Goal: Information Seeking & Learning: Learn about a topic

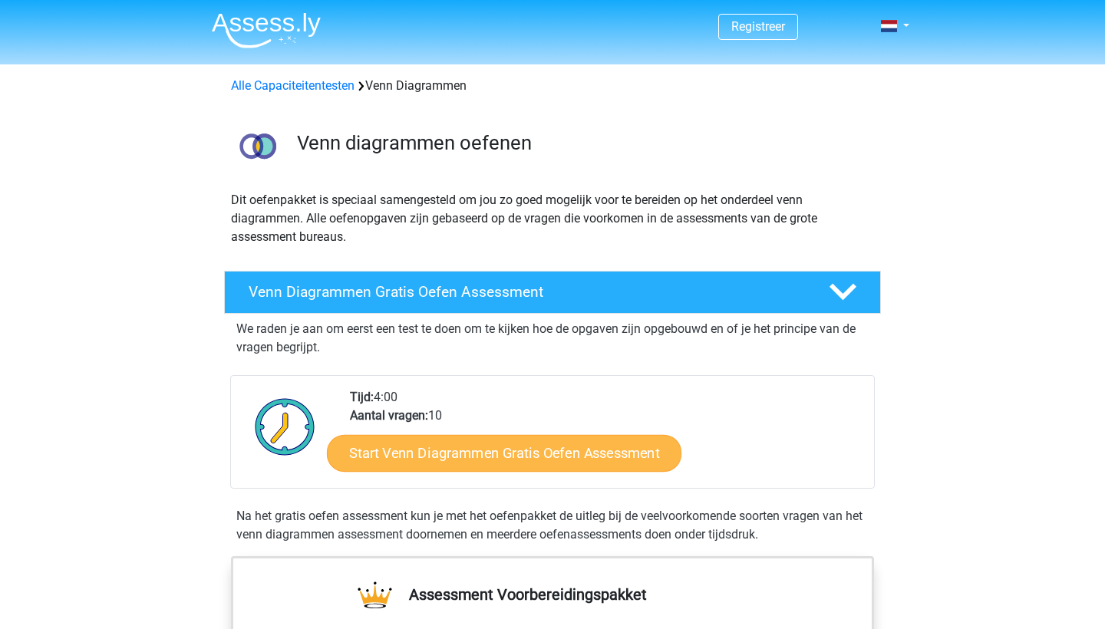
click at [559, 463] on link "Start Venn Diagrammen Gratis Oefen Assessment" at bounding box center [504, 453] width 355 height 37
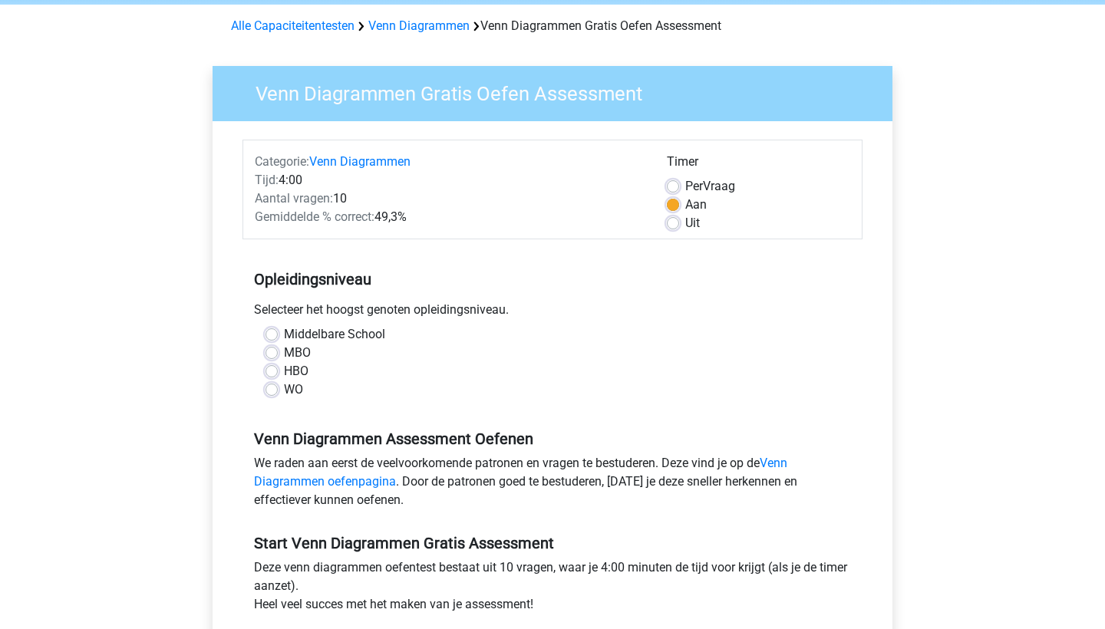
scroll to position [62, 0]
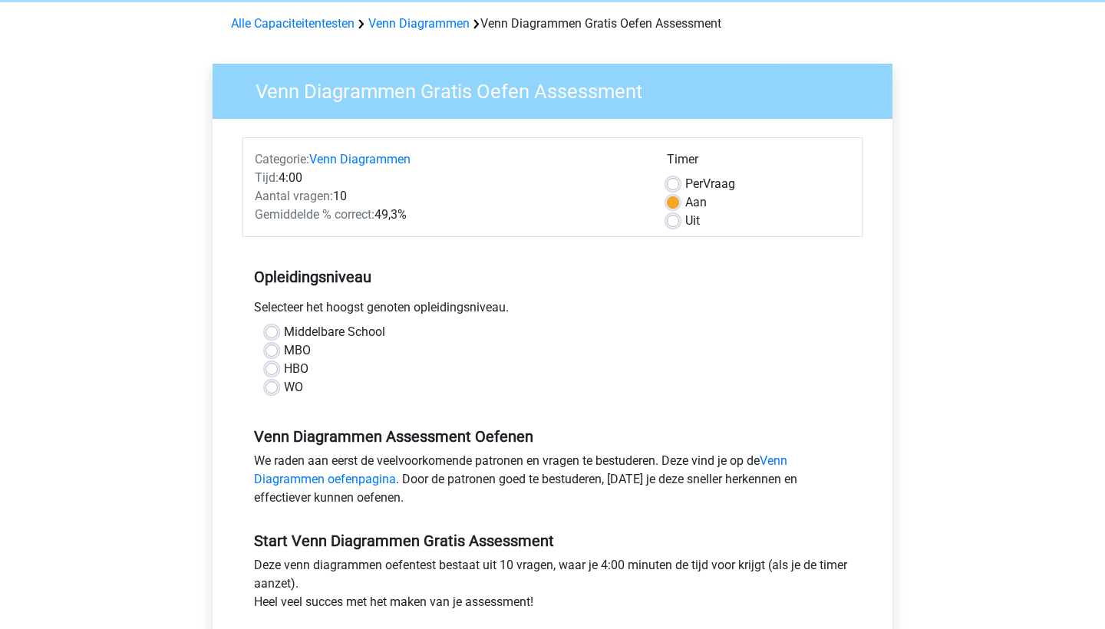
click at [284, 365] on label "HBO" at bounding box center [296, 369] width 25 height 18
click at [274, 365] on input "HBO" at bounding box center [272, 367] width 12 height 15
radio input "true"
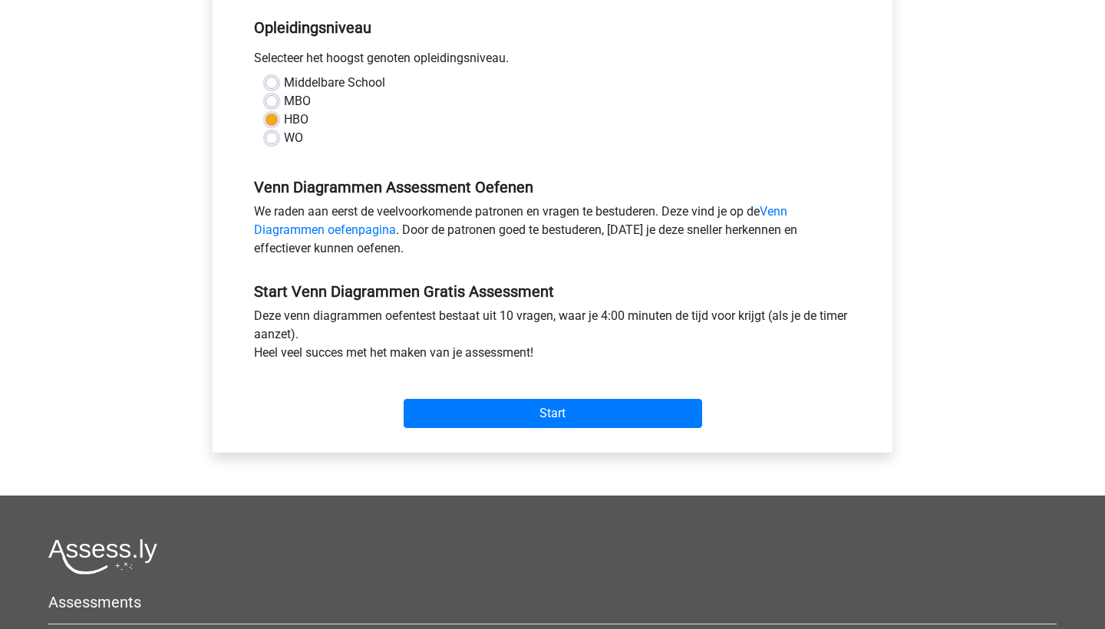
scroll to position [317, 0]
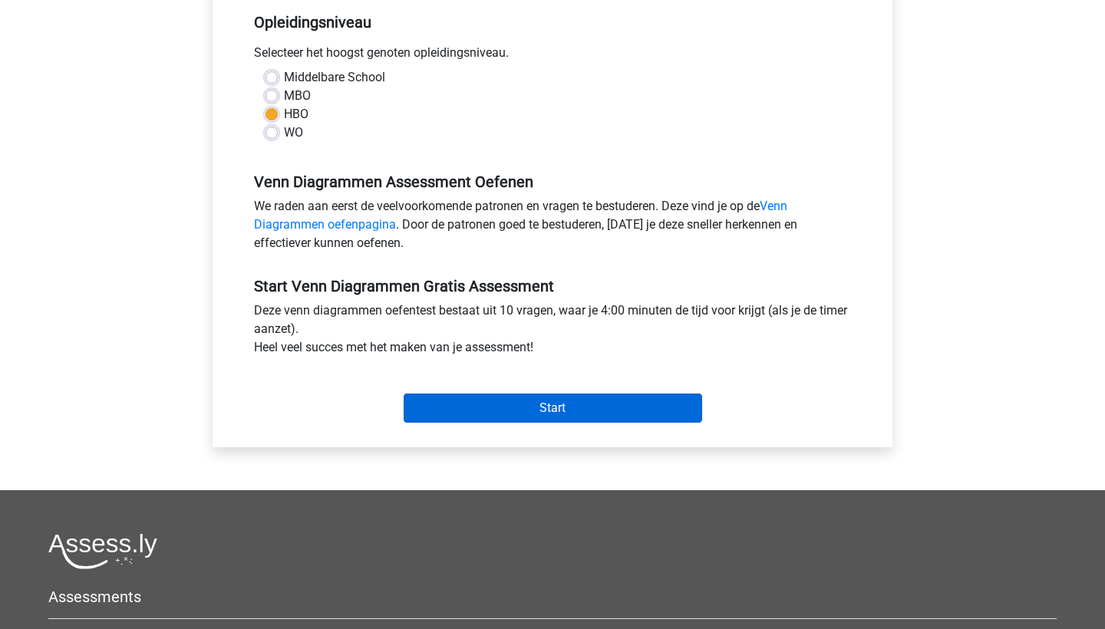
click at [490, 411] on input "Start" at bounding box center [553, 408] width 298 height 29
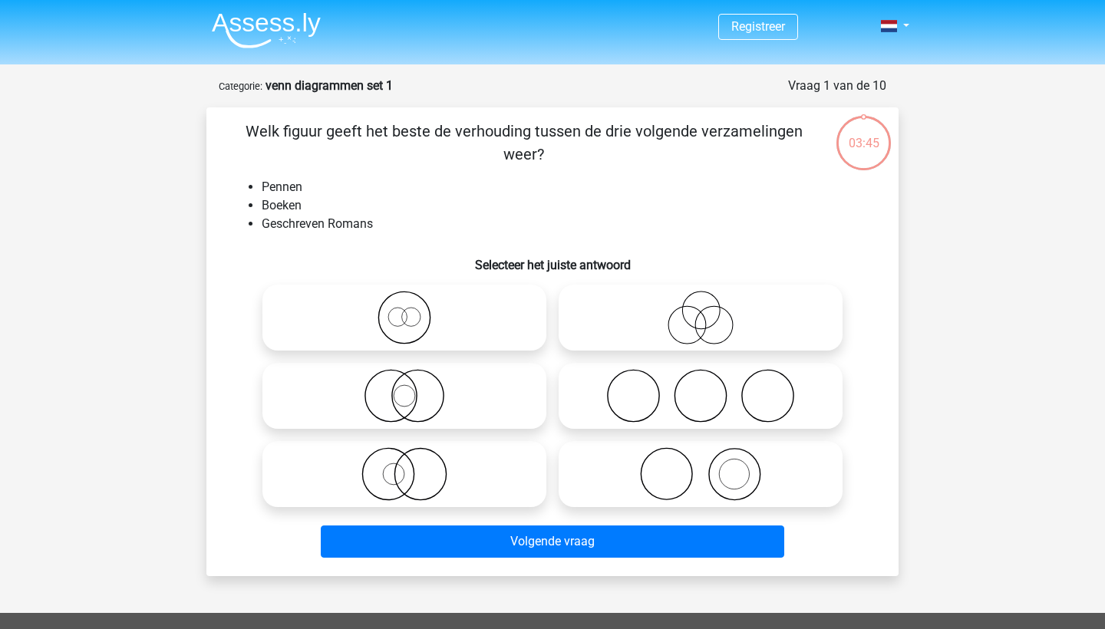
click at [411, 390] on icon at bounding box center [405, 396] width 272 height 54
click at [411, 388] on input "radio" at bounding box center [409, 383] width 10 height 10
radio input "true"
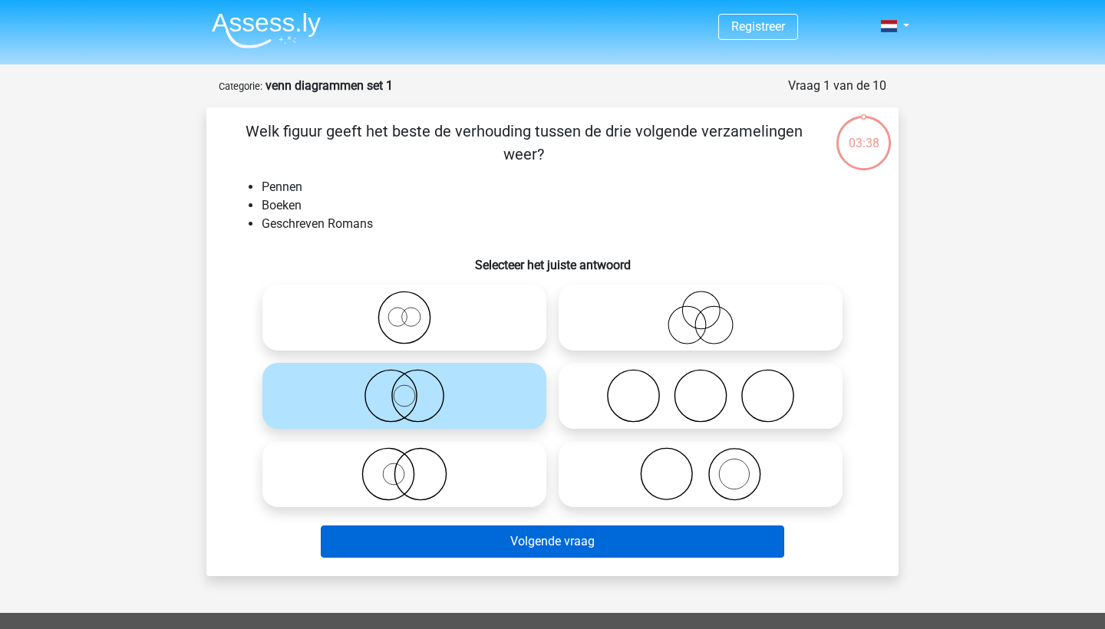
click at [460, 535] on button "Volgende vraag" at bounding box center [553, 542] width 464 height 32
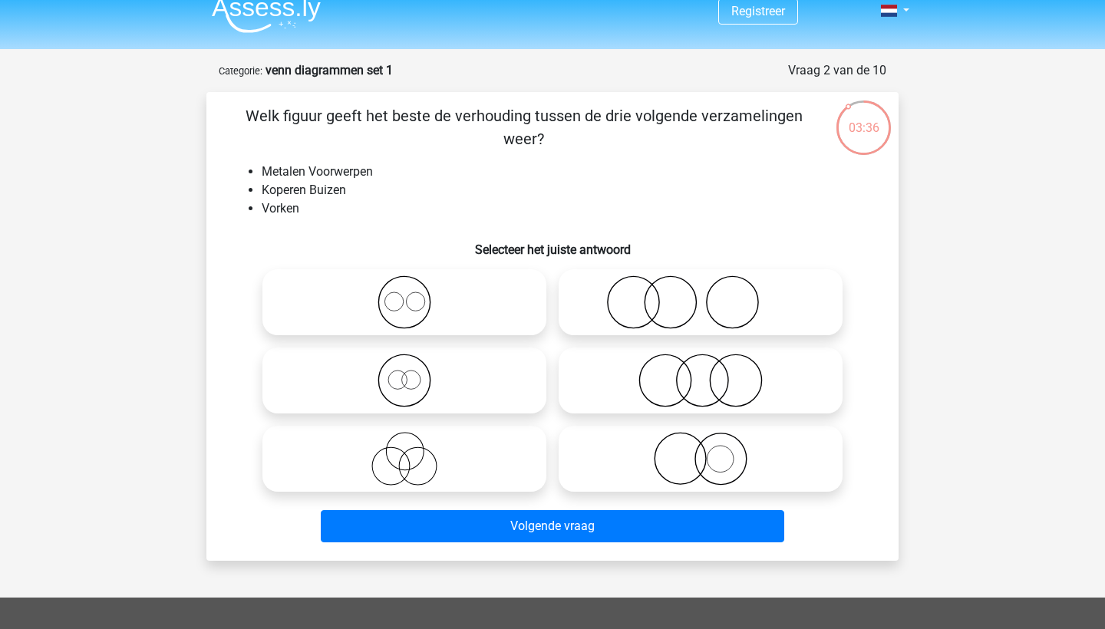
scroll to position [11, 0]
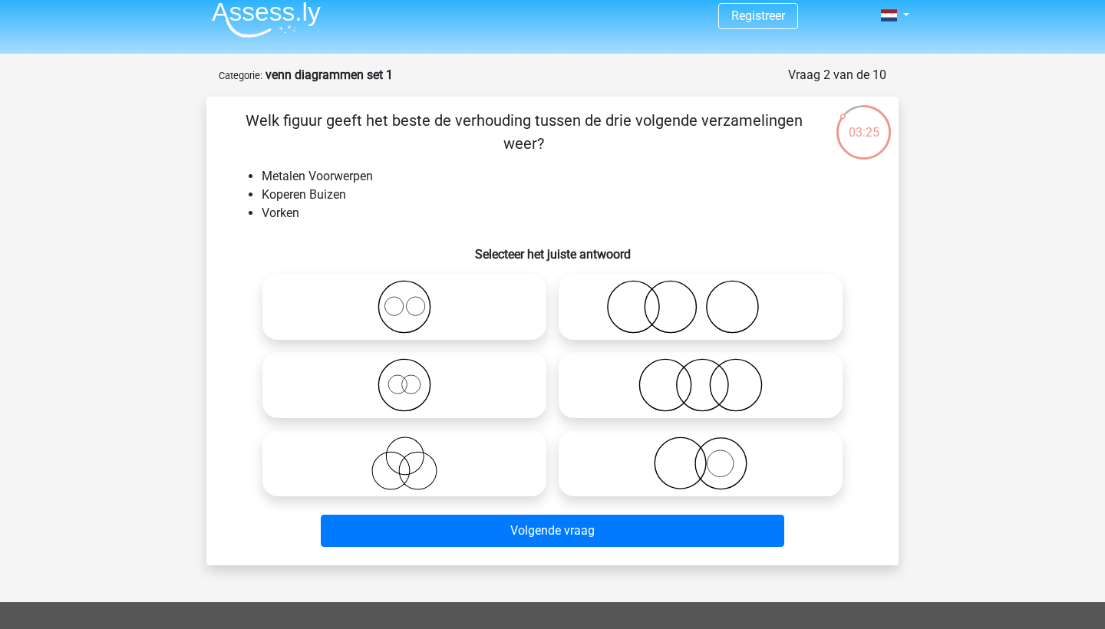
click at [689, 455] on icon at bounding box center [701, 464] width 272 height 54
click at [701, 455] on input "radio" at bounding box center [706, 451] width 10 height 10
radio input "true"
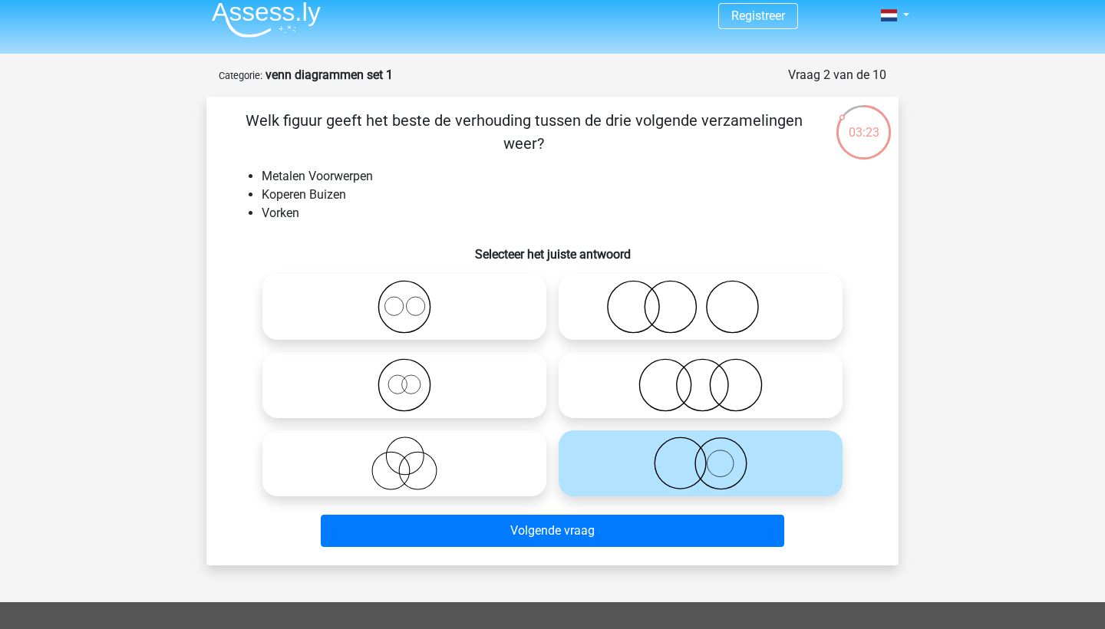
click at [721, 313] on icon at bounding box center [701, 307] width 272 height 54
click at [711, 299] on input "radio" at bounding box center [706, 294] width 10 height 10
radio input "true"
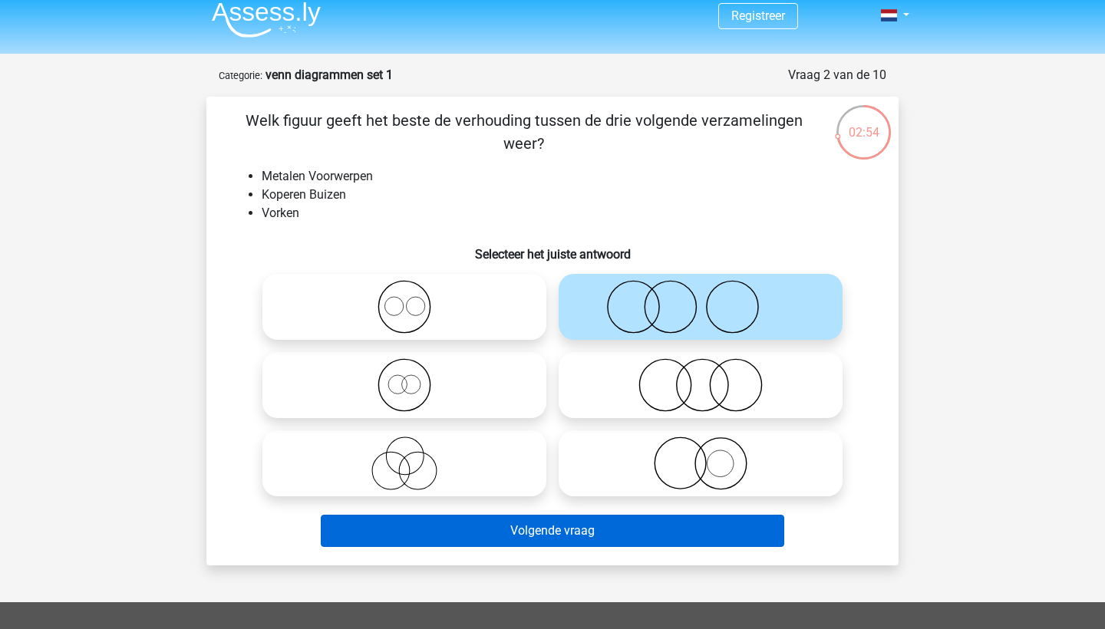
click at [662, 539] on button "Volgende vraag" at bounding box center [553, 531] width 464 height 32
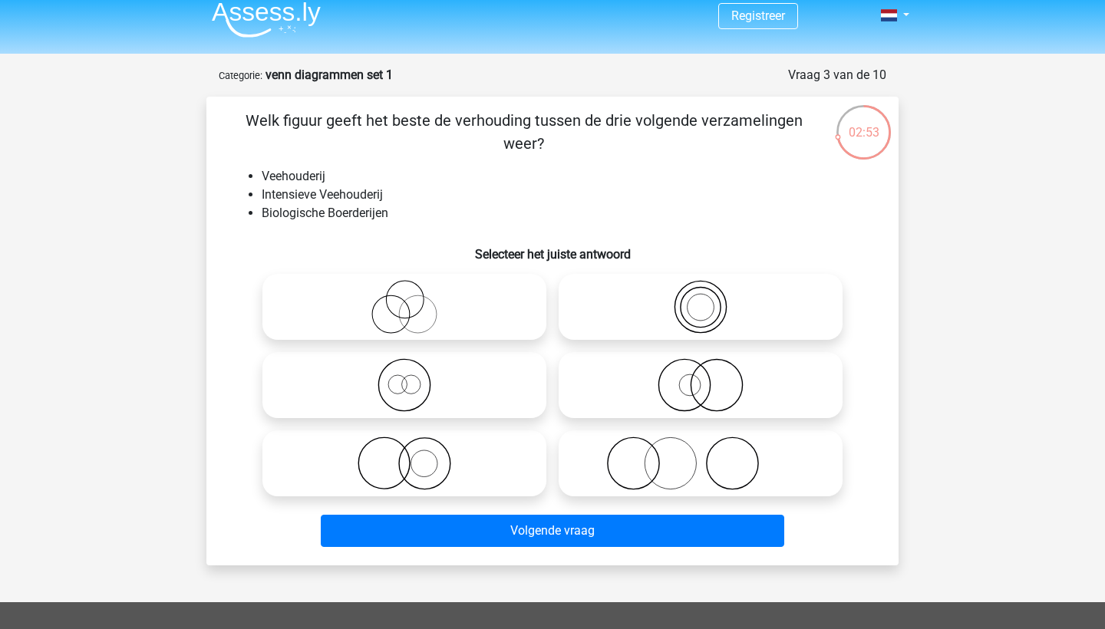
scroll to position [77, 0]
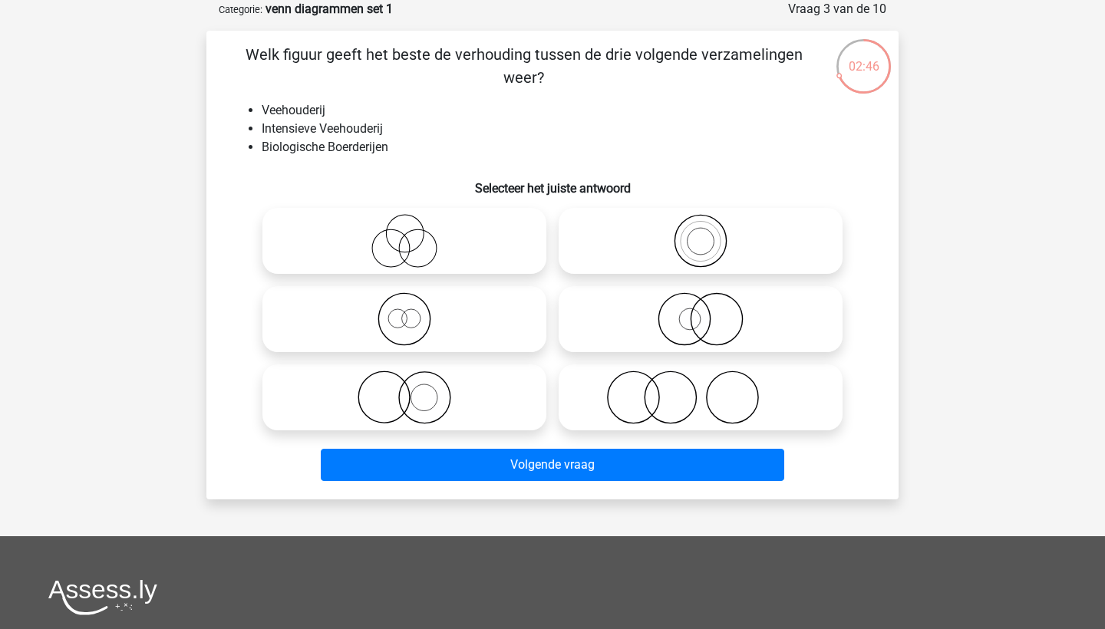
click at [421, 325] on icon at bounding box center [405, 319] width 272 height 54
click at [414, 312] on input "radio" at bounding box center [409, 307] width 10 height 10
radio input "true"
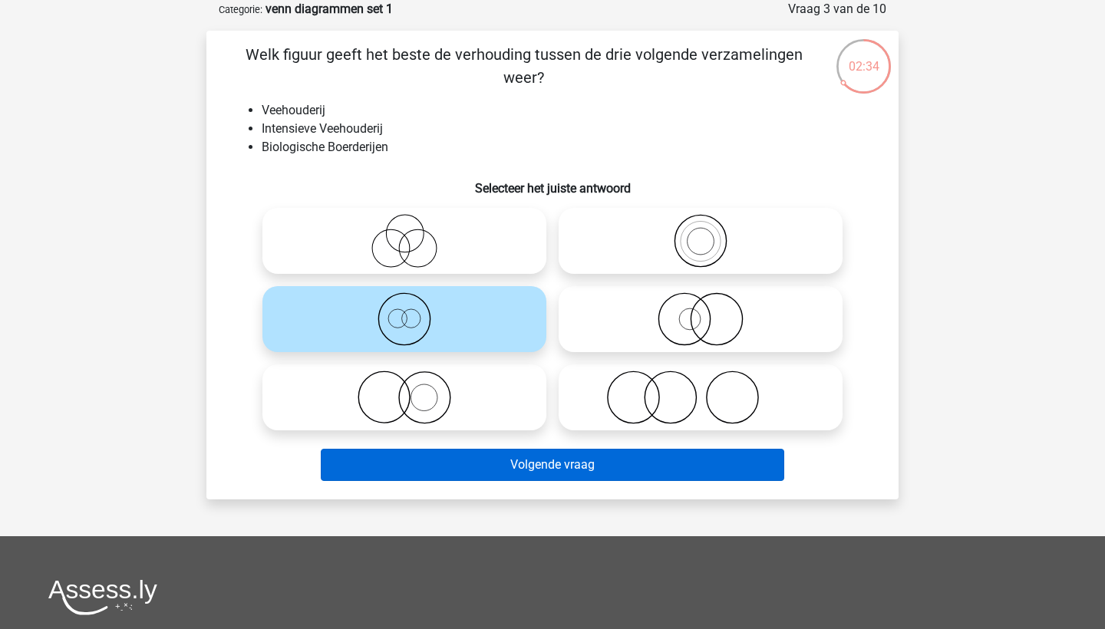
click at [488, 469] on button "Volgende vraag" at bounding box center [553, 465] width 464 height 32
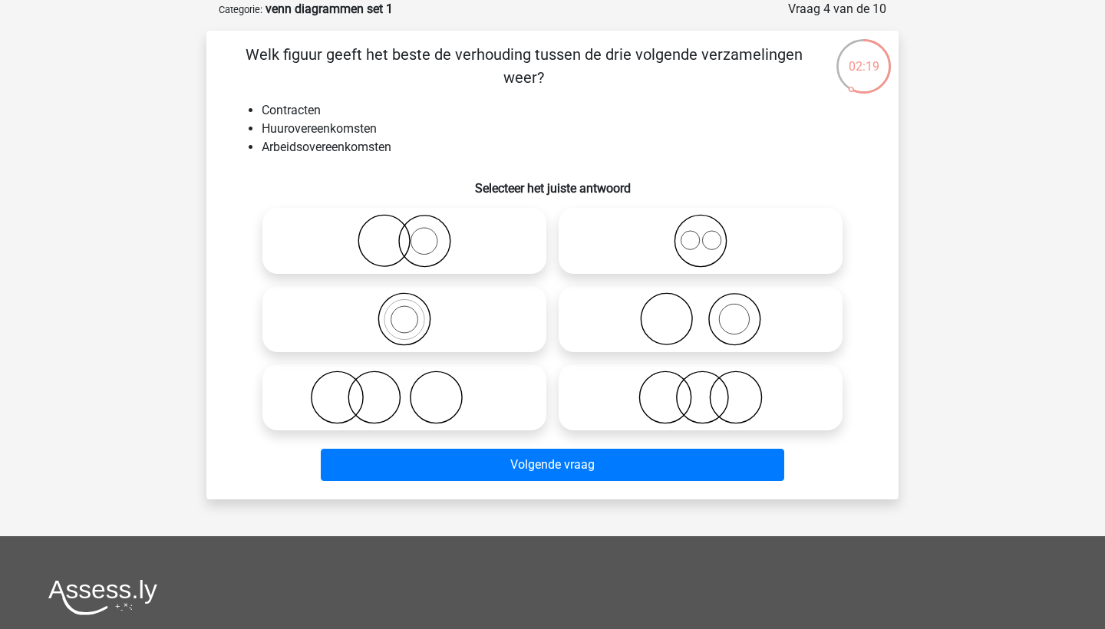
click at [724, 394] on icon at bounding box center [701, 398] width 272 height 54
click at [711, 390] on input "radio" at bounding box center [706, 385] width 10 height 10
radio input "true"
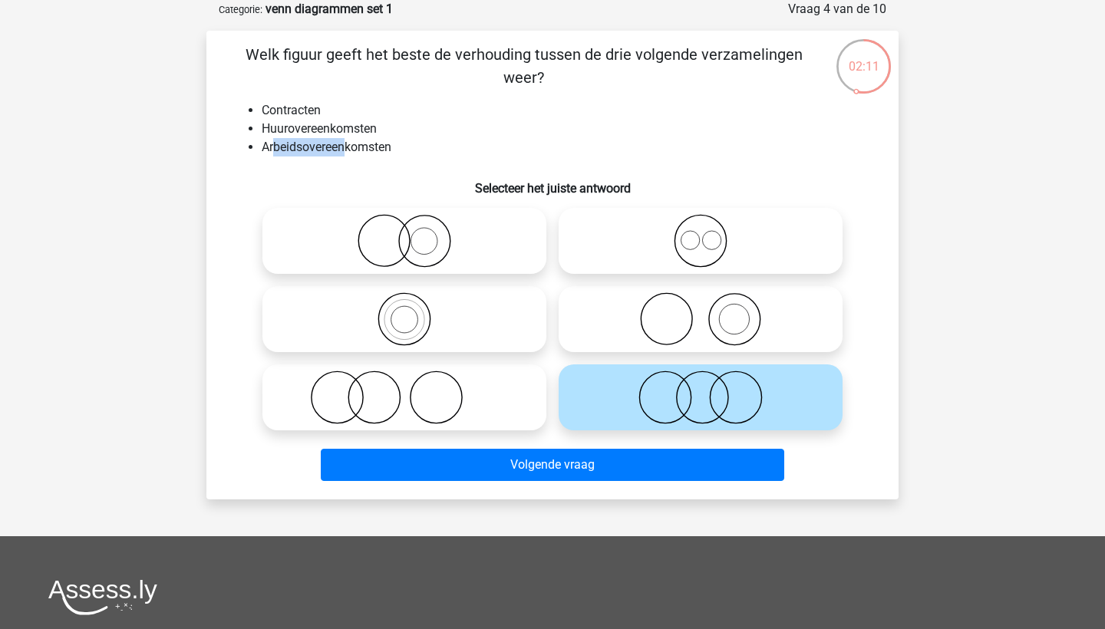
drag, startPoint x: 274, startPoint y: 147, endPoint x: 345, endPoint y: 147, distance: 70.6
click at [345, 147] on li "Arbeidsovereenkomsten" at bounding box center [568, 147] width 612 height 18
drag, startPoint x: 294, startPoint y: 127, endPoint x: 361, endPoint y: 127, distance: 66.8
click at [361, 127] on li "Huurovereenkomsten" at bounding box center [568, 129] width 612 height 18
click at [438, 134] on li "Huurovereenkomsten" at bounding box center [568, 129] width 612 height 18
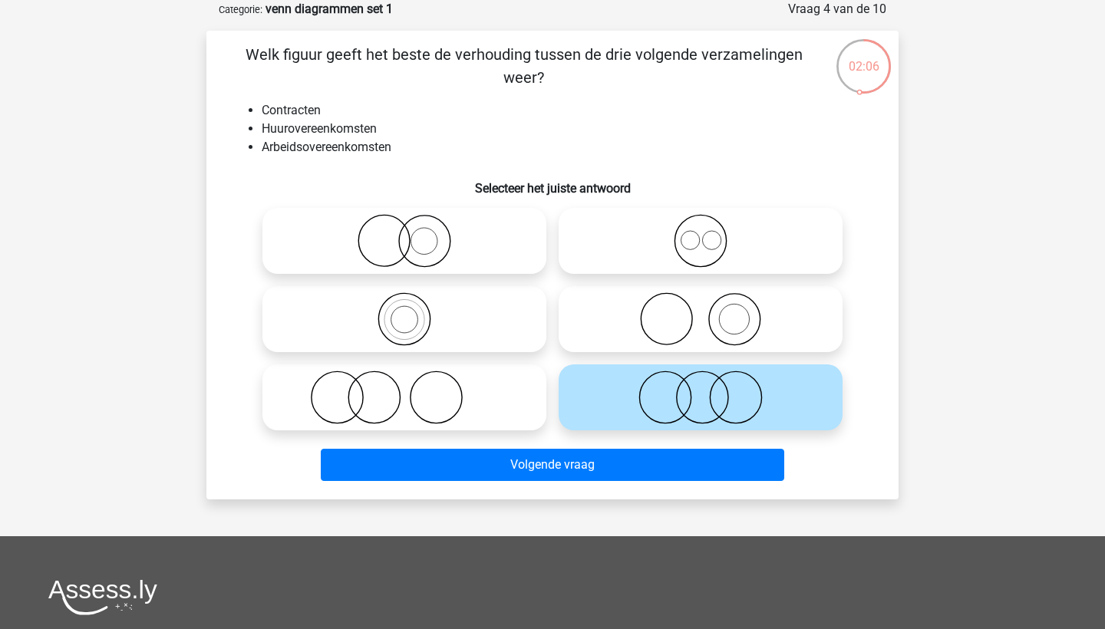
click at [430, 302] on icon at bounding box center [405, 319] width 272 height 54
click at [414, 302] on input "radio" at bounding box center [409, 307] width 10 height 10
radio input "true"
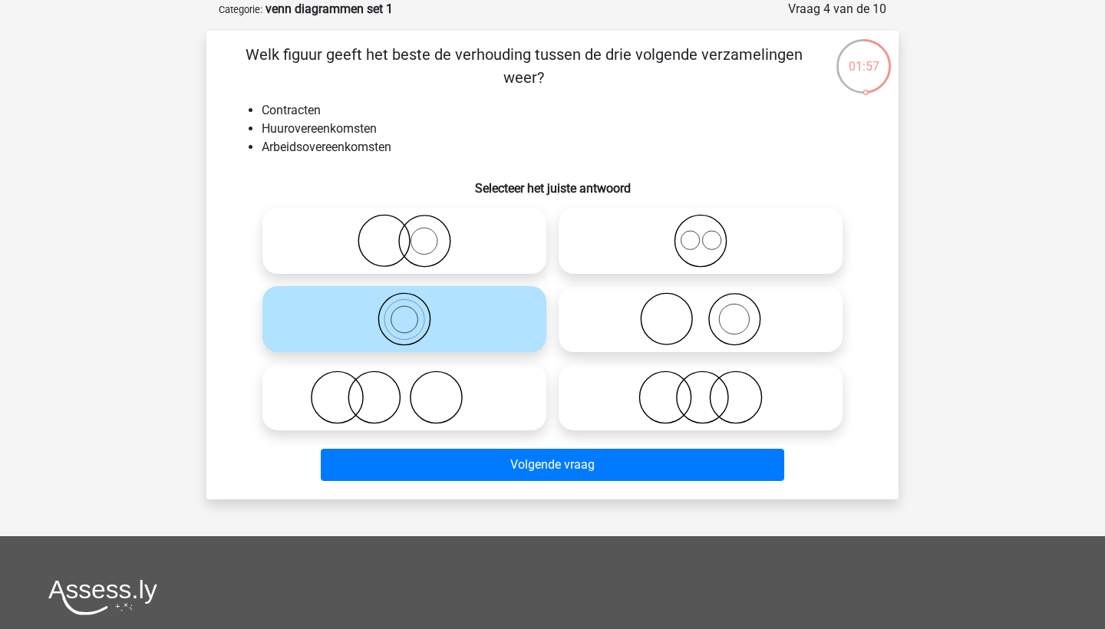
click at [688, 242] on icon at bounding box center [701, 241] width 272 height 54
click at [701, 233] on input "radio" at bounding box center [706, 228] width 10 height 10
radio input "true"
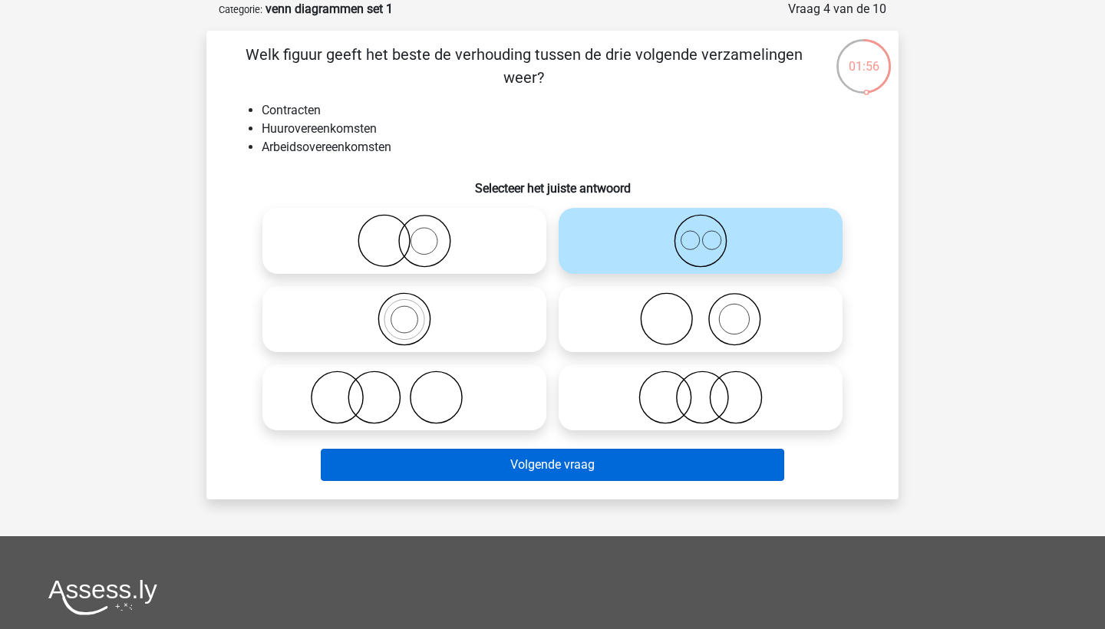
click at [658, 471] on button "Volgende vraag" at bounding box center [553, 465] width 464 height 32
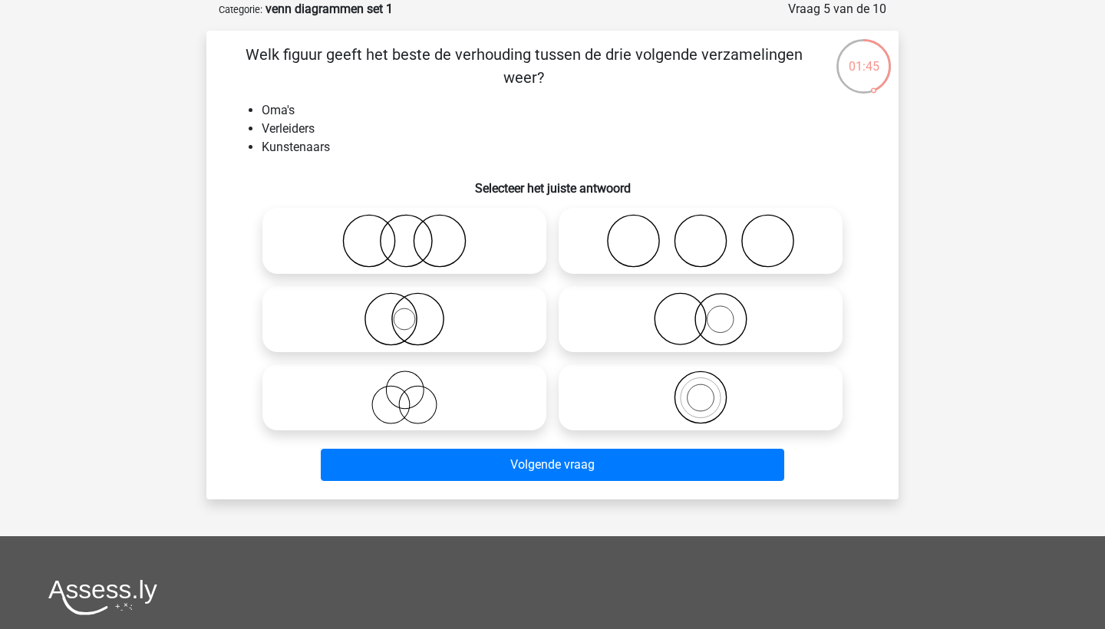
click at [463, 384] on icon at bounding box center [405, 398] width 272 height 54
click at [414, 384] on input "radio" at bounding box center [409, 385] width 10 height 10
radio input "true"
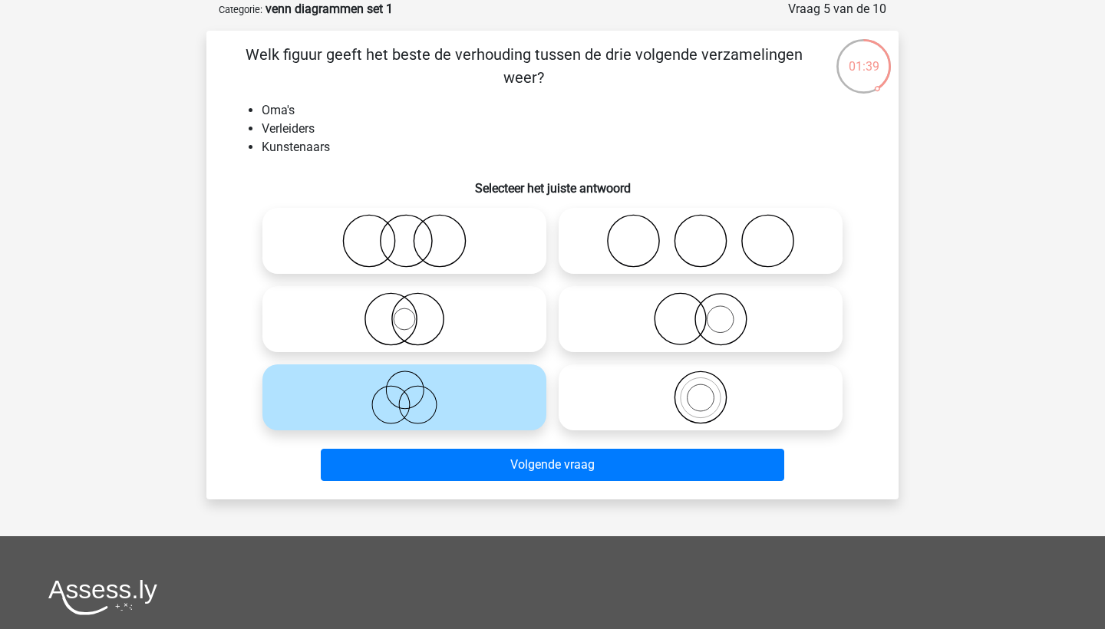
click at [662, 262] on icon at bounding box center [701, 241] width 272 height 54
click at [701, 233] on input "radio" at bounding box center [706, 228] width 10 height 10
radio input "true"
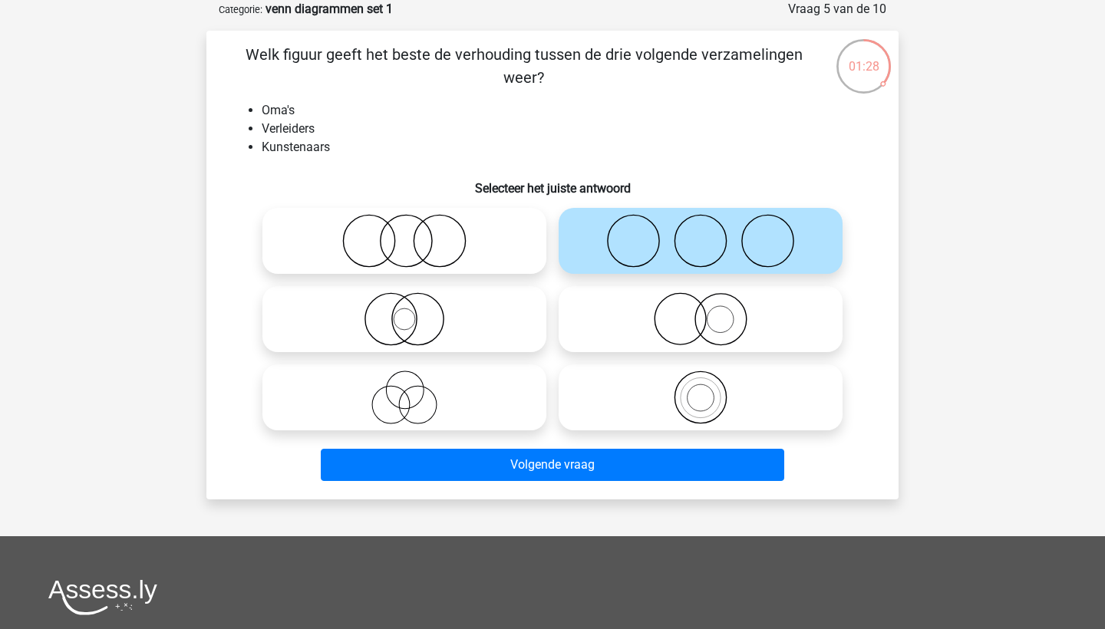
click at [510, 249] on icon at bounding box center [405, 241] width 272 height 54
click at [414, 233] on input "radio" at bounding box center [409, 228] width 10 height 10
radio input "true"
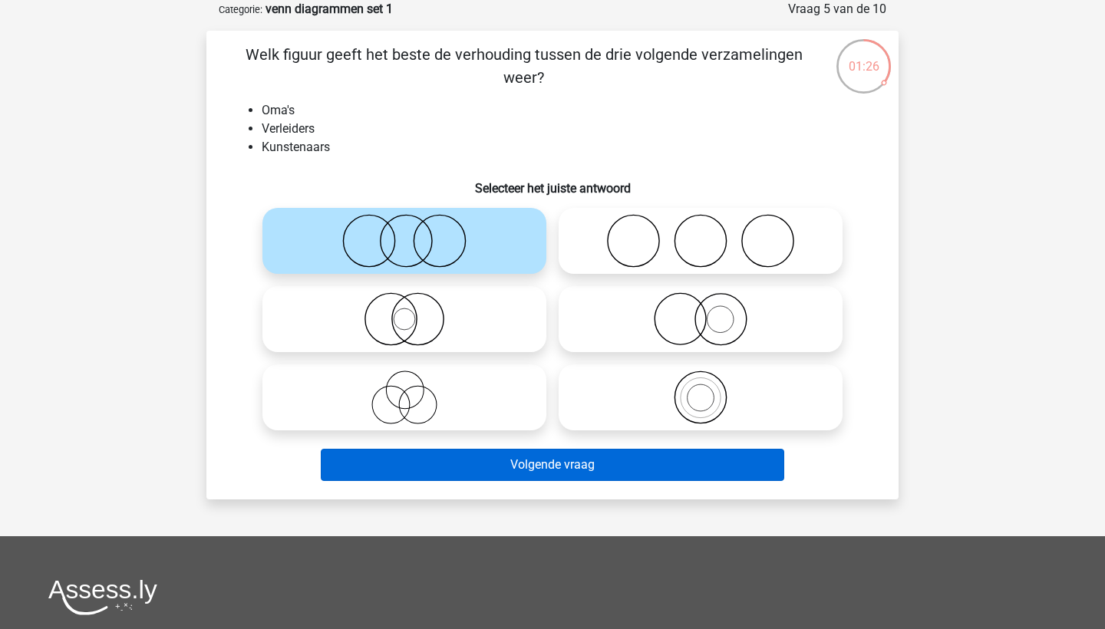
click at [552, 470] on button "Volgende vraag" at bounding box center [553, 465] width 464 height 32
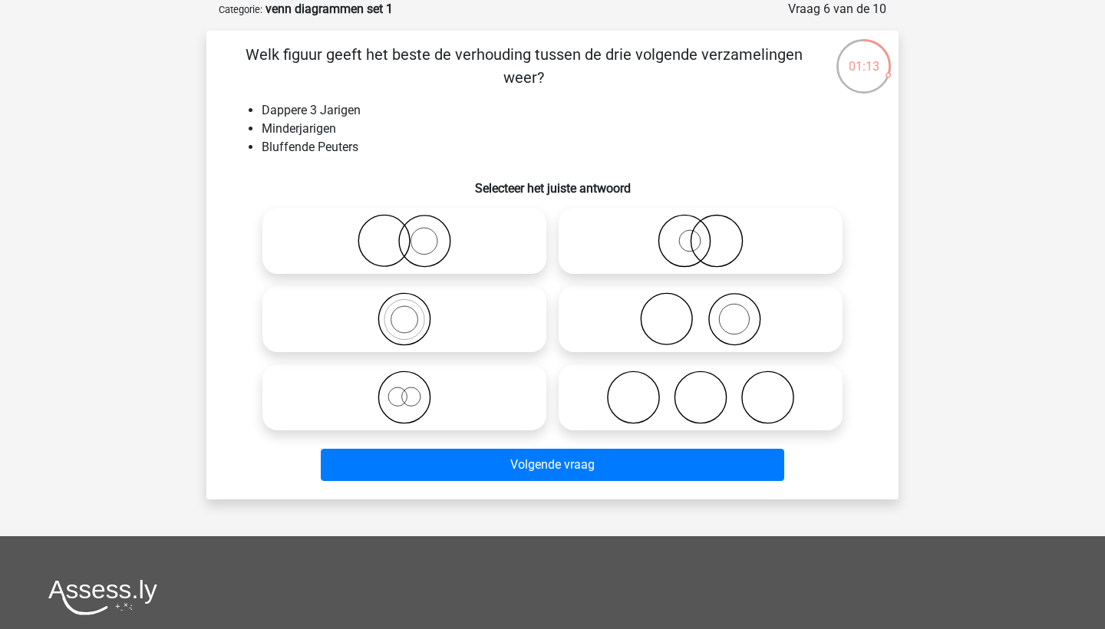
click at [444, 330] on icon at bounding box center [405, 319] width 272 height 54
click at [414, 312] on input "radio" at bounding box center [409, 307] width 10 height 10
radio input "true"
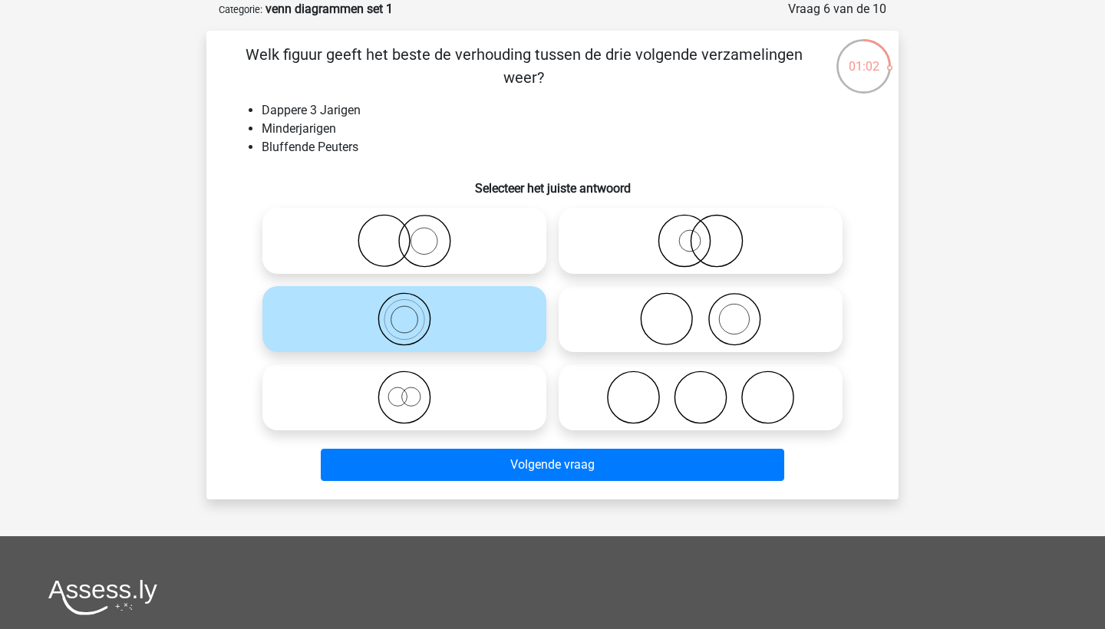
click at [433, 385] on icon at bounding box center [405, 398] width 272 height 54
click at [414, 385] on input "radio" at bounding box center [409, 385] width 10 height 10
radio input "true"
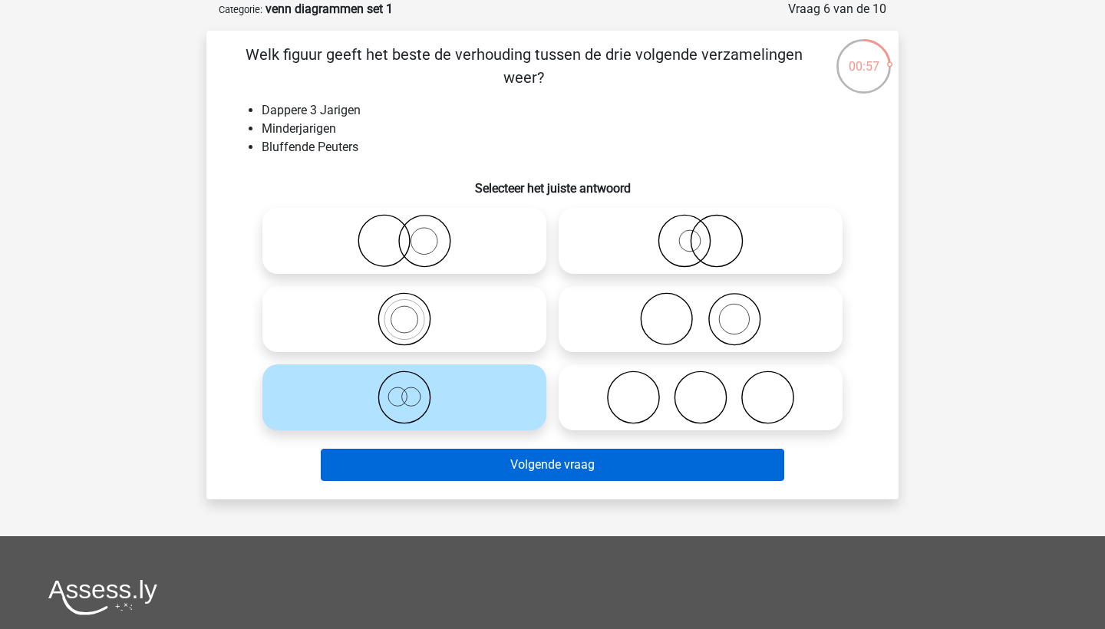
click at [433, 468] on button "Volgende vraag" at bounding box center [553, 465] width 464 height 32
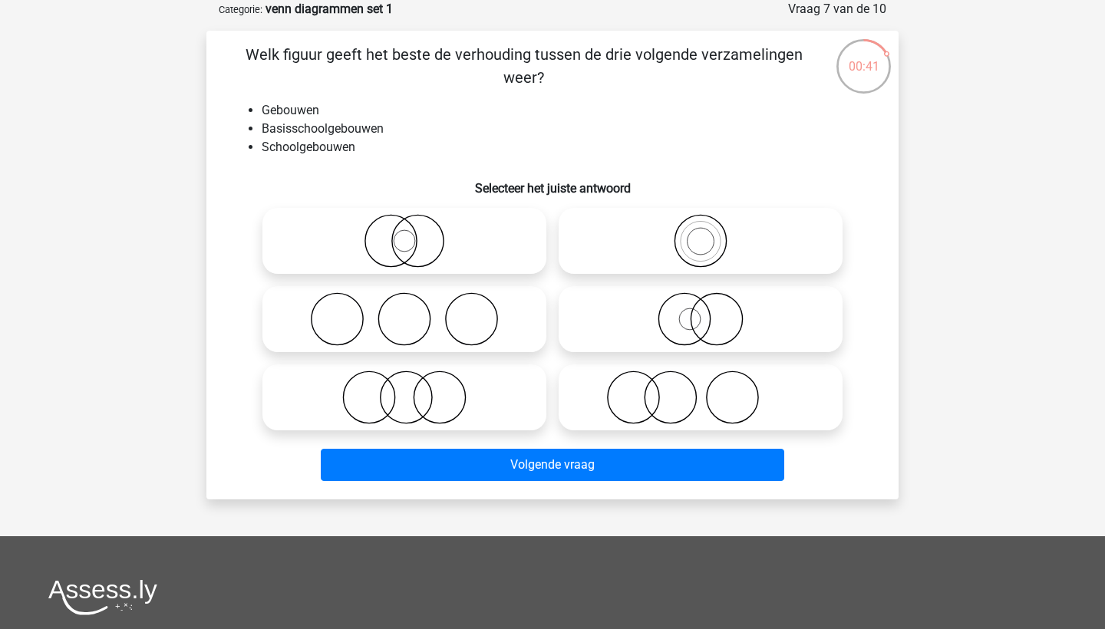
click at [720, 242] on icon at bounding box center [701, 241] width 272 height 54
click at [711, 233] on input "radio" at bounding box center [706, 228] width 10 height 10
radio input "true"
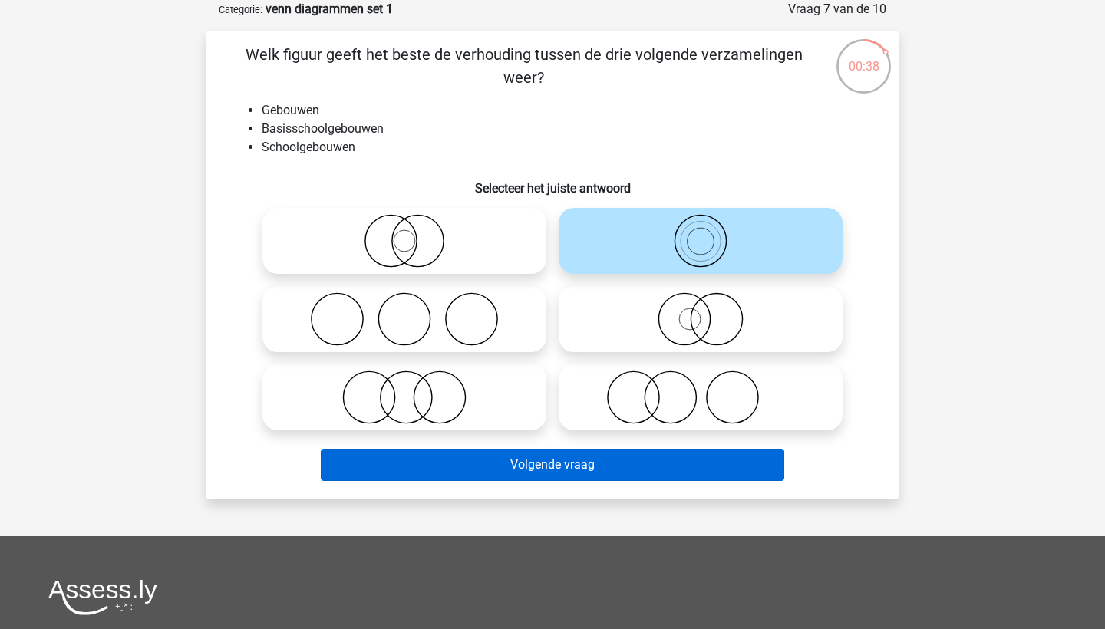
click at [641, 468] on button "Volgende vraag" at bounding box center [553, 465] width 464 height 32
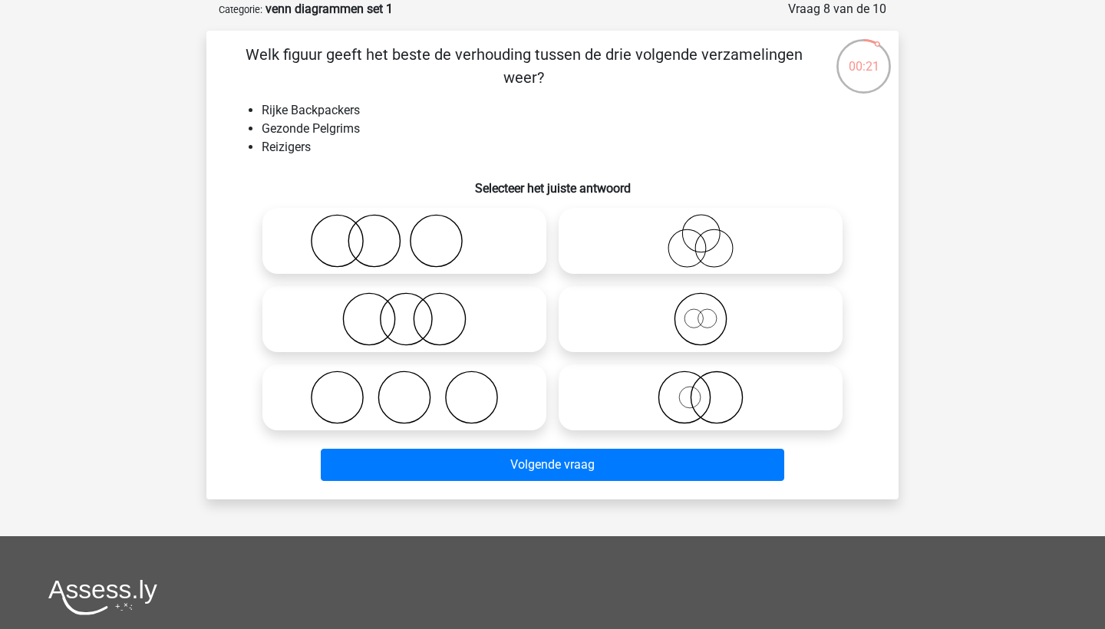
click at [485, 300] on icon at bounding box center [405, 319] width 272 height 54
click at [414, 302] on input "radio" at bounding box center [409, 307] width 10 height 10
radio input "true"
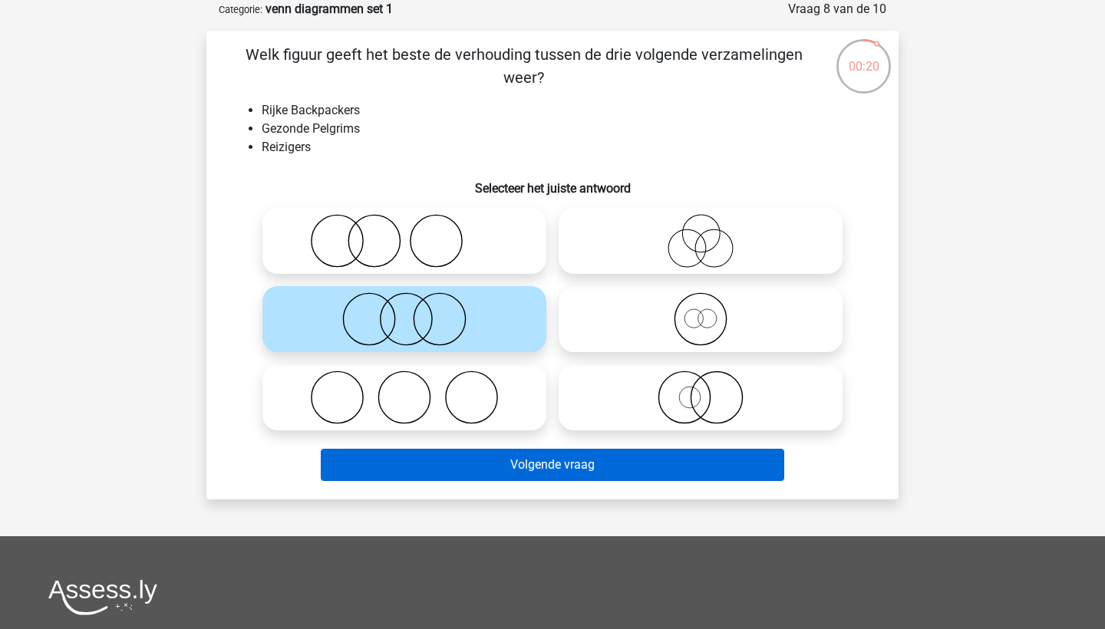
click at [543, 464] on button "Volgende vraag" at bounding box center [553, 465] width 464 height 32
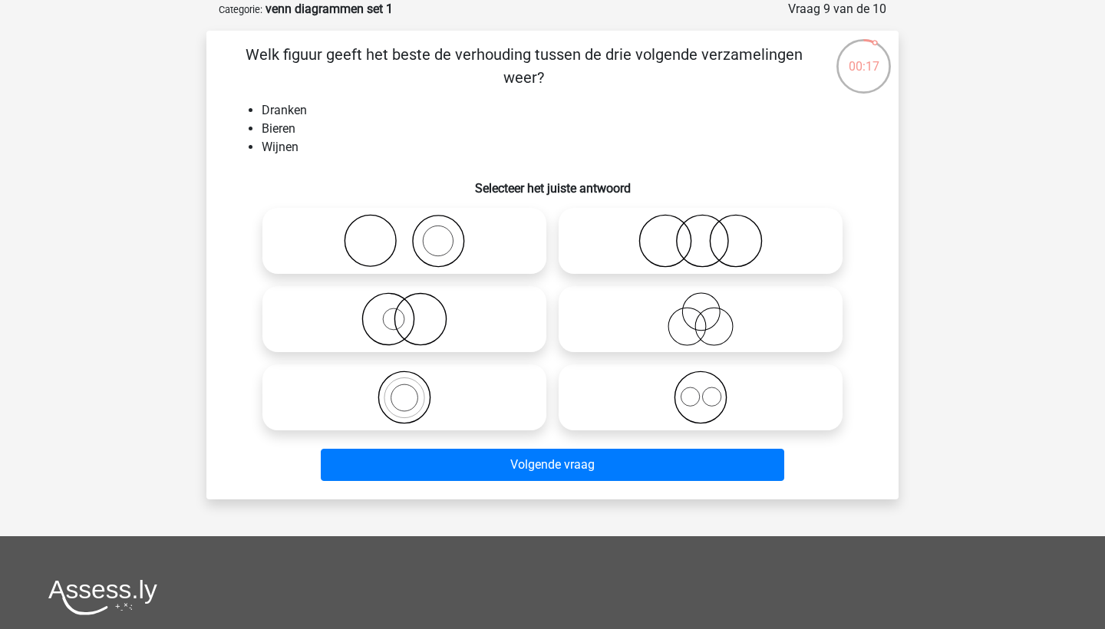
click at [707, 389] on input "radio" at bounding box center [706, 385] width 10 height 10
radio input "true"
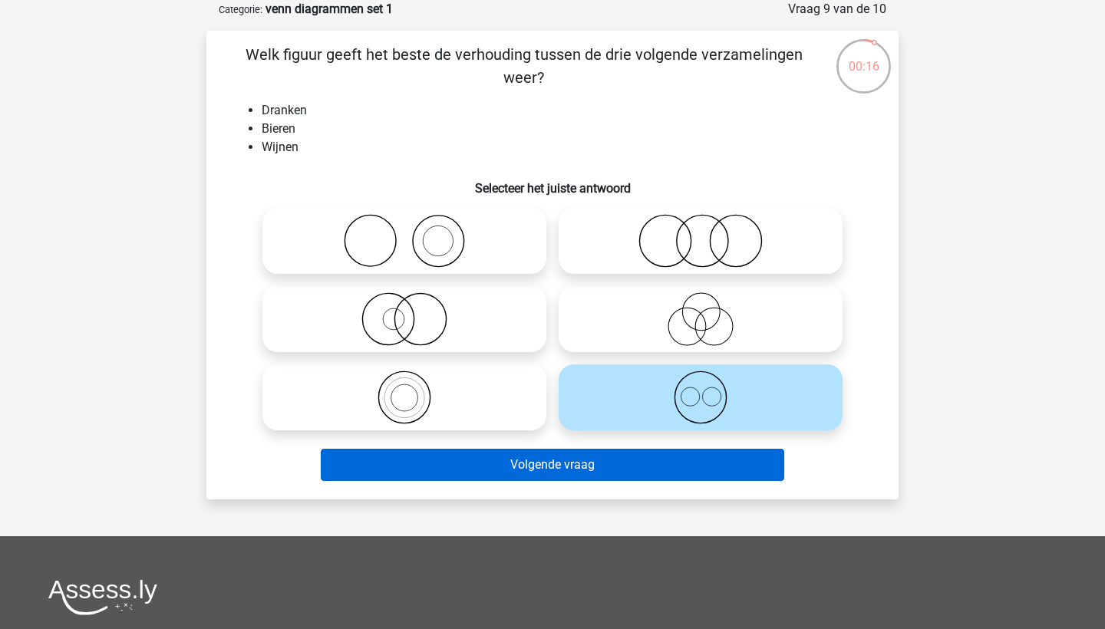
click at [675, 467] on button "Volgende vraag" at bounding box center [553, 465] width 464 height 32
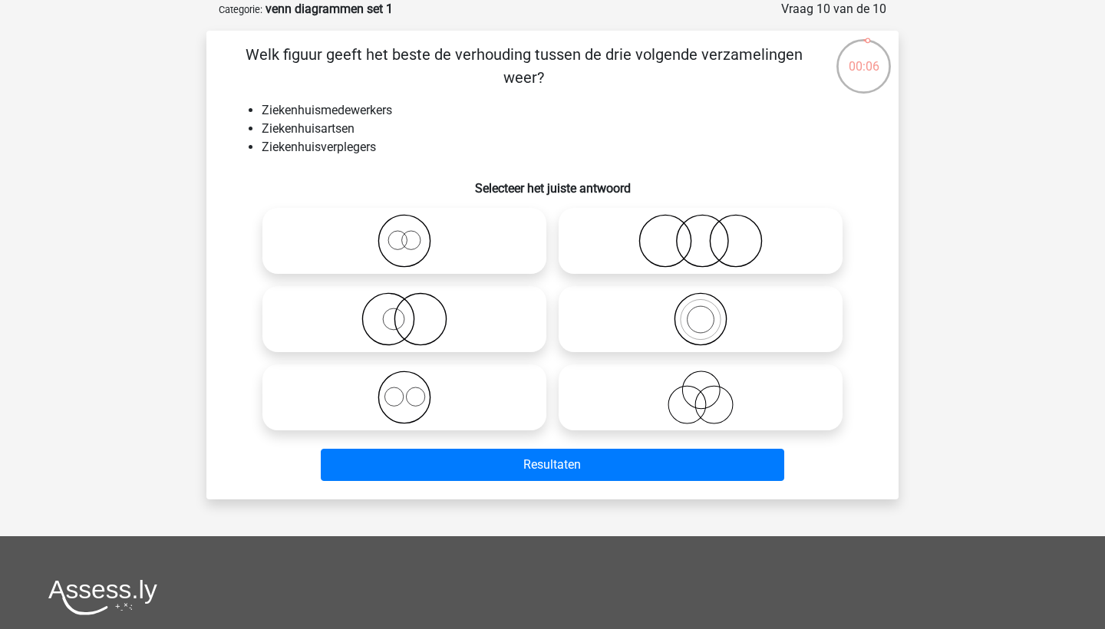
click at [442, 232] on icon at bounding box center [405, 241] width 272 height 54
click at [414, 232] on input "radio" at bounding box center [409, 228] width 10 height 10
radio input "true"
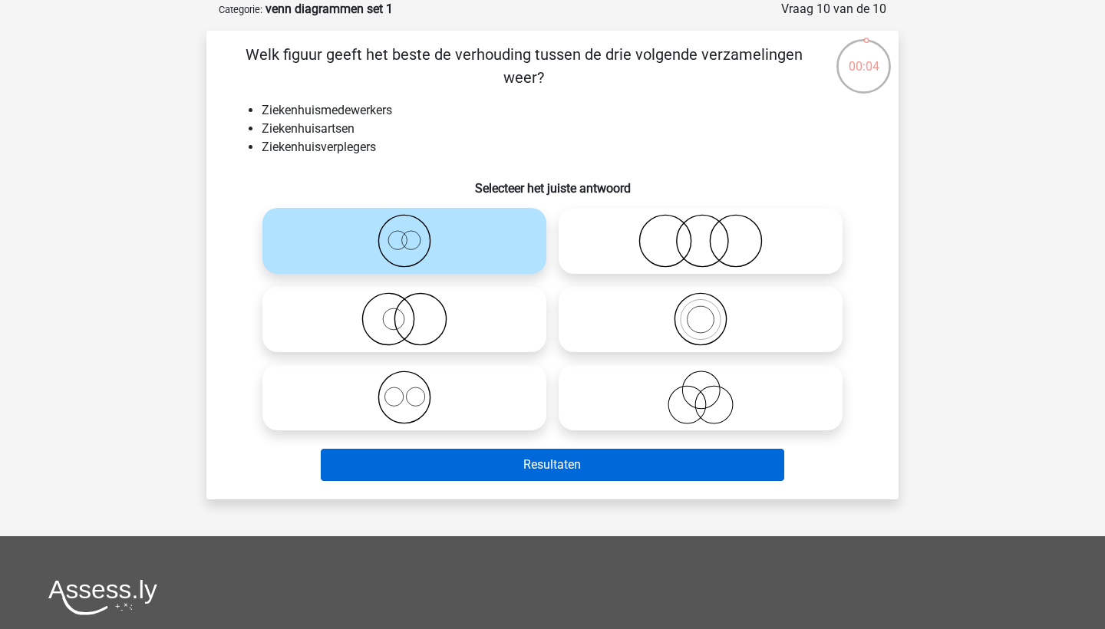
click at [520, 473] on button "Resultaten" at bounding box center [553, 465] width 464 height 32
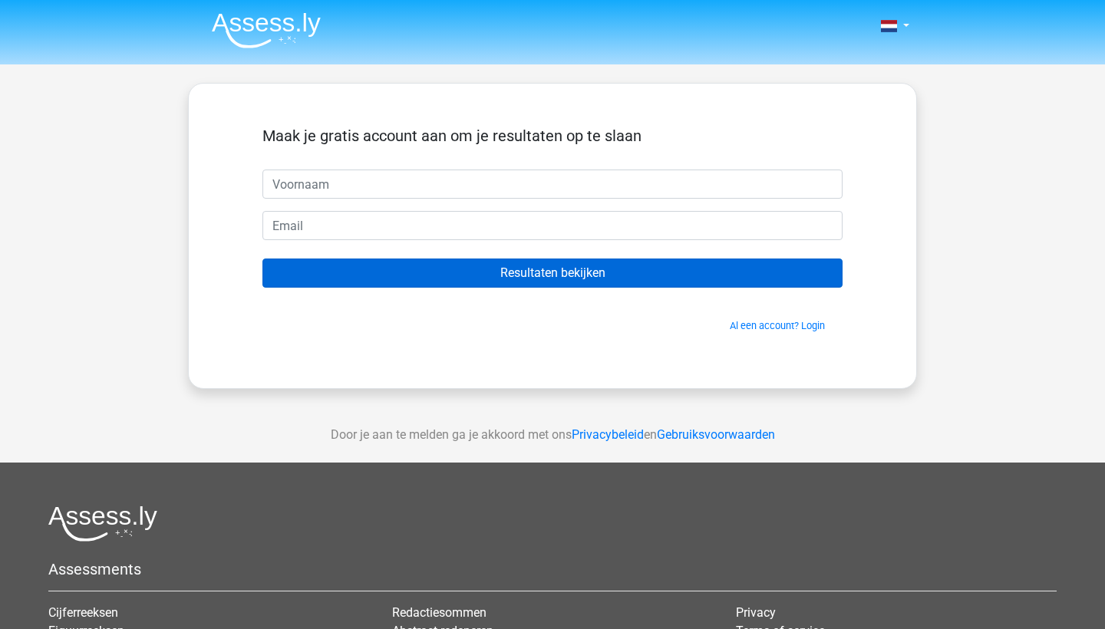
click at [652, 273] on input "Resultaten bekijken" at bounding box center [552, 273] width 580 height 29
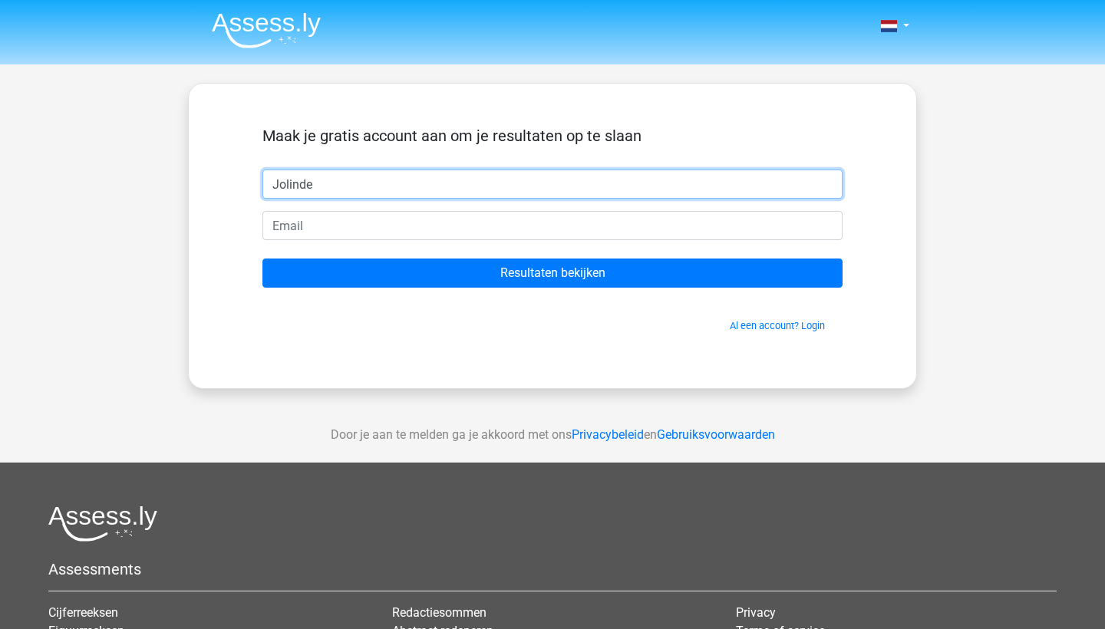
type input "Jolinde"
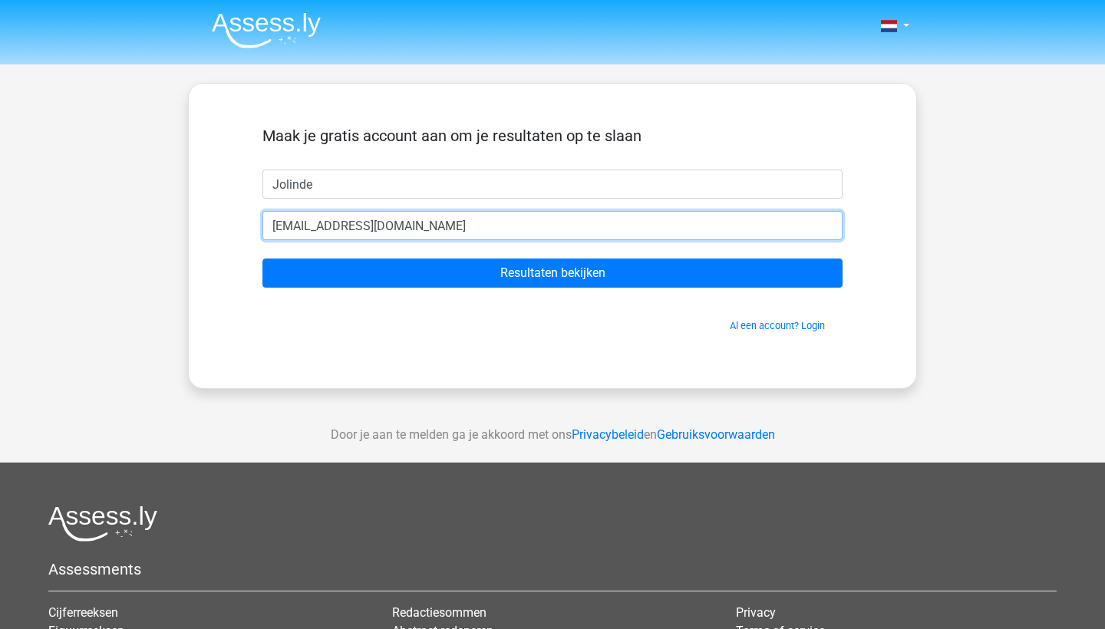
type input "jk.ksv@icloud.com"
click at [552, 273] on input "Resultaten bekijken" at bounding box center [552, 273] width 580 height 29
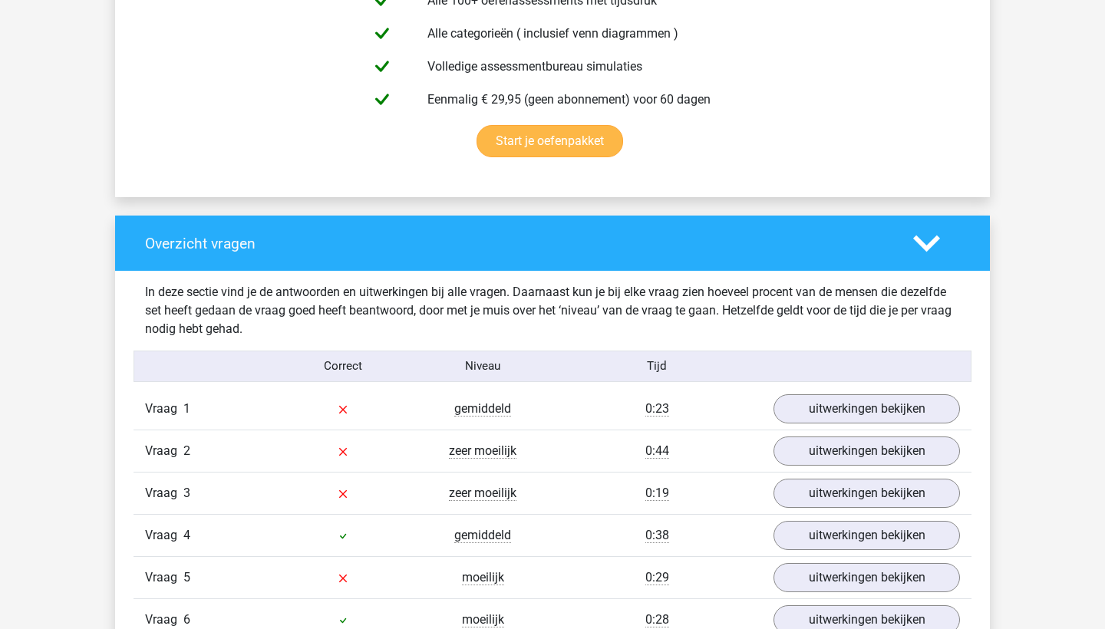
scroll to position [938, 0]
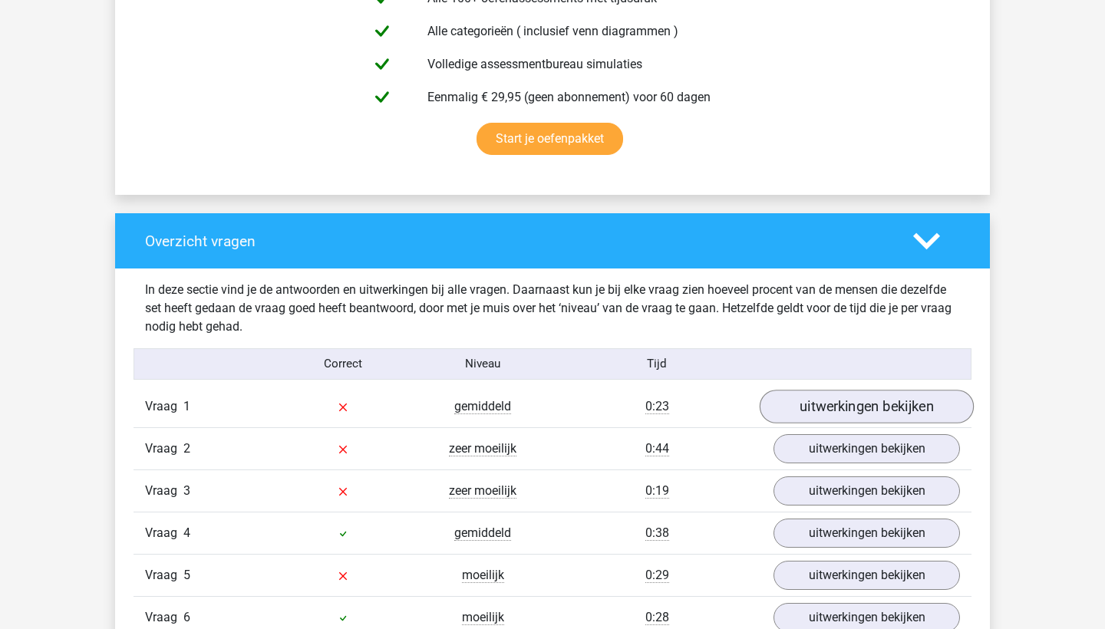
click at [793, 416] on link "uitwerkingen bekijken" at bounding box center [867, 407] width 214 height 34
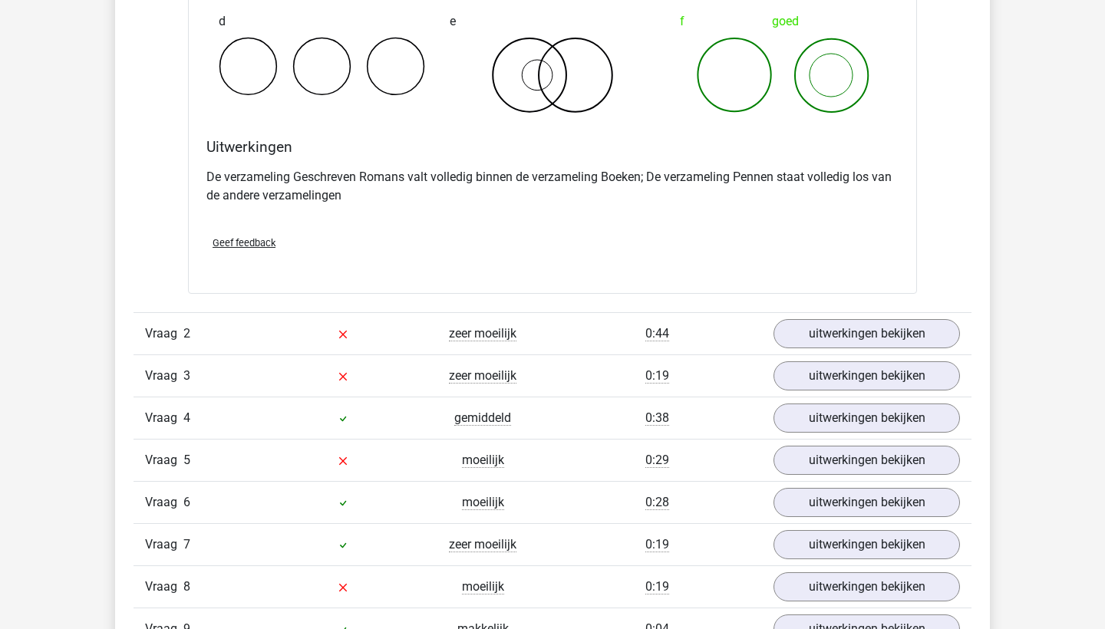
scroll to position [1642, 0]
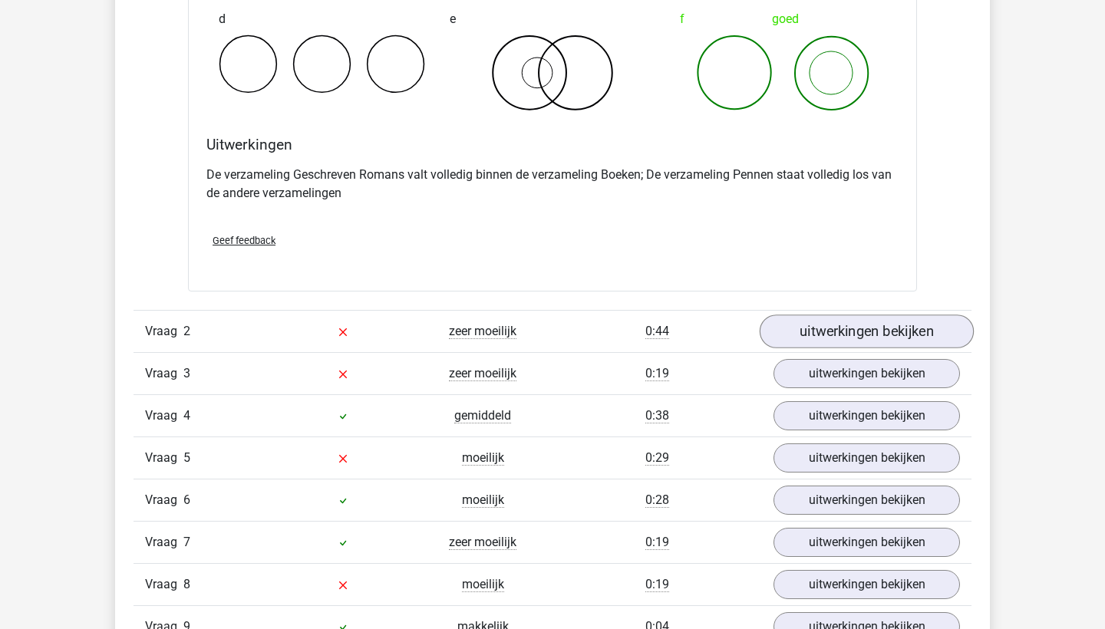
click at [813, 327] on link "uitwerkingen bekijken" at bounding box center [867, 332] width 214 height 34
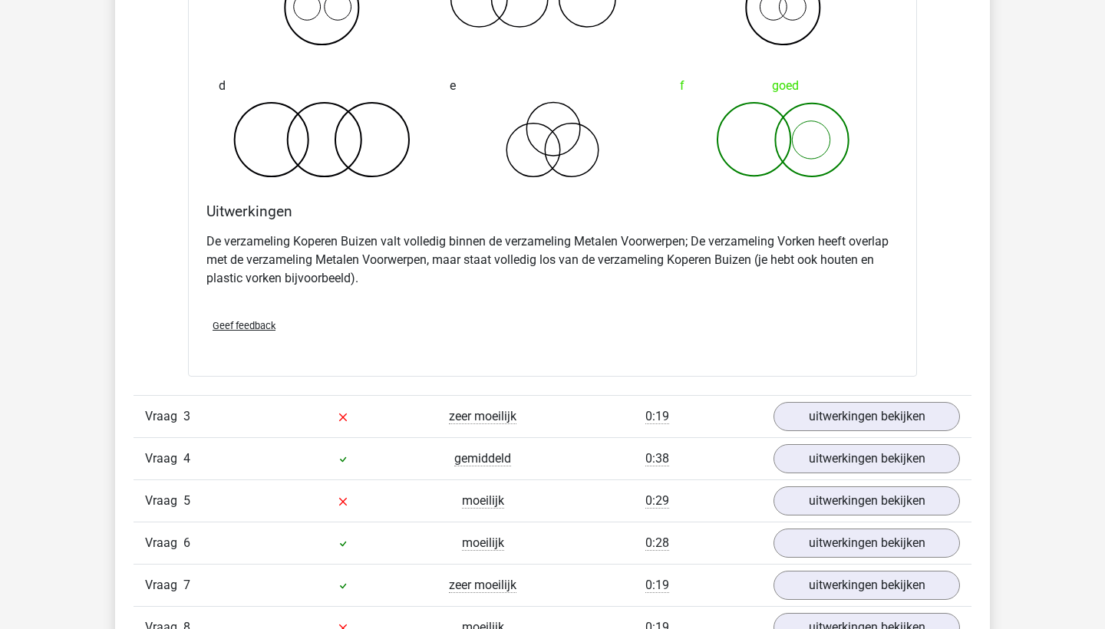
scroll to position [2221, 0]
click at [819, 417] on link "uitwerkingen bekijken" at bounding box center [867, 419] width 214 height 34
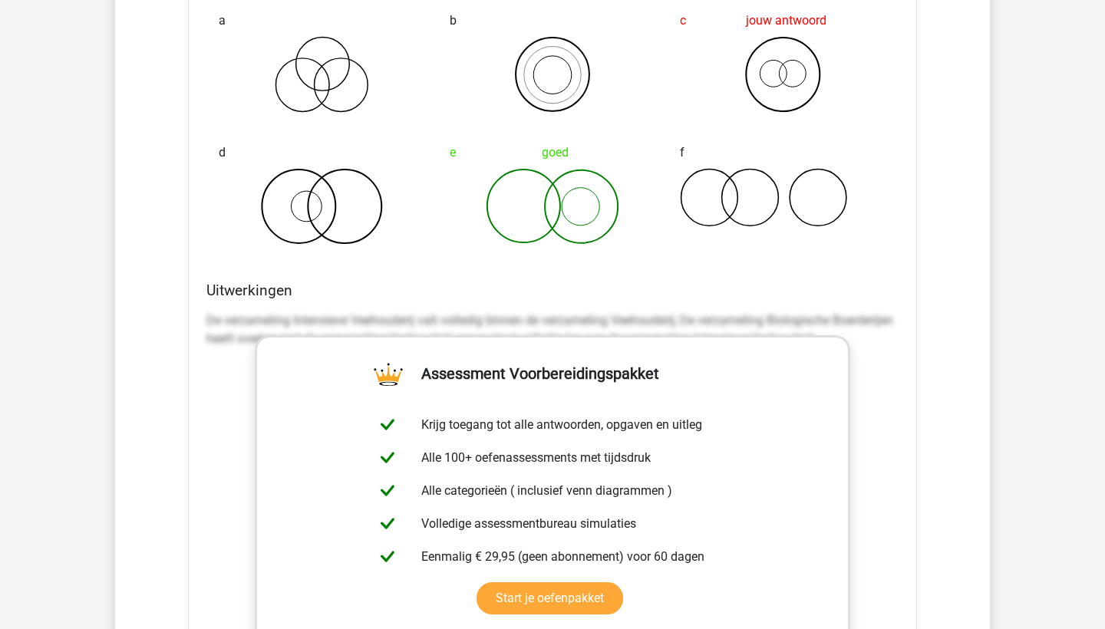
scroll to position [2868, 0]
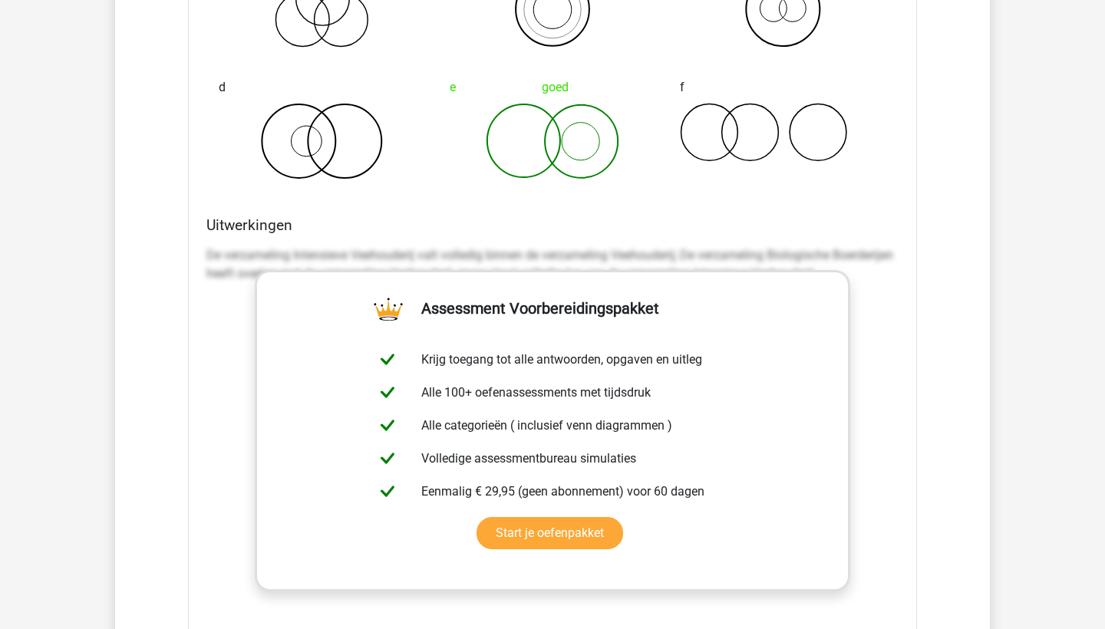
click at [890, 265] on p "De verzameling Intensieve Veehouderij valt volledig binnen de verzameling Veeho…" at bounding box center [552, 264] width 692 height 37
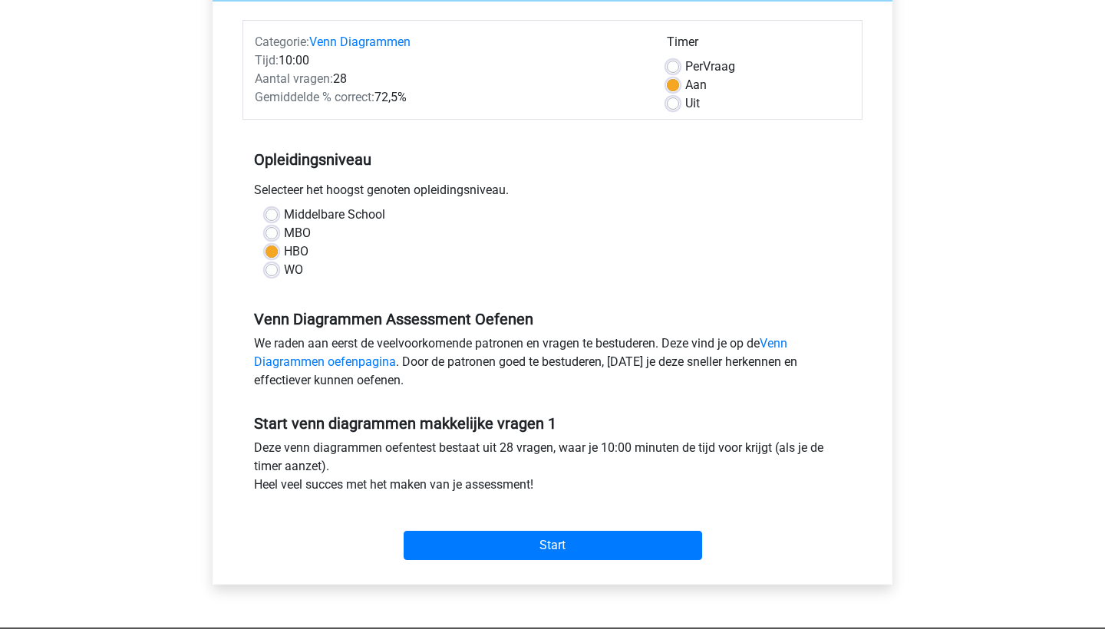
scroll to position [202, 0]
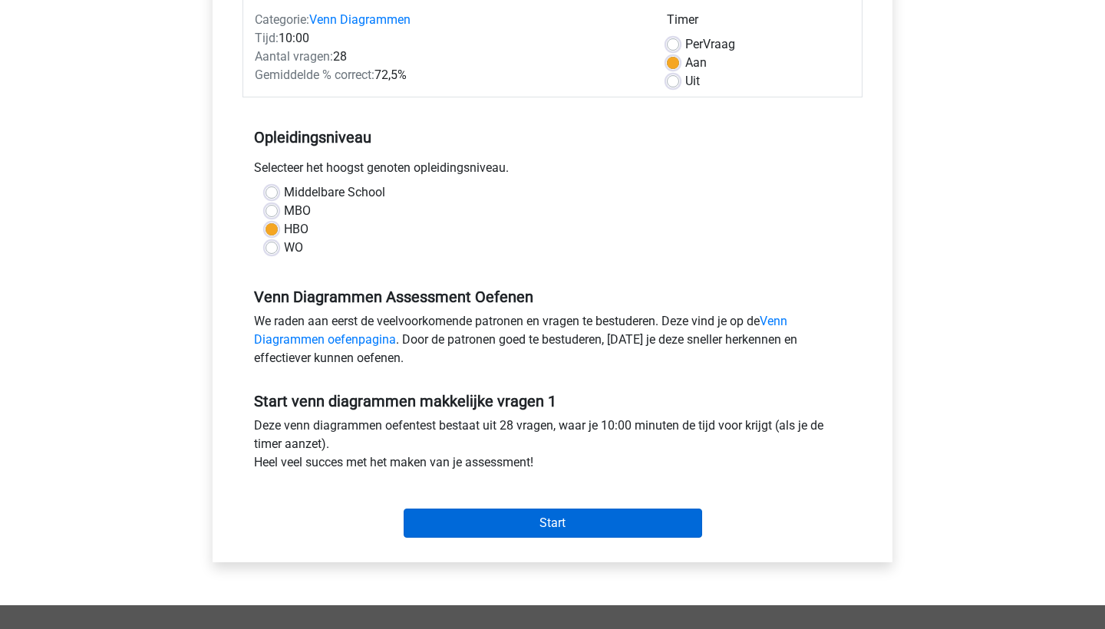
click at [455, 525] on input "Start" at bounding box center [553, 523] width 298 height 29
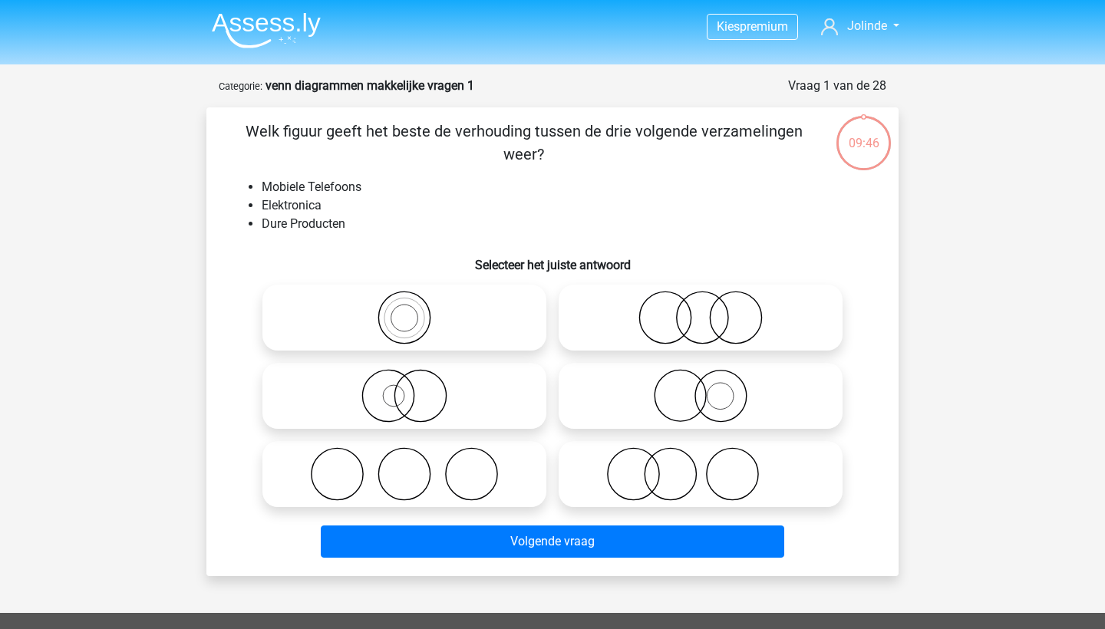
click at [486, 397] on icon at bounding box center [405, 396] width 272 height 54
click at [414, 388] on input "radio" at bounding box center [409, 383] width 10 height 10
radio input "true"
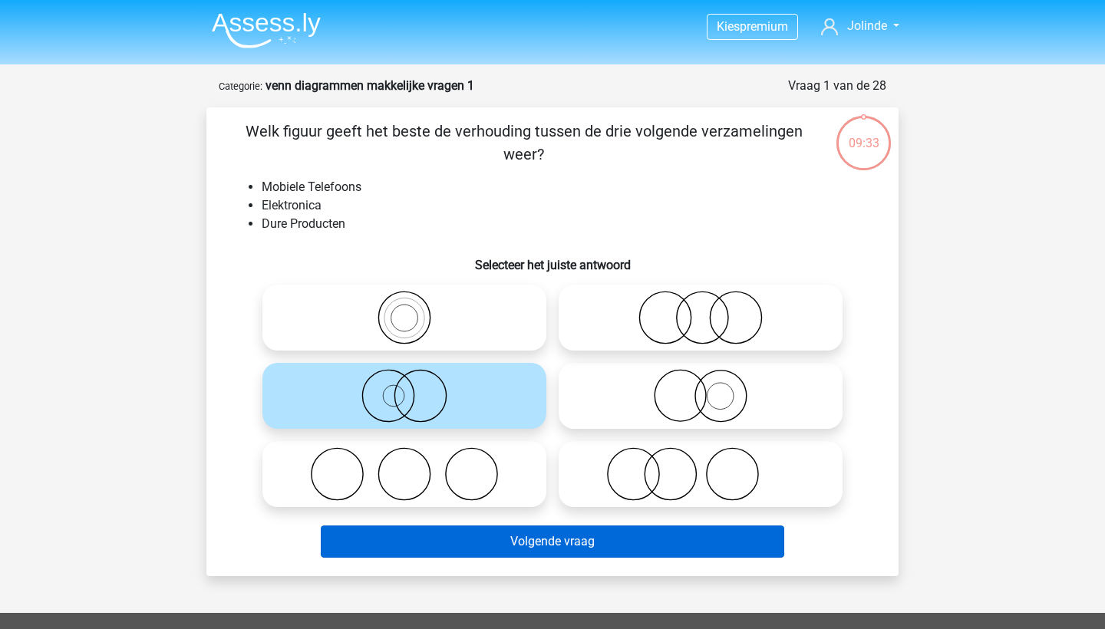
click at [576, 549] on button "Volgende vraag" at bounding box center [553, 542] width 464 height 32
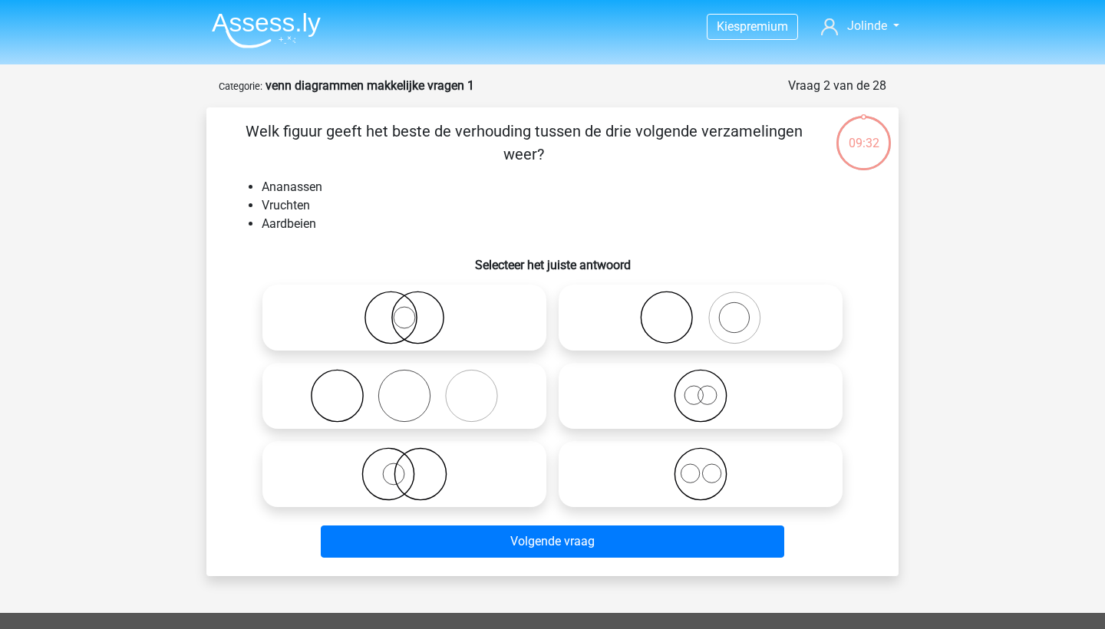
scroll to position [77, 0]
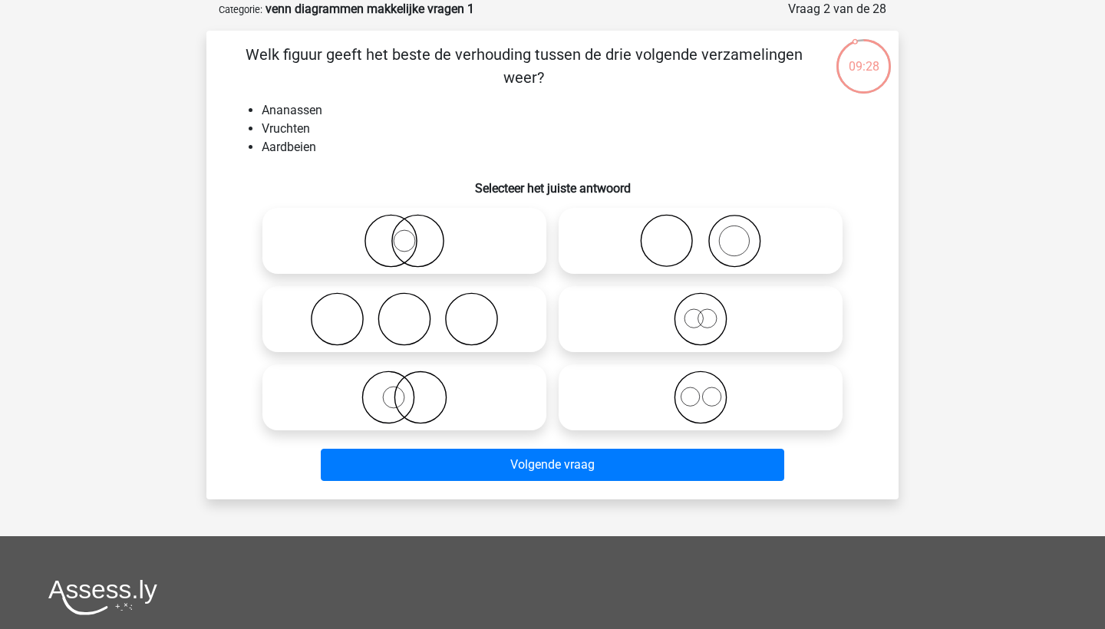
click at [686, 388] on icon at bounding box center [701, 398] width 272 height 54
click at [701, 388] on input "radio" at bounding box center [706, 385] width 10 height 10
radio input "true"
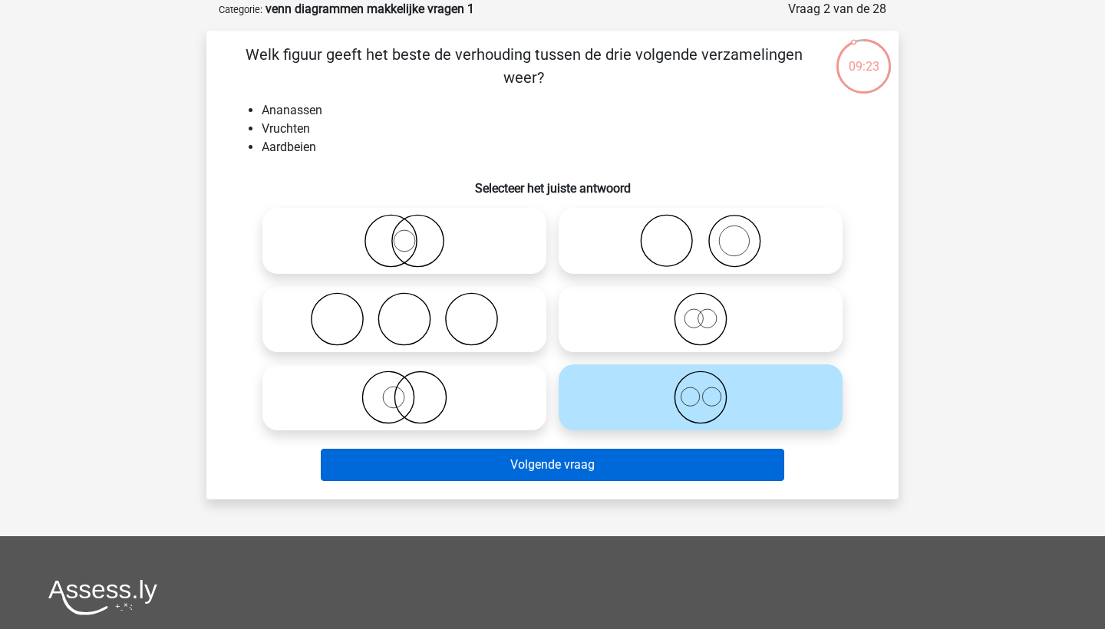
click at [605, 468] on button "Volgende vraag" at bounding box center [553, 465] width 464 height 32
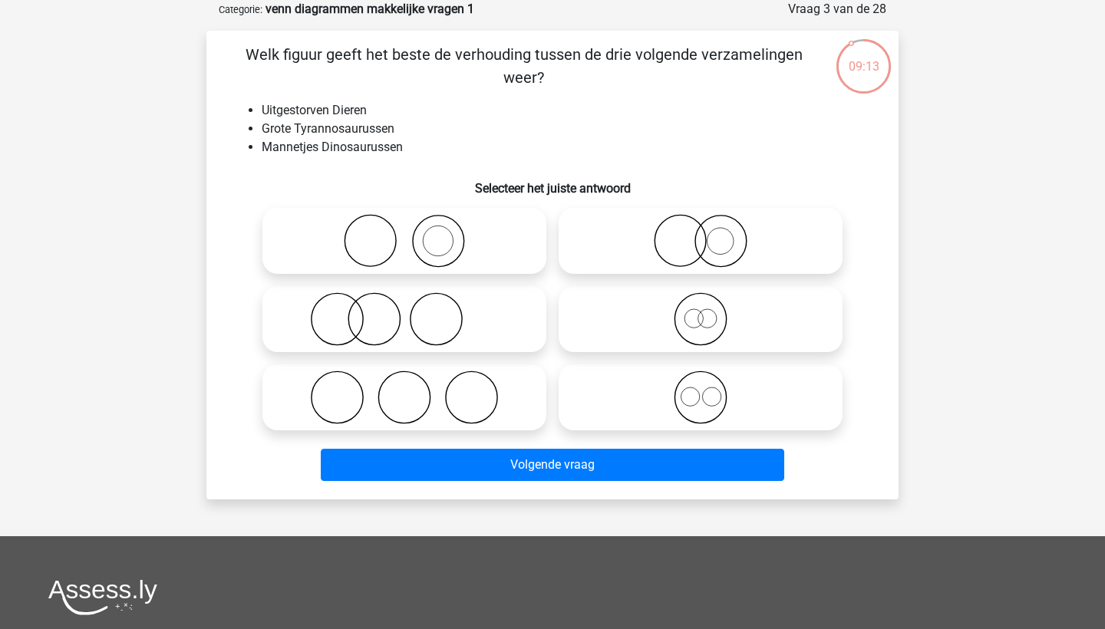
click at [682, 328] on icon at bounding box center [701, 319] width 272 height 54
click at [701, 312] on input "radio" at bounding box center [706, 307] width 10 height 10
radio input "true"
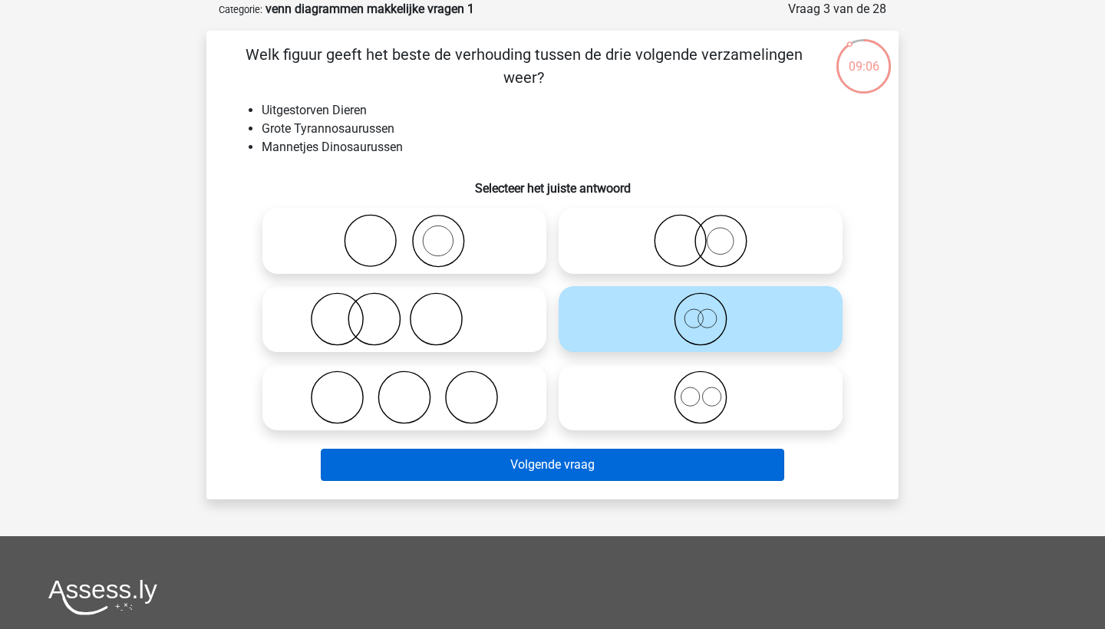
click at [651, 467] on button "Volgende vraag" at bounding box center [553, 465] width 464 height 32
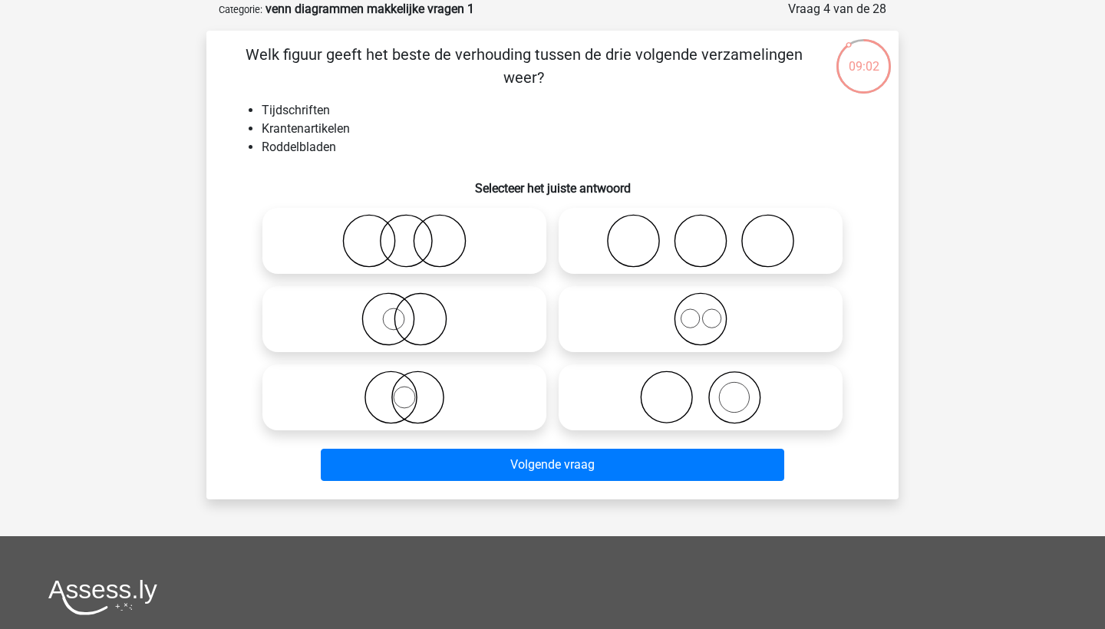
click at [486, 252] on icon at bounding box center [405, 241] width 272 height 54
click at [414, 233] on input "radio" at bounding box center [409, 228] width 10 height 10
radio input "true"
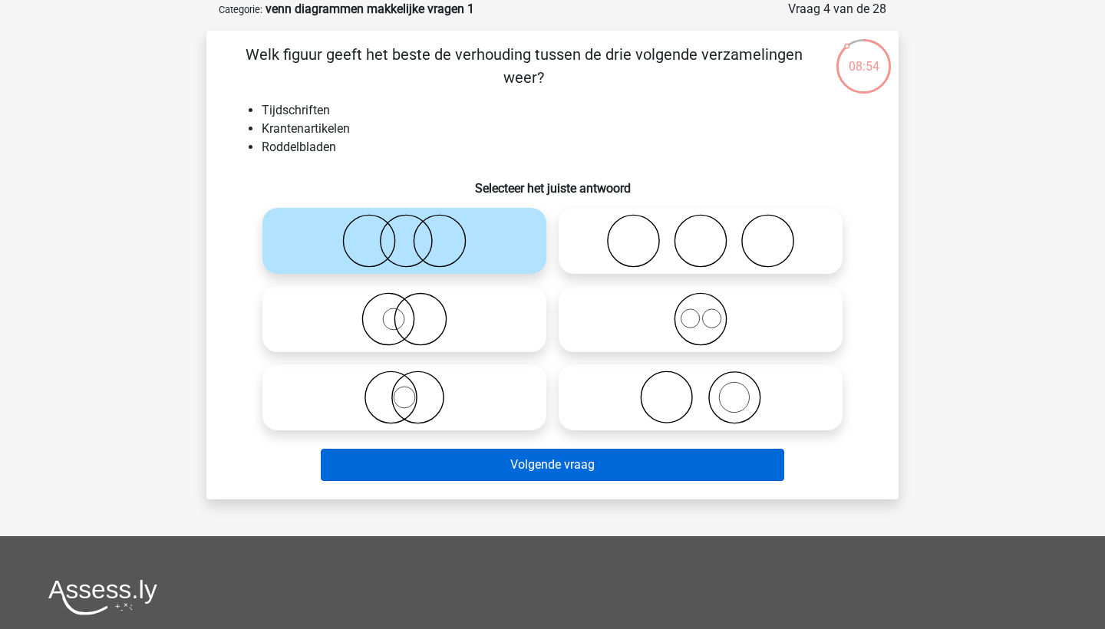
click at [576, 473] on button "Volgende vraag" at bounding box center [553, 465] width 464 height 32
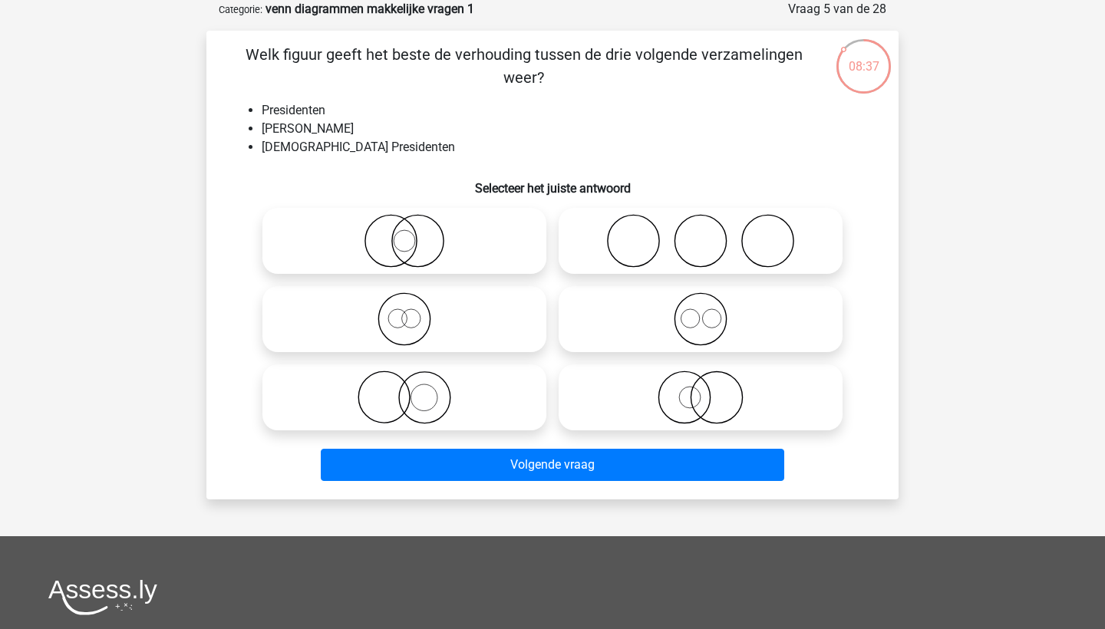
click at [409, 401] on circle at bounding box center [383, 397] width 51 height 51
click at [409, 390] on input "radio" at bounding box center [409, 385] width 10 height 10
radio input "true"
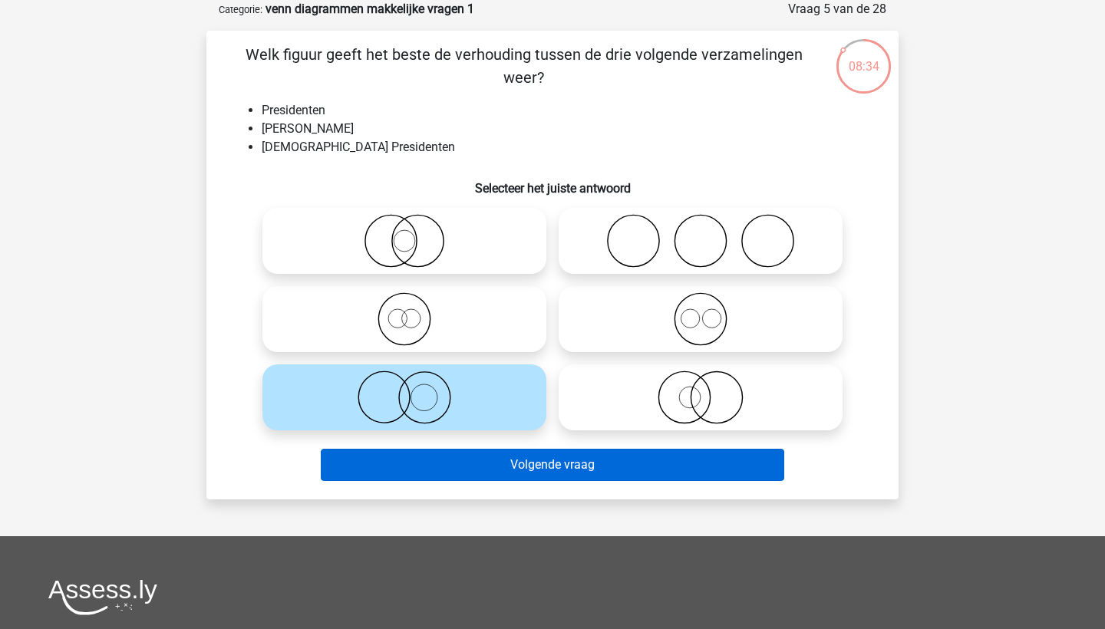
click at [462, 458] on button "Volgende vraag" at bounding box center [553, 465] width 464 height 32
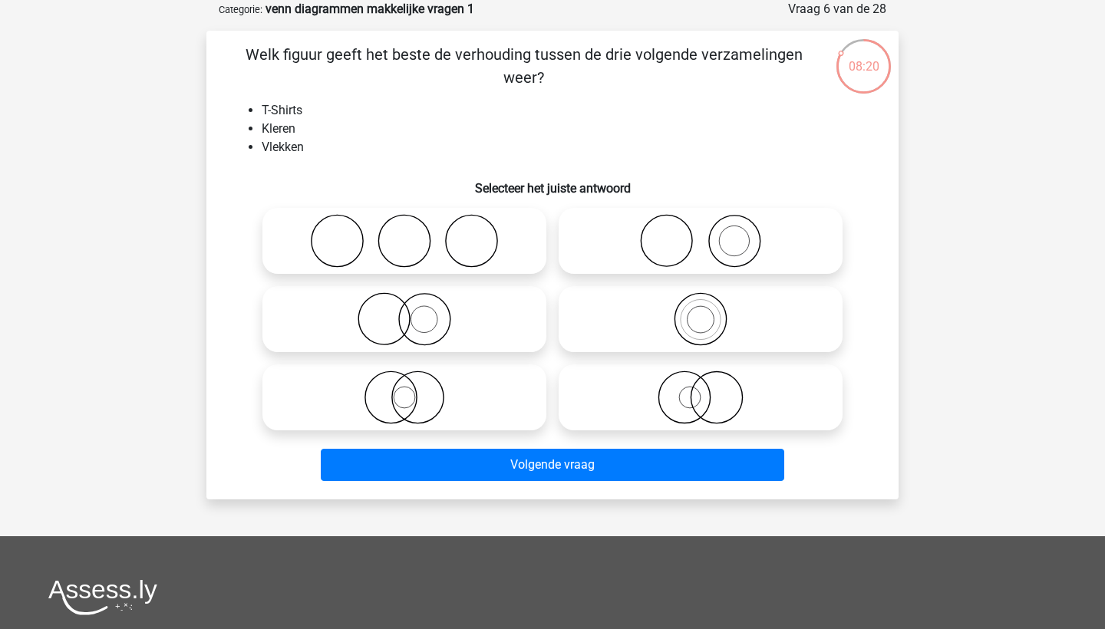
click at [718, 407] on icon at bounding box center [701, 398] width 272 height 54
click at [711, 390] on input "radio" at bounding box center [706, 385] width 10 height 10
radio input "true"
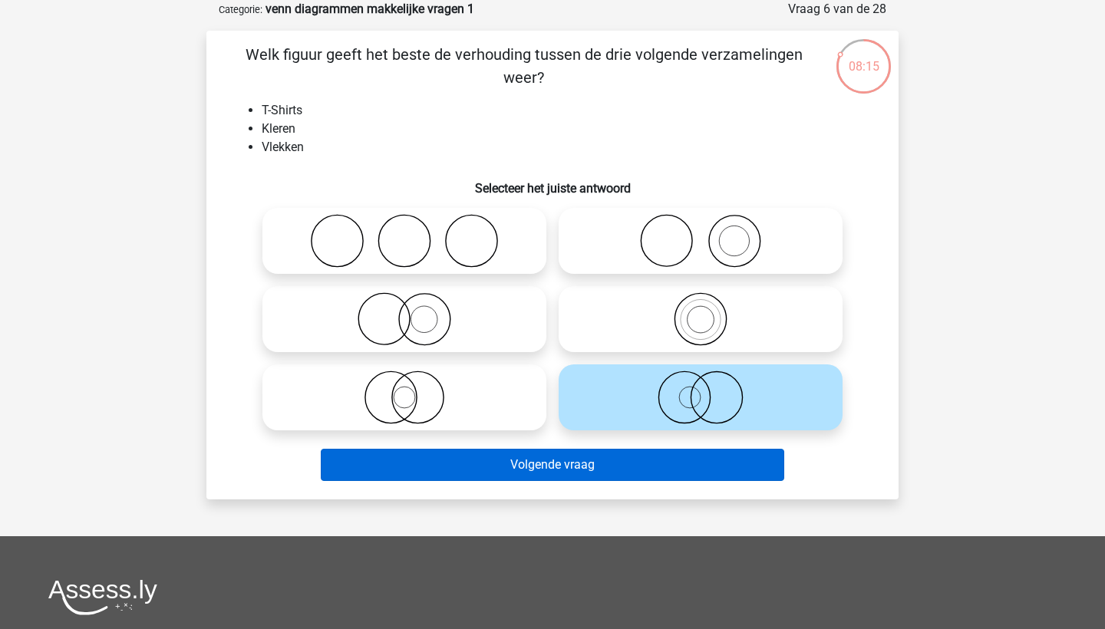
click at [686, 454] on button "Volgende vraag" at bounding box center [553, 465] width 464 height 32
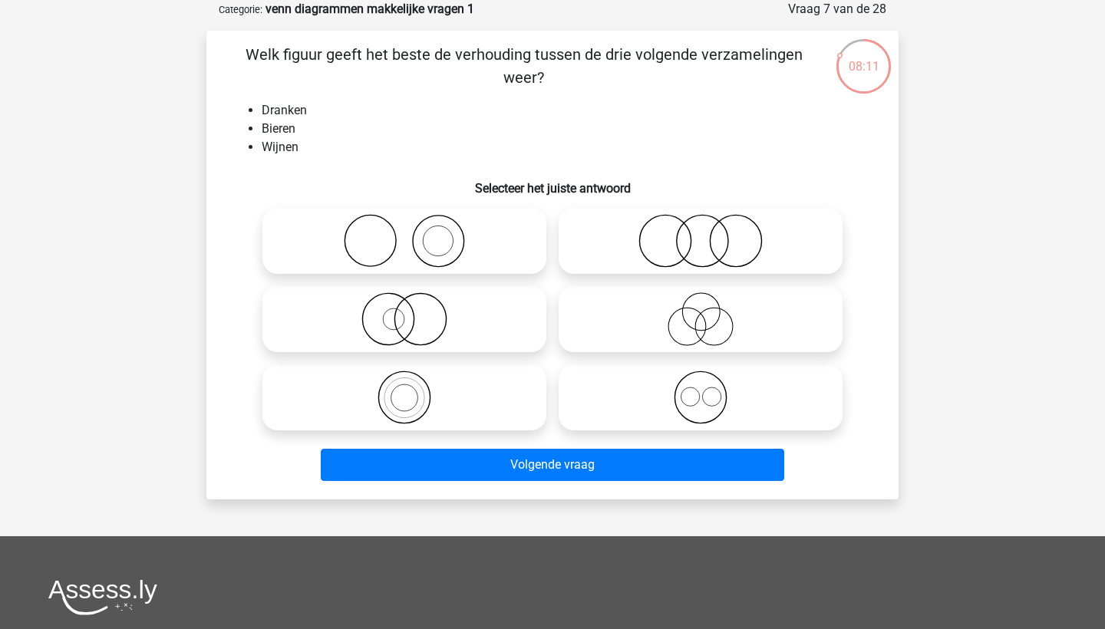
click at [707, 399] on icon at bounding box center [701, 398] width 272 height 54
click at [707, 390] on input "radio" at bounding box center [706, 385] width 10 height 10
radio input "true"
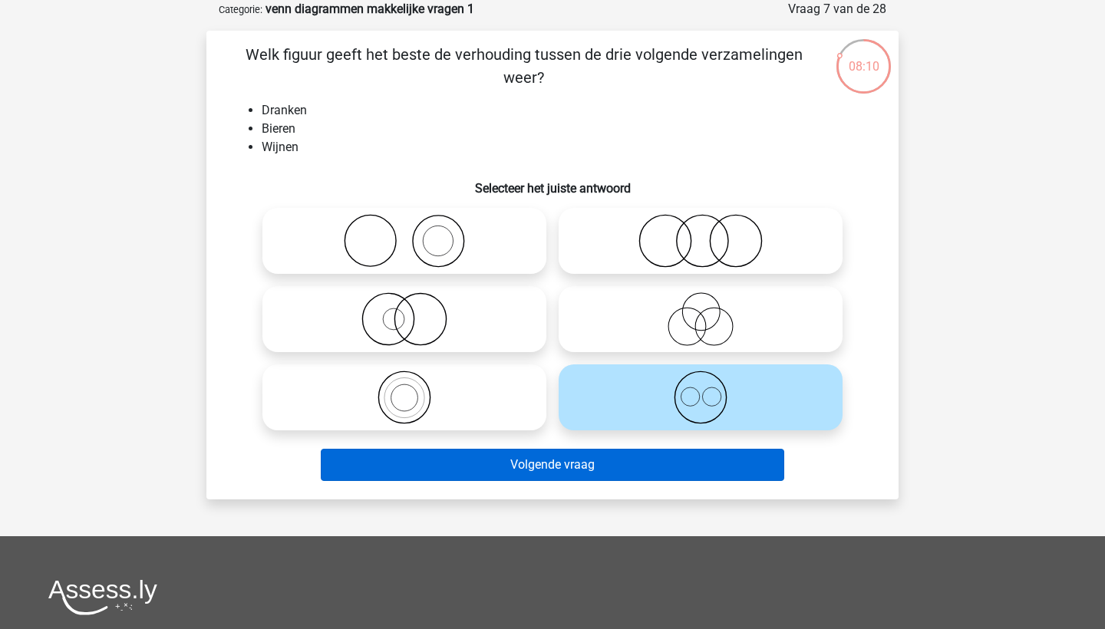
click at [640, 469] on button "Volgende vraag" at bounding box center [553, 465] width 464 height 32
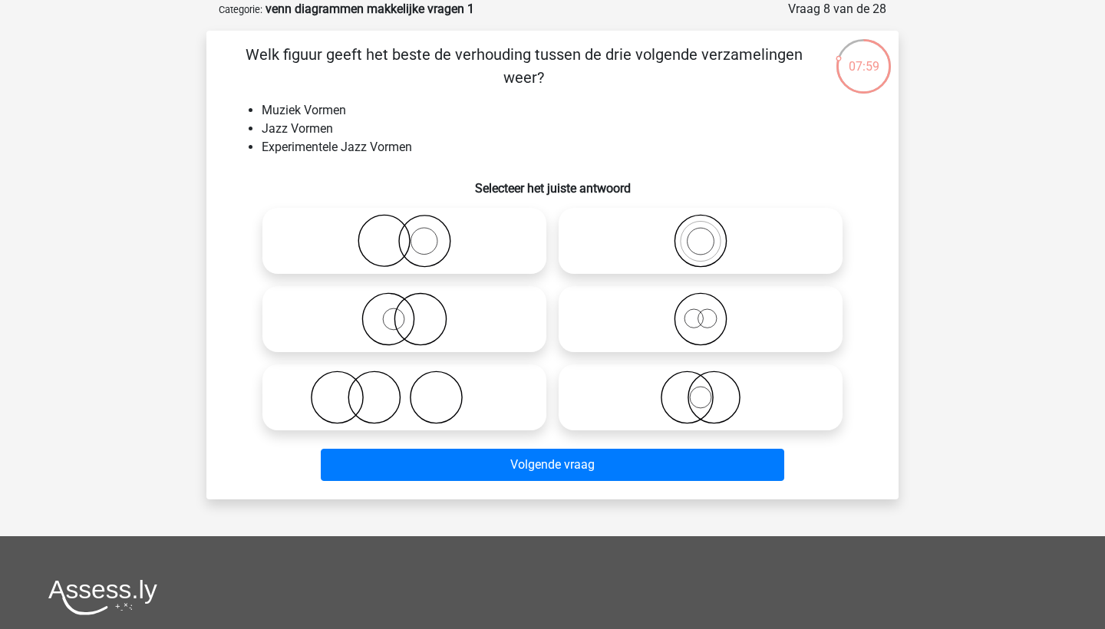
click at [722, 230] on icon at bounding box center [701, 241] width 272 height 54
click at [711, 230] on input "radio" at bounding box center [706, 228] width 10 height 10
radio input "true"
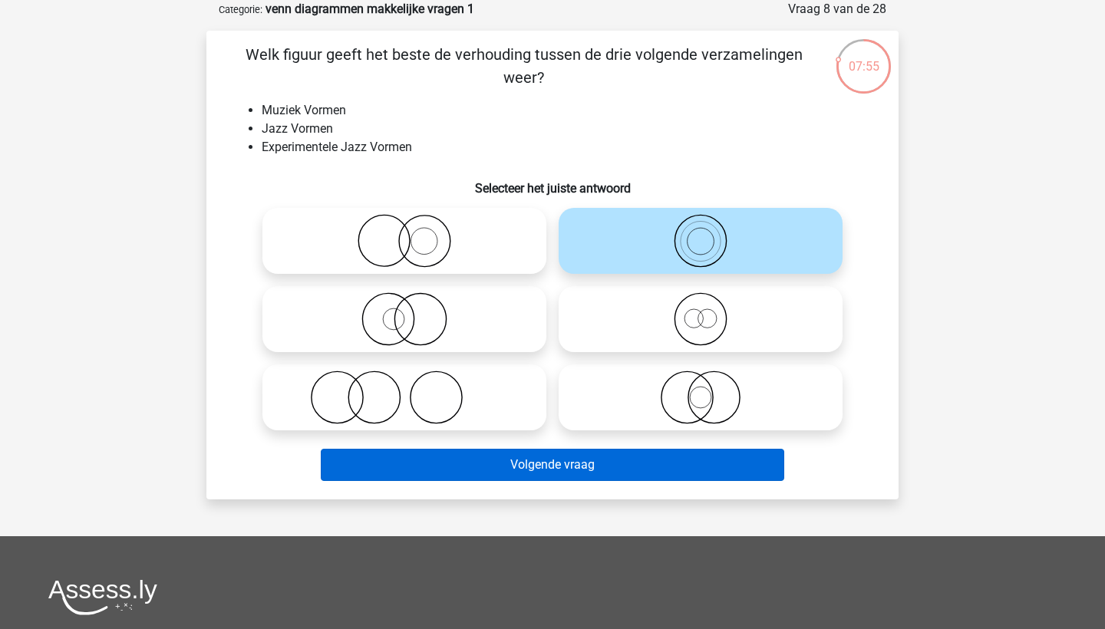
click at [679, 476] on button "Volgende vraag" at bounding box center [553, 465] width 464 height 32
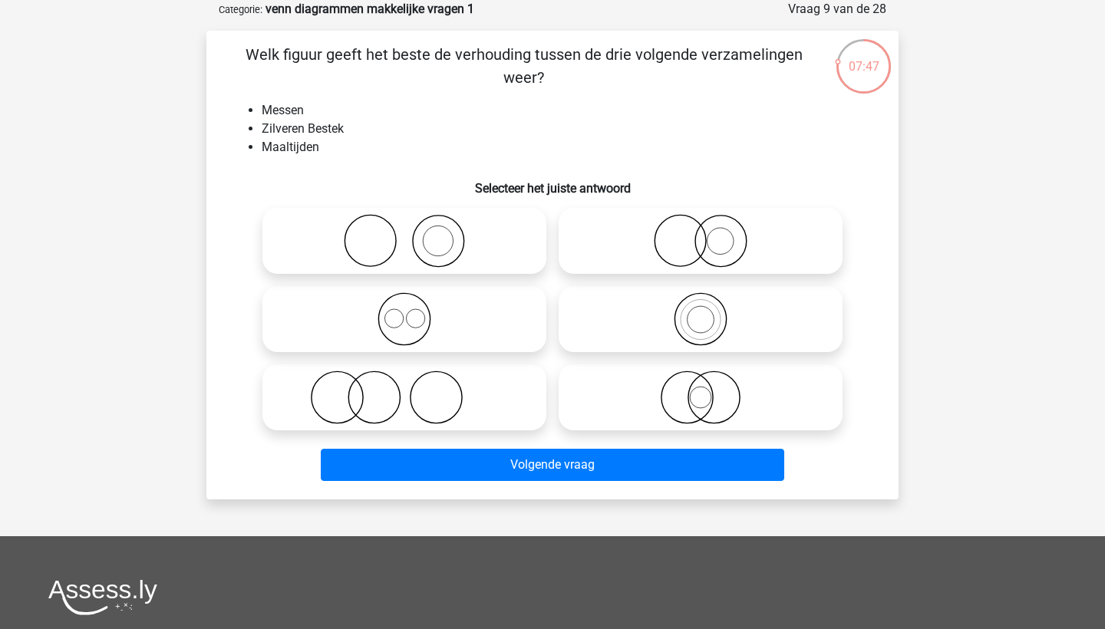
click at [496, 249] on icon at bounding box center [405, 241] width 272 height 54
click at [414, 233] on input "radio" at bounding box center [409, 228] width 10 height 10
radio input "true"
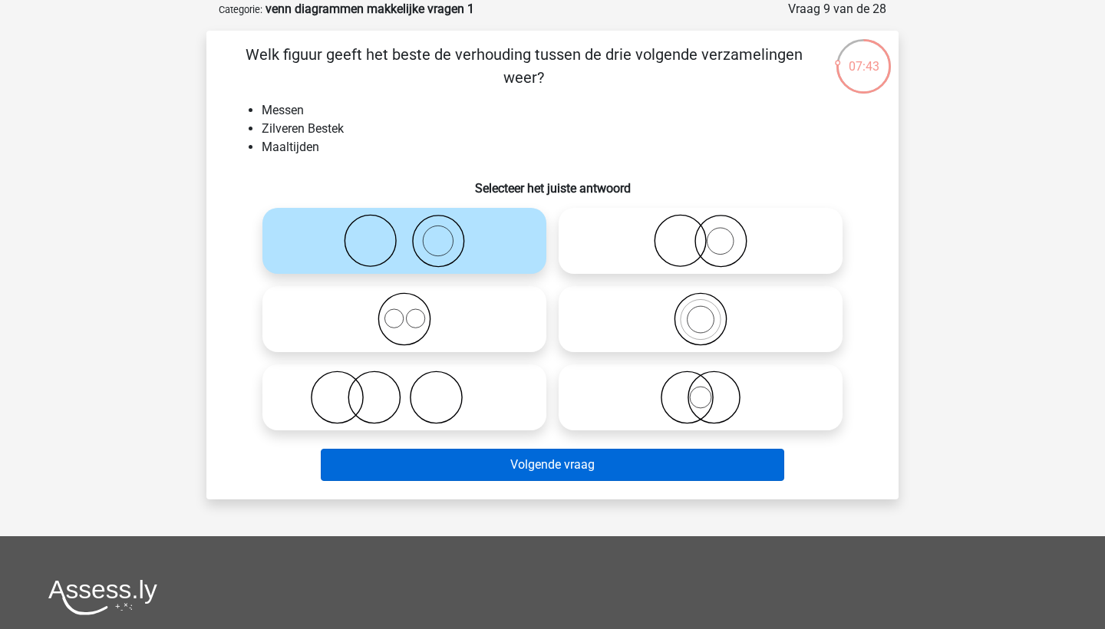
click at [581, 457] on button "Volgende vraag" at bounding box center [553, 465] width 464 height 32
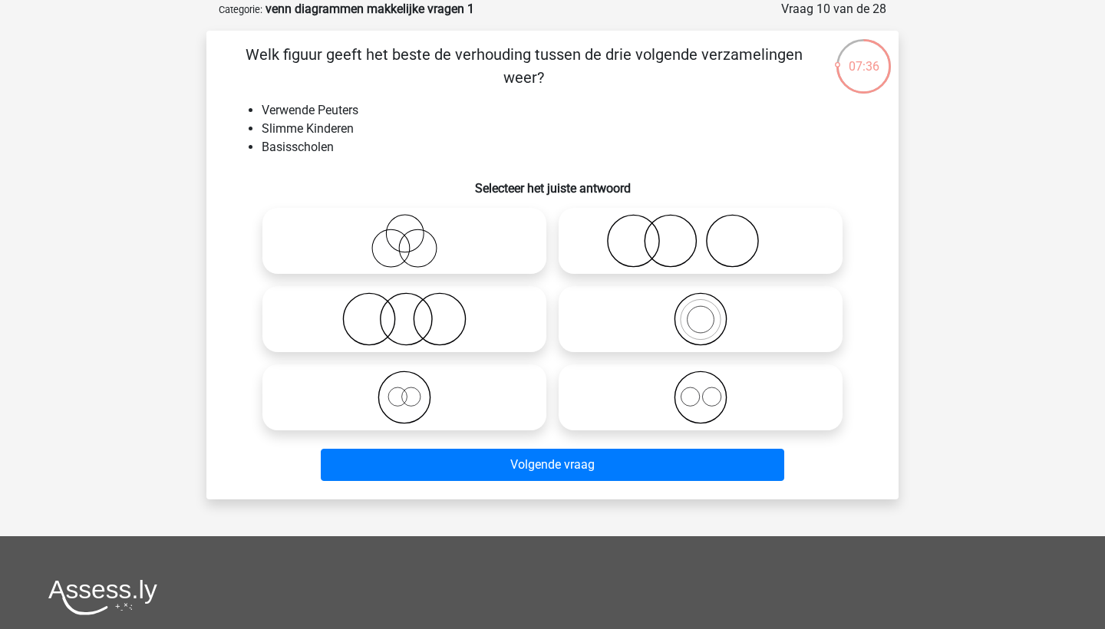
click at [684, 394] on icon at bounding box center [701, 398] width 272 height 54
click at [701, 390] on input "radio" at bounding box center [706, 385] width 10 height 10
radio input "true"
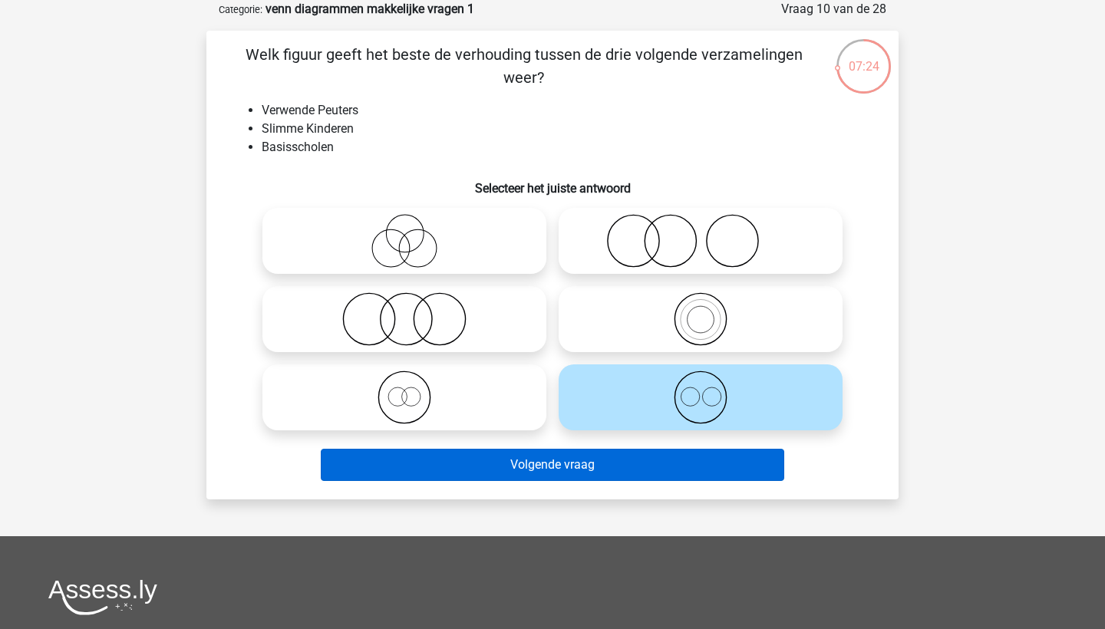
click at [618, 467] on button "Volgende vraag" at bounding box center [553, 465] width 464 height 32
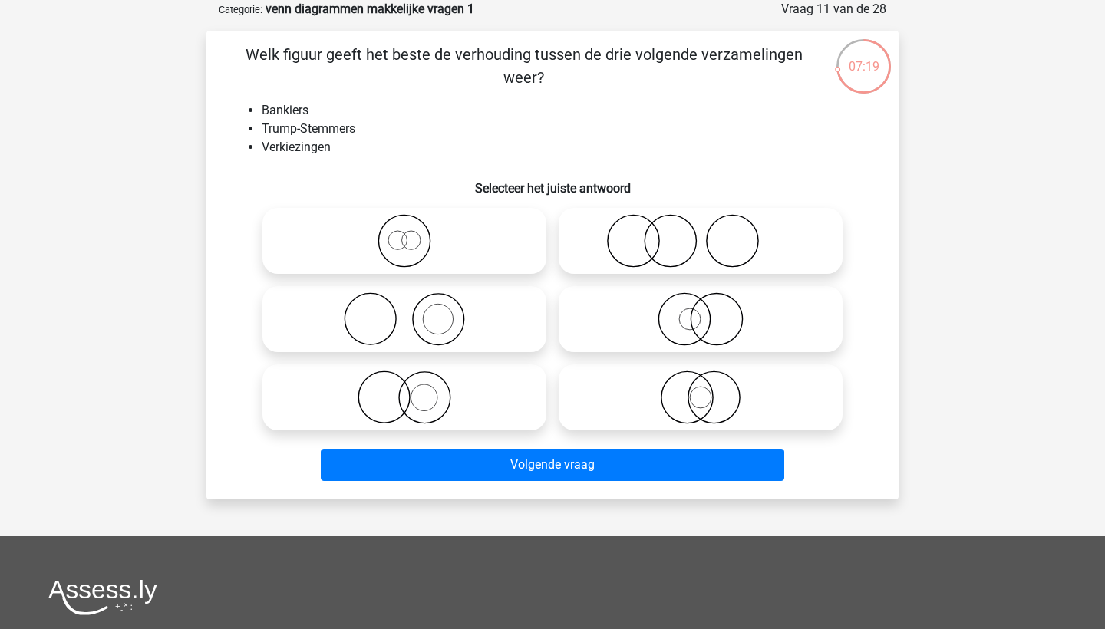
click at [681, 249] on icon at bounding box center [701, 241] width 272 height 54
click at [701, 233] on input "radio" at bounding box center [706, 228] width 10 height 10
radio input "true"
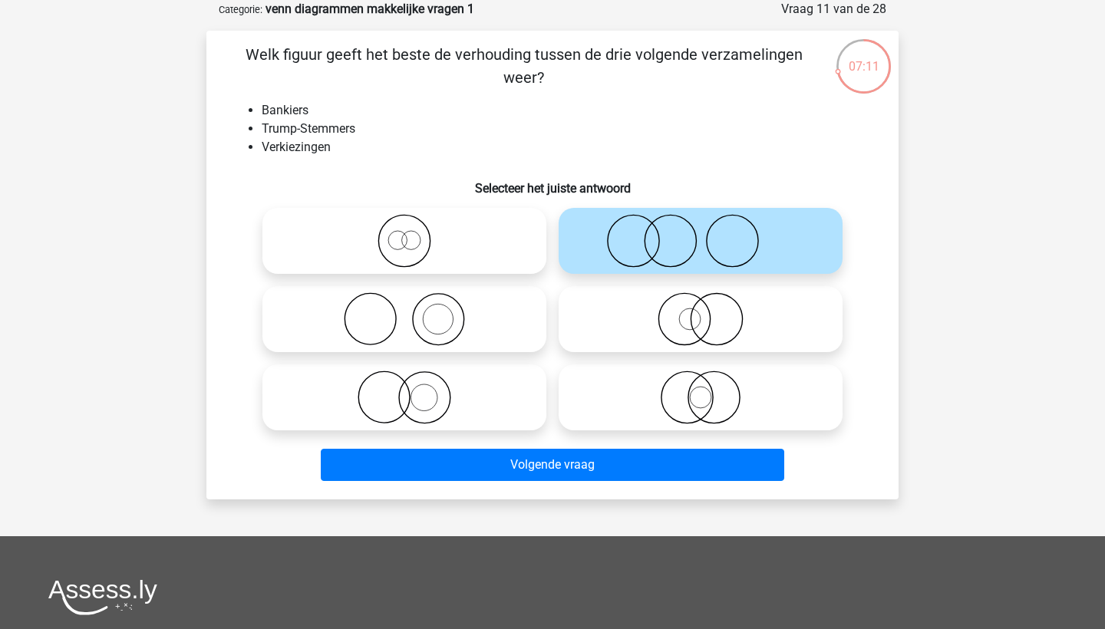
click at [447, 323] on icon at bounding box center [405, 319] width 272 height 54
click at [414, 312] on input "radio" at bounding box center [409, 307] width 10 height 10
radio input "true"
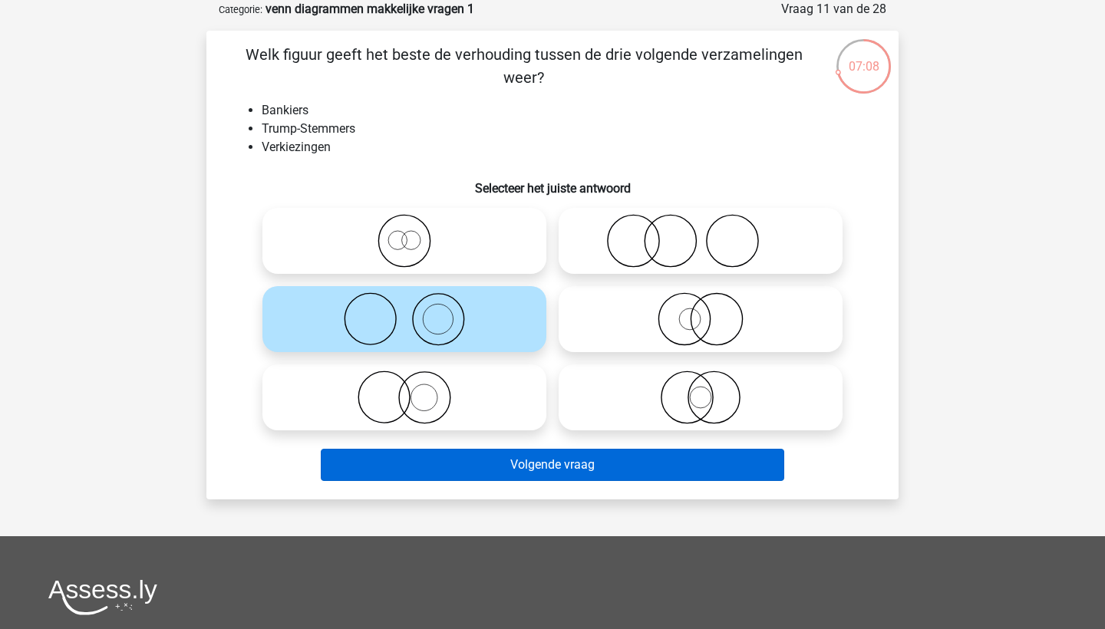
click at [566, 477] on button "Volgende vraag" at bounding box center [553, 465] width 464 height 32
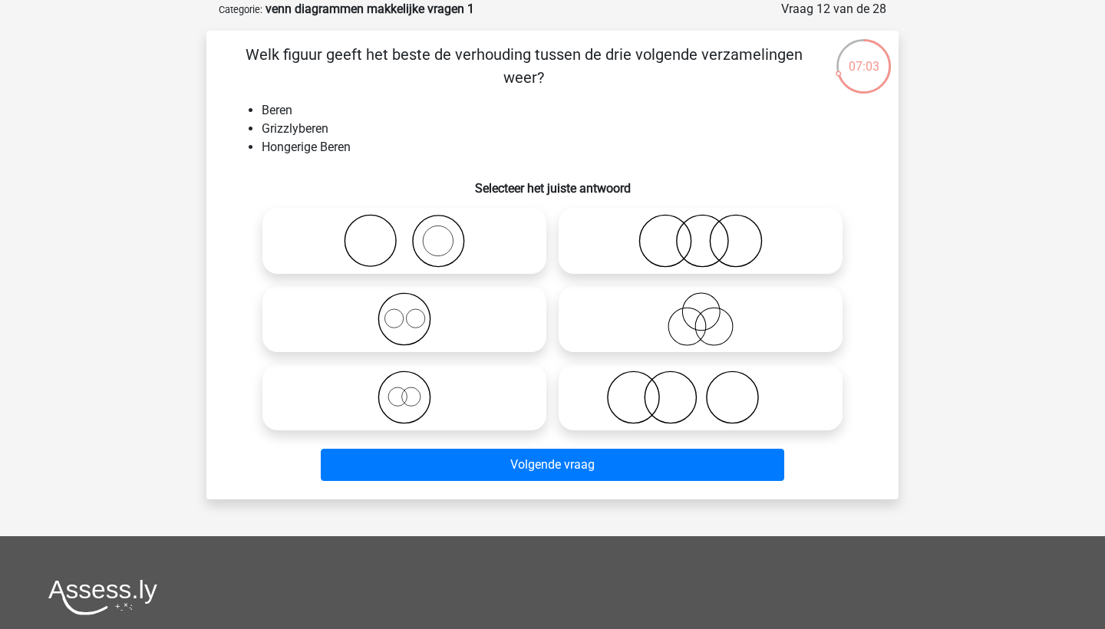
click at [447, 392] on icon at bounding box center [405, 398] width 272 height 54
click at [414, 390] on input "radio" at bounding box center [409, 385] width 10 height 10
radio input "true"
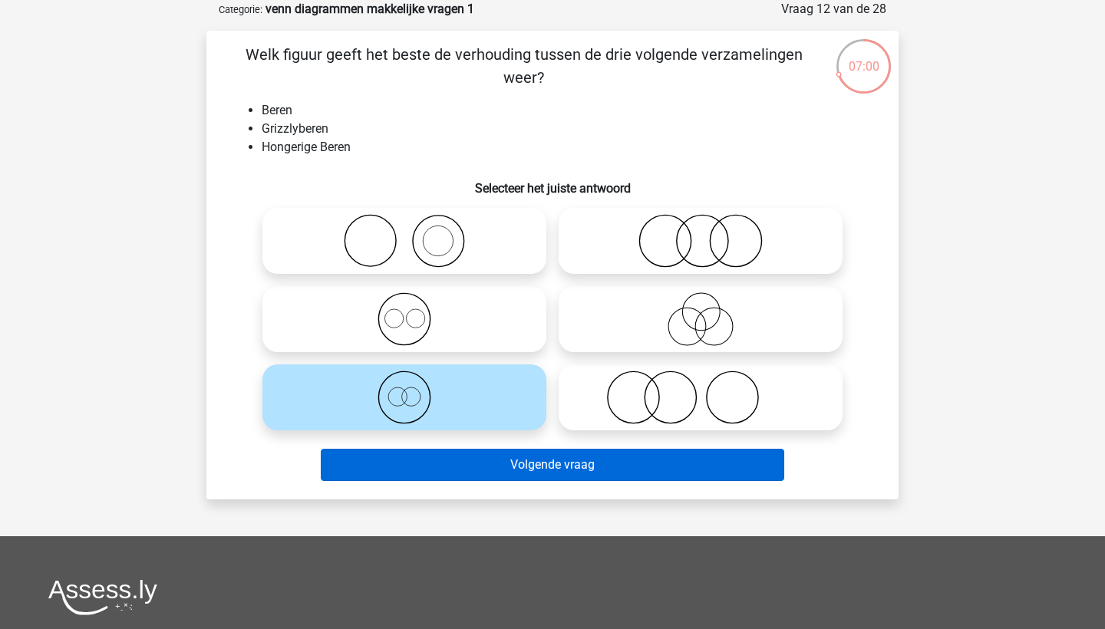
click at [499, 460] on button "Volgende vraag" at bounding box center [553, 465] width 464 height 32
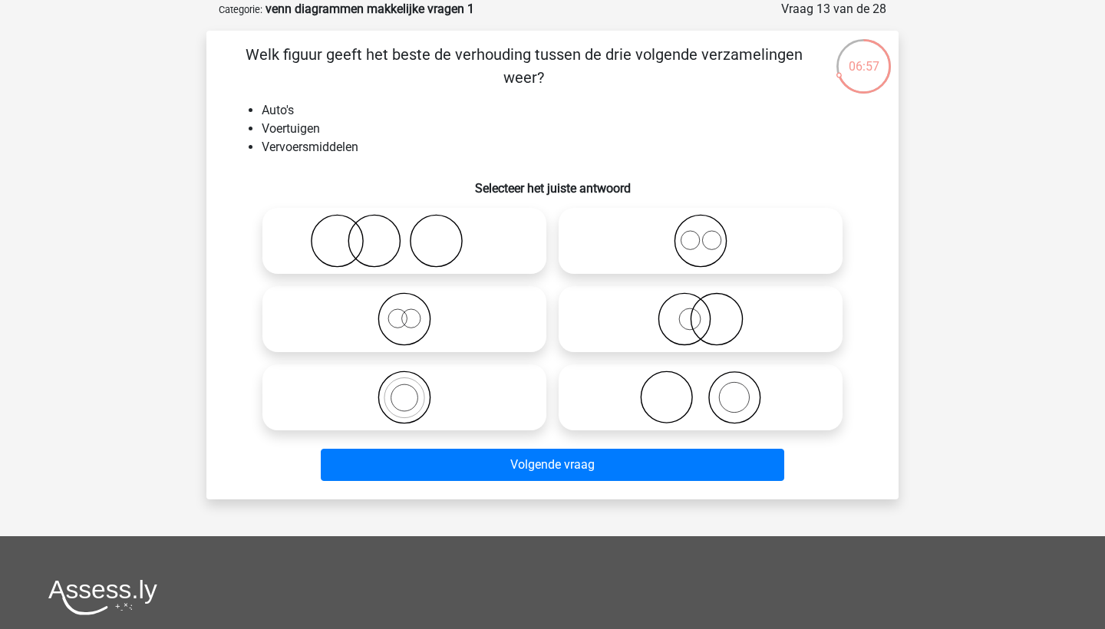
click at [425, 321] on icon at bounding box center [405, 319] width 272 height 54
click at [414, 312] on input "radio" at bounding box center [409, 307] width 10 height 10
radio input "true"
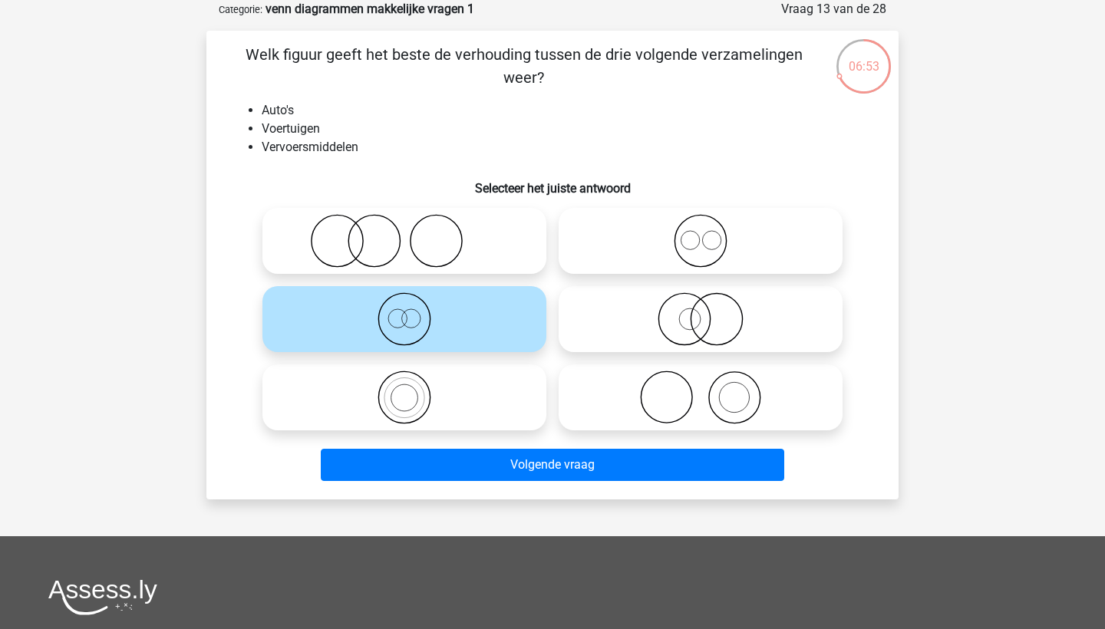
click at [623, 261] on icon at bounding box center [701, 241] width 272 height 54
click at [701, 233] on input "radio" at bounding box center [706, 228] width 10 height 10
radio input "true"
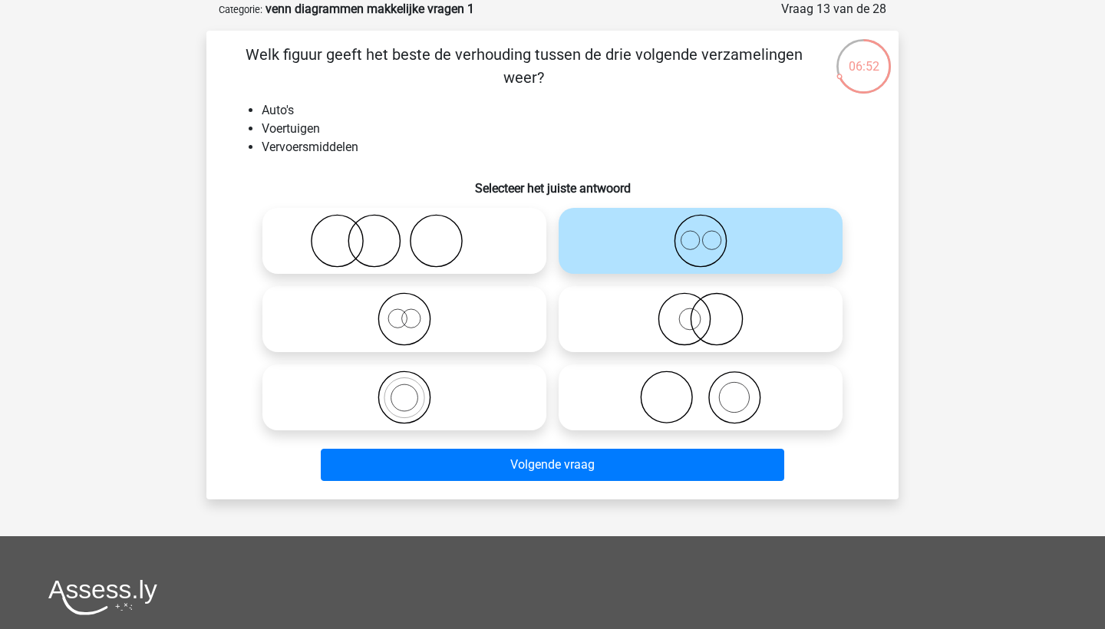
click at [483, 246] on icon at bounding box center [405, 241] width 272 height 54
click at [414, 233] on input "radio" at bounding box center [409, 228] width 10 height 10
radio input "true"
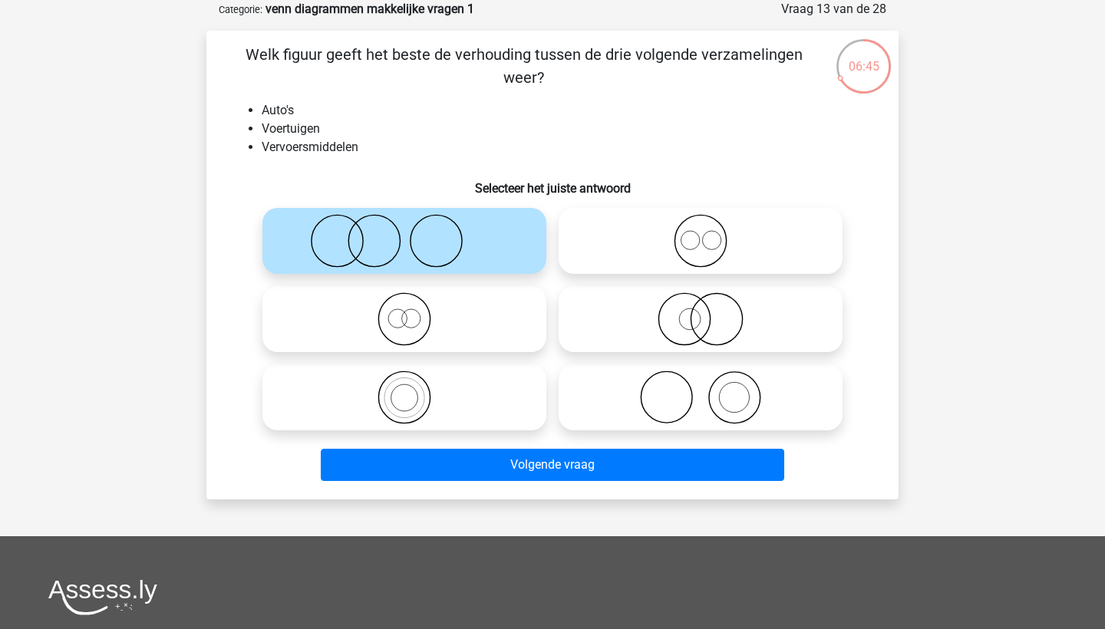
click at [684, 335] on icon at bounding box center [701, 319] width 272 height 54
click at [701, 312] on input "radio" at bounding box center [706, 307] width 10 height 10
radio input "true"
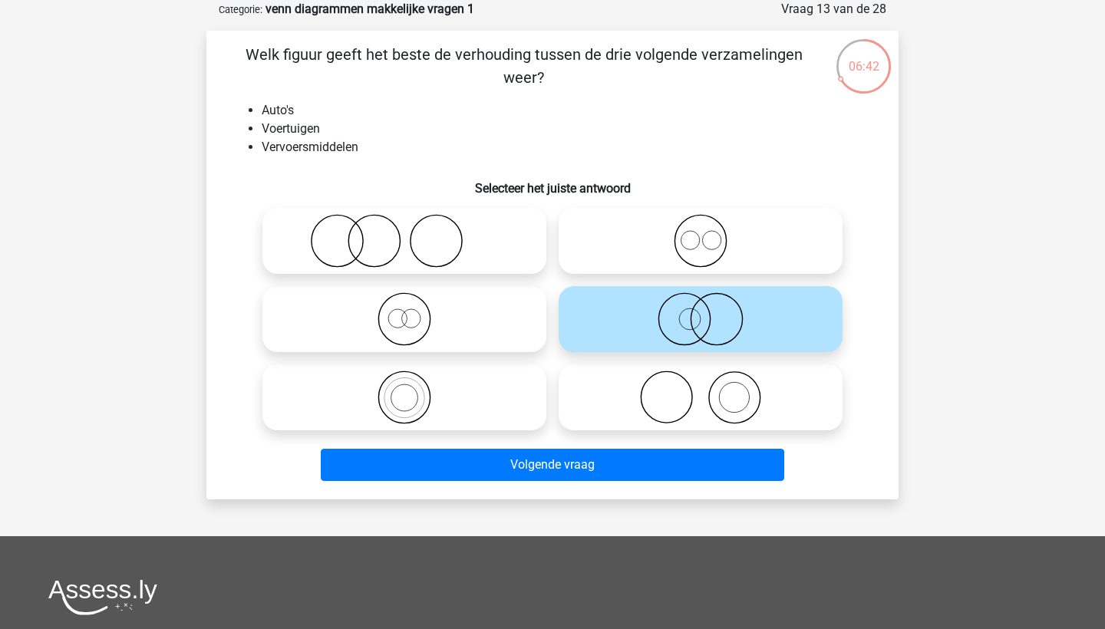
scroll to position [32, 0]
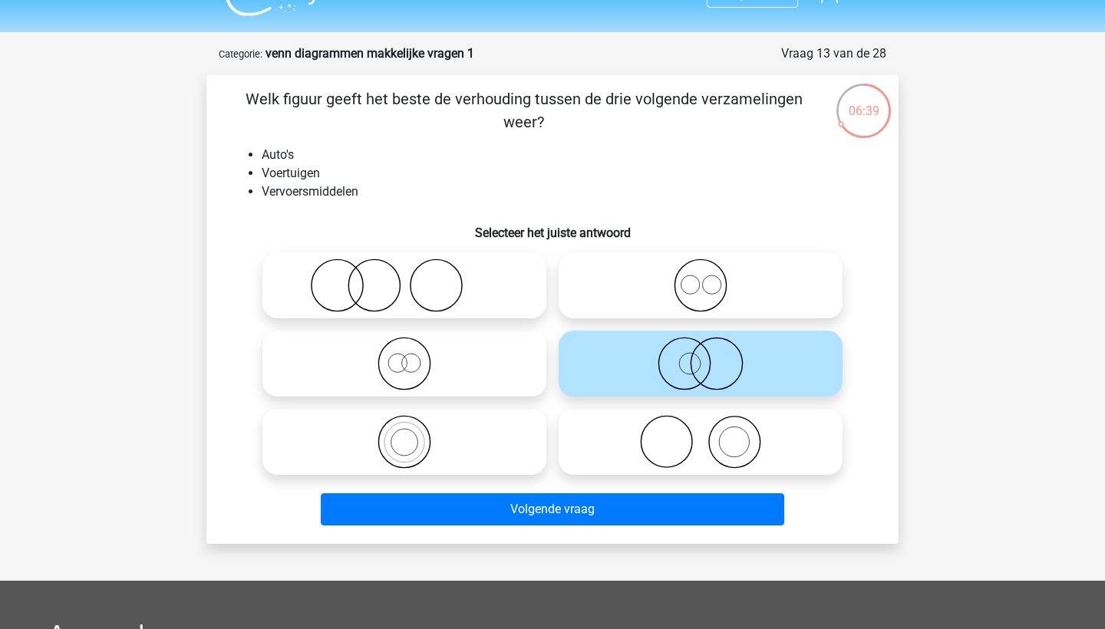
click at [291, 173] on li "Voertuigen" at bounding box center [568, 173] width 612 height 18
click at [292, 191] on li "Vervoersmiddelen" at bounding box center [568, 192] width 612 height 18
click at [425, 461] on icon at bounding box center [405, 442] width 272 height 54
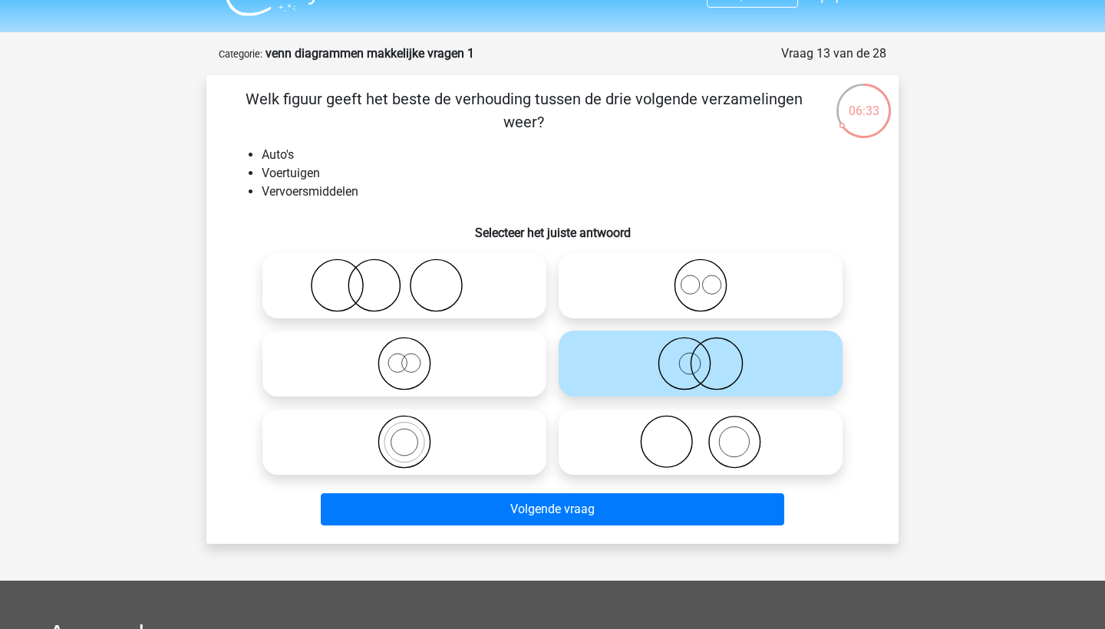
click at [414, 434] on input "radio" at bounding box center [409, 429] width 10 height 10
radio input "true"
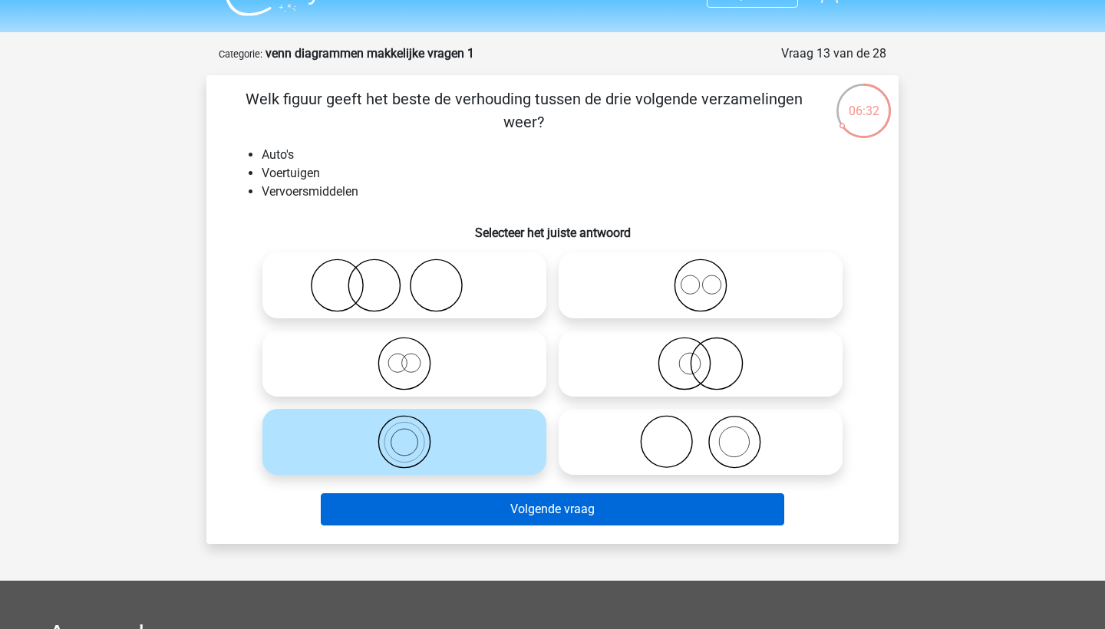
click at [459, 512] on button "Volgende vraag" at bounding box center [553, 509] width 464 height 32
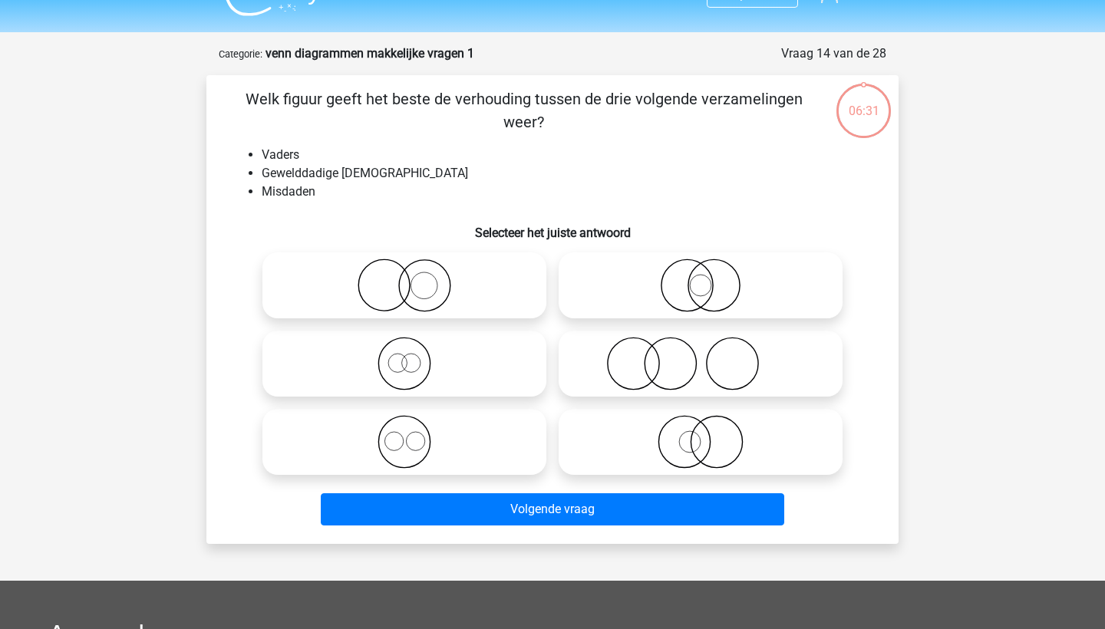
scroll to position [77, 0]
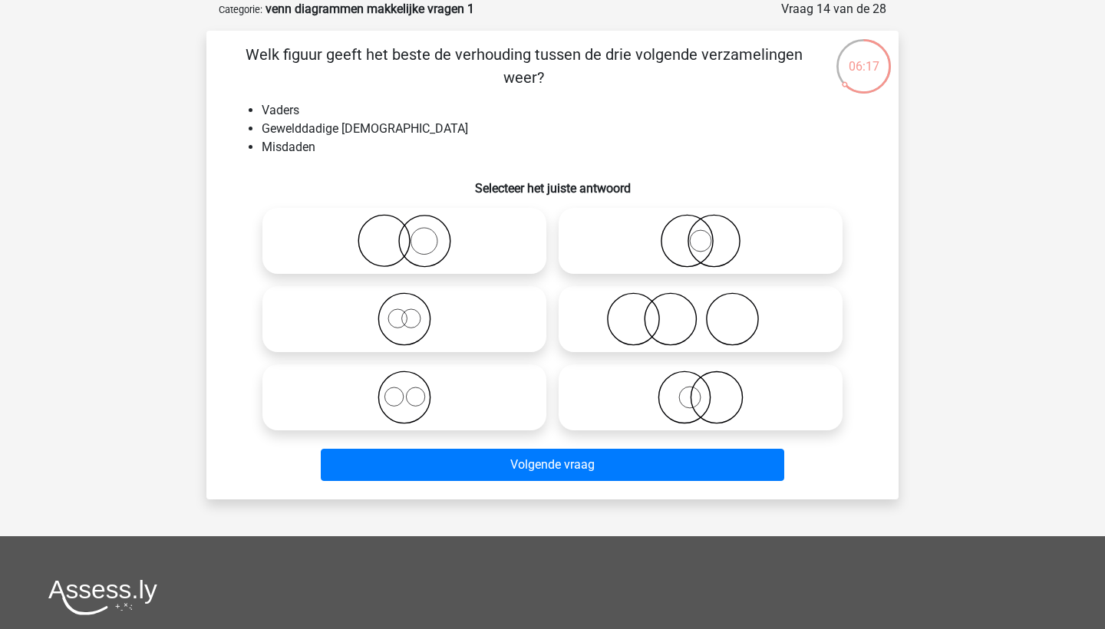
click at [733, 313] on icon at bounding box center [701, 319] width 272 height 54
click at [711, 312] on input "radio" at bounding box center [706, 307] width 10 height 10
radio input "true"
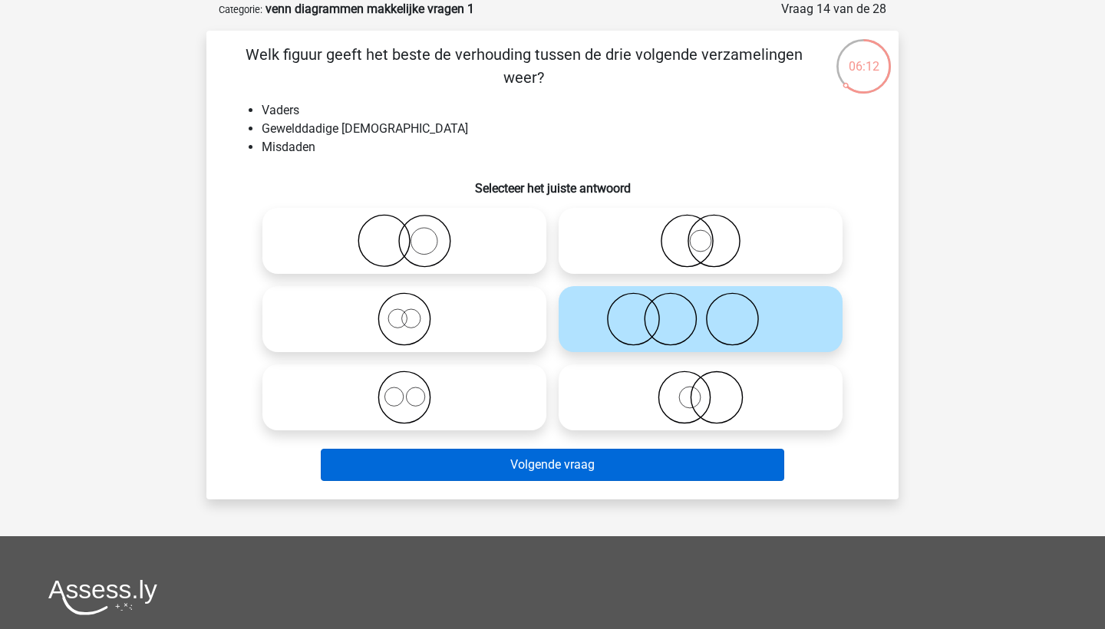
click at [632, 462] on button "Volgende vraag" at bounding box center [553, 465] width 464 height 32
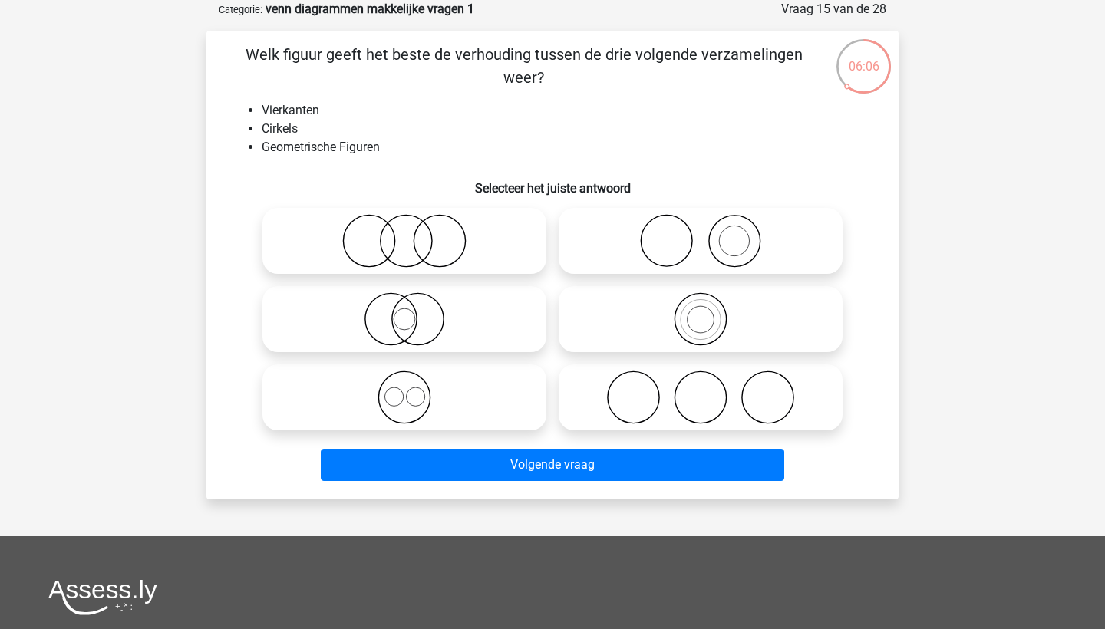
click at [507, 382] on icon at bounding box center [405, 398] width 272 height 54
click at [414, 382] on input "radio" at bounding box center [409, 385] width 10 height 10
radio input "true"
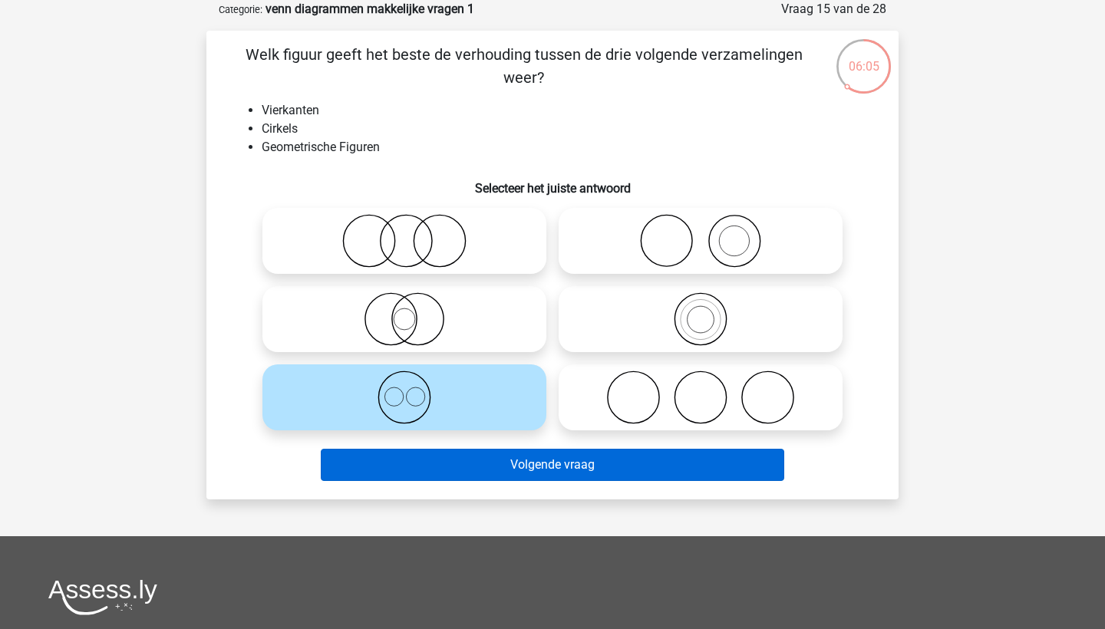
click at [531, 474] on button "Volgende vraag" at bounding box center [553, 465] width 464 height 32
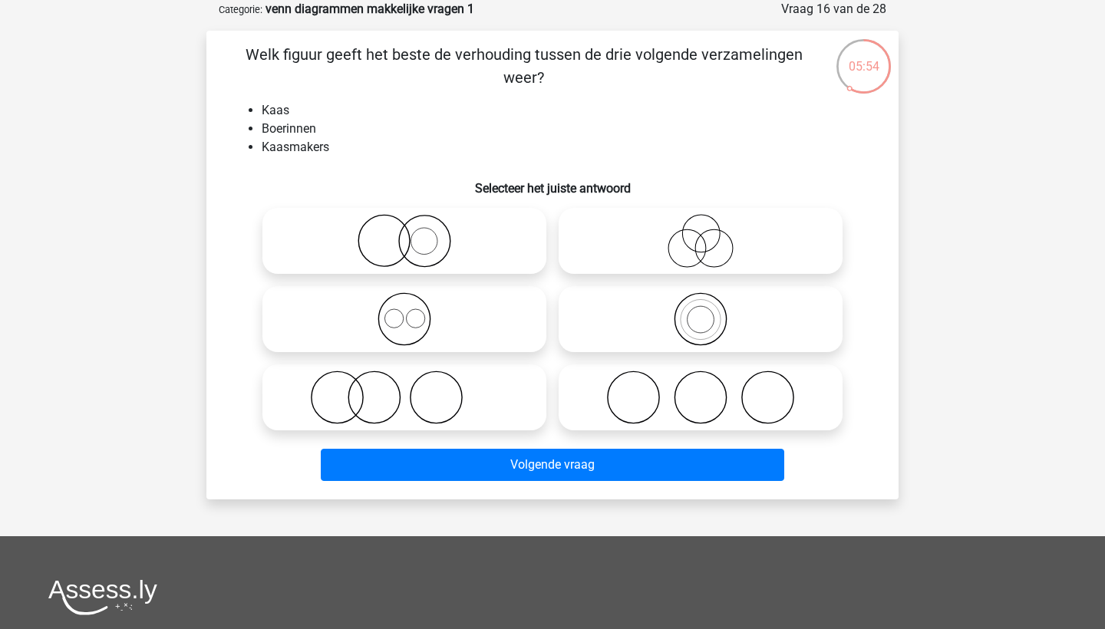
click at [450, 398] on icon at bounding box center [405, 398] width 272 height 54
click at [414, 390] on input "radio" at bounding box center [409, 385] width 10 height 10
radio input "true"
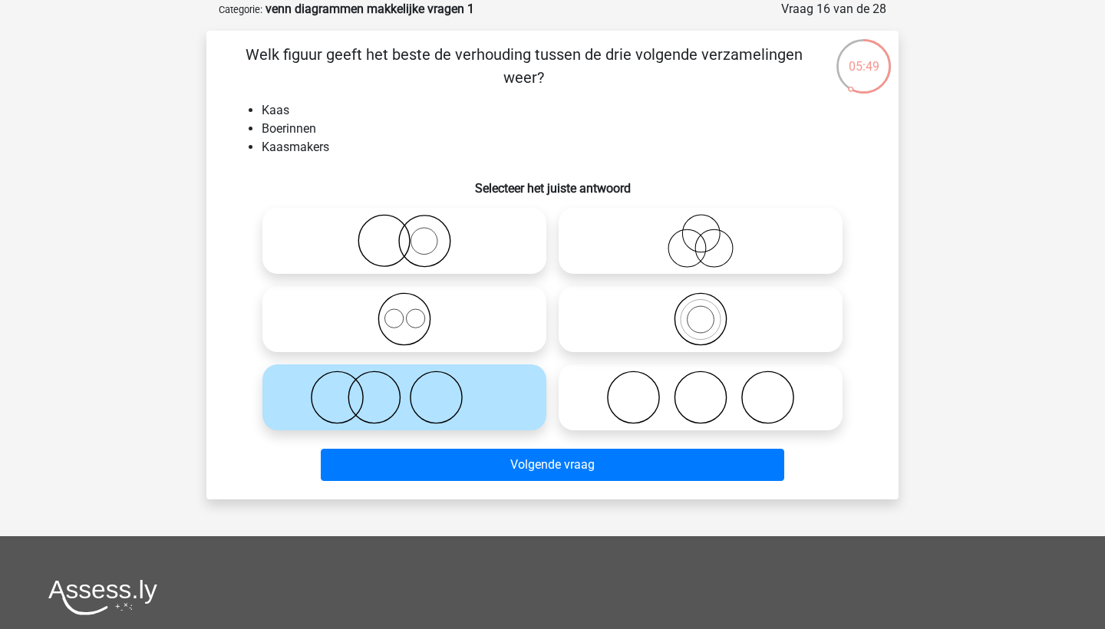
click at [450, 259] on icon at bounding box center [405, 241] width 272 height 54
click at [414, 233] on input "radio" at bounding box center [409, 228] width 10 height 10
radio input "true"
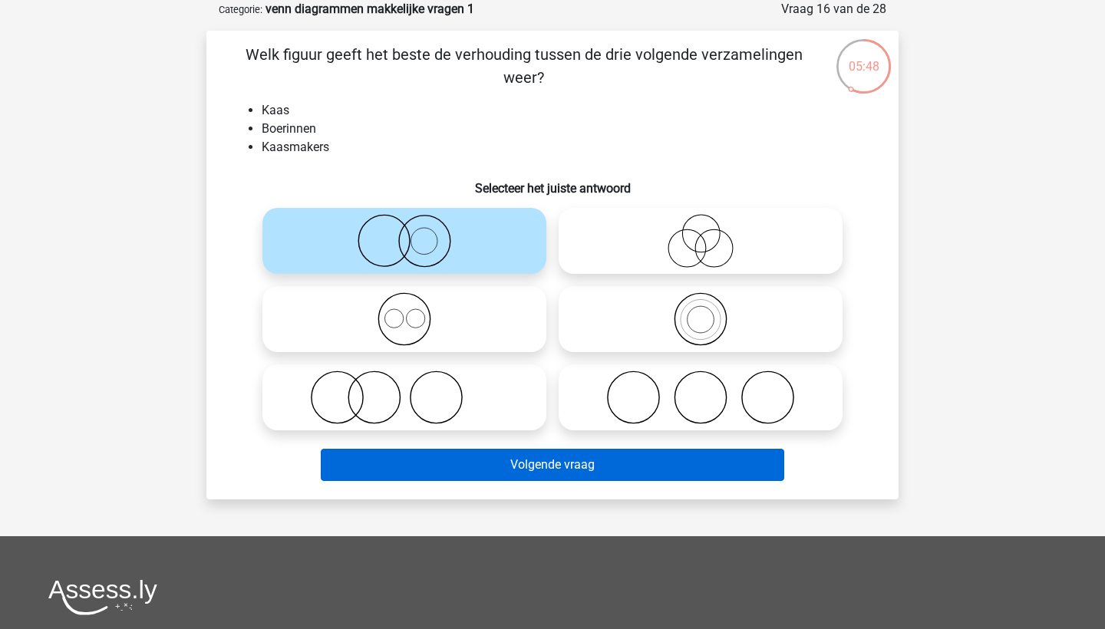
click at [504, 461] on button "Volgende vraag" at bounding box center [553, 465] width 464 height 32
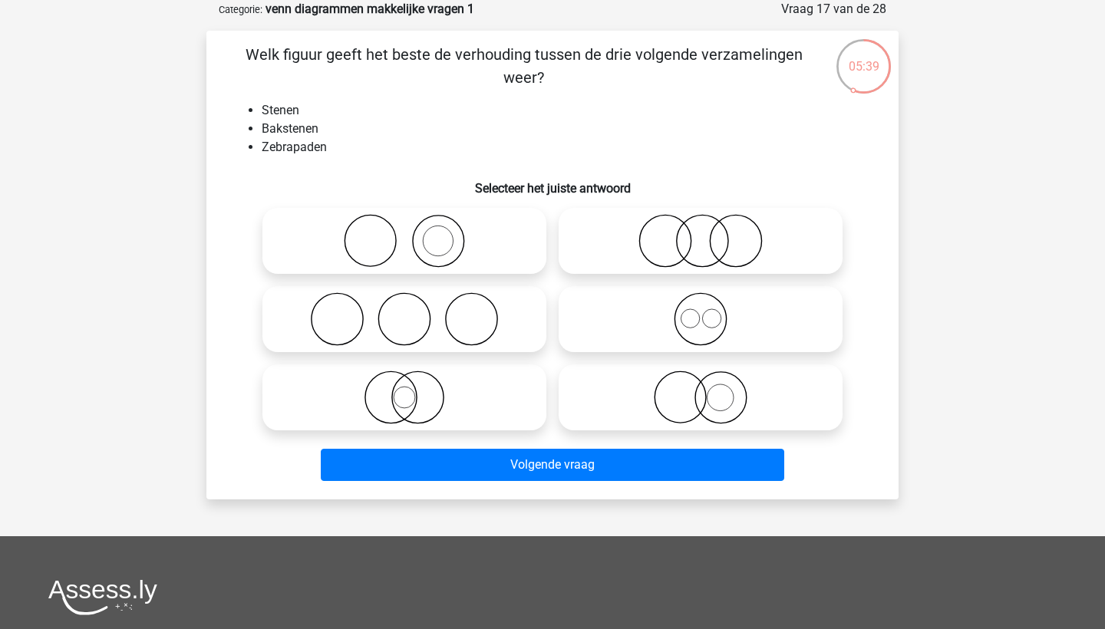
click at [444, 234] on icon at bounding box center [405, 241] width 272 height 54
click at [414, 233] on input "radio" at bounding box center [409, 228] width 10 height 10
radio input "true"
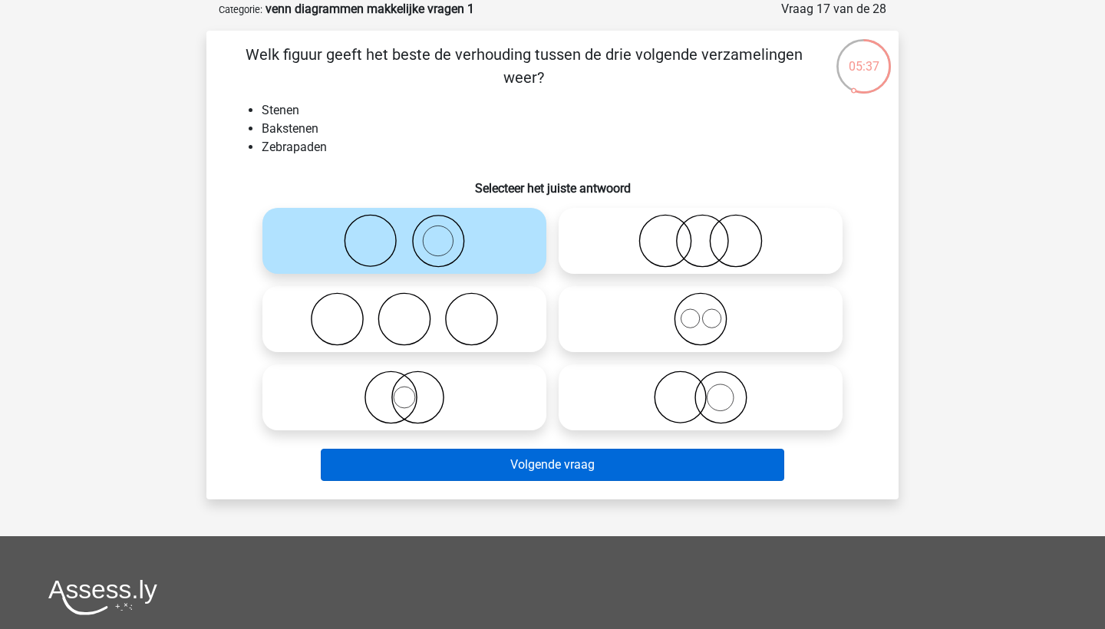
click at [527, 475] on button "Volgende vraag" at bounding box center [553, 465] width 464 height 32
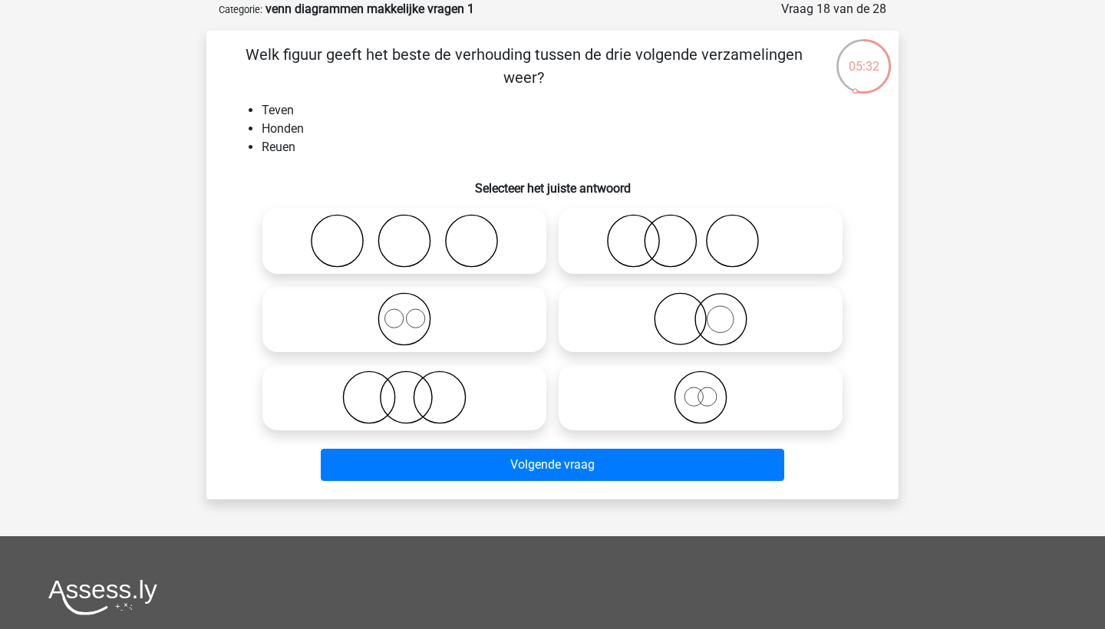
click at [743, 382] on icon at bounding box center [701, 398] width 272 height 54
click at [711, 382] on input "radio" at bounding box center [706, 385] width 10 height 10
radio input "true"
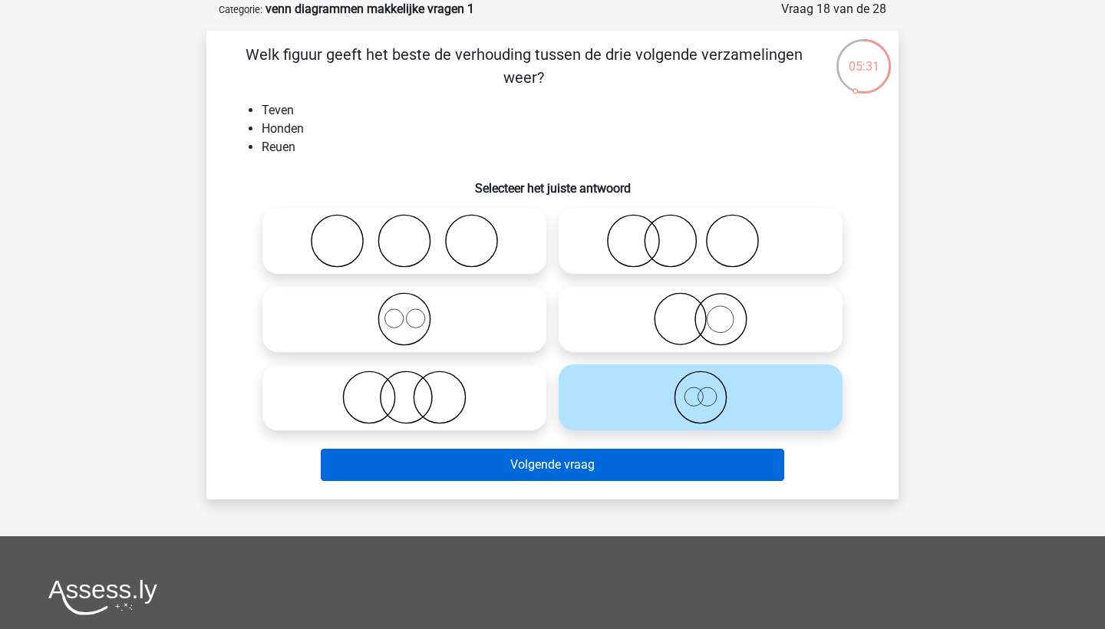
click at [711, 471] on button "Volgende vraag" at bounding box center [553, 465] width 464 height 32
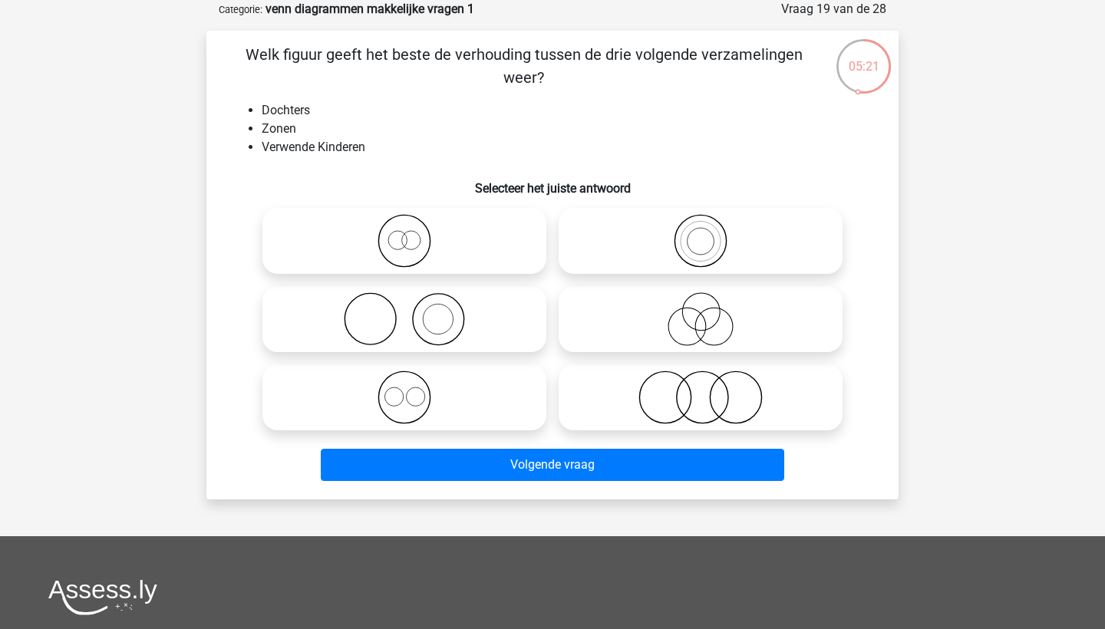
click at [491, 376] on icon at bounding box center [405, 398] width 272 height 54
click at [414, 380] on input "radio" at bounding box center [409, 385] width 10 height 10
radio input "true"
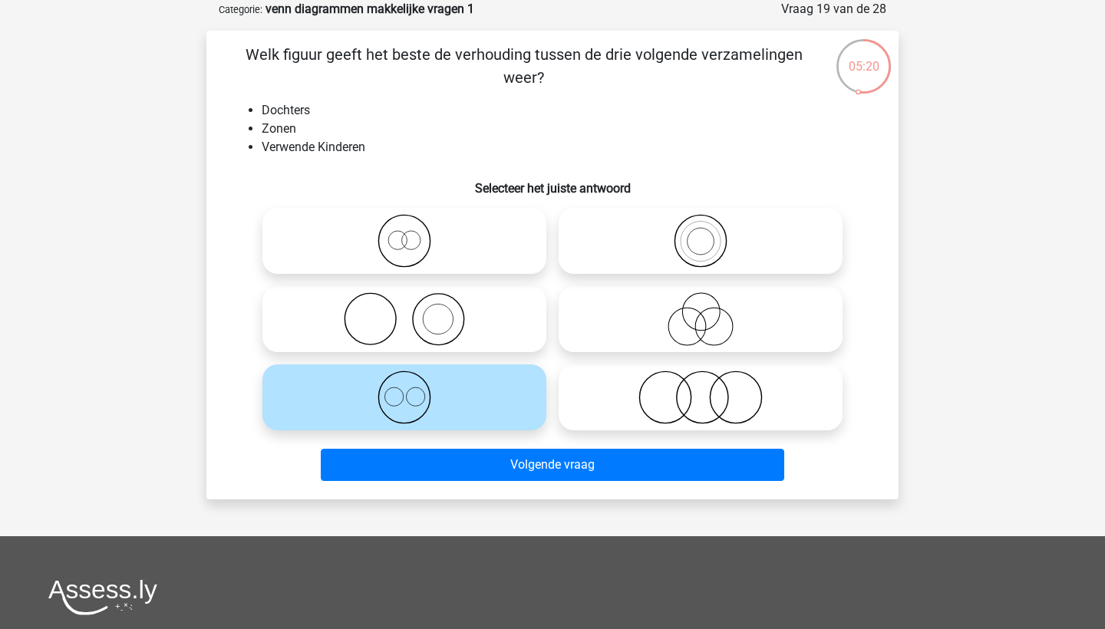
click at [451, 239] on icon at bounding box center [405, 241] width 272 height 54
click at [414, 233] on input "radio" at bounding box center [409, 228] width 10 height 10
radio input "true"
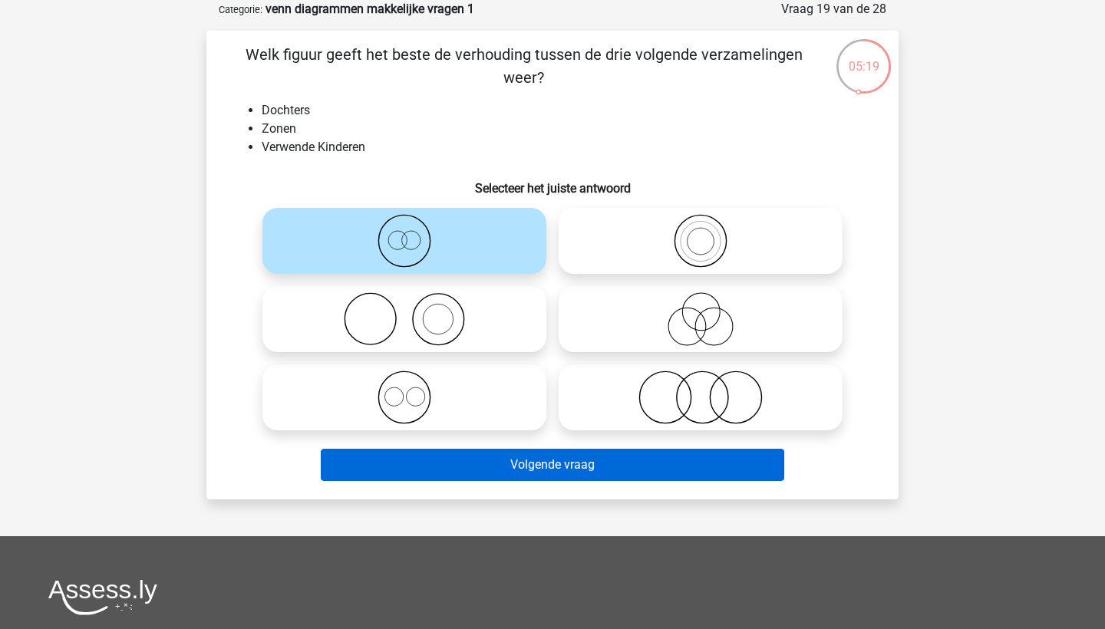
click at [556, 466] on button "Volgende vraag" at bounding box center [553, 465] width 464 height 32
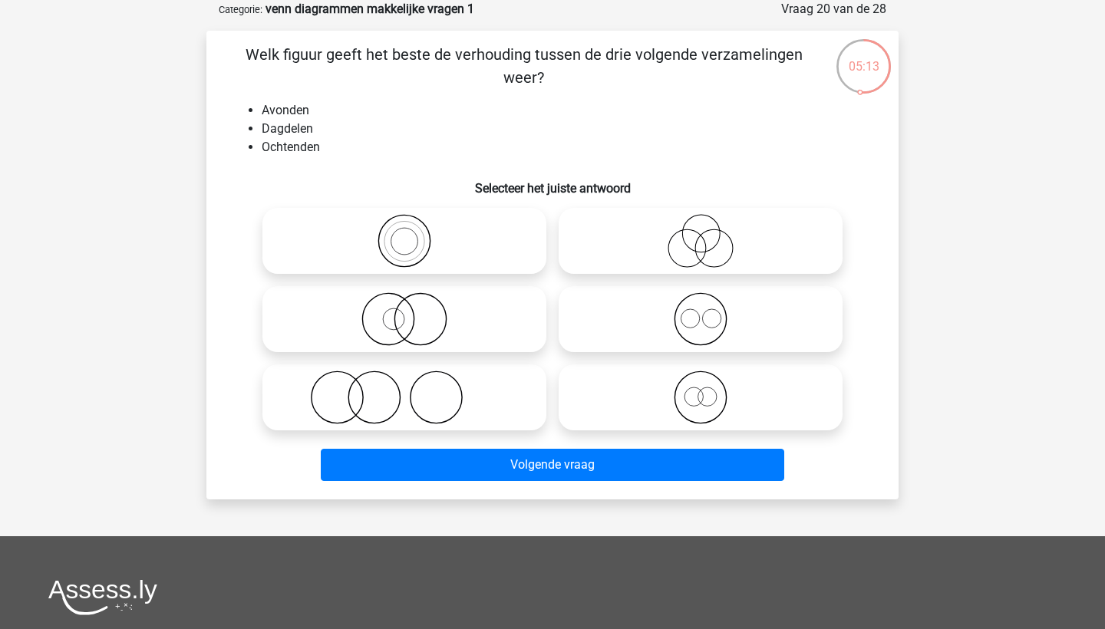
click at [655, 401] on icon at bounding box center [701, 398] width 272 height 54
click at [701, 390] on input "radio" at bounding box center [706, 385] width 10 height 10
radio input "true"
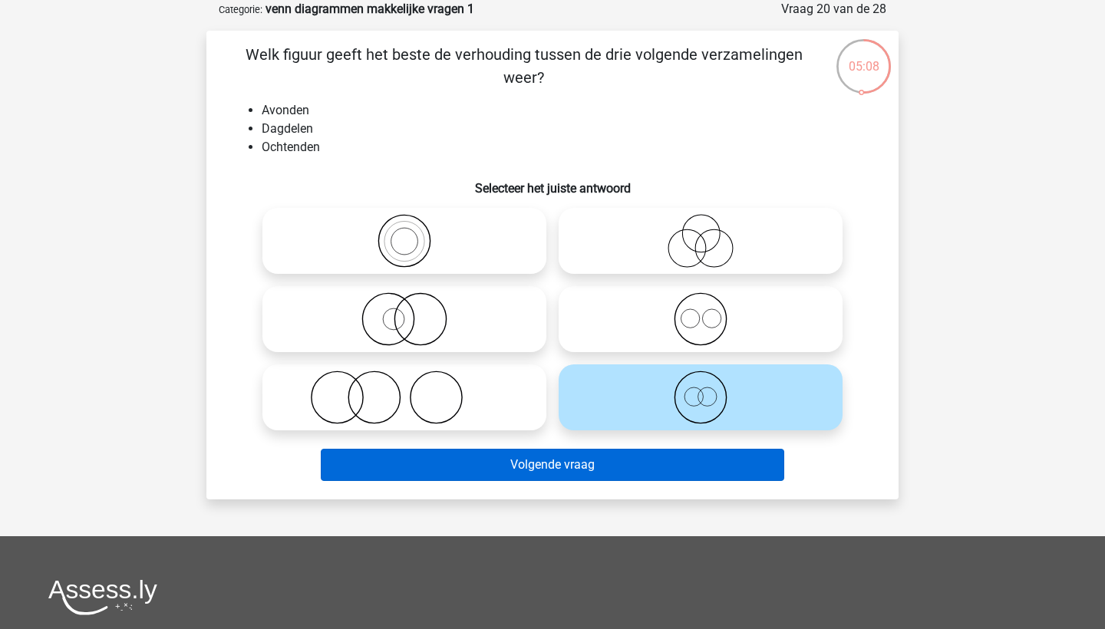
click at [645, 463] on button "Volgende vraag" at bounding box center [553, 465] width 464 height 32
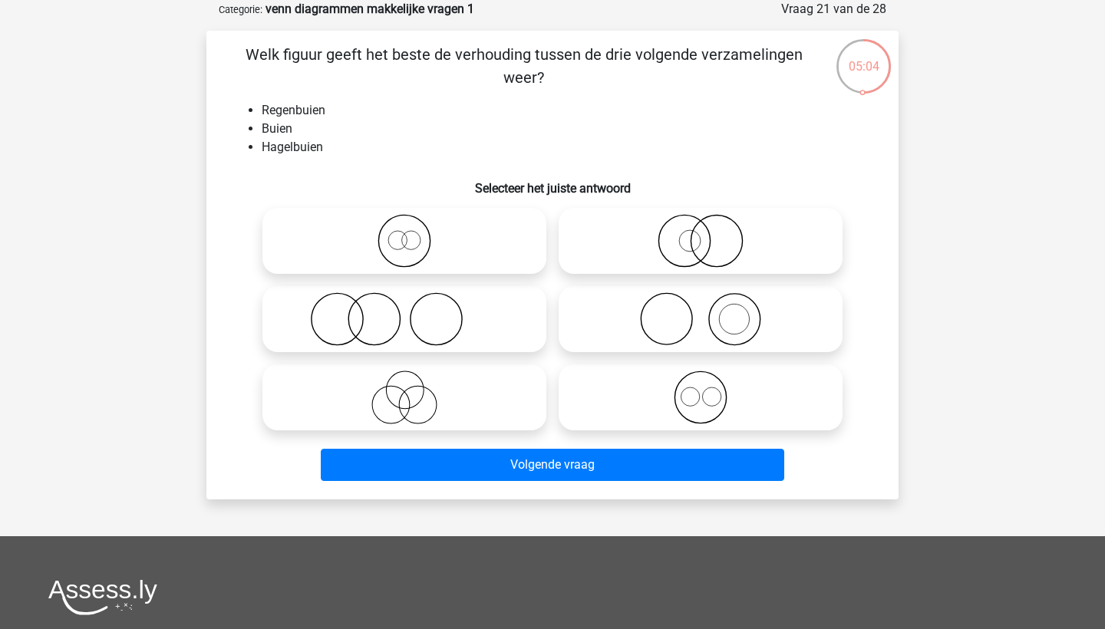
click at [645, 380] on icon at bounding box center [701, 398] width 272 height 54
click at [701, 380] on input "radio" at bounding box center [706, 385] width 10 height 10
radio input "true"
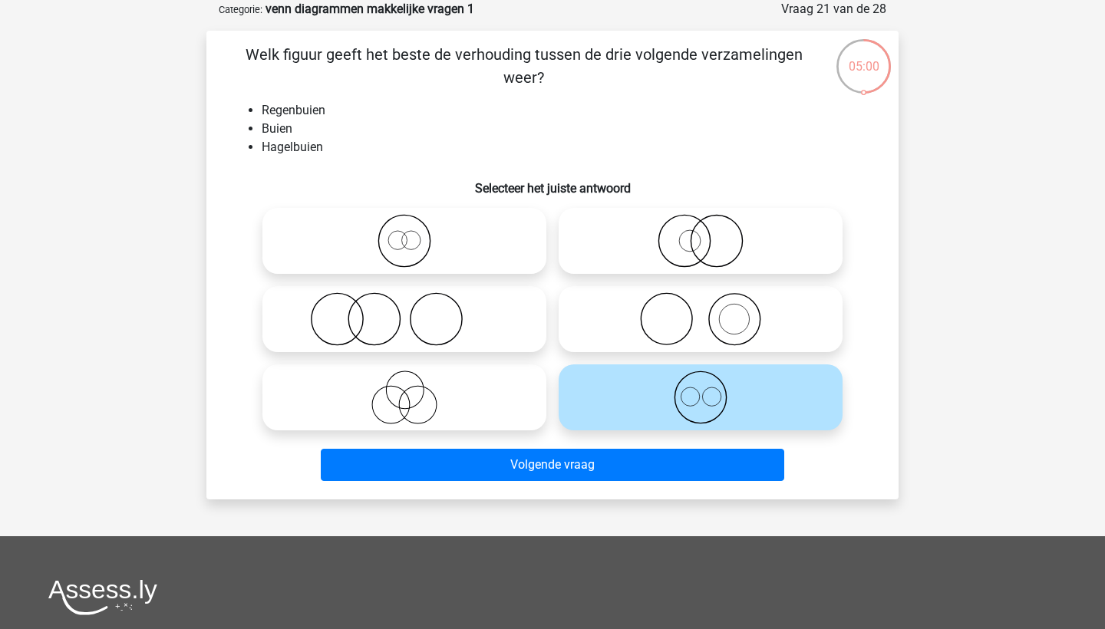
click at [465, 235] on icon at bounding box center [405, 241] width 272 height 54
click at [414, 233] on input "radio" at bounding box center [409, 228] width 10 height 10
radio input "true"
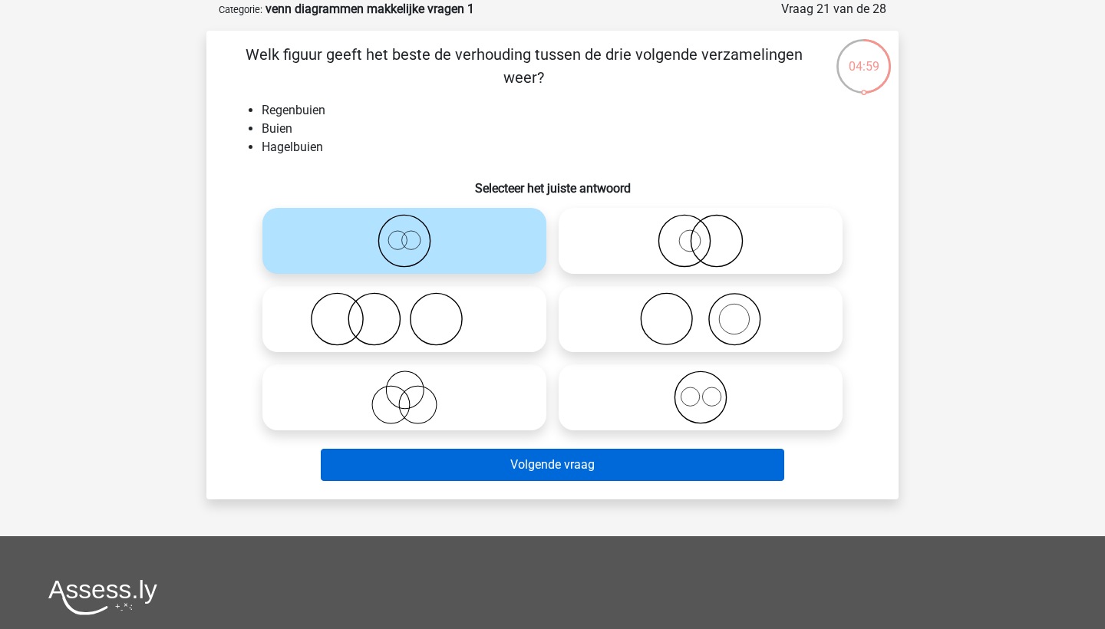
click at [552, 463] on button "Volgende vraag" at bounding box center [553, 465] width 464 height 32
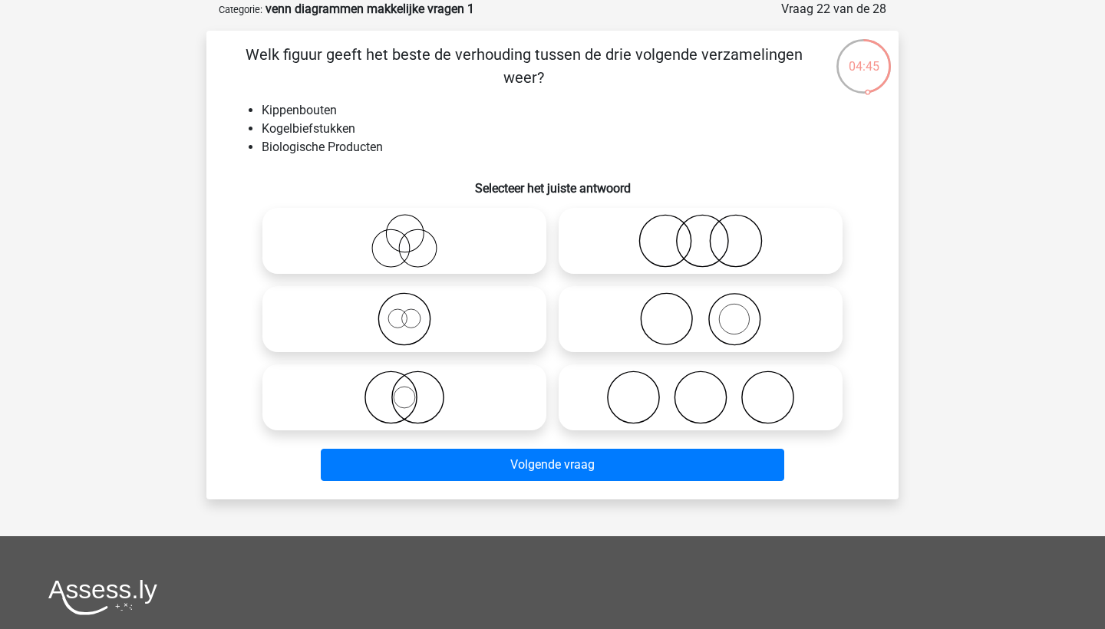
click at [437, 320] on icon at bounding box center [405, 319] width 272 height 54
click at [414, 312] on input "radio" at bounding box center [409, 307] width 10 height 10
radio input "true"
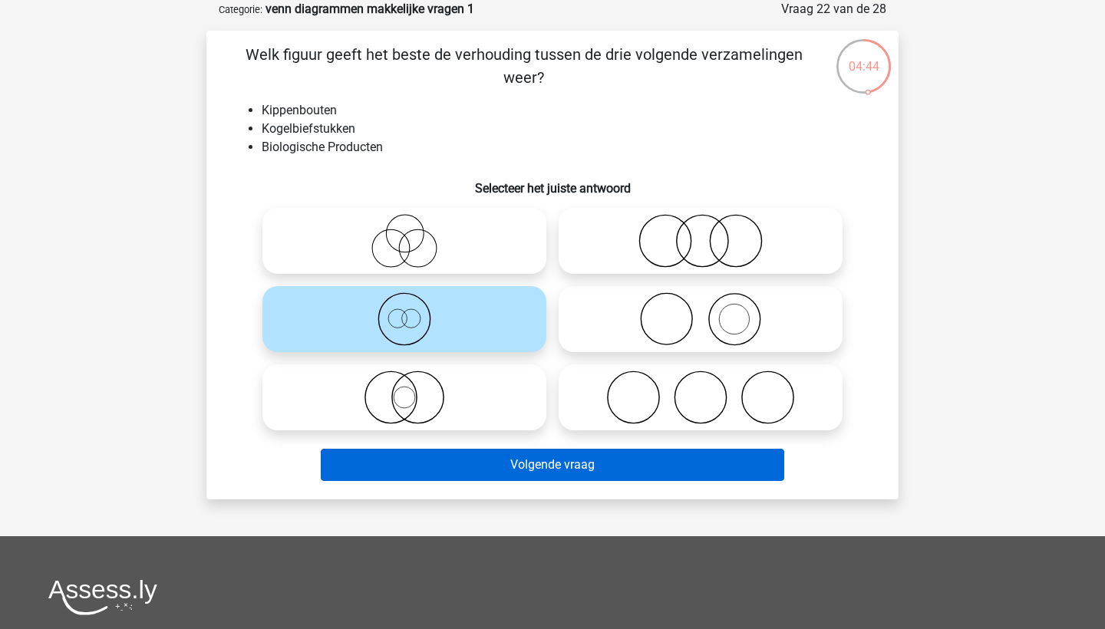
click at [530, 467] on button "Volgende vraag" at bounding box center [553, 465] width 464 height 32
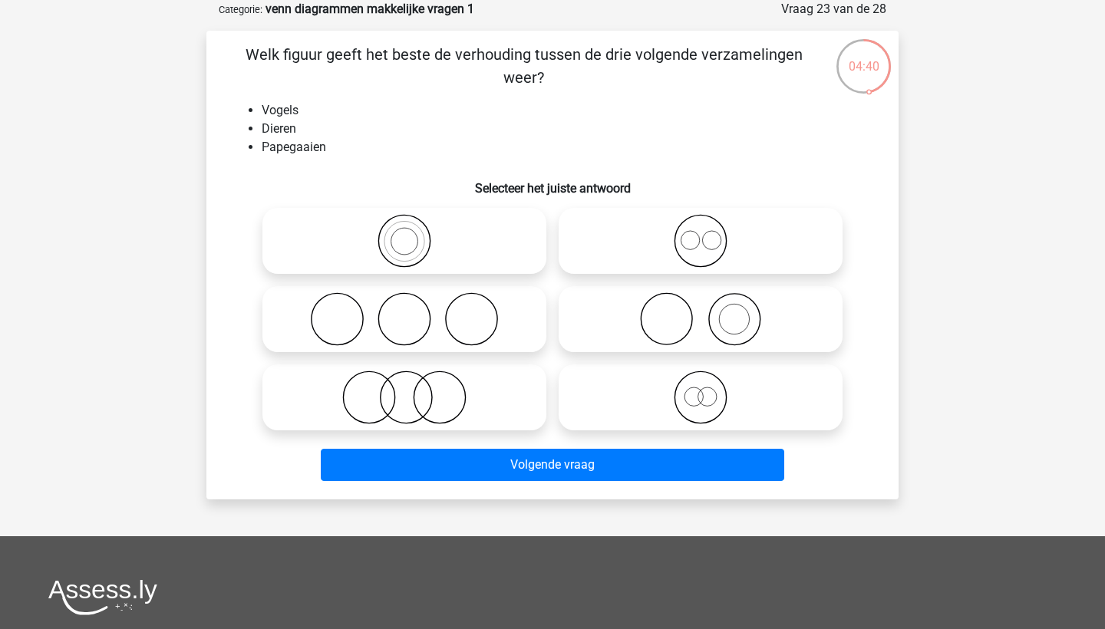
click at [717, 219] on icon at bounding box center [701, 241] width 272 height 54
click at [711, 223] on input "radio" at bounding box center [706, 228] width 10 height 10
radio input "true"
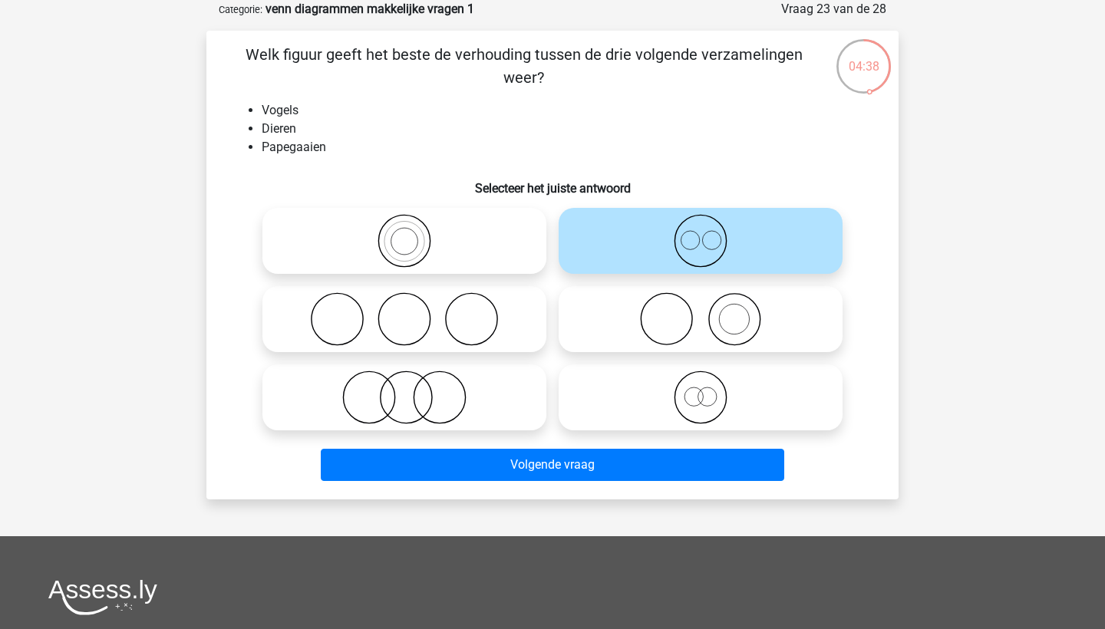
click at [358, 216] on icon at bounding box center [405, 241] width 272 height 54
click at [404, 223] on input "radio" at bounding box center [409, 228] width 10 height 10
radio input "true"
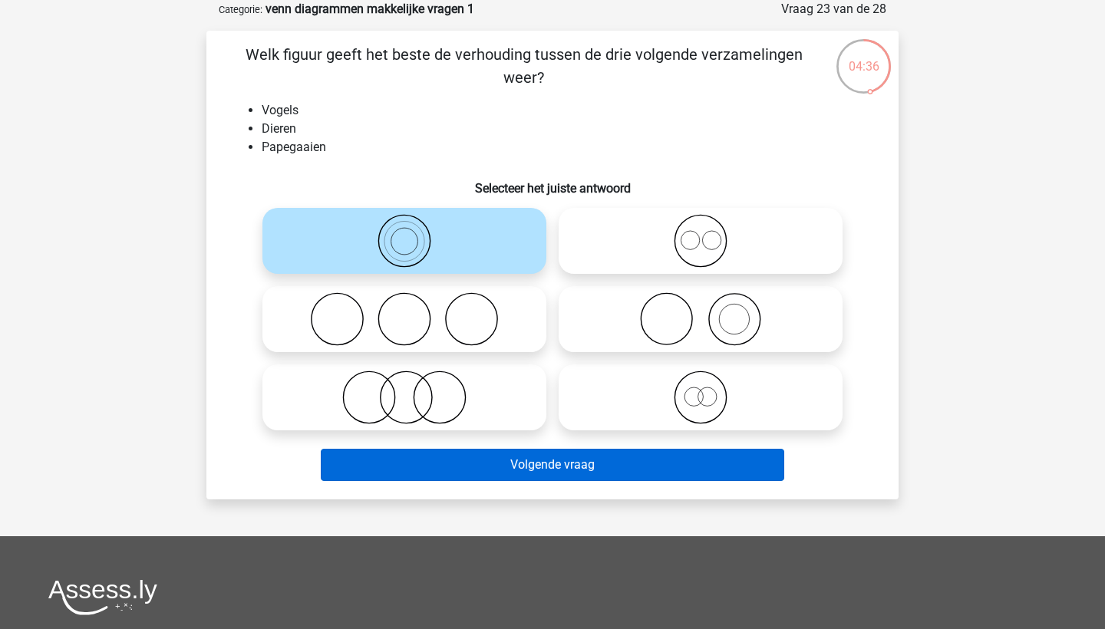
click at [493, 461] on button "Volgende vraag" at bounding box center [553, 465] width 464 height 32
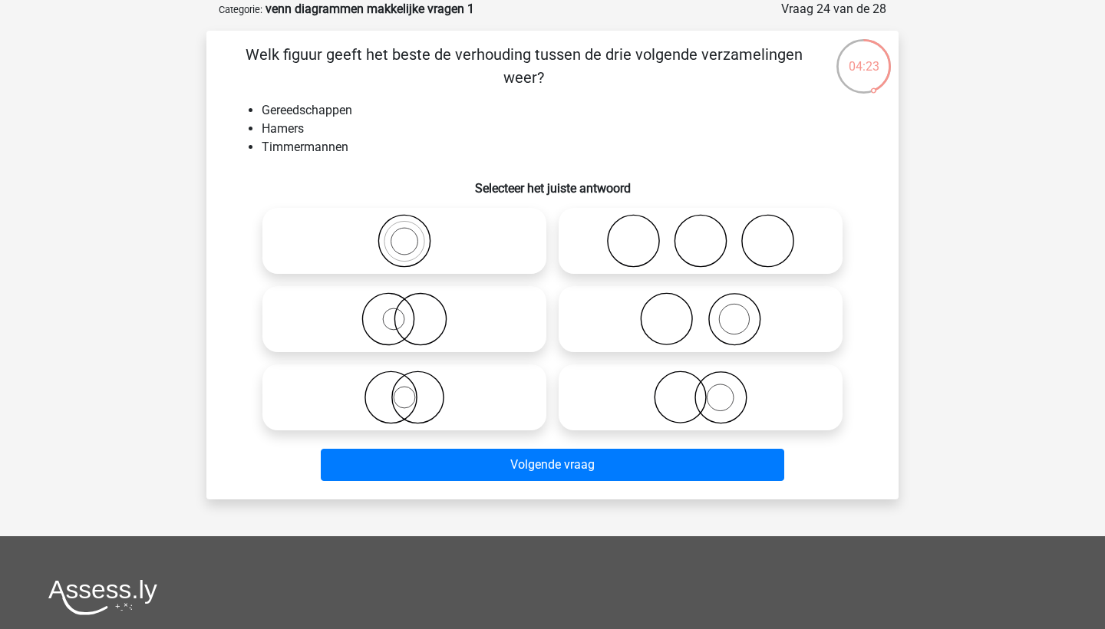
click at [483, 234] on icon at bounding box center [405, 241] width 272 height 54
click at [414, 233] on input "radio" at bounding box center [409, 228] width 10 height 10
radio input "true"
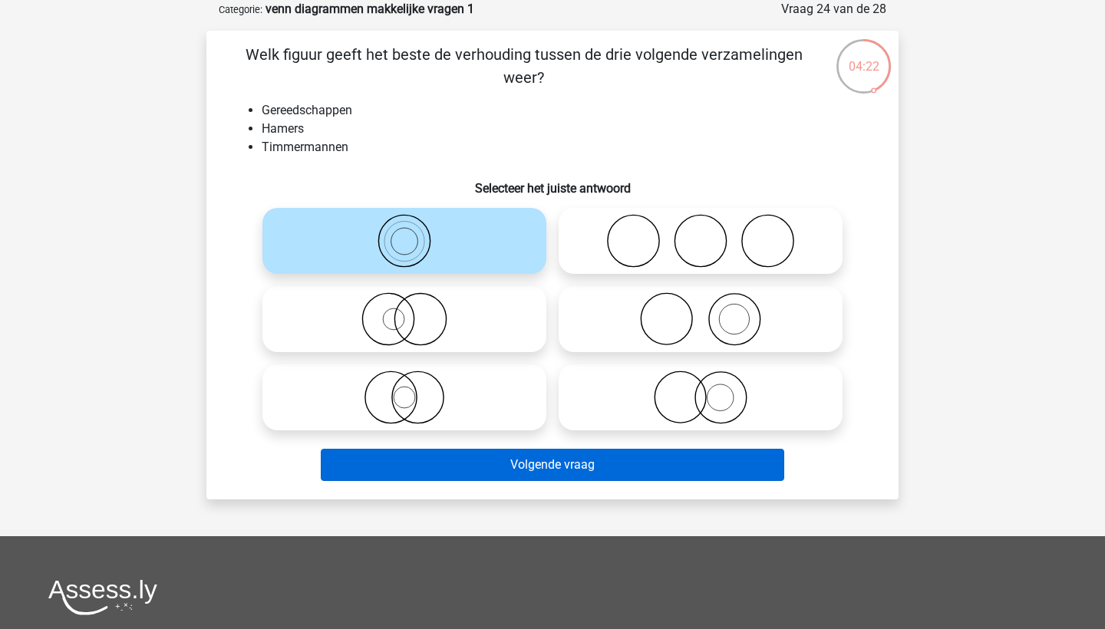
click at [555, 457] on button "Volgende vraag" at bounding box center [553, 465] width 464 height 32
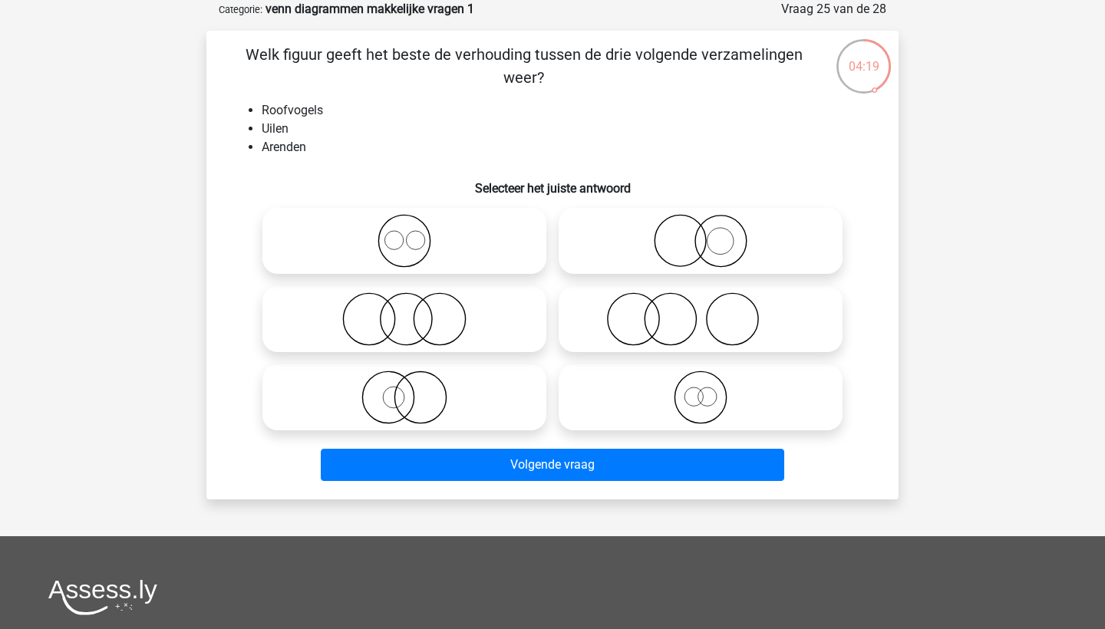
click at [444, 228] on icon at bounding box center [405, 241] width 272 height 54
click at [414, 228] on input "radio" at bounding box center [409, 228] width 10 height 10
radio input "true"
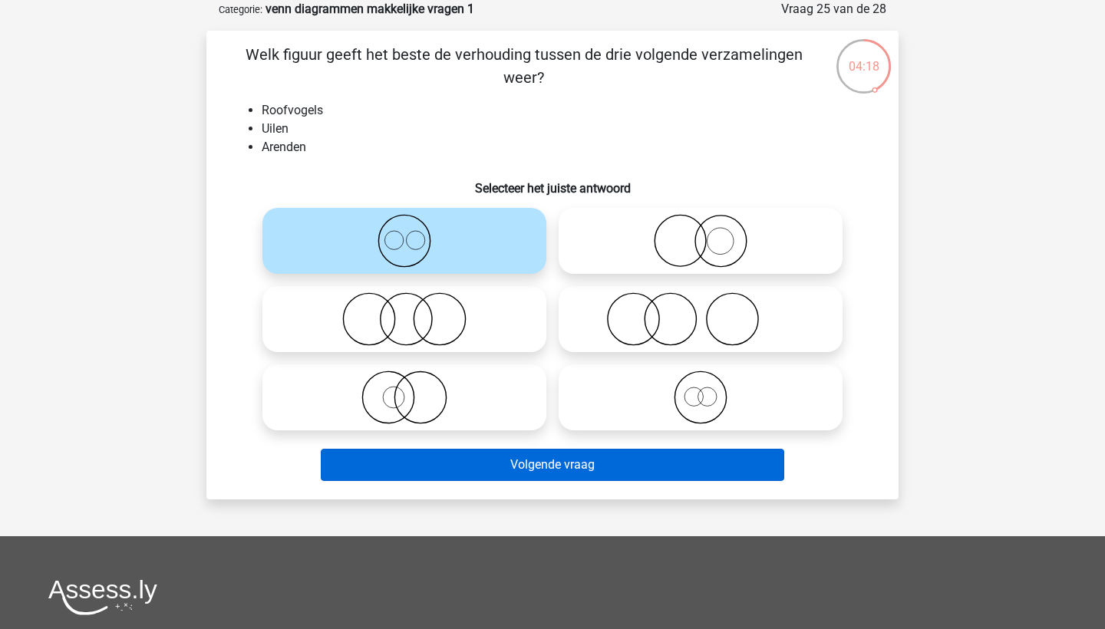
click at [566, 470] on button "Volgende vraag" at bounding box center [553, 465] width 464 height 32
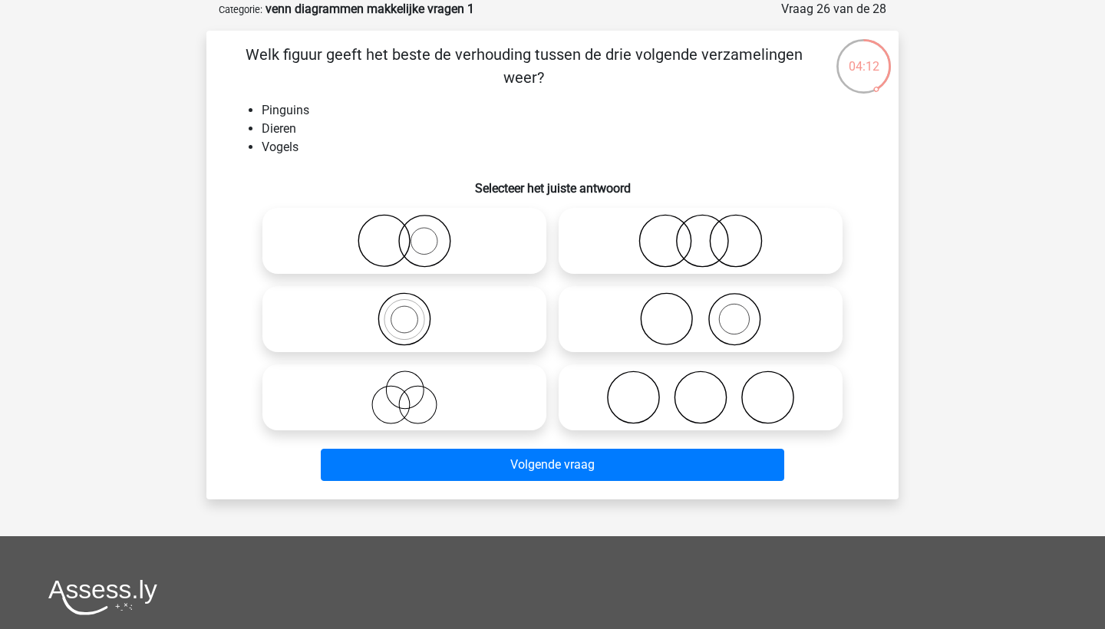
click at [486, 285] on div at bounding box center [404, 319] width 296 height 78
click at [483, 312] on icon at bounding box center [405, 319] width 272 height 54
click at [414, 312] on input "radio" at bounding box center [409, 307] width 10 height 10
radio input "true"
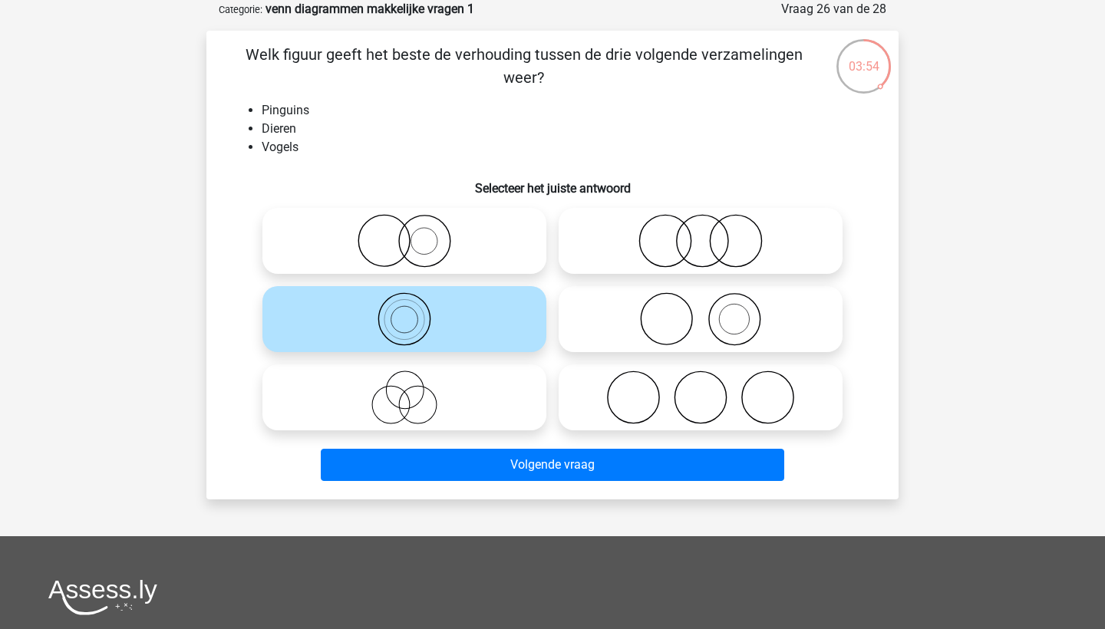
click at [740, 320] on icon at bounding box center [701, 319] width 272 height 54
click at [711, 312] on input "radio" at bounding box center [706, 307] width 10 height 10
radio input "true"
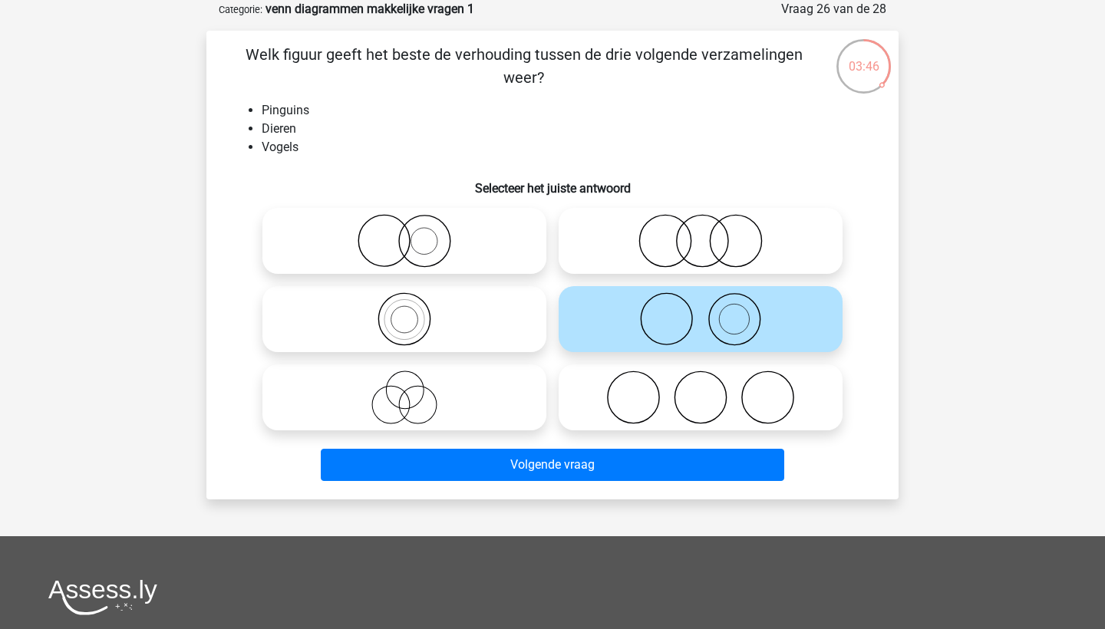
click at [502, 318] on icon at bounding box center [405, 319] width 272 height 54
click at [414, 312] on input "radio" at bounding box center [409, 307] width 10 height 10
radio input "true"
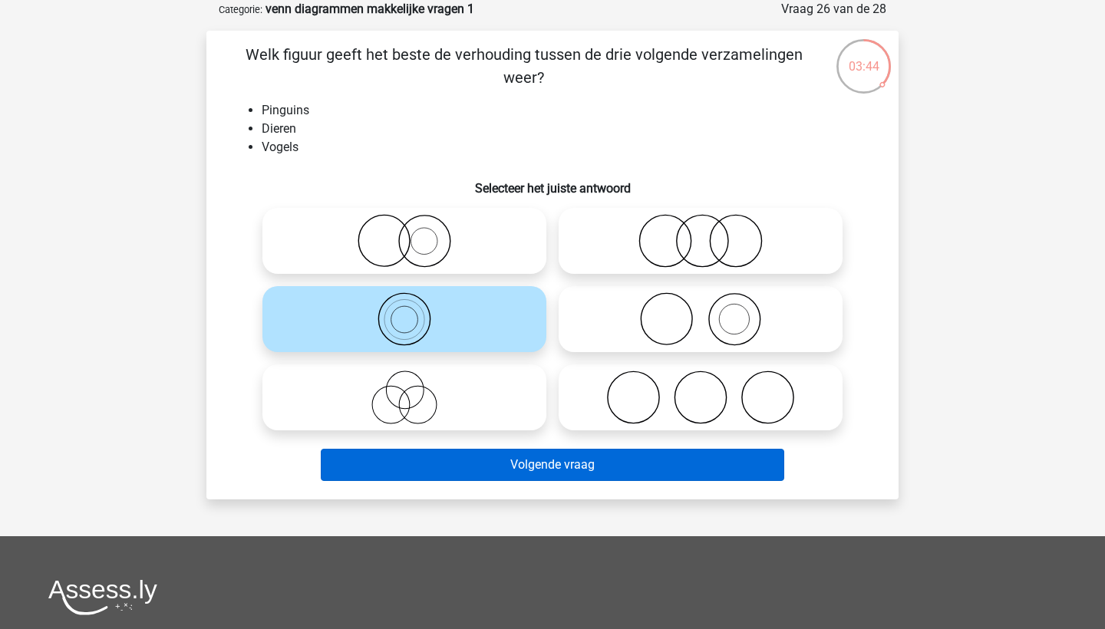
click at [529, 464] on button "Volgende vraag" at bounding box center [553, 465] width 464 height 32
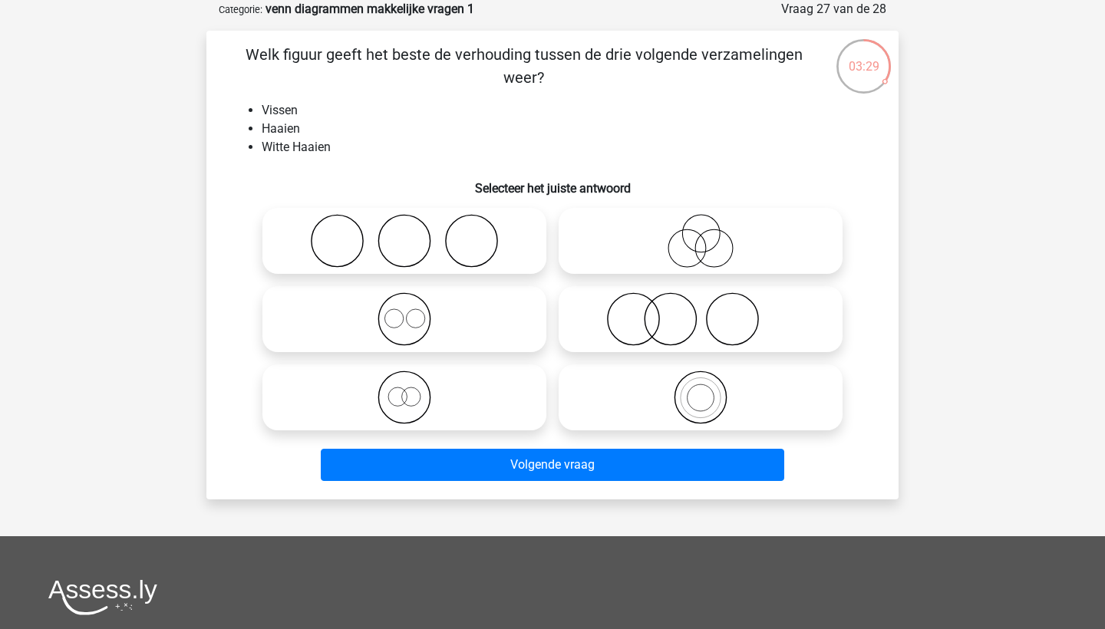
click at [700, 390] on icon at bounding box center [701, 398] width 272 height 54
click at [701, 390] on input "radio" at bounding box center [706, 385] width 10 height 10
radio input "true"
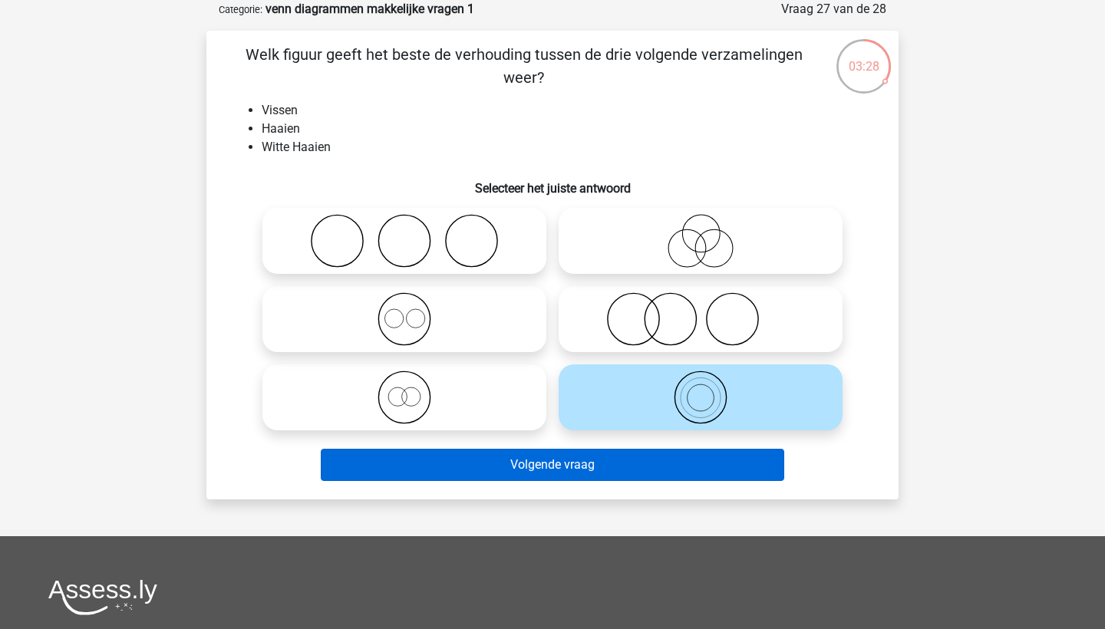
click at [697, 461] on button "Volgende vraag" at bounding box center [553, 465] width 464 height 32
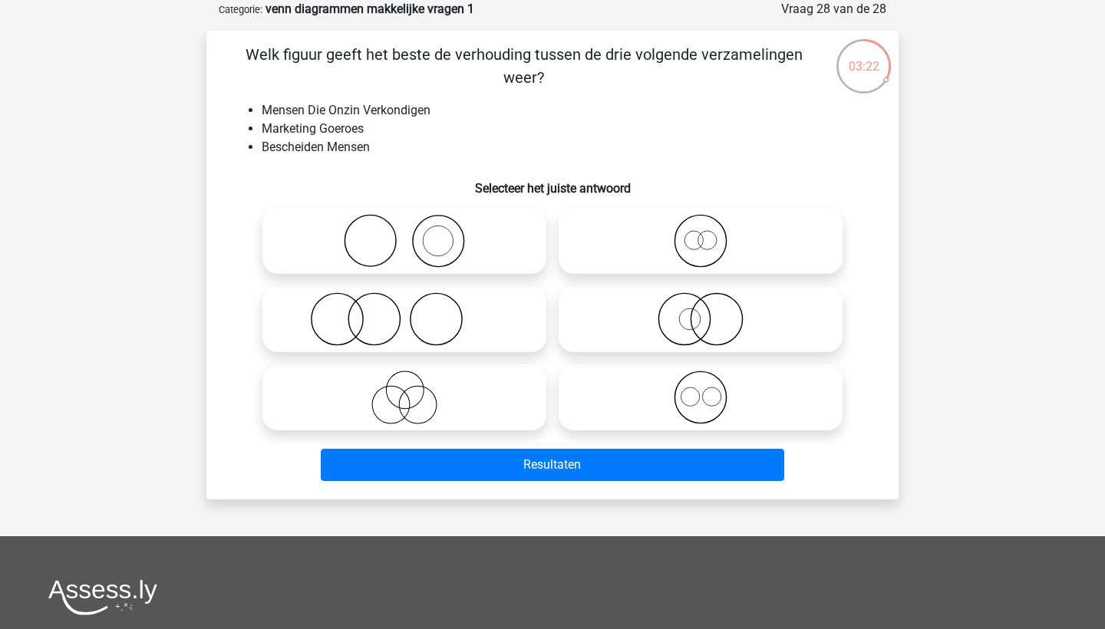
click at [463, 331] on icon at bounding box center [405, 319] width 272 height 54
click at [414, 312] on input "radio" at bounding box center [409, 307] width 10 height 10
radio input "true"
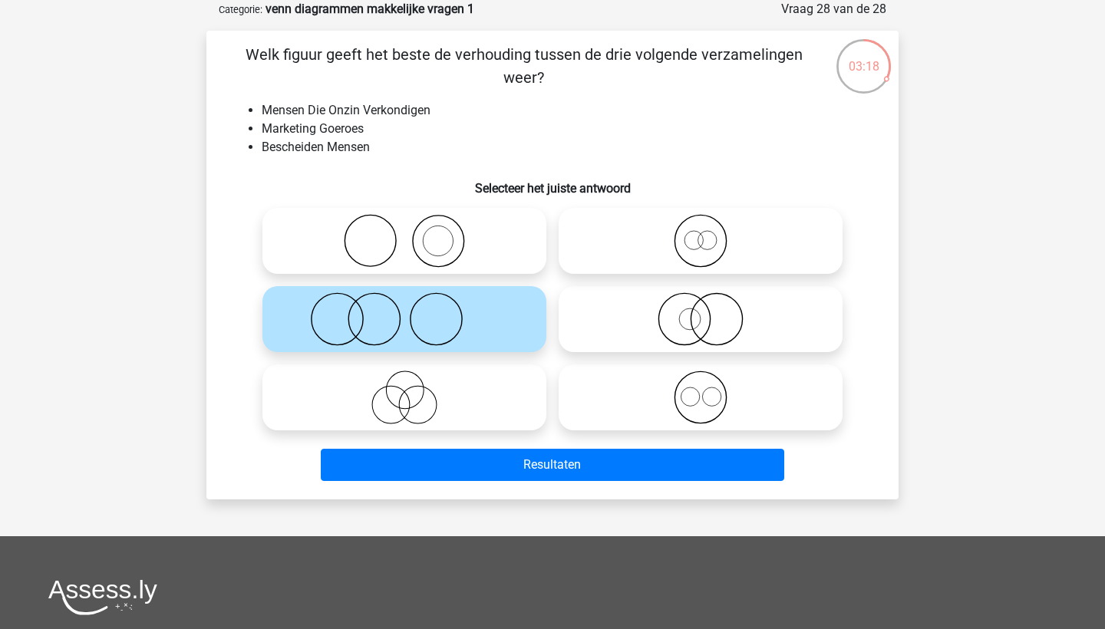
click at [711, 247] on icon at bounding box center [701, 241] width 272 height 54
click at [711, 233] on input "radio" at bounding box center [706, 228] width 10 height 10
radio input "true"
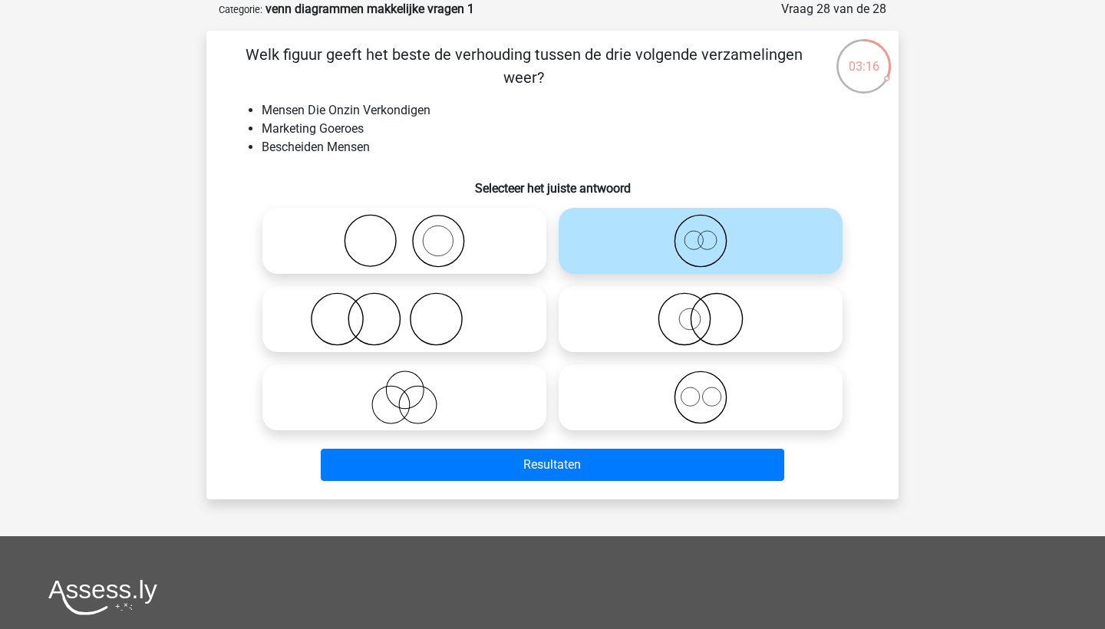
click at [698, 389] on icon at bounding box center [701, 398] width 272 height 54
click at [701, 389] on input "radio" at bounding box center [706, 385] width 10 height 10
radio input "true"
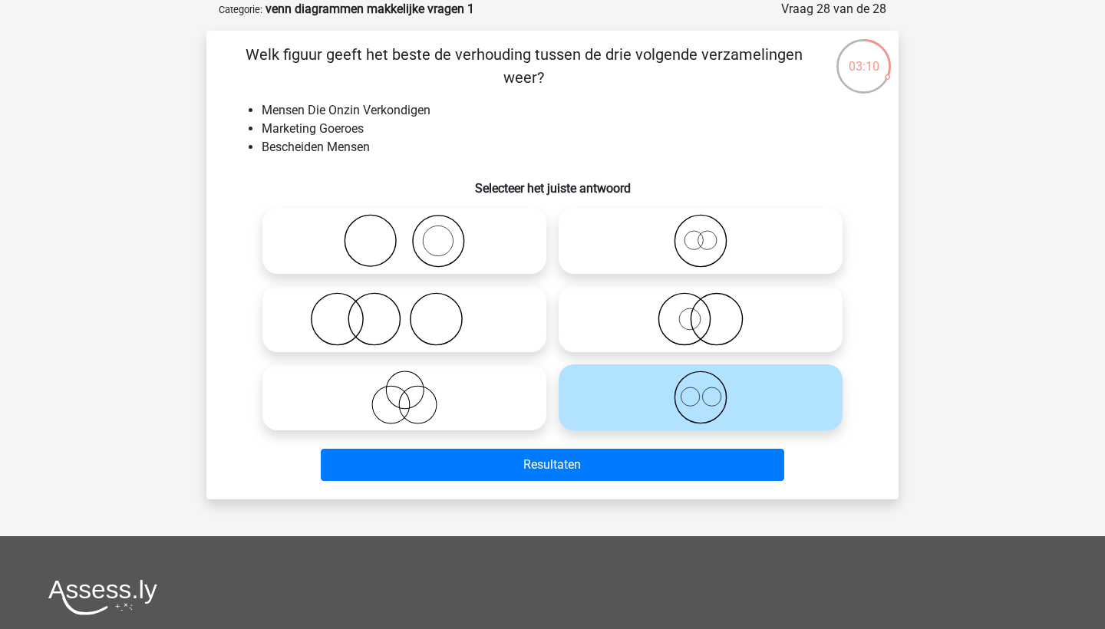
click at [498, 221] on icon at bounding box center [405, 241] width 272 height 54
click at [414, 223] on input "radio" at bounding box center [409, 228] width 10 height 10
radio input "true"
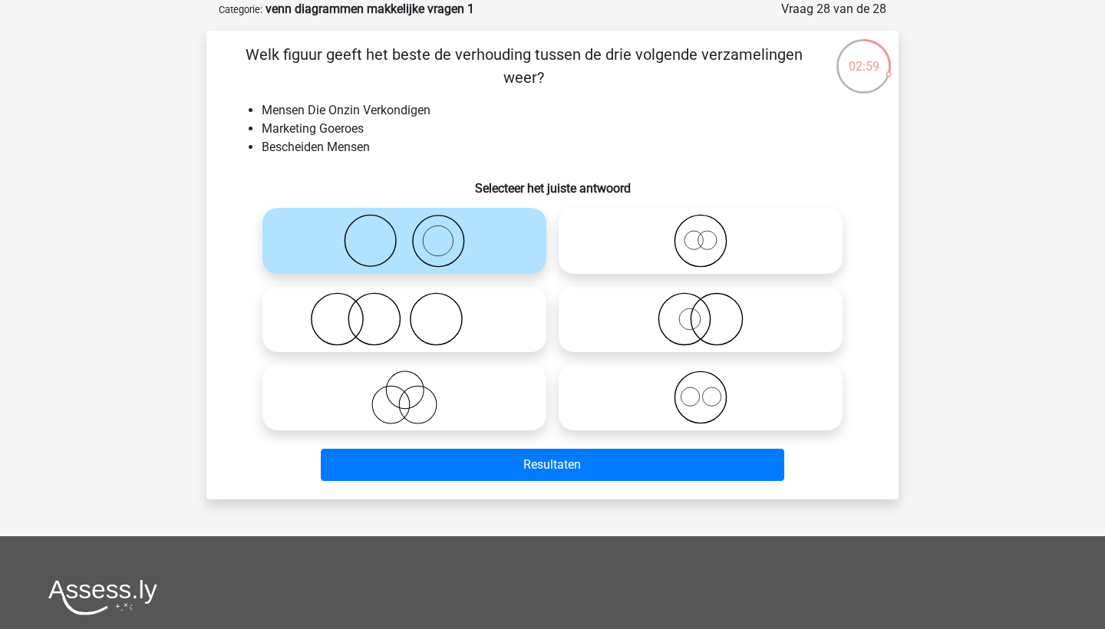
click at [743, 343] on icon at bounding box center [701, 319] width 272 height 54
click at [711, 312] on input "radio" at bounding box center [706, 307] width 10 height 10
radio input "true"
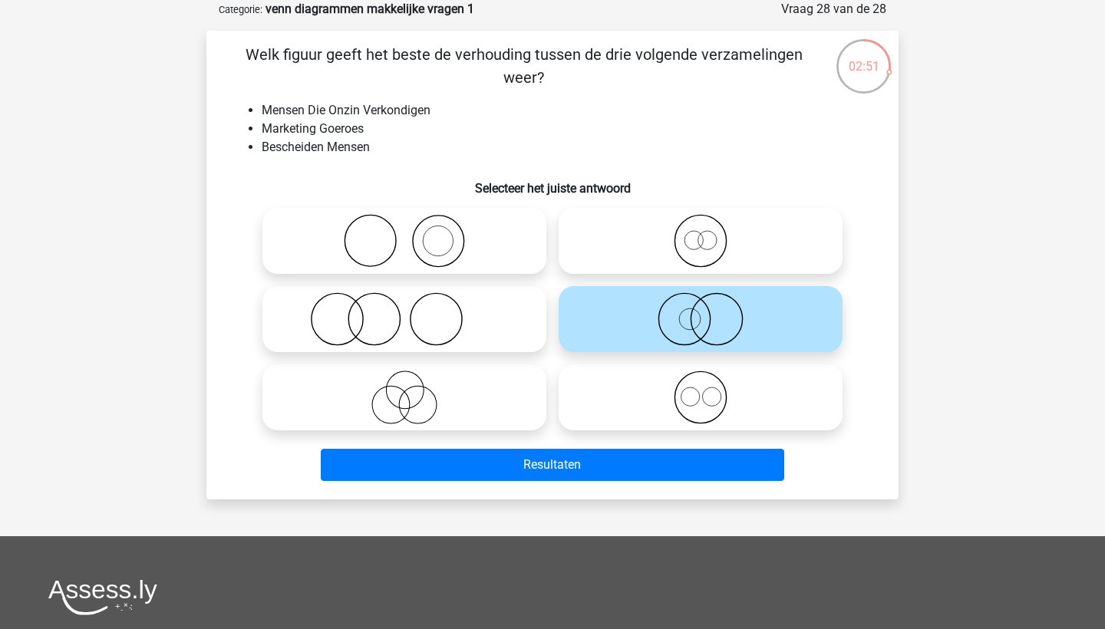
click at [708, 407] on icon at bounding box center [701, 398] width 272 height 54
click at [708, 390] on input "radio" at bounding box center [706, 385] width 10 height 10
radio input "true"
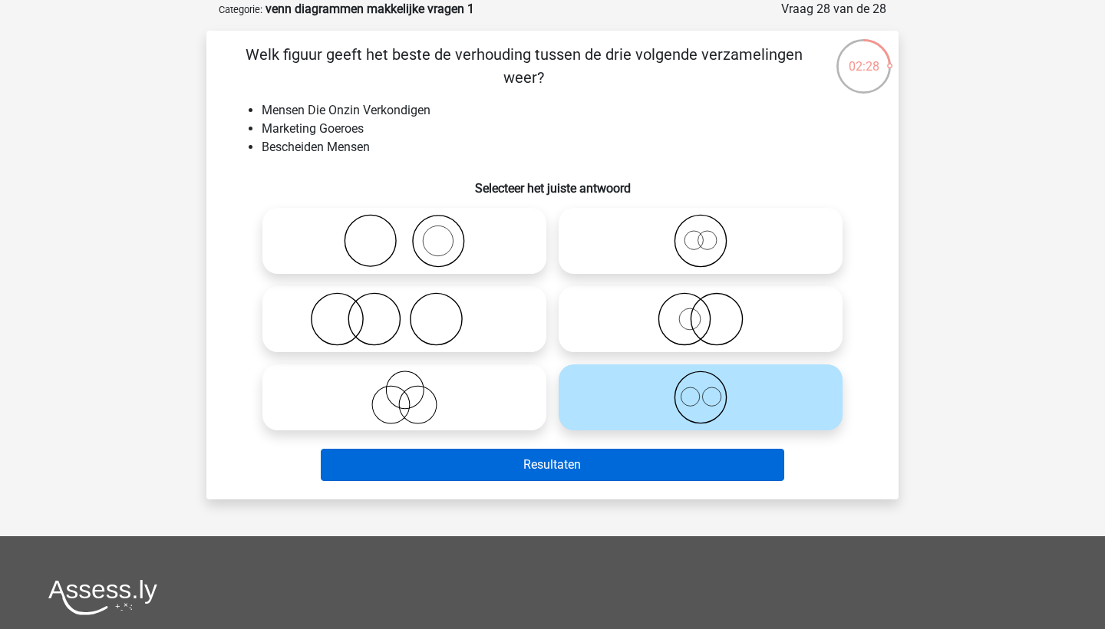
click at [655, 455] on button "Resultaten" at bounding box center [553, 465] width 464 height 32
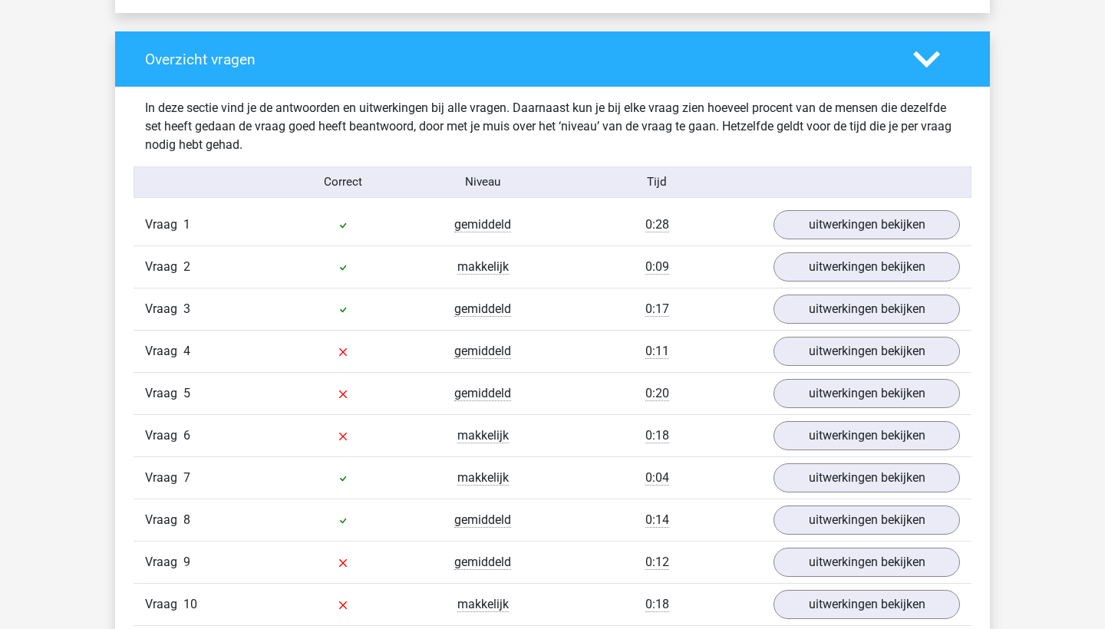
scroll to position [1122, 0]
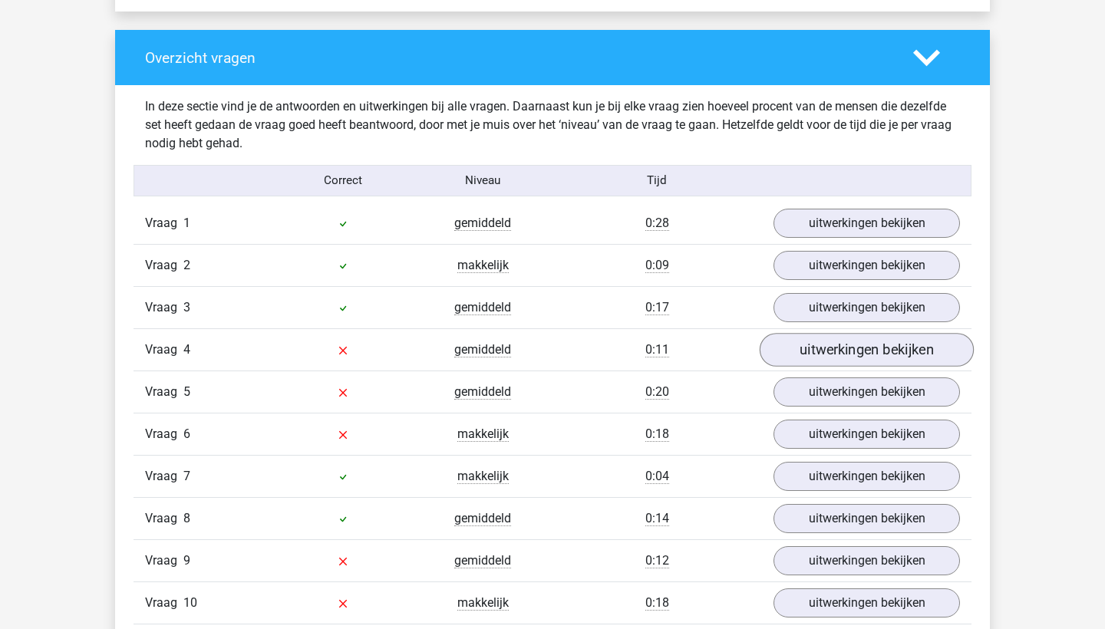
click at [828, 348] on link "uitwerkingen bekijken" at bounding box center [867, 350] width 214 height 34
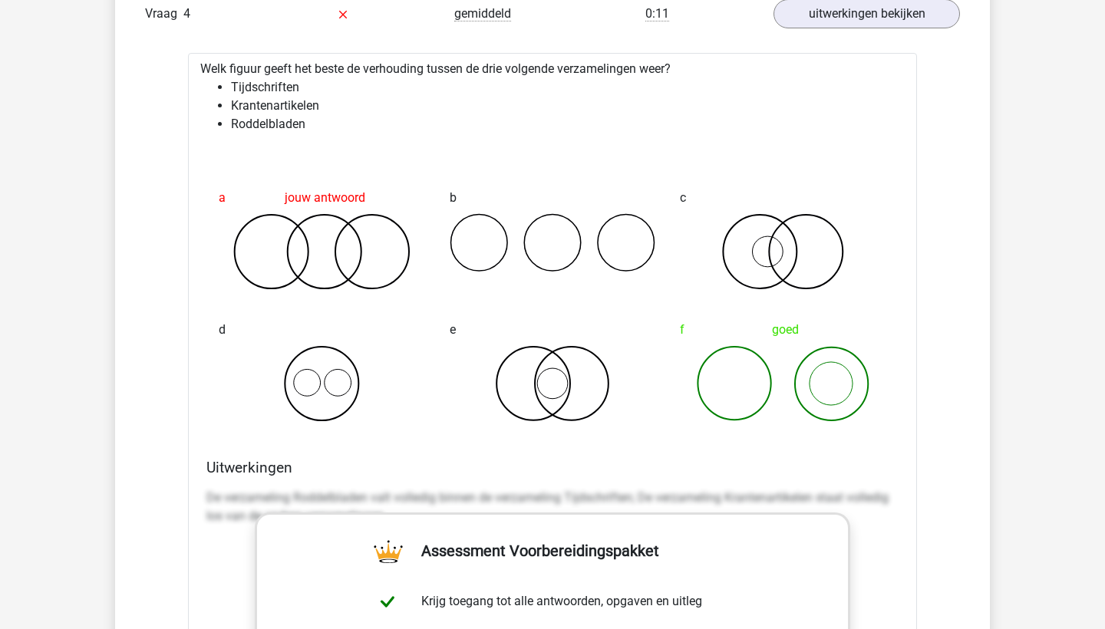
scroll to position [1459, 0]
click at [265, 120] on li "Roddelbladen" at bounding box center [568, 123] width 674 height 18
click at [265, 103] on li "Krantenartikelen" at bounding box center [568, 105] width 674 height 18
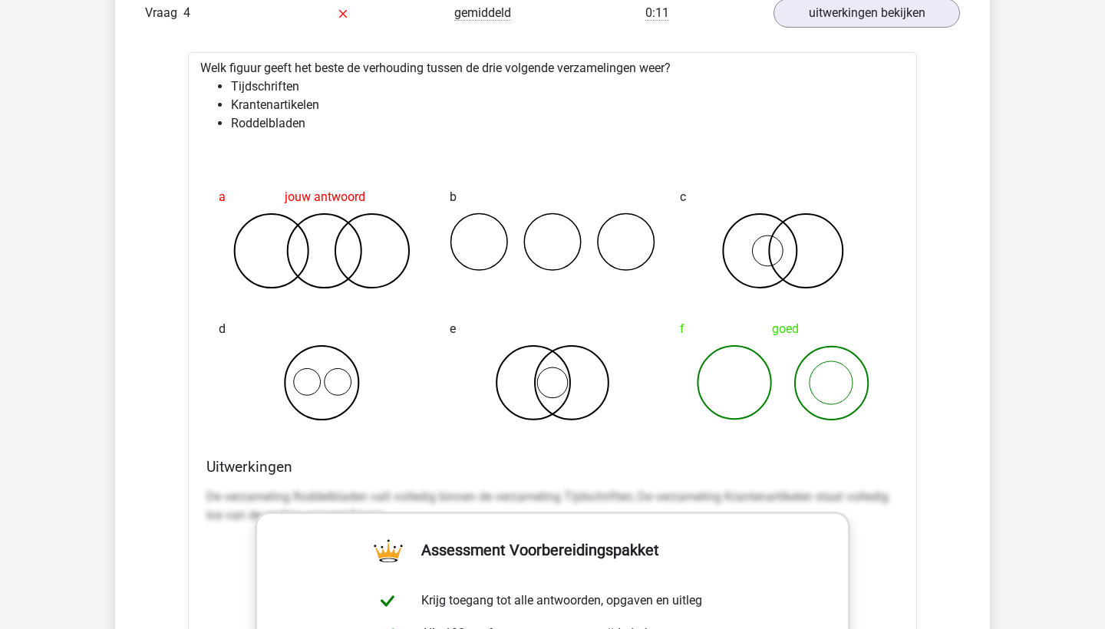
click at [256, 78] on li "Tijdschriften" at bounding box center [568, 87] width 674 height 18
click at [812, 402] on icon at bounding box center [783, 383] width 206 height 77
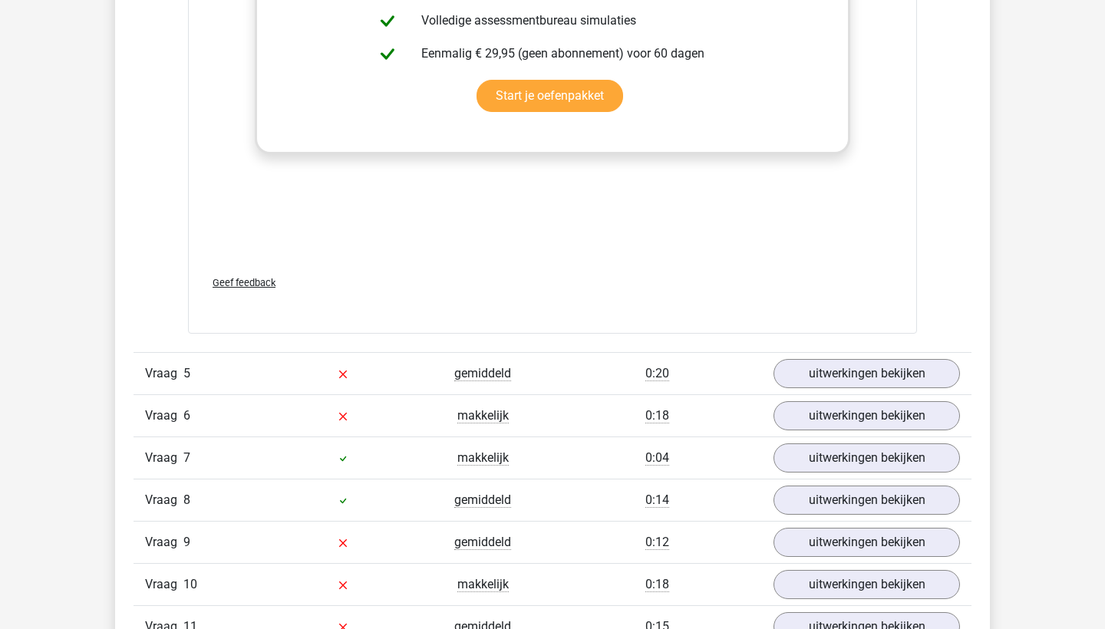
scroll to position [2150, 0]
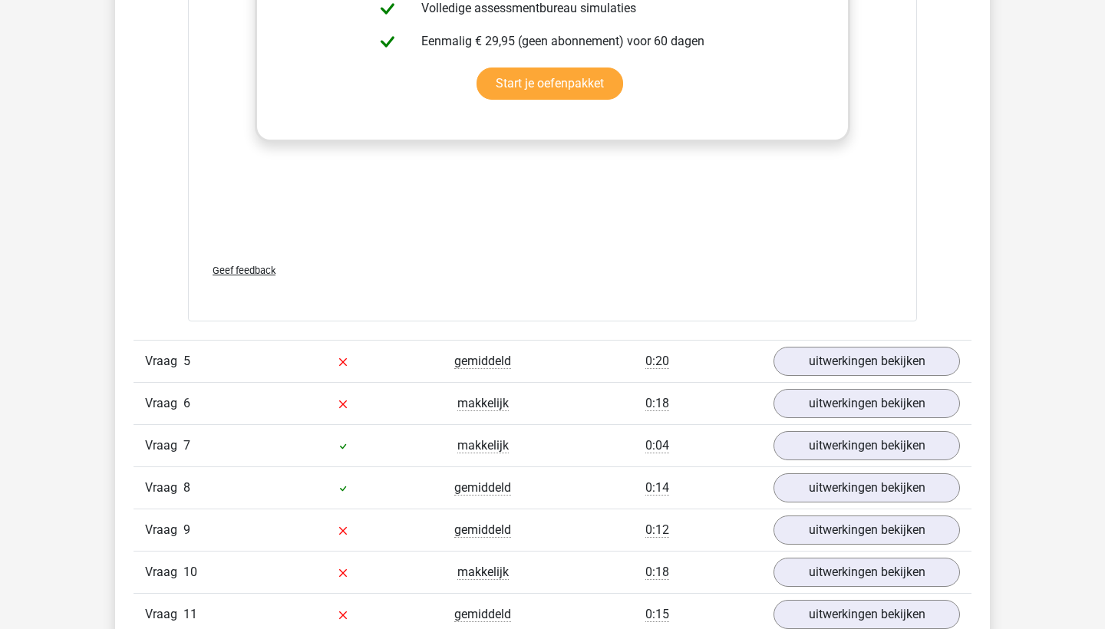
click at [588, 357] on div "0:20" at bounding box center [656, 361] width 209 height 18
click at [791, 364] on link "uitwerkingen bekijken" at bounding box center [867, 362] width 214 height 34
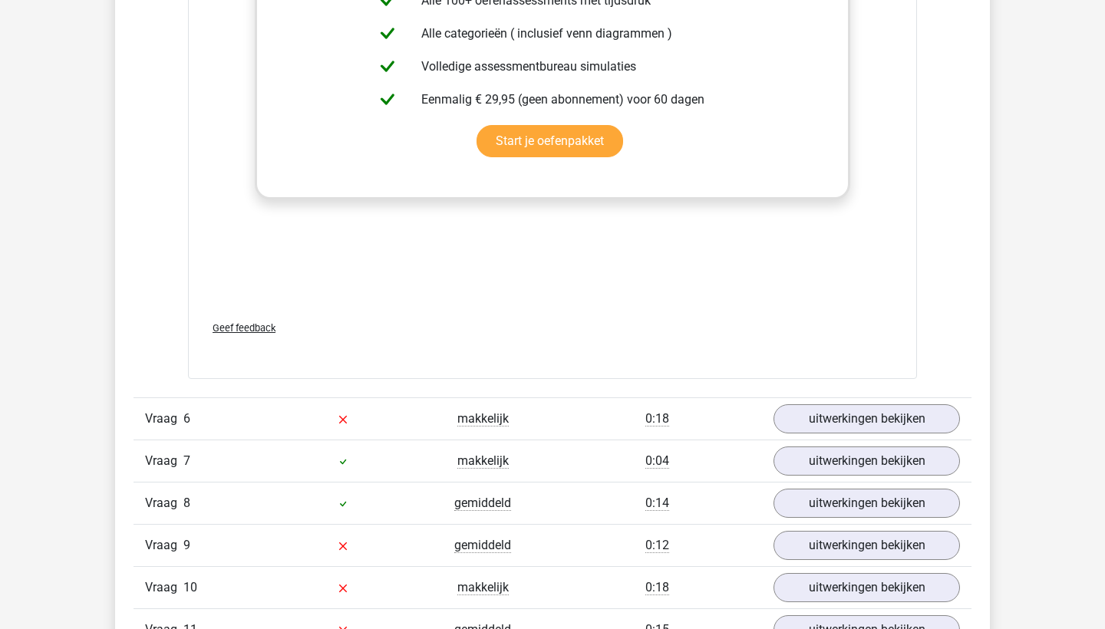
scroll to position [3142, 0]
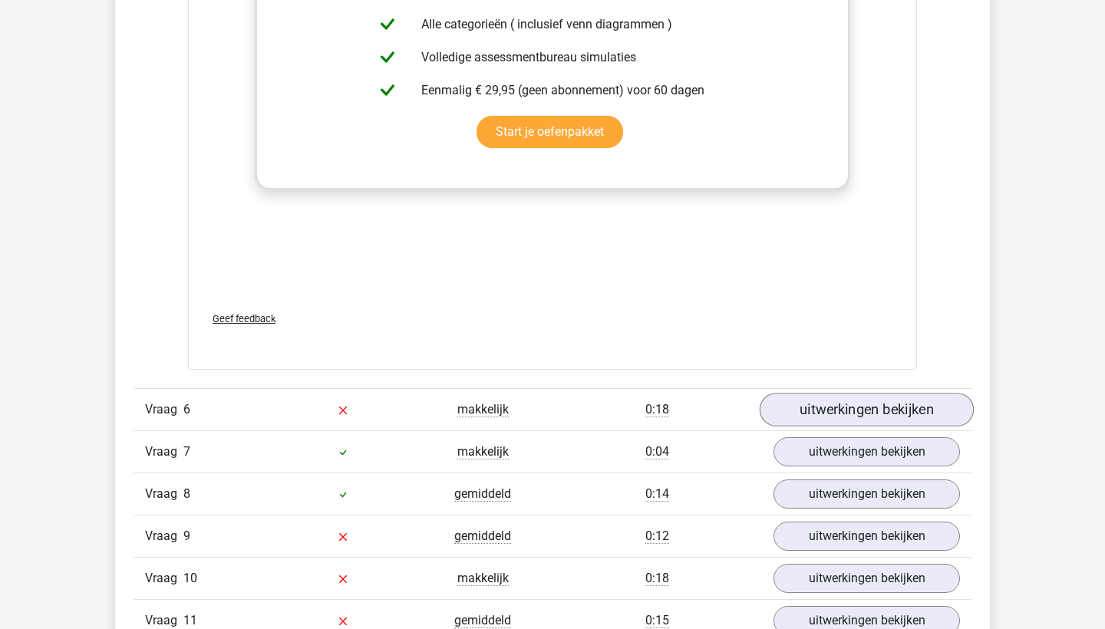
click at [820, 414] on link "uitwerkingen bekijken" at bounding box center [867, 411] width 214 height 34
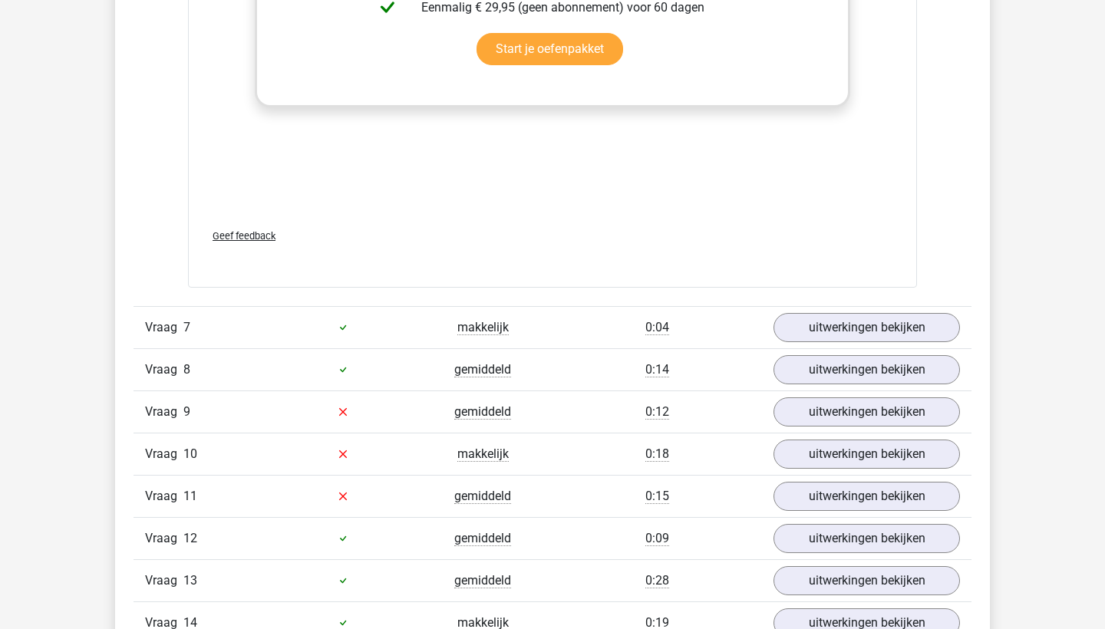
scroll to position [4270, 0]
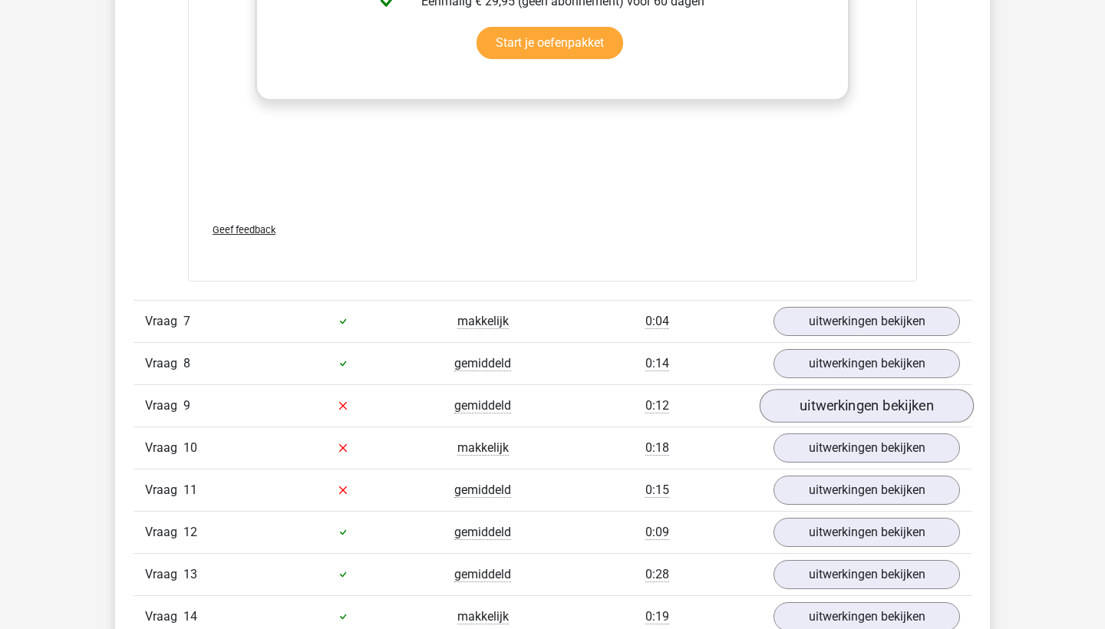
click at [829, 402] on link "uitwerkingen bekijken" at bounding box center [867, 406] width 214 height 34
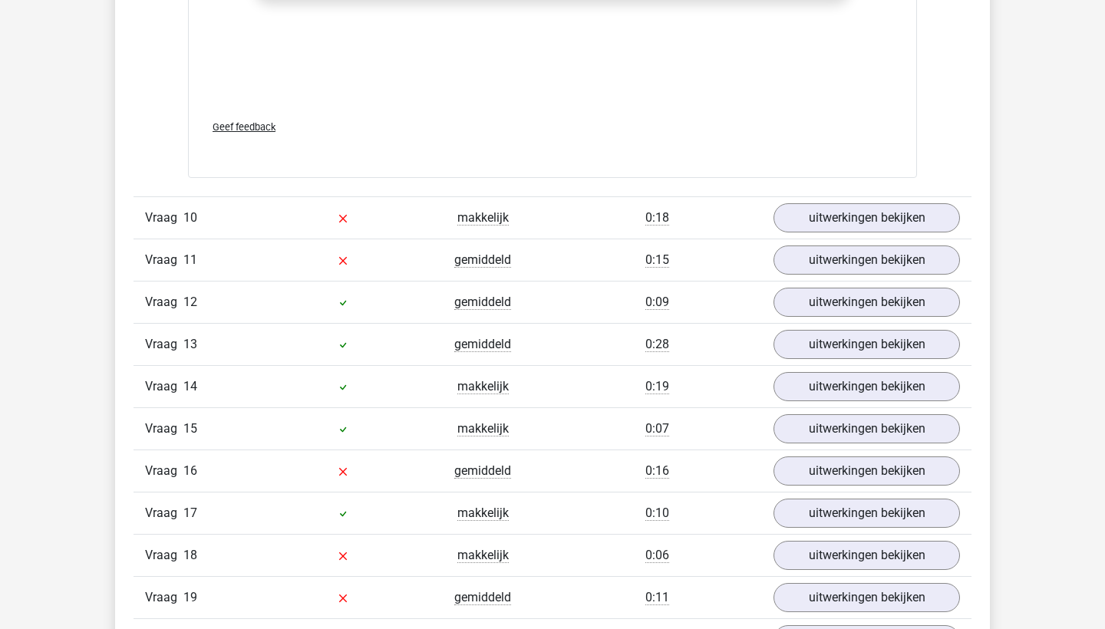
scroll to position [5503, 0]
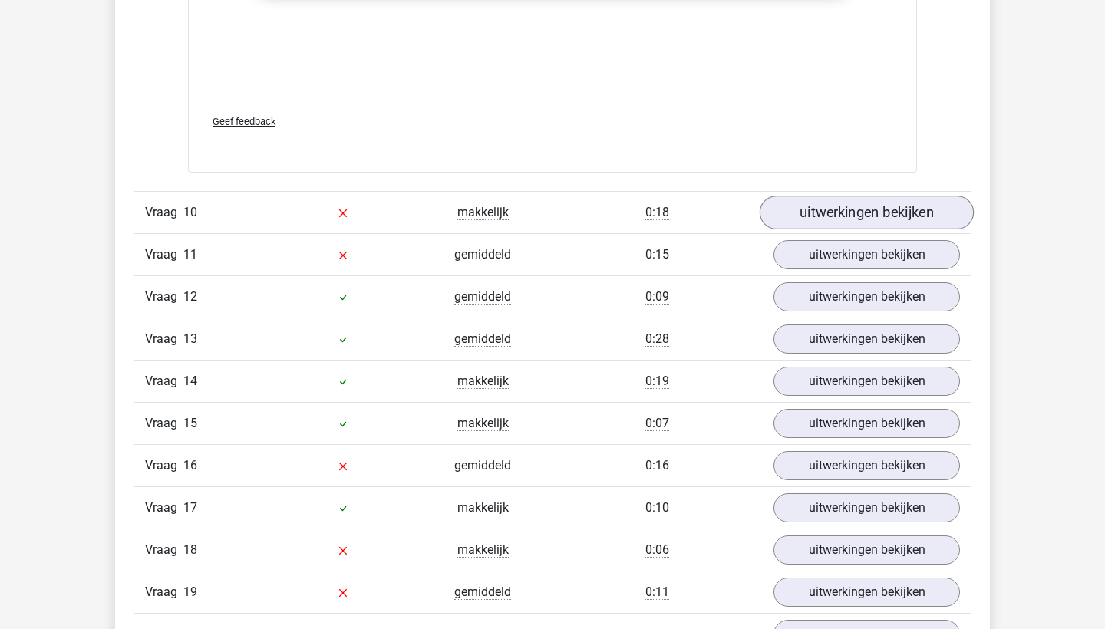
click at [854, 210] on link "uitwerkingen bekijken" at bounding box center [867, 213] width 214 height 34
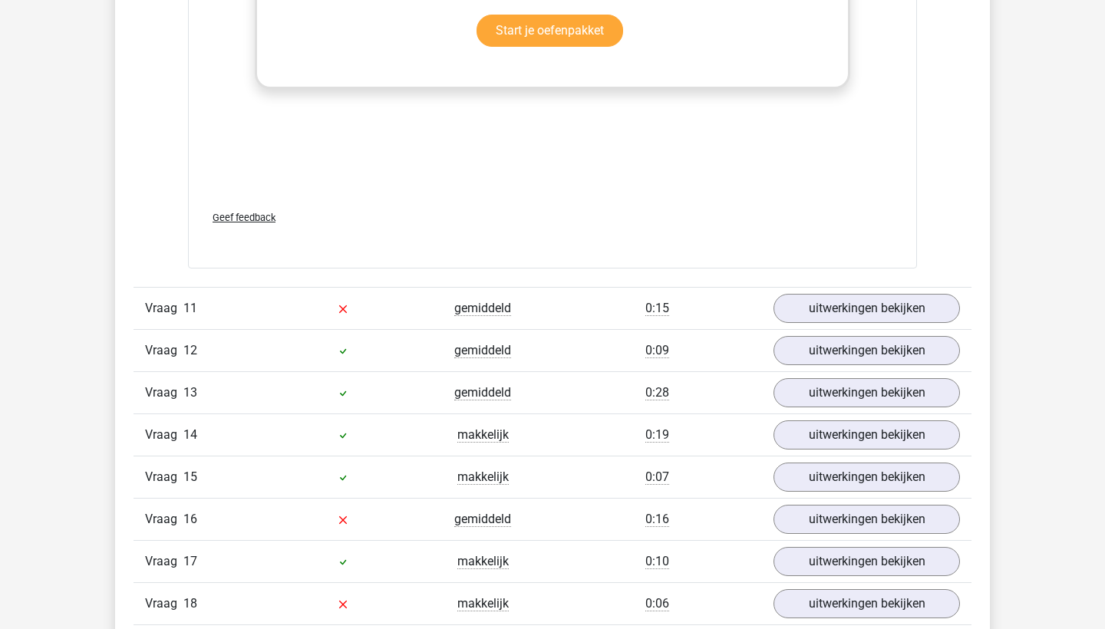
scroll to position [6483, 0]
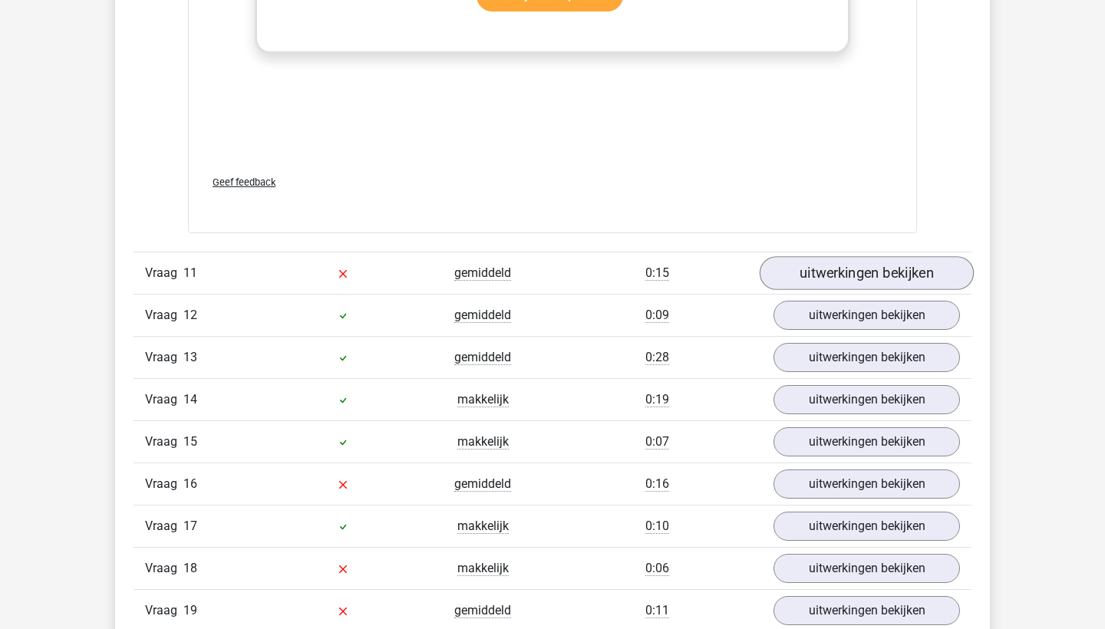
click at [814, 280] on link "uitwerkingen bekijken" at bounding box center [867, 273] width 214 height 34
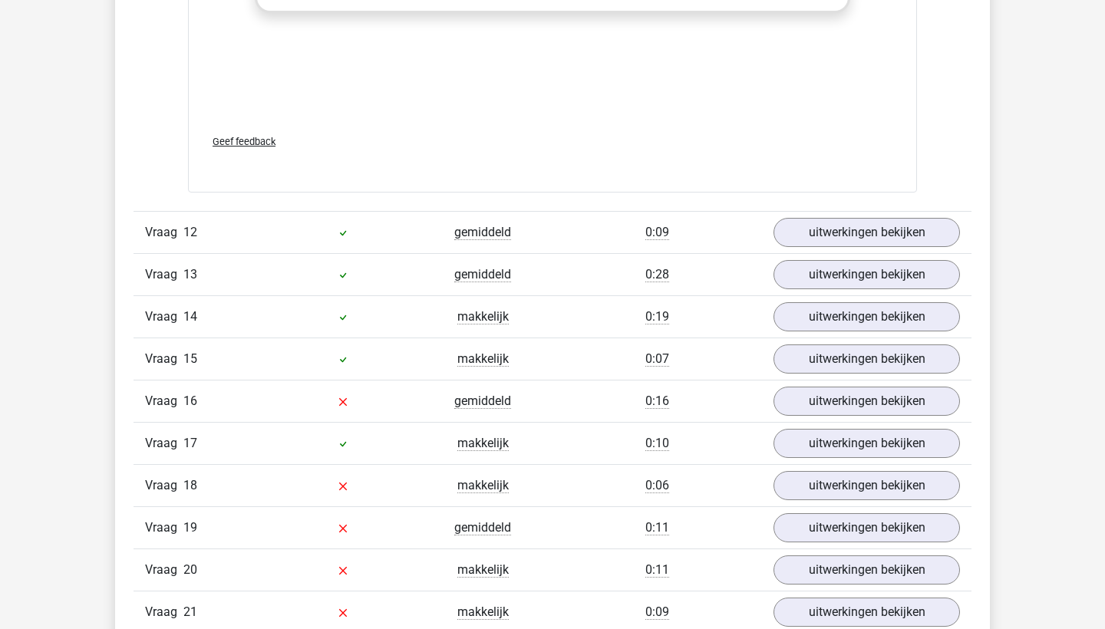
scroll to position [7569, 0]
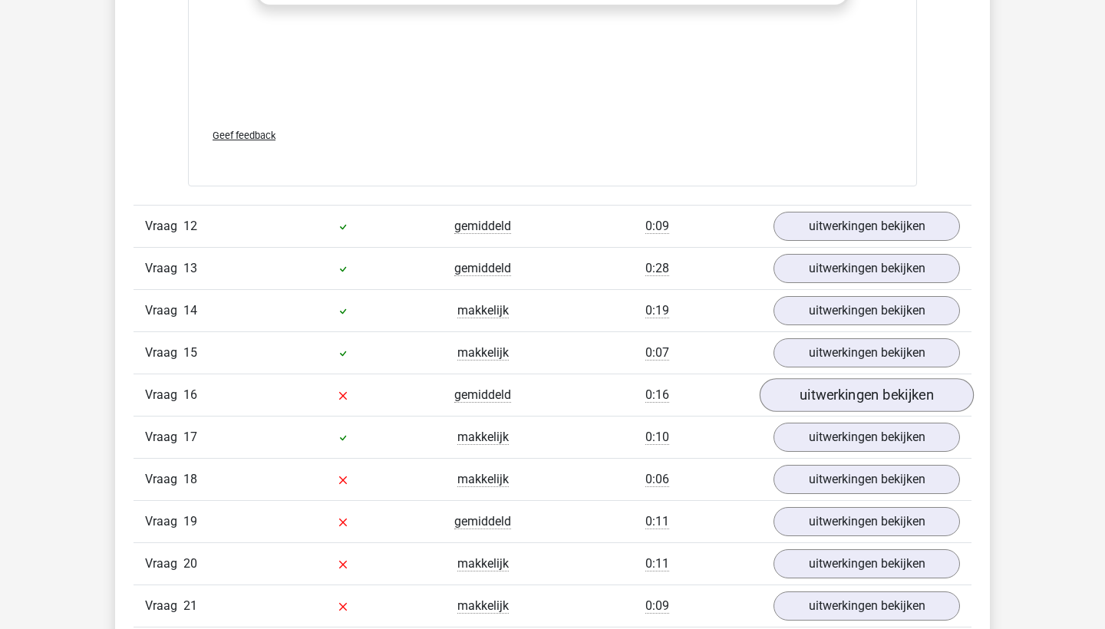
click at [843, 398] on link "uitwerkingen bekijken" at bounding box center [867, 395] width 214 height 34
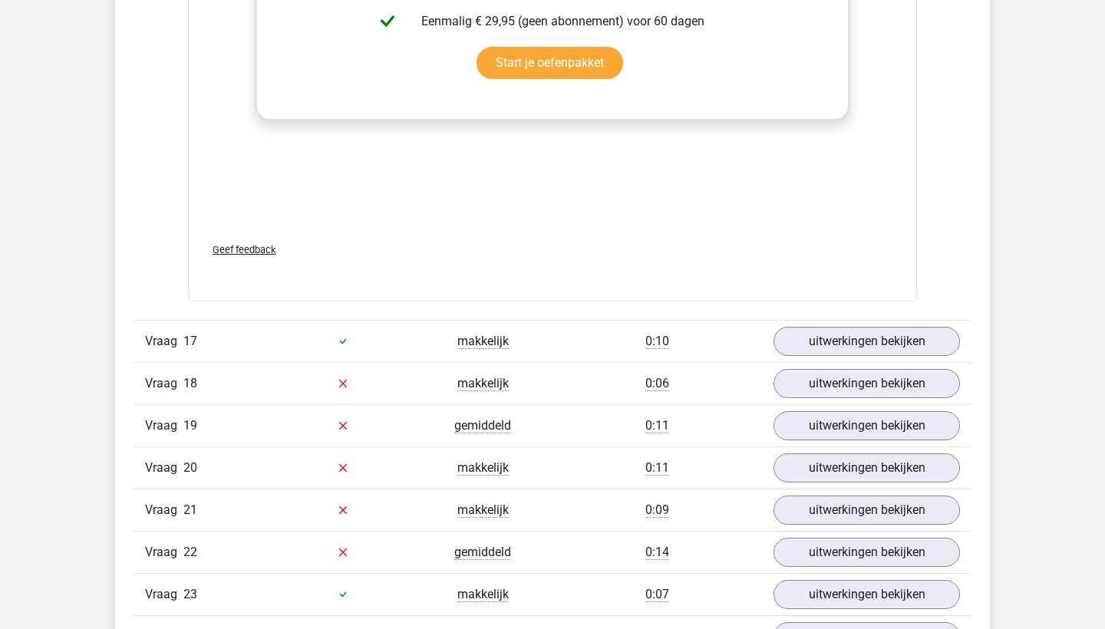
scroll to position [8670, 0]
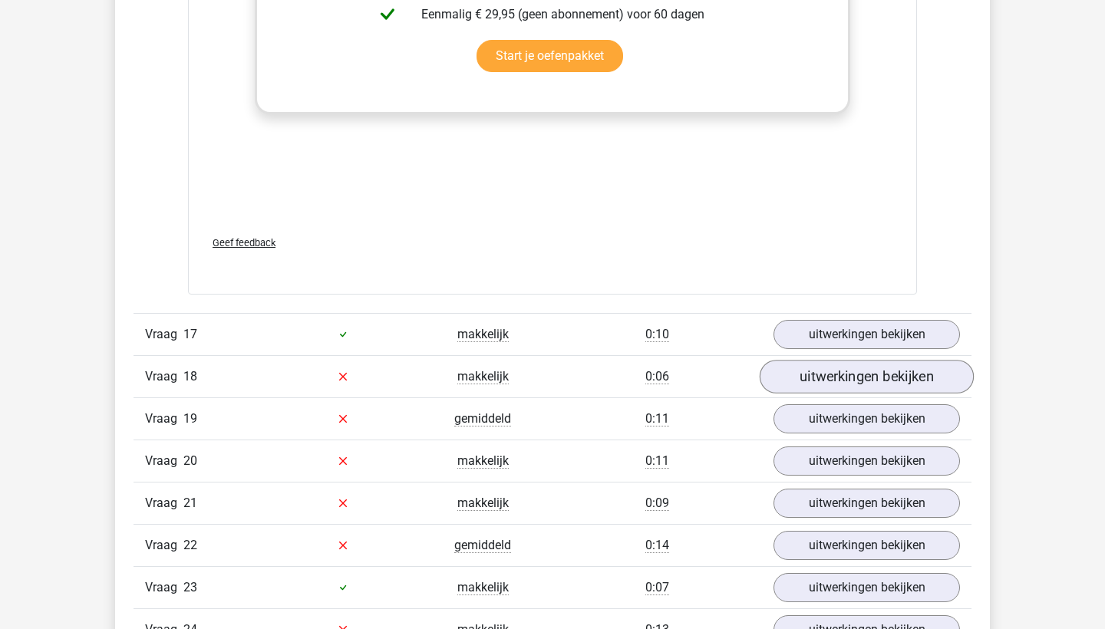
click at [826, 376] on link "uitwerkingen bekijken" at bounding box center [867, 377] width 214 height 34
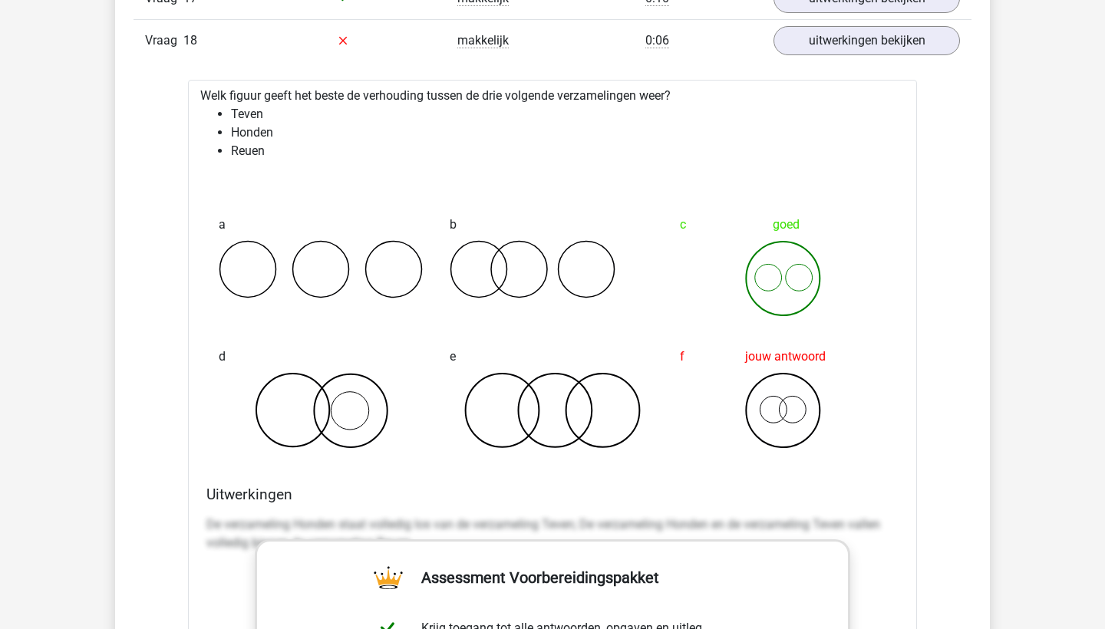
scroll to position [9009, 0]
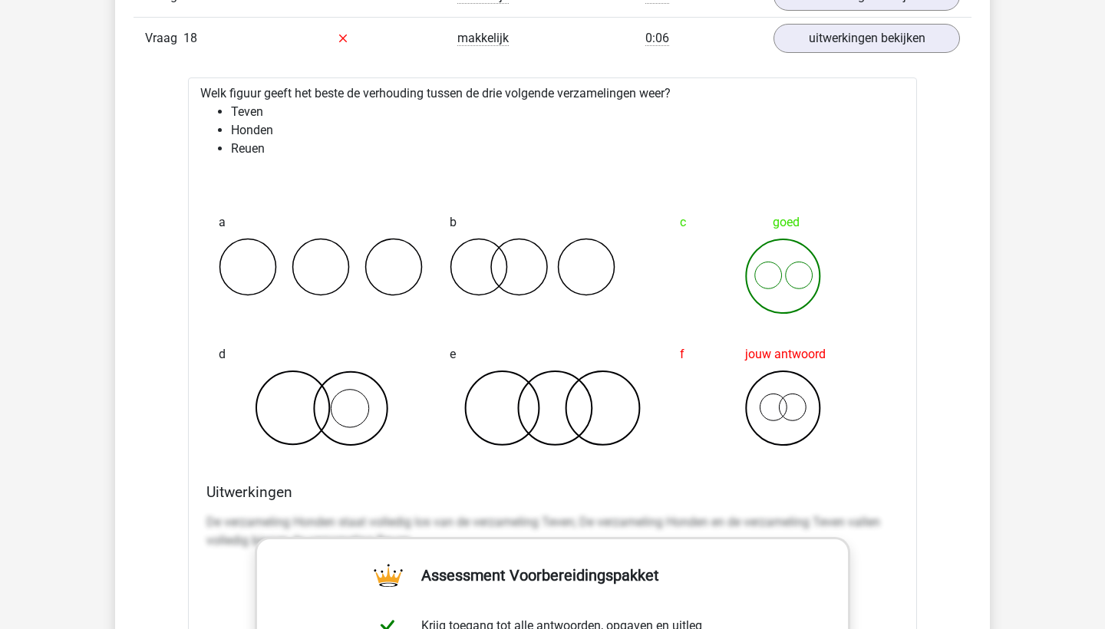
click at [800, 276] on icon at bounding box center [783, 276] width 206 height 77
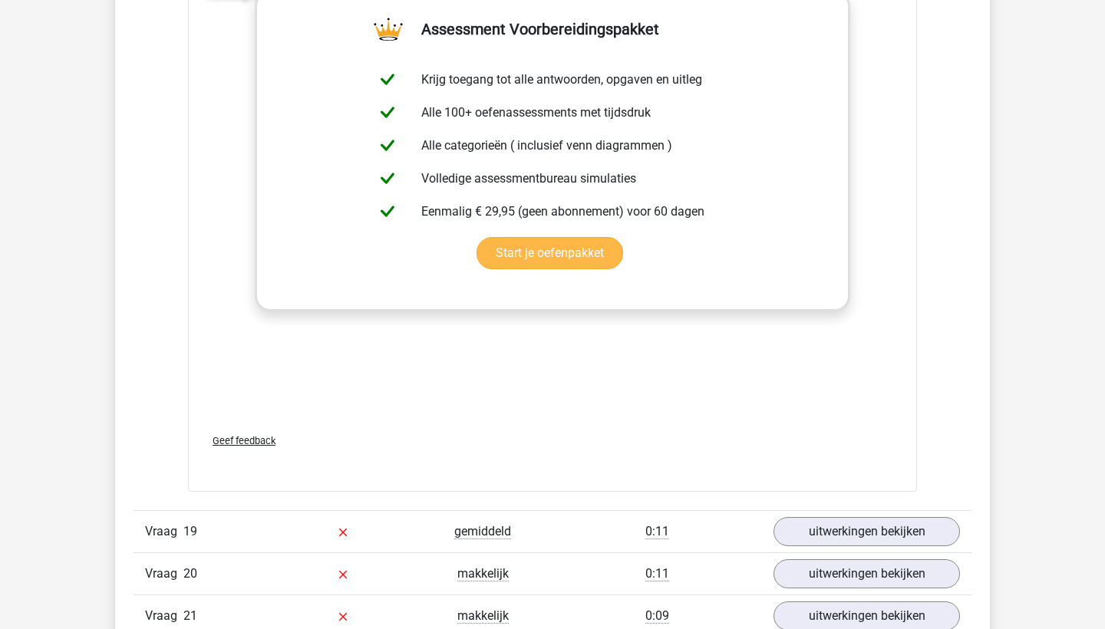
scroll to position [9639, 0]
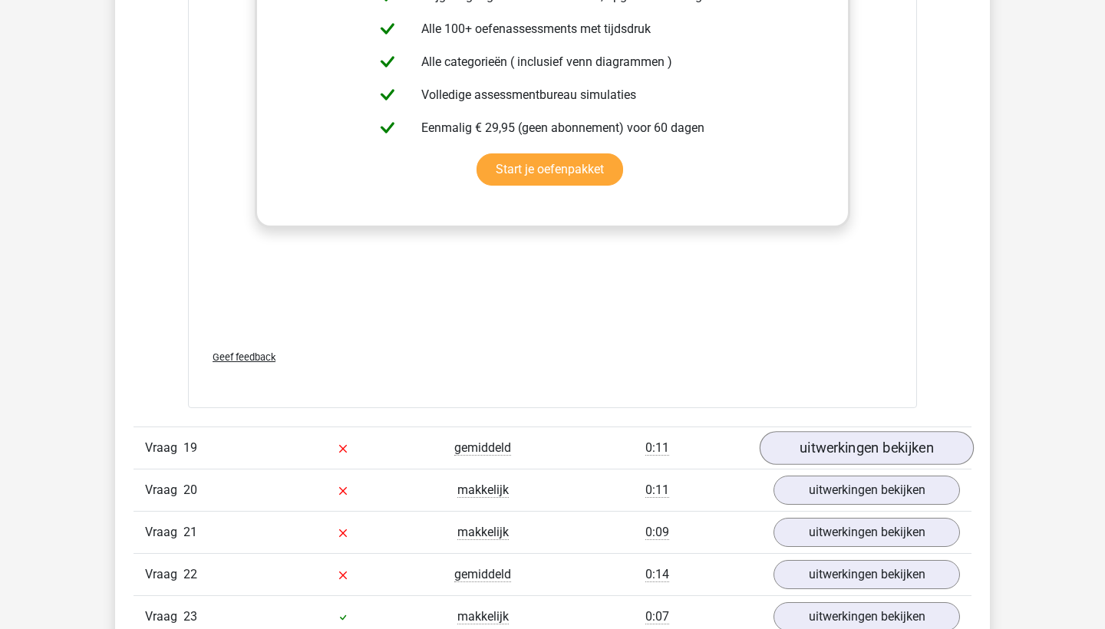
click at [837, 441] on link "uitwerkingen bekijken" at bounding box center [867, 448] width 214 height 34
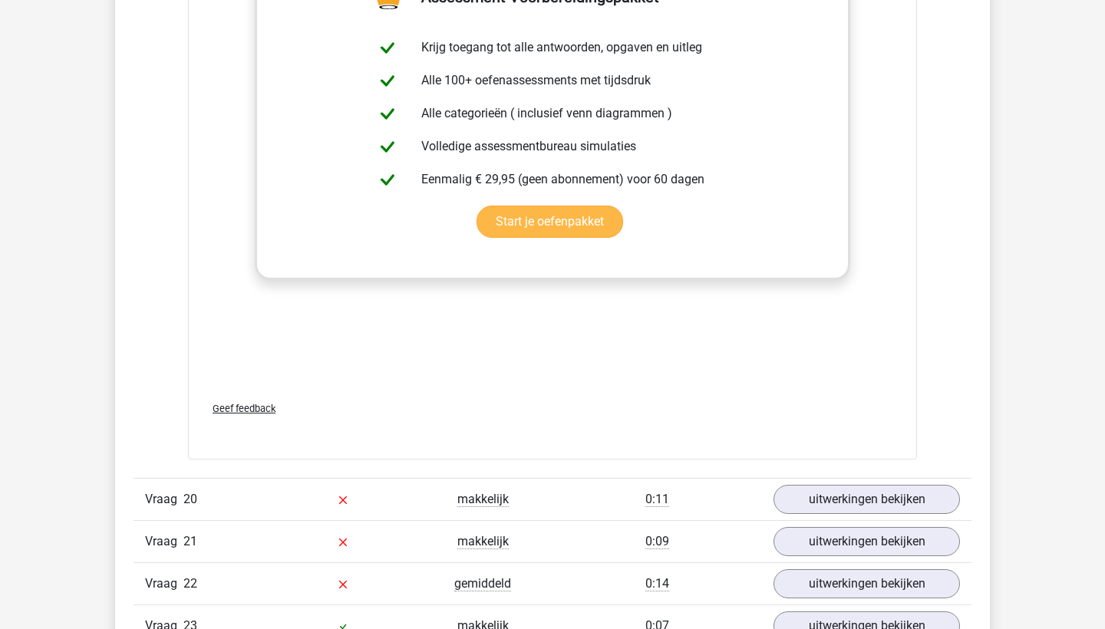
scroll to position [10625, 0]
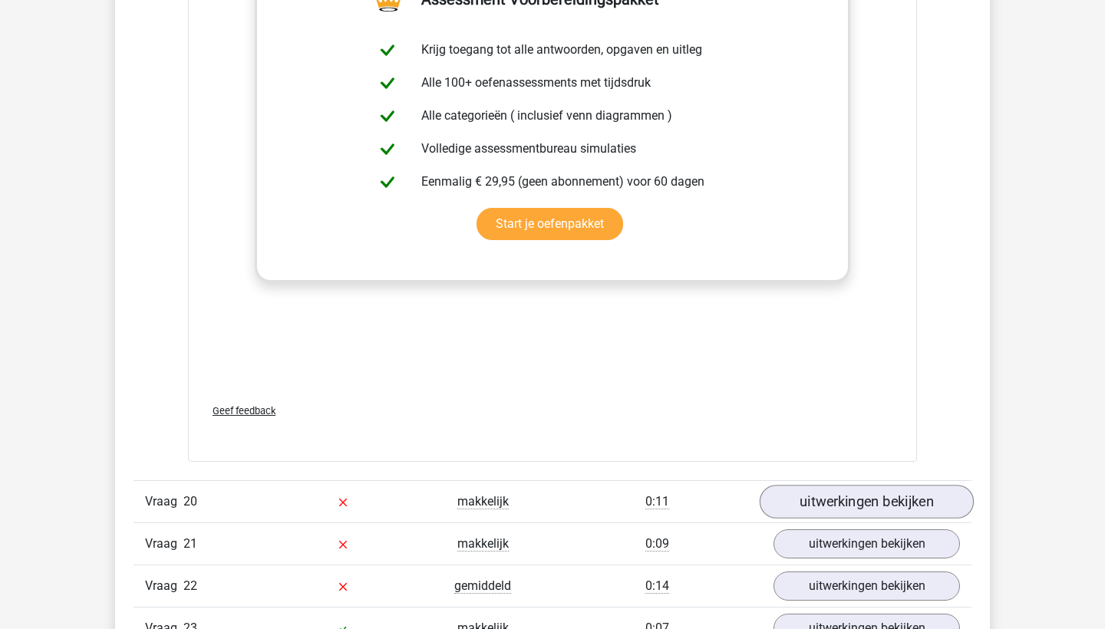
click at [820, 507] on link "uitwerkingen bekijken" at bounding box center [867, 502] width 214 height 34
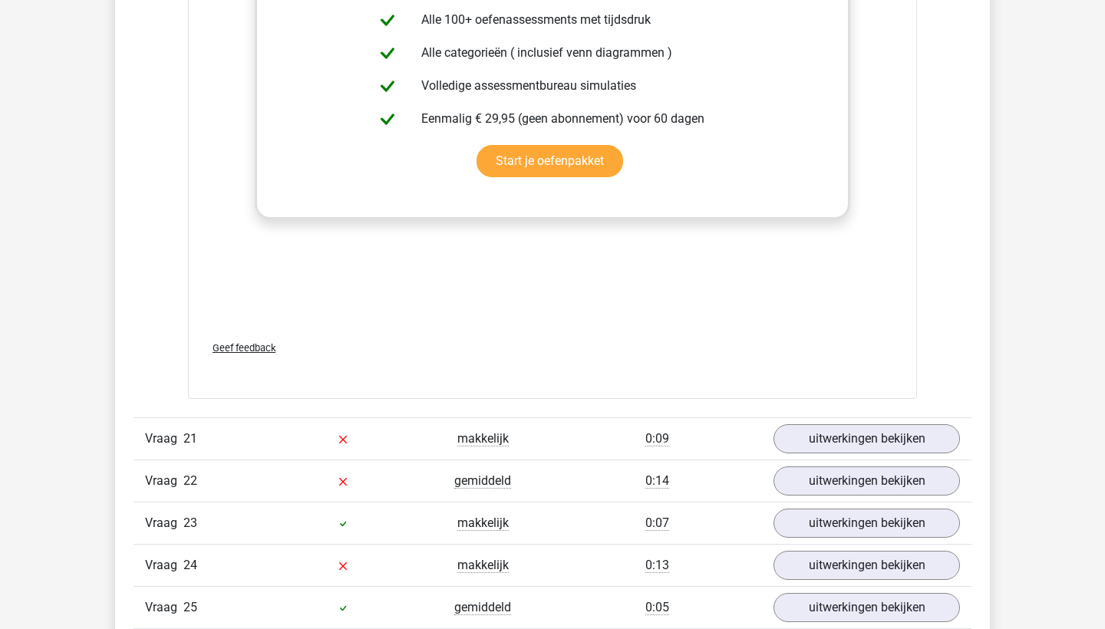
scroll to position [11730, 0]
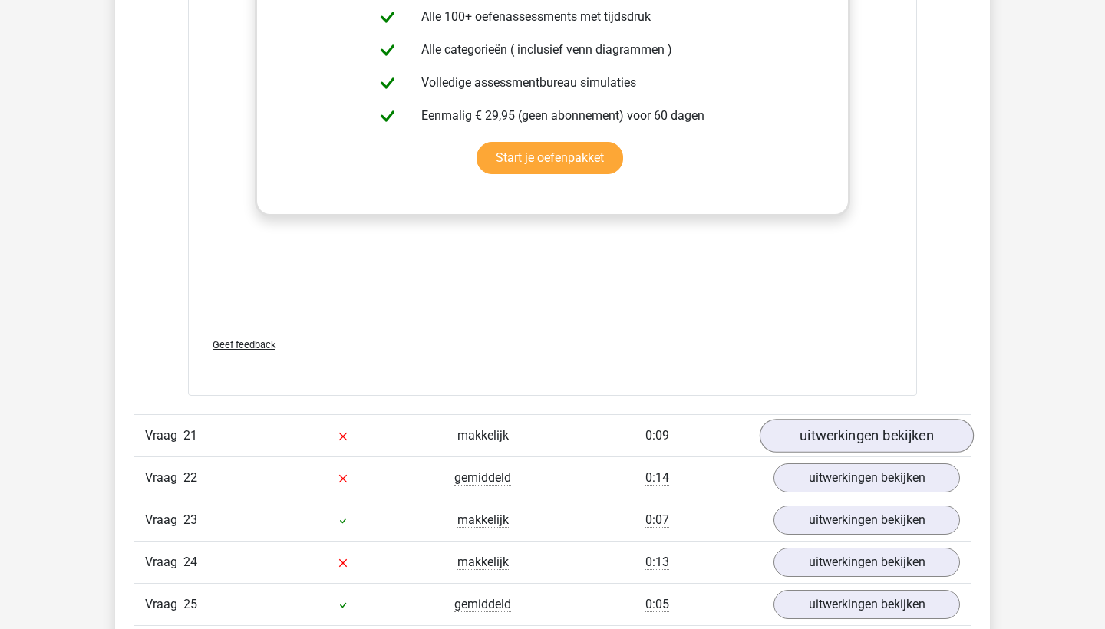
click at [850, 442] on link "uitwerkingen bekijken" at bounding box center [867, 436] width 214 height 34
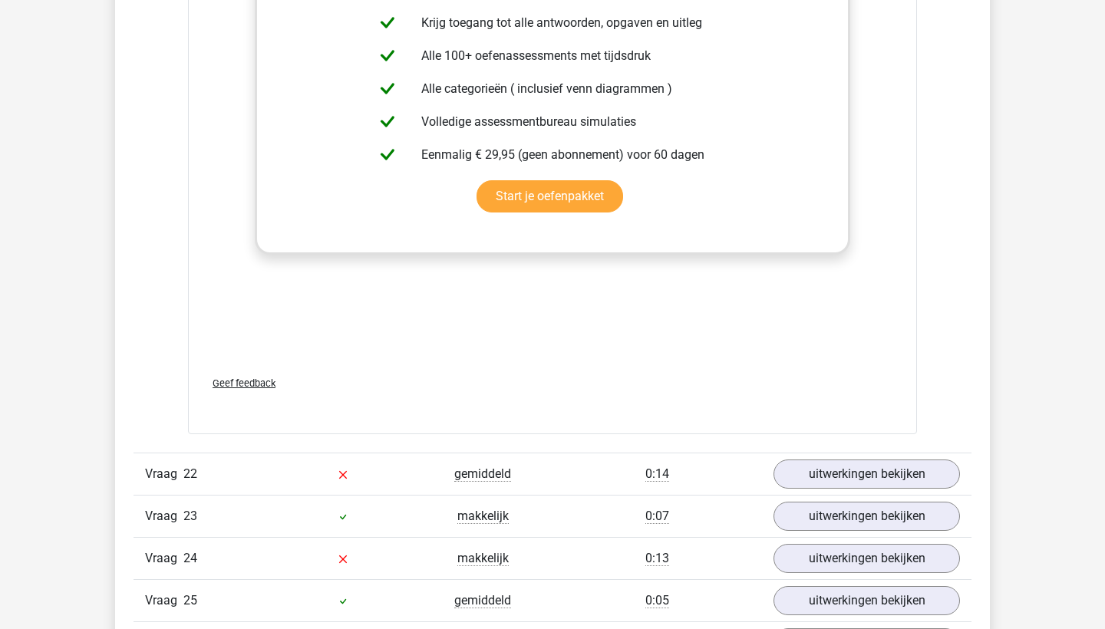
scroll to position [12731, 0]
click at [839, 467] on link "uitwerkingen bekijken" at bounding box center [867, 476] width 214 height 34
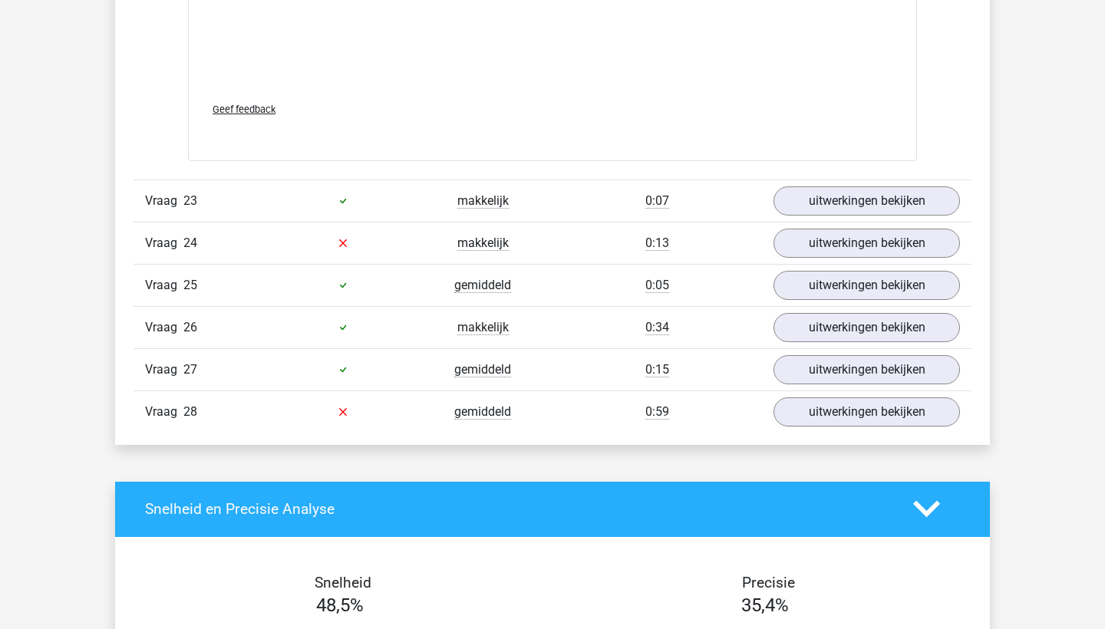
scroll to position [14009, 0]
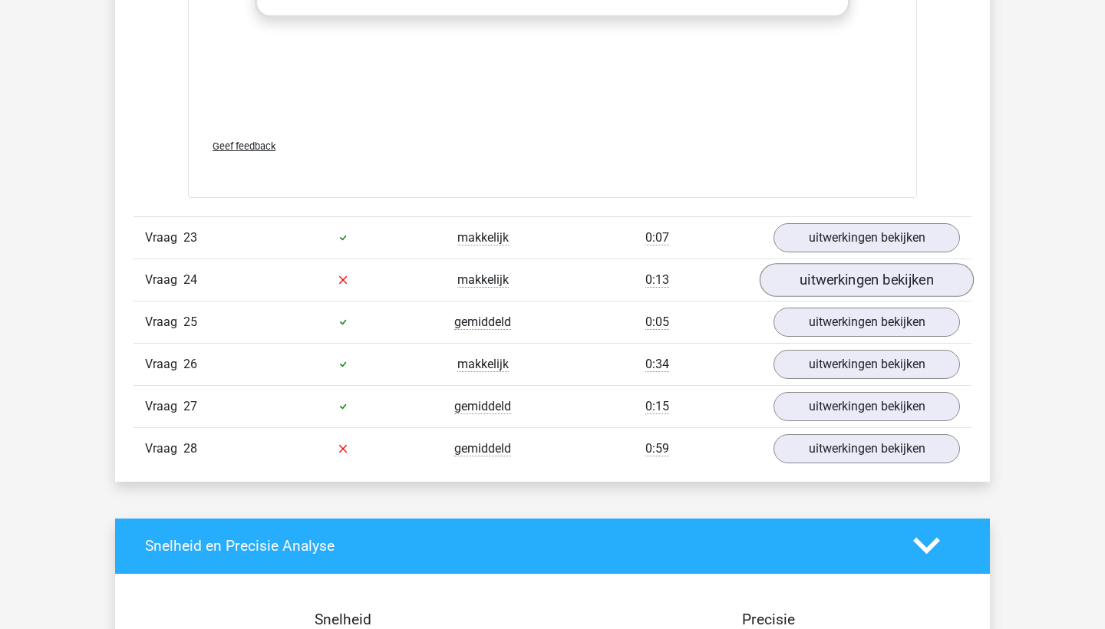
click at [793, 276] on link "uitwerkingen bekijken" at bounding box center [867, 280] width 214 height 34
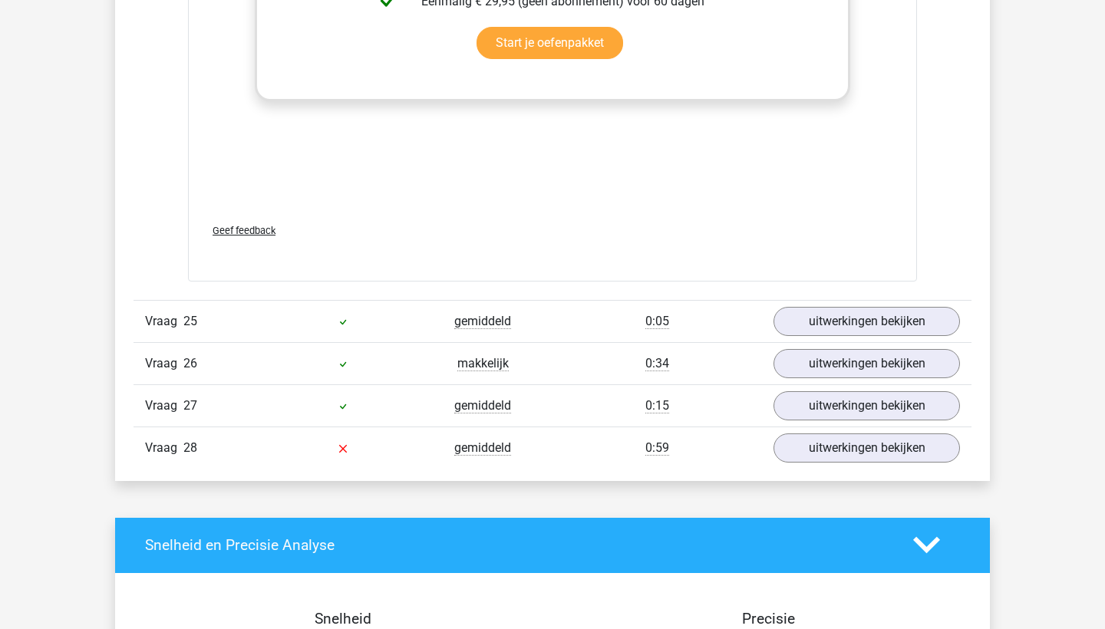
scroll to position [15010, 0]
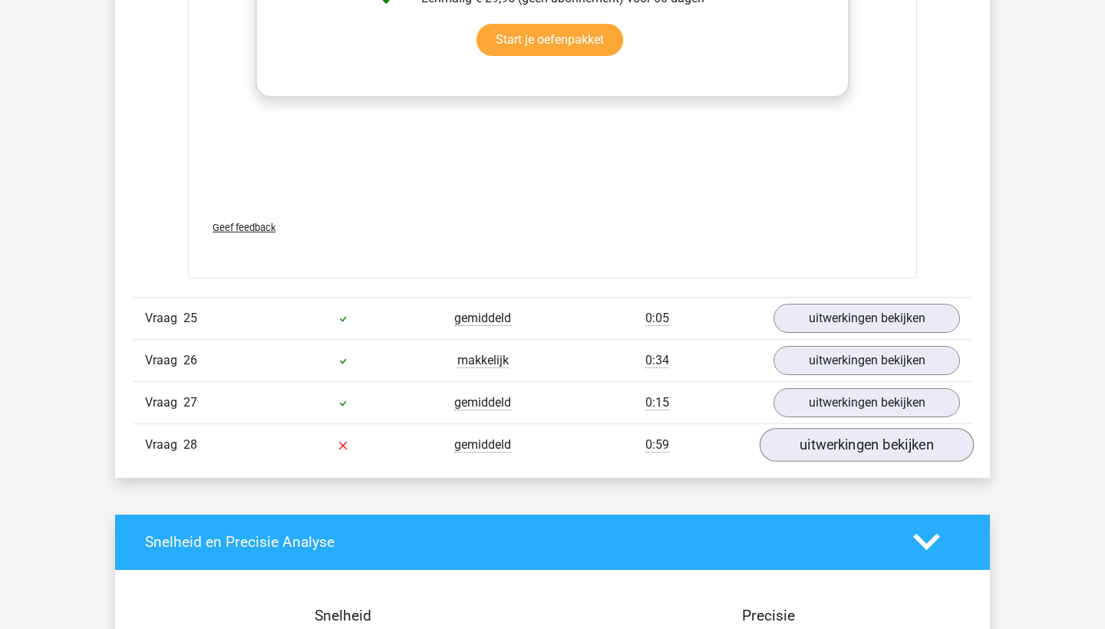
click at [820, 444] on link "uitwerkingen bekijken" at bounding box center [867, 445] width 214 height 34
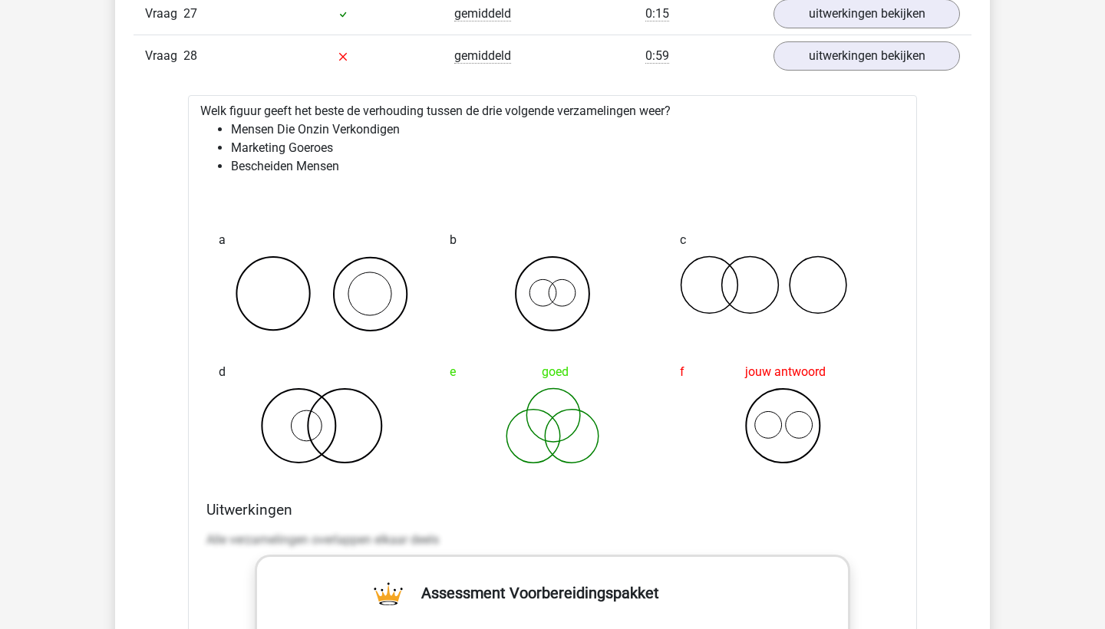
scroll to position [15400, 0]
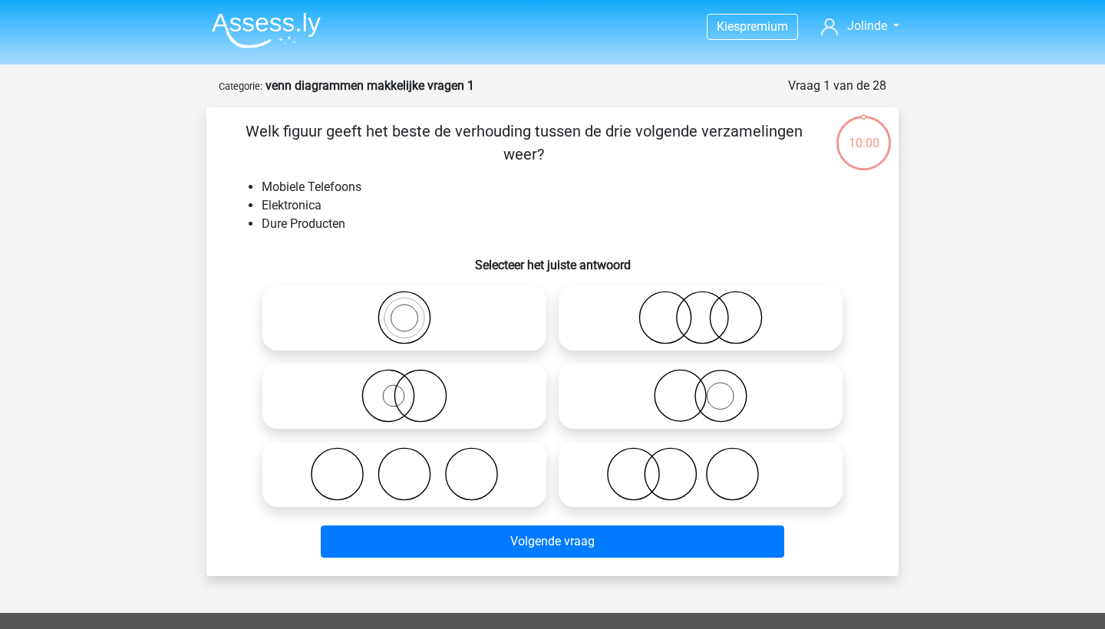
scroll to position [77, 0]
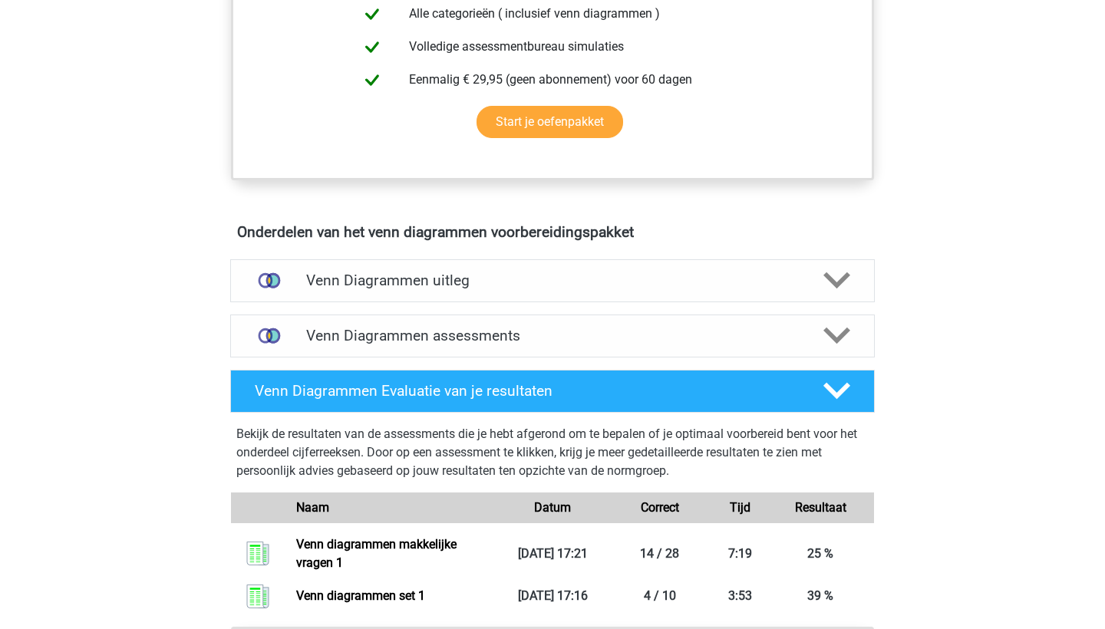
scroll to position [746, 0]
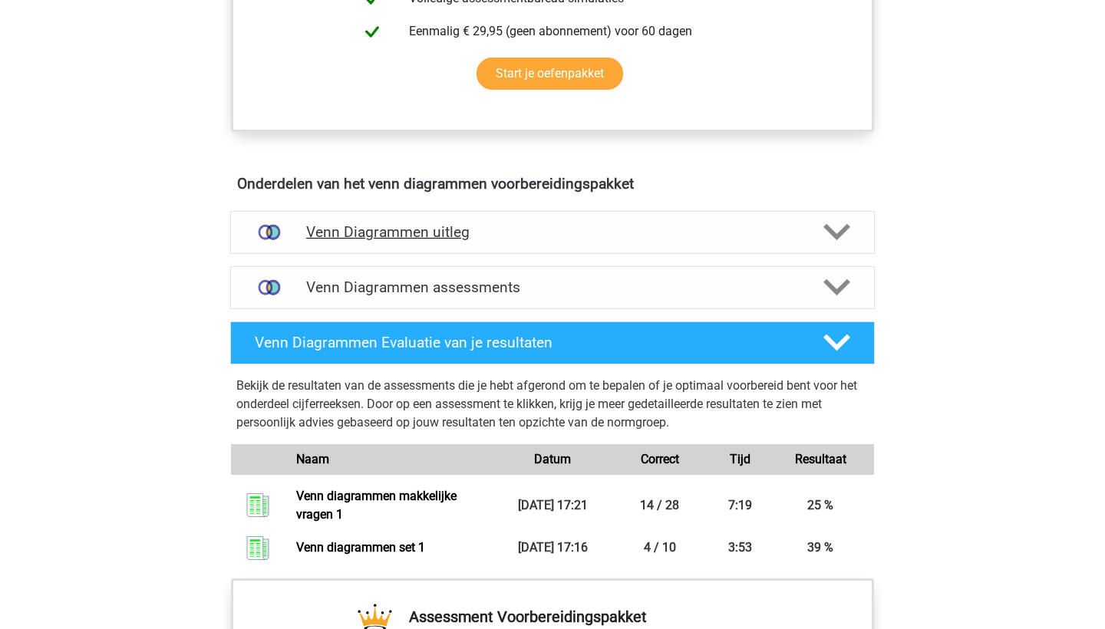
click at [839, 248] on div "Venn Diagrammen uitleg" at bounding box center [552, 232] width 645 height 43
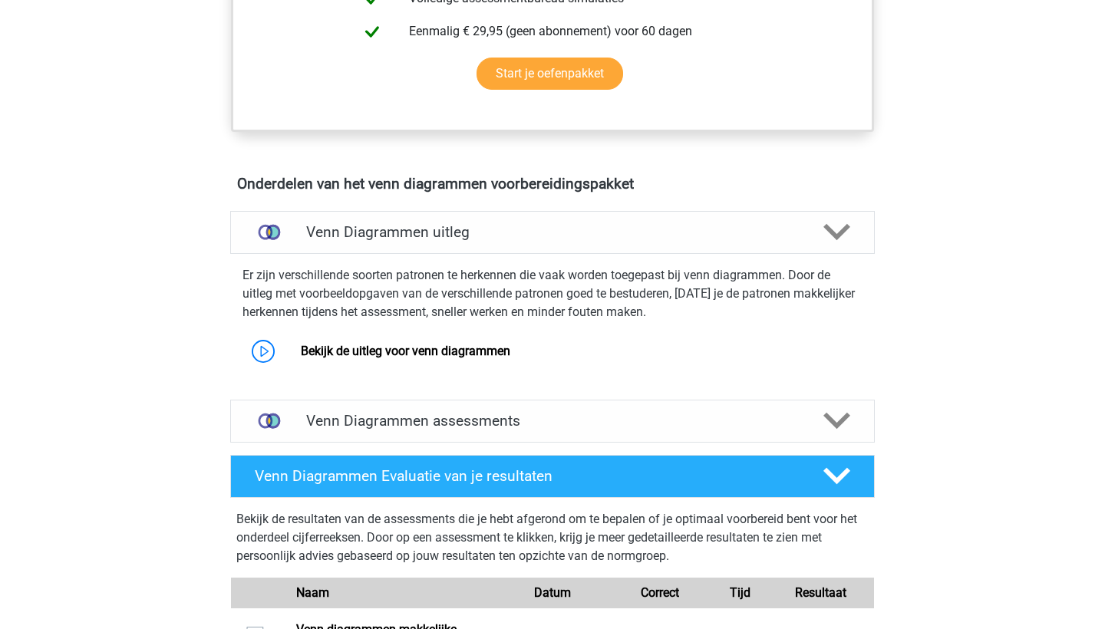
click at [693, 330] on div "Er zijn verschillende soorten patronen te herkennen die vaak worden toegepast b…" at bounding box center [552, 314] width 657 height 109
click at [510, 350] on link "Bekijk de uitleg voor venn diagrammen" at bounding box center [405, 351] width 209 height 15
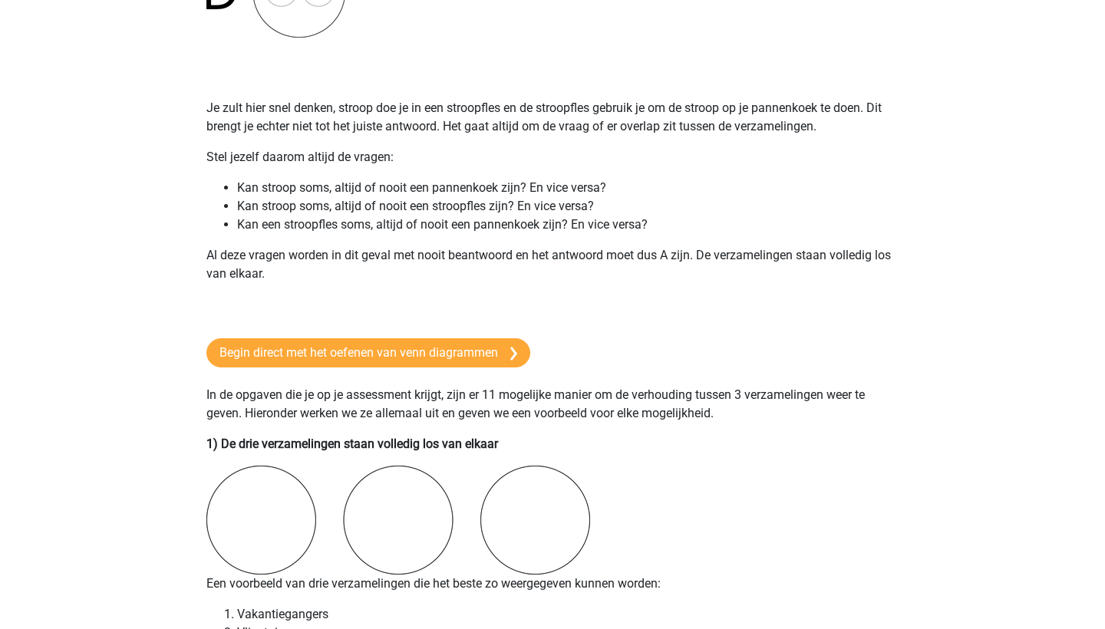
scroll to position [828, 0]
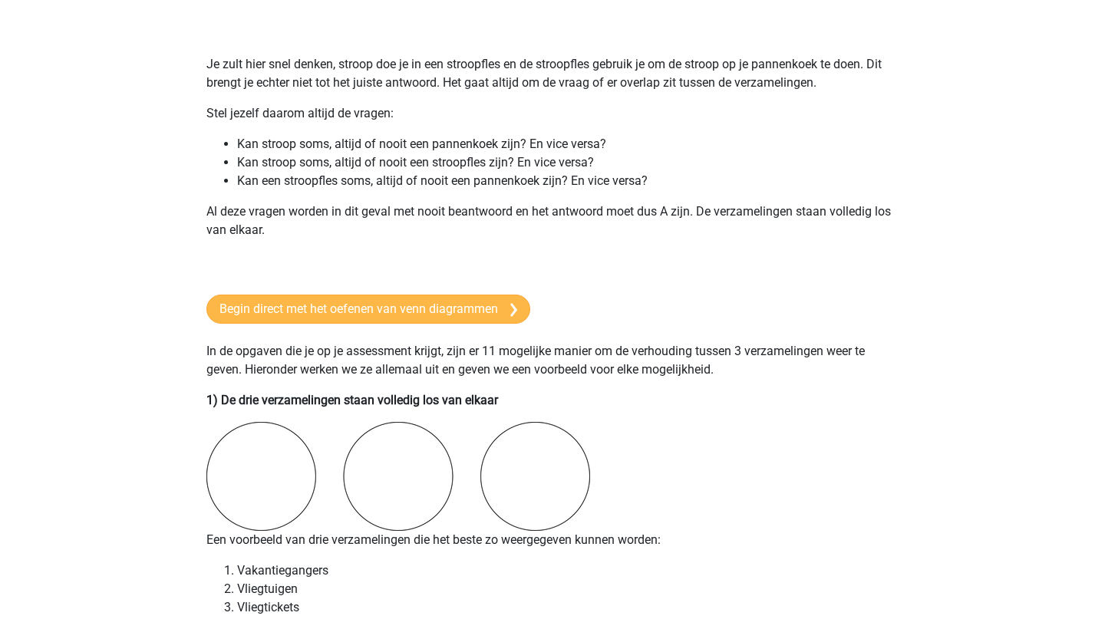
click at [480, 308] on link "Begin direct met het oefenen van venn diagrammen" at bounding box center [368, 309] width 324 height 29
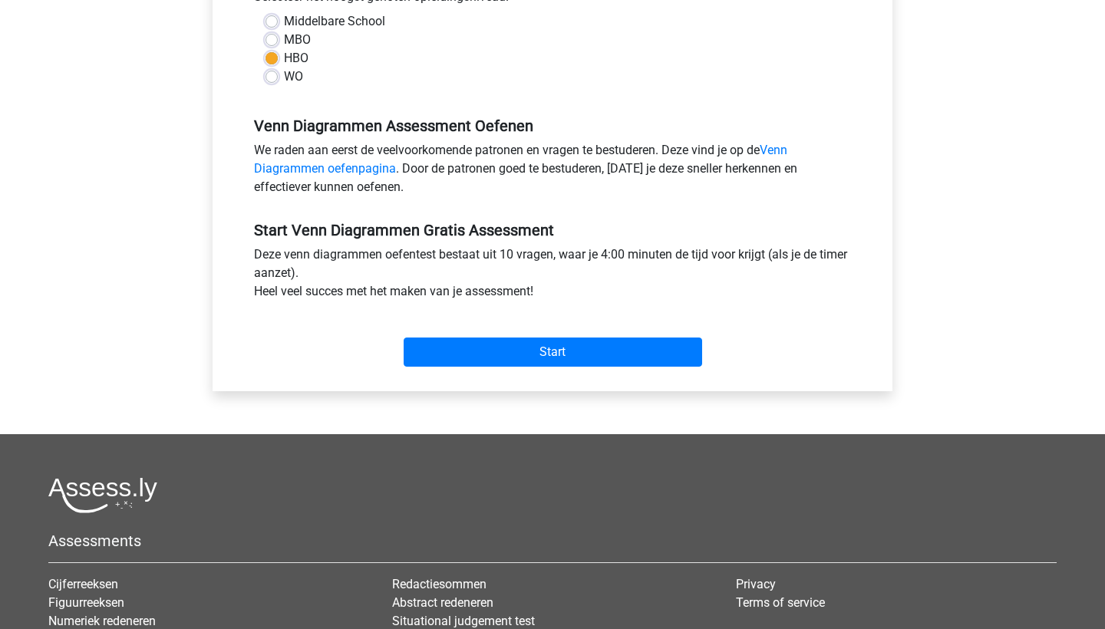
scroll to position [383, 0]
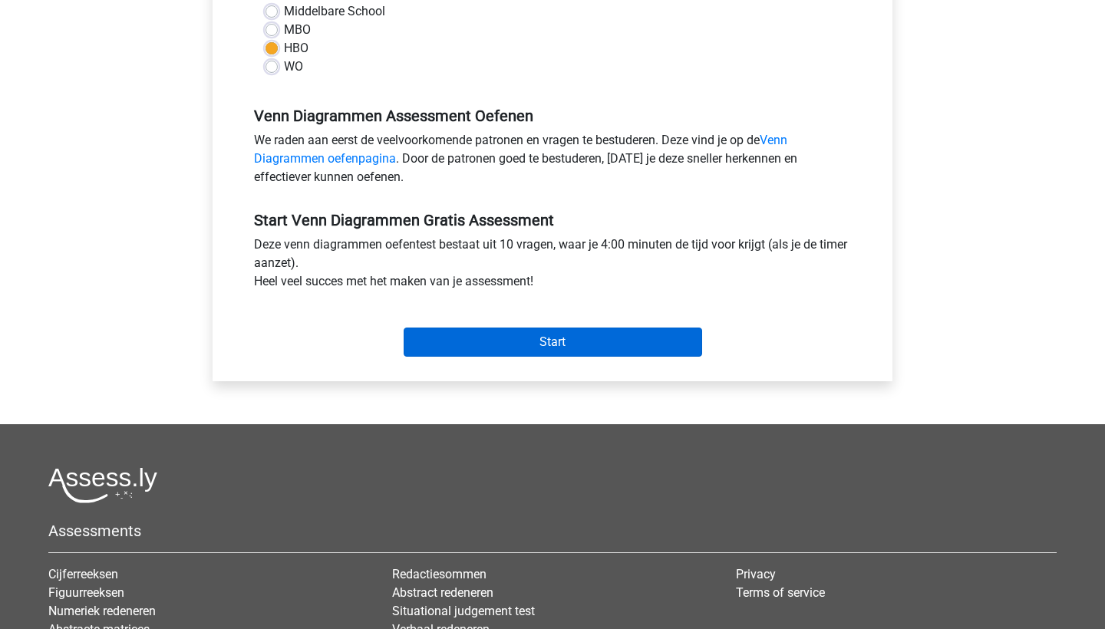
click at [516, 351] on input "Start" at bounding box center [553, 342] width 298 height 29
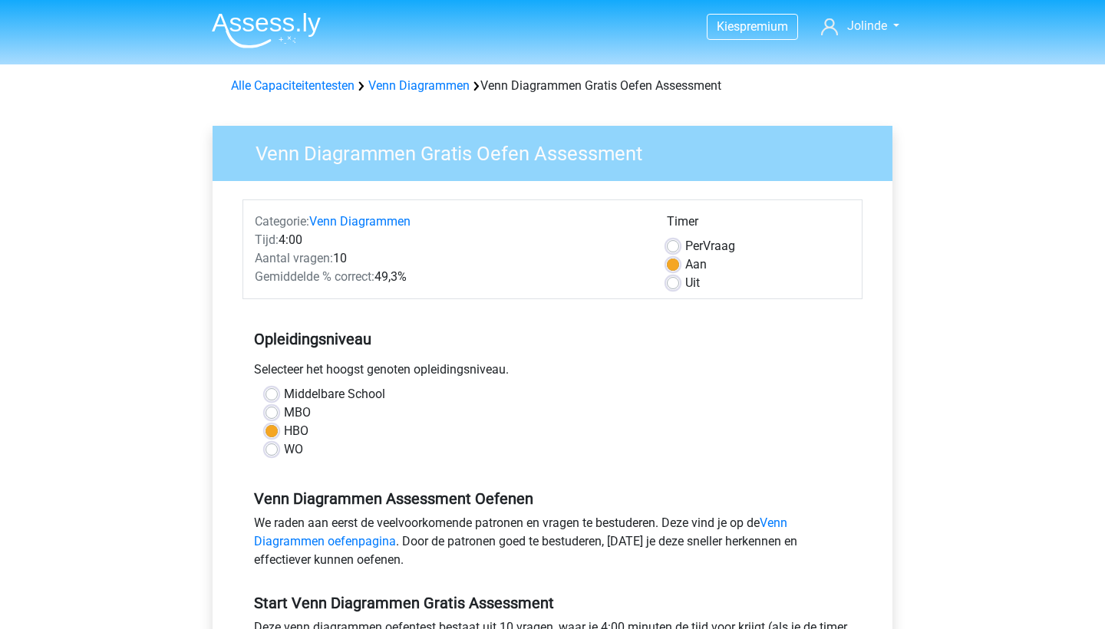
scroll to position [0, 0]
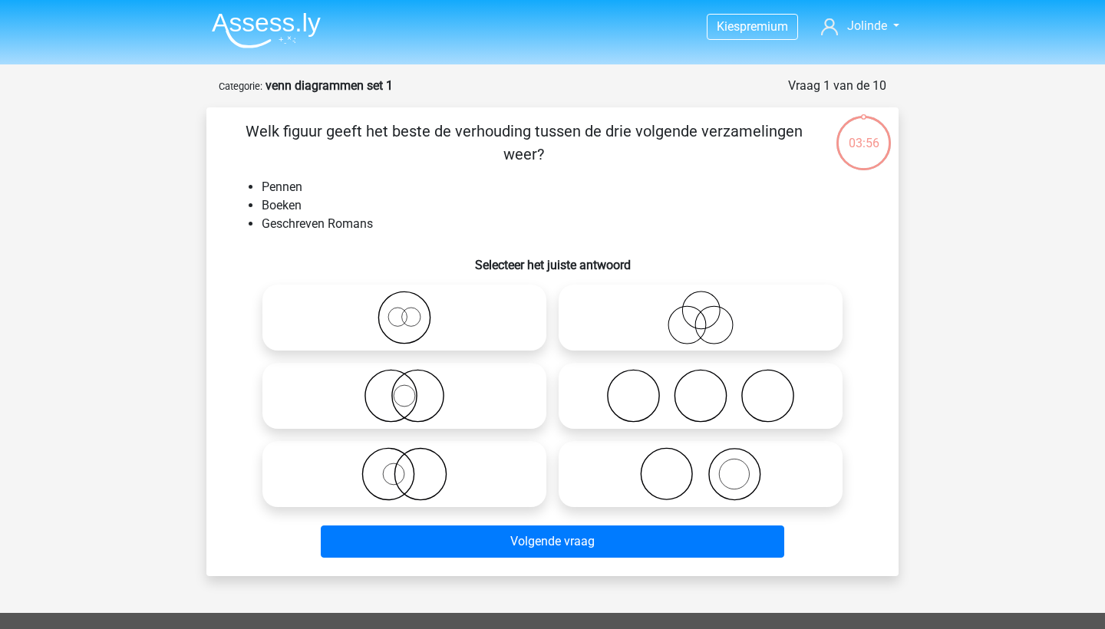
click at [678, 467] on icon at bounding box center [701, 474] width 272 height 54
click at [701, 467] on input "radio" at bounding box center [706, 462] width 10 height 10
radio input "true"
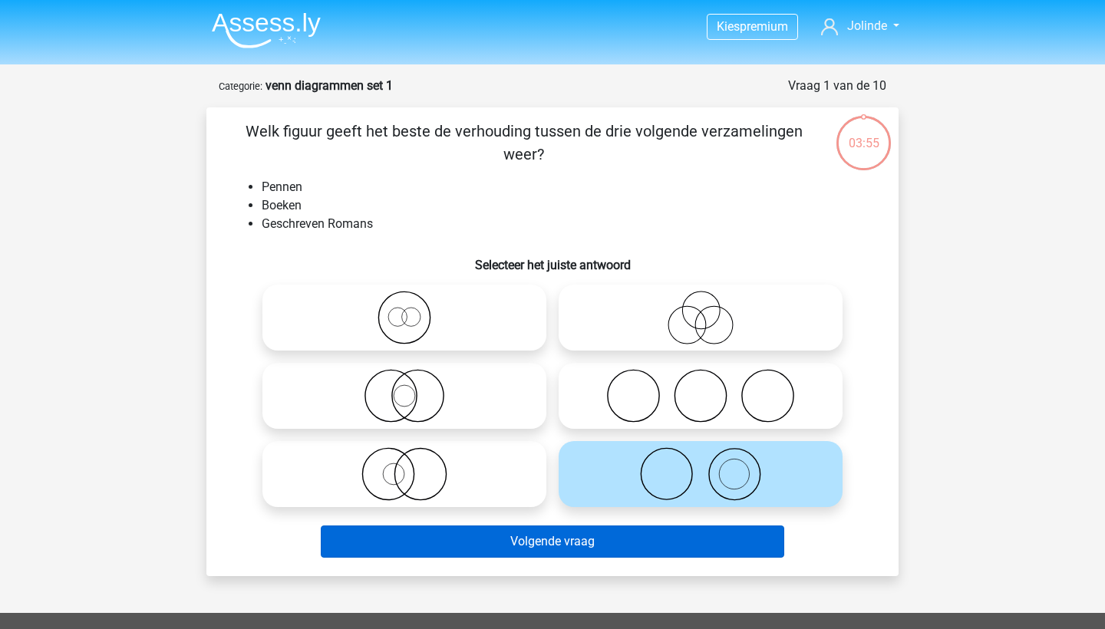
click at [674, 541] on button "Volgende vraag" at bounding box center [553, 542] width 464 height 32
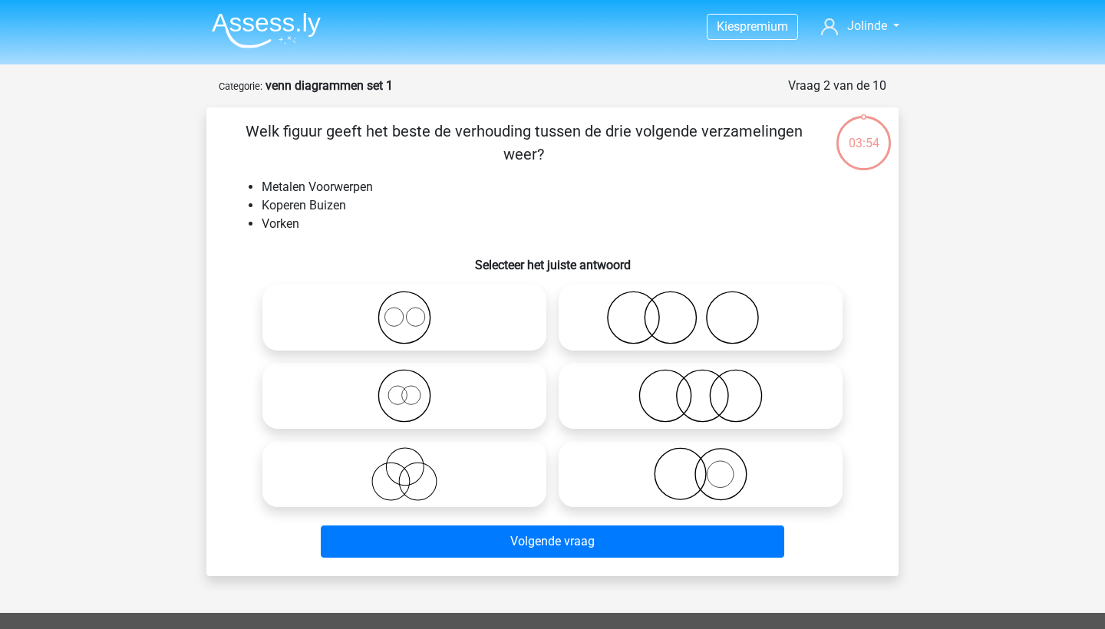
scroll to position [77, 0]
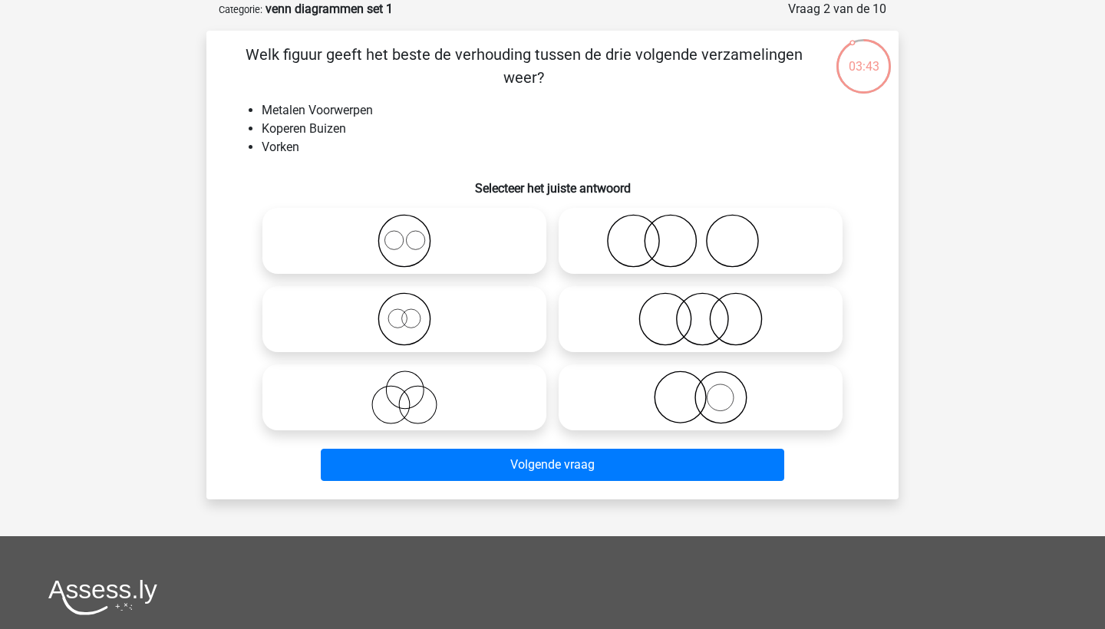
click at [453, 386] on icon at bounding box center [405, 398] width 272 height 54
click at [414, 386] on input "radio" at bounding box center [409, 385] width 10 height 10
radio input "true"
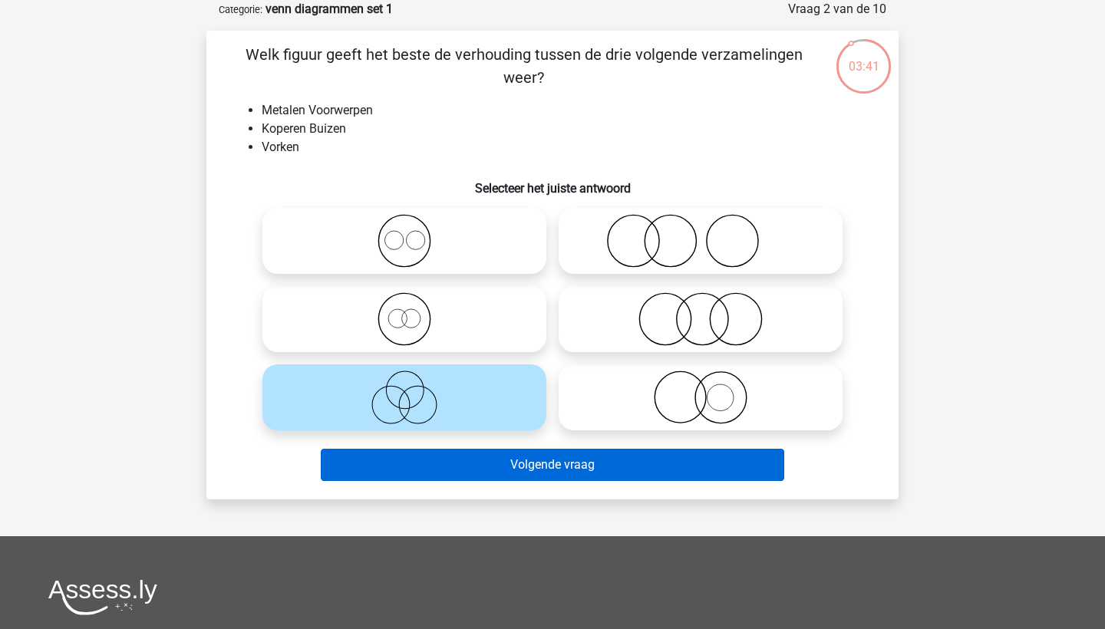
click at [511, 459] on button "Volgende vraag" at bounding box center [553, 465] width 464 height 32
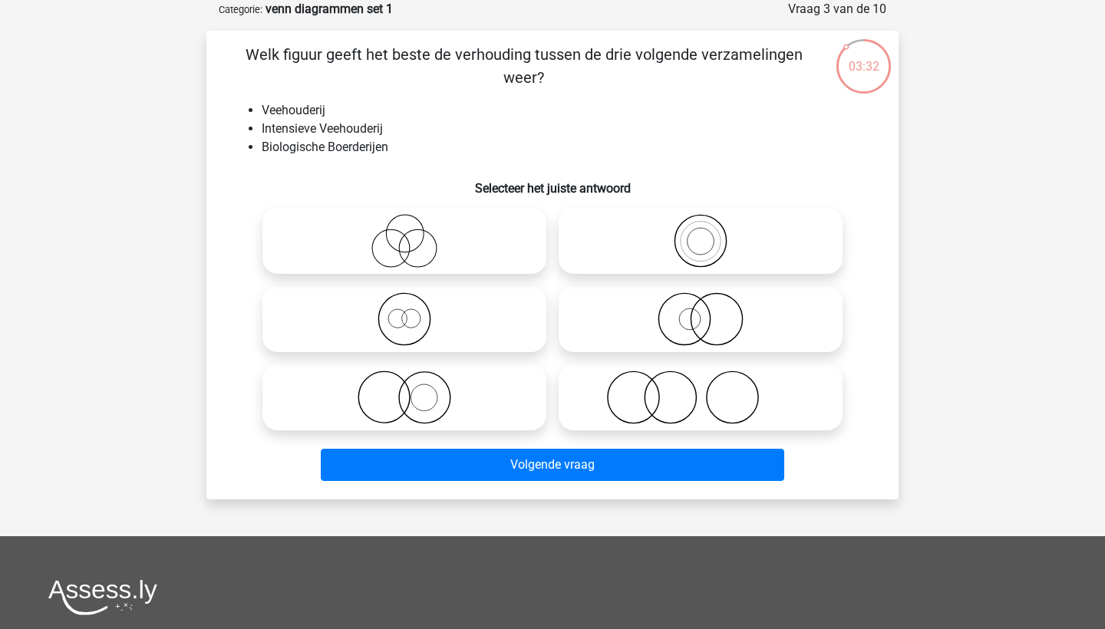
click at [485, 226] on icon at bounding box center [405, 241] width 272 height 54
click at [414, 226] on input "radio" at bounding box center [409, 228] width 10 height 10
radio input "true"
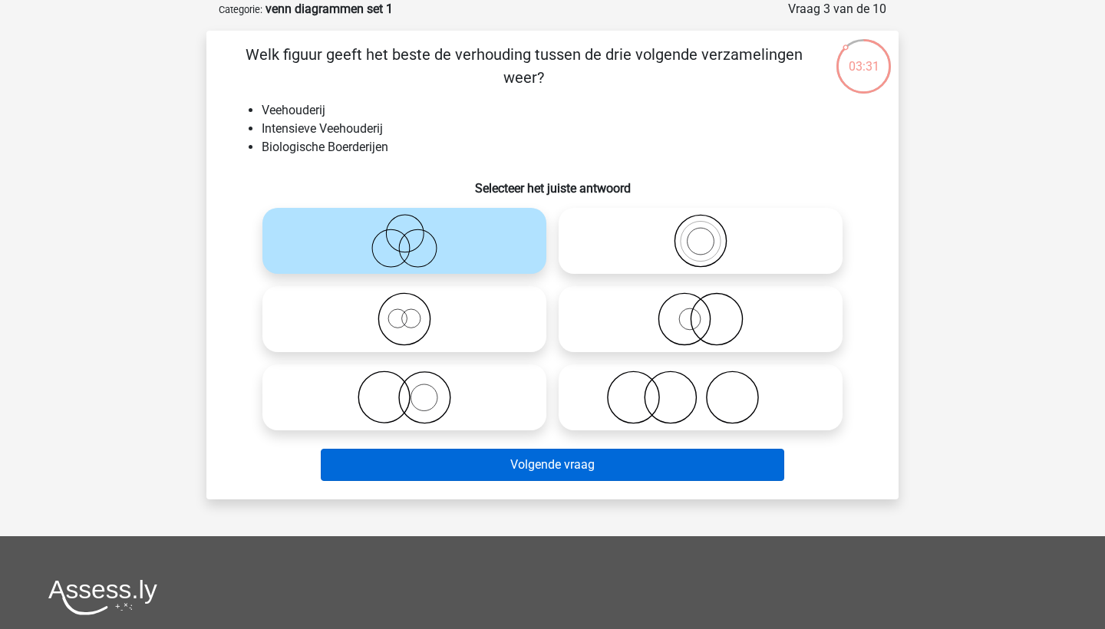
click at [580, 467] on button "Volgende vraag" at bounding box center [553, 465] width 464 height 32
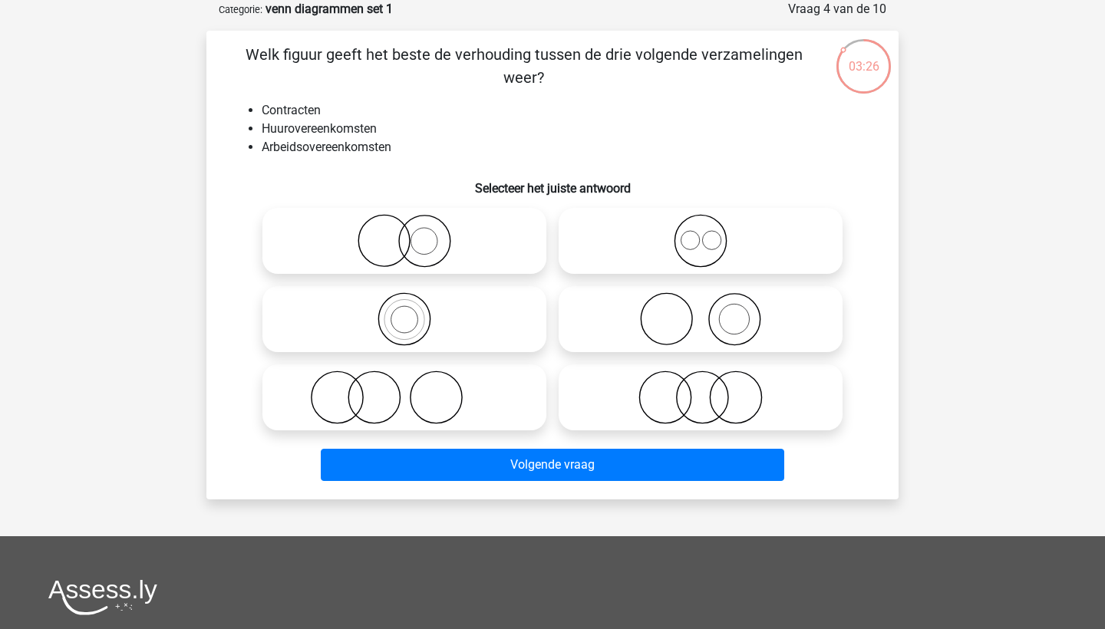
click at [668, 381] on icon at bounding box center [701, 398] width 272 height 54
click at [701, 381] on input "radio" at bounding box center [706, 385] width 10 height 10
radio input "true"
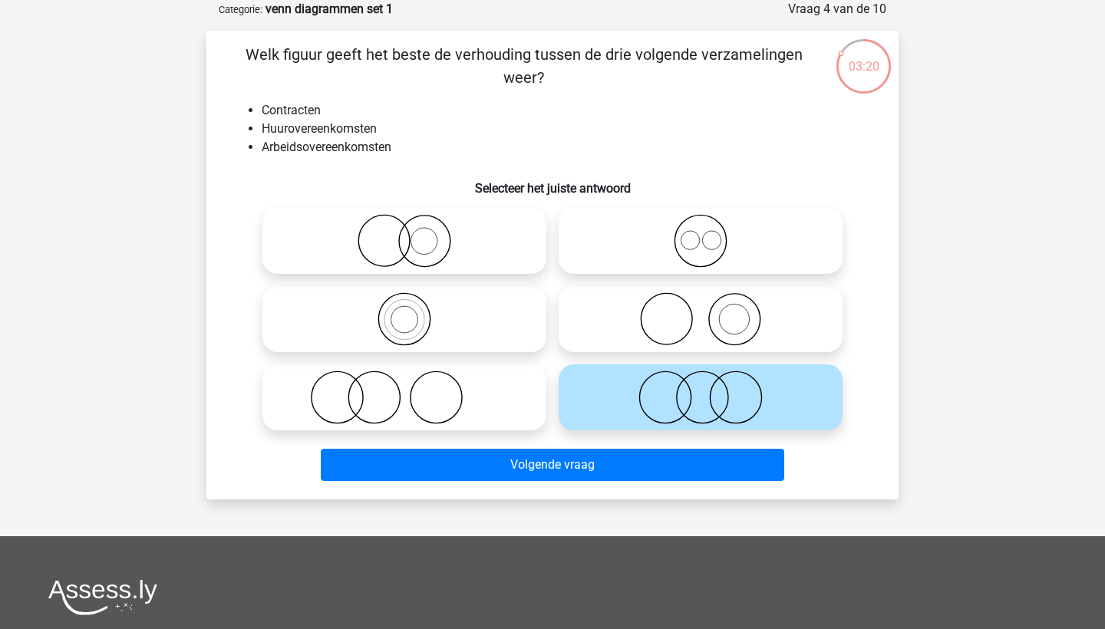
click at [659, 249] on icon at bounding box center [701, 241] width 272 height 54
click at [701, 233] on input "radio" at bounding box center [706, 228] width 10 height 10
radio input "true"
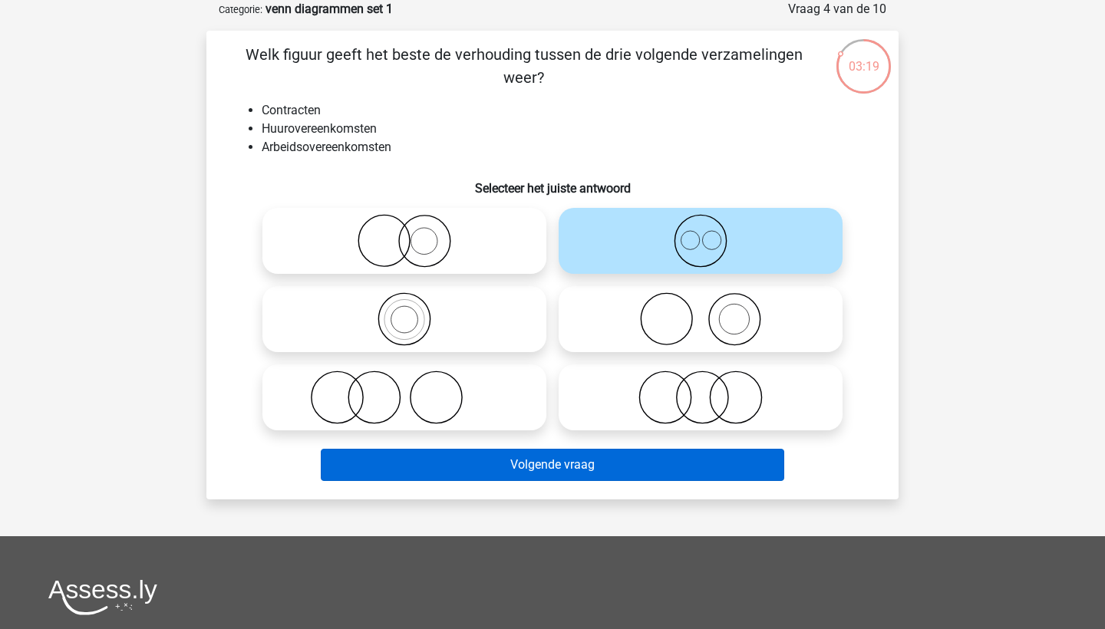
click at [605, 449] on button "Volgende vraag" at bounding box center [553, 465] width 464 height 32
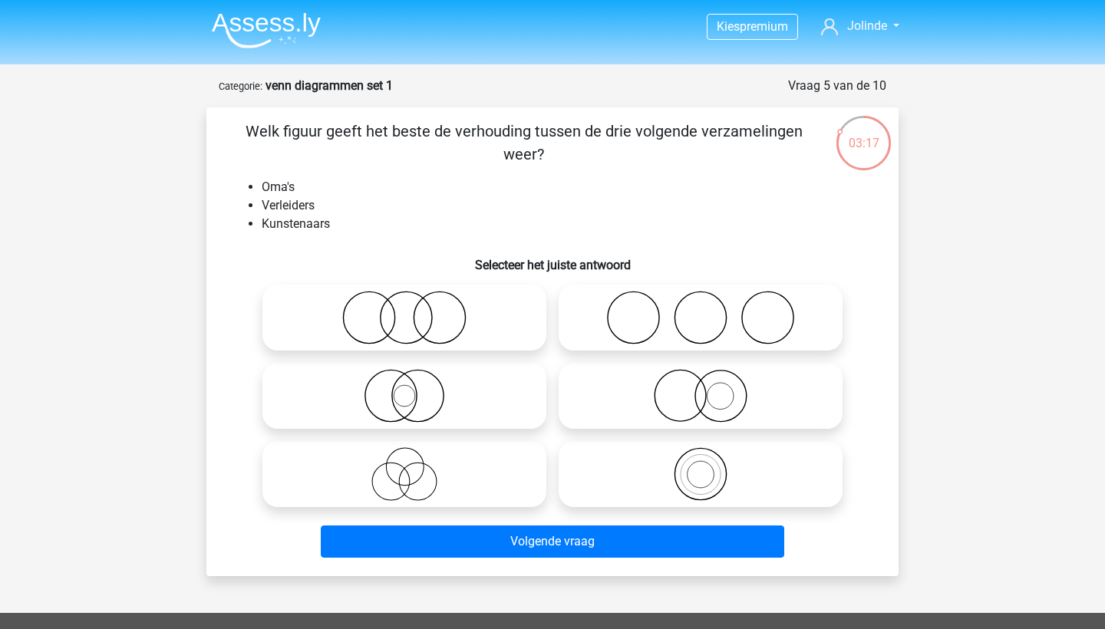
scroll to position [0, 0]
click at [628, 333] on icon at bounding box center [701, 318] width 272 height 54
click at [701, 310] on input "radio" at bounding box center [706, 305] width 10 height 10
radio input "true"
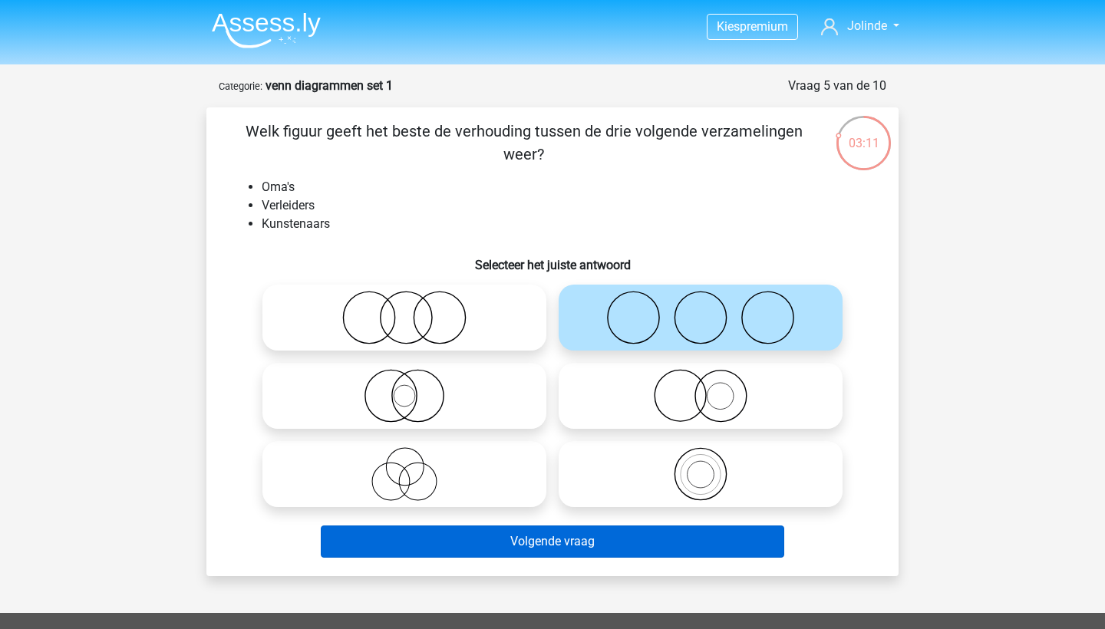
click at [625, 530] on button "Volgende vraag" at bounding box center [553, 542] width 464 height 32
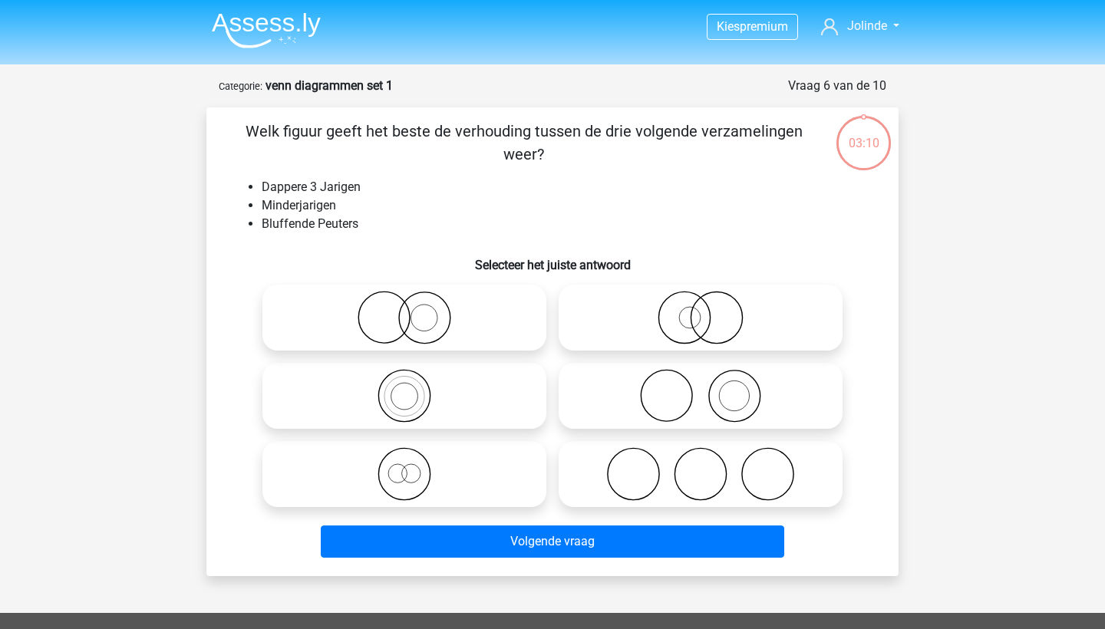
scroll to position [77, 0]
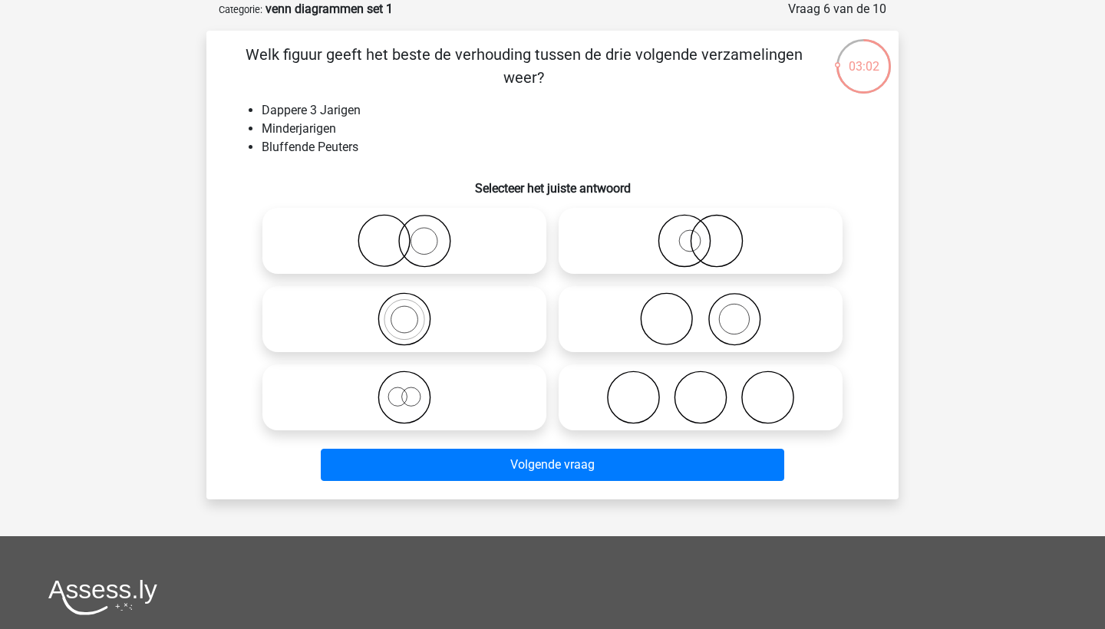
click at [431, 326] on icon at bounding box center [405, 319] width 272 height 54
click at [414, 312] on input "radio" at bounding box center [409, 307] width 10 height 10
radio input "true"
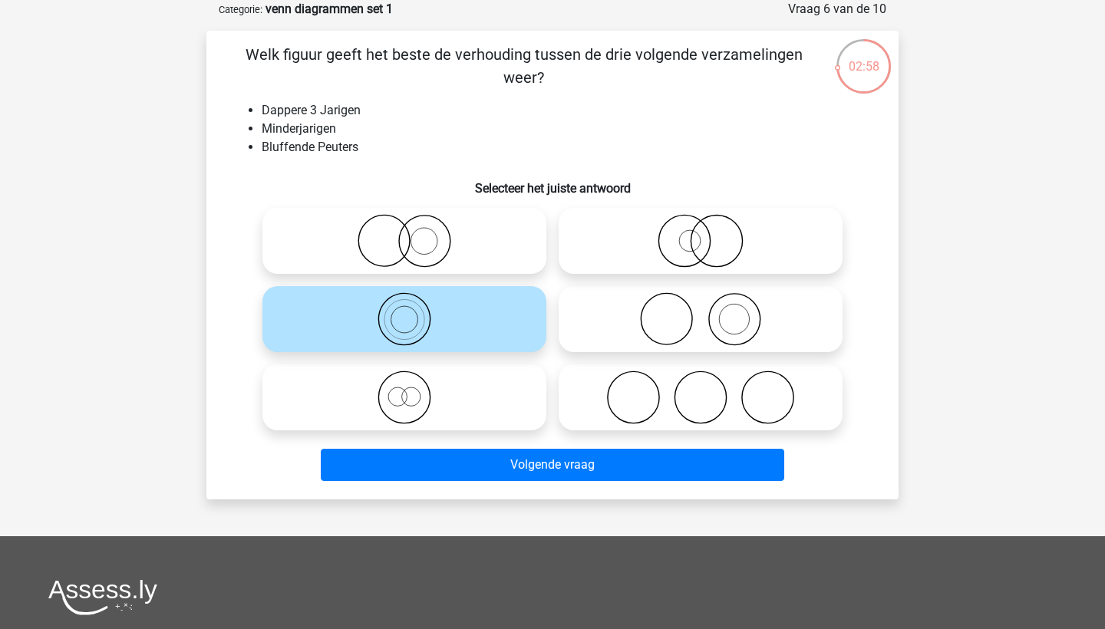
click at [657, 404] on icon at bounding box center [701, 398] width 272 height 54
click at [701, 390] on input "radio" at bounding box center [706, 385] width 10 height 10
radio input "true"
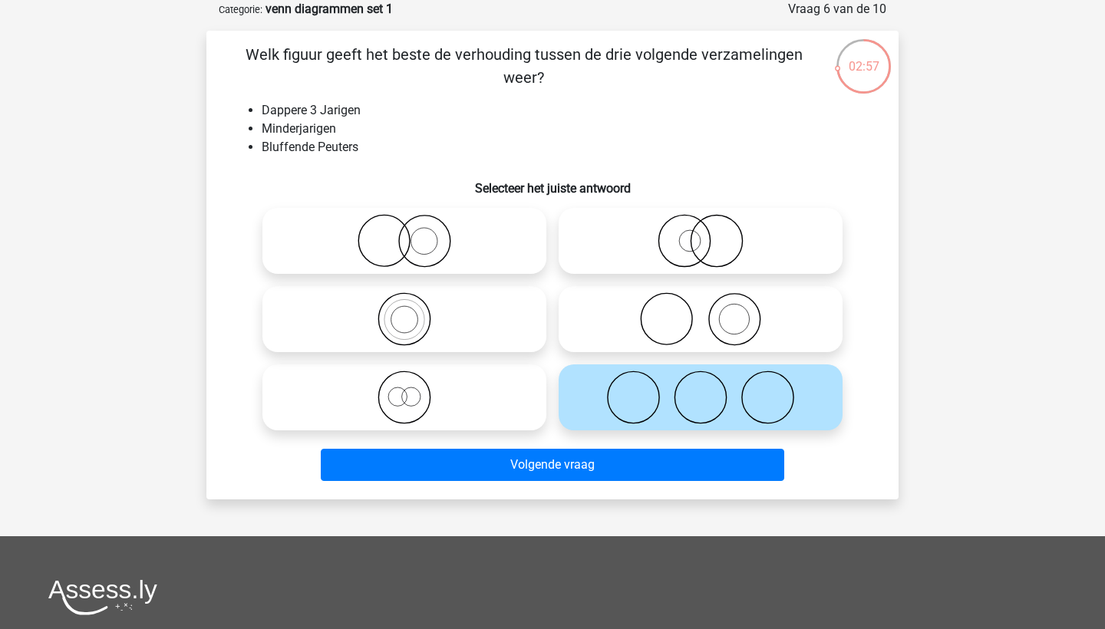
click at [682, 313] on icon at bounding box center [701, 319] width 272 height 54
click at [701, 312] on input "radio" at bounding box center [706, 307] width 10 height 10
radio input "true"
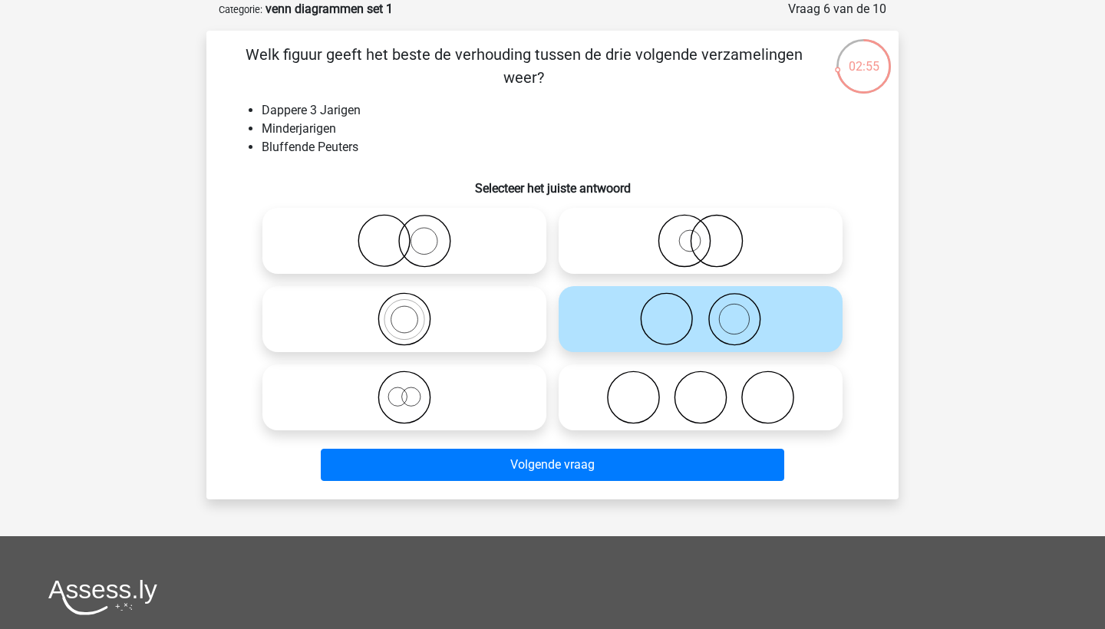
click at [480, 393] on icon at bounding box center [405, 398] width 272 height 54
click at [414, 390] on input "radio" at bounding box center [409, 385] width 10 height 10
radio input "true"
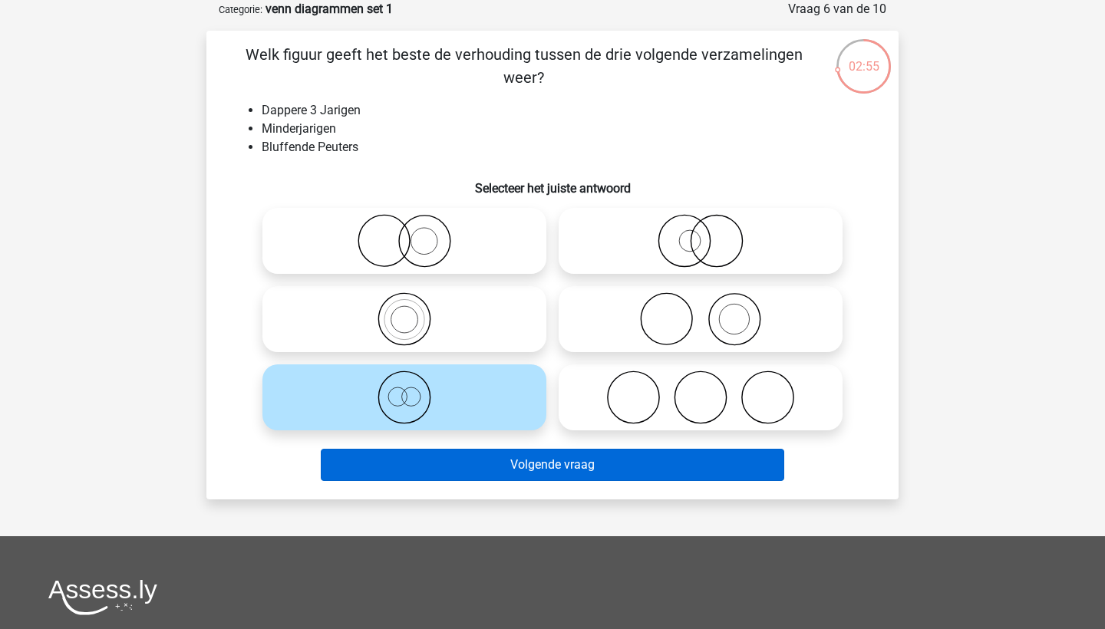
click at [522, 471] on button "Volgende vraag" at bounding box center [553, 465] width 464 height 32
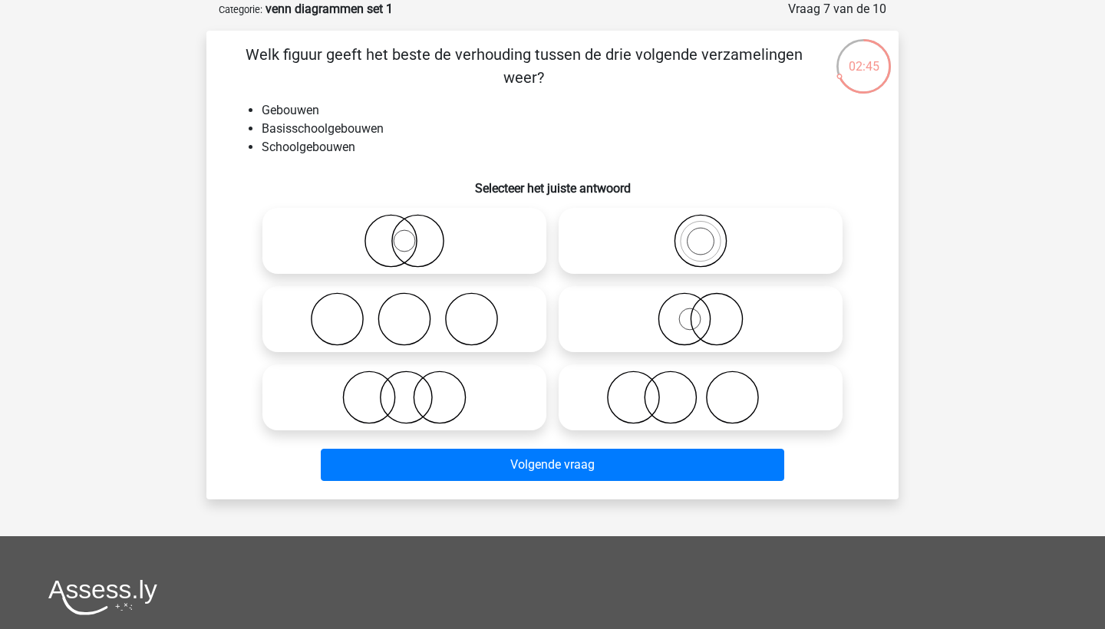
click at [615, 317] on icon at bounding box center [701, 319] width 272 height 54
click at [701, 312] on input "radio" at bounding box center [706, 307] width 10 height 10
radio input "true"
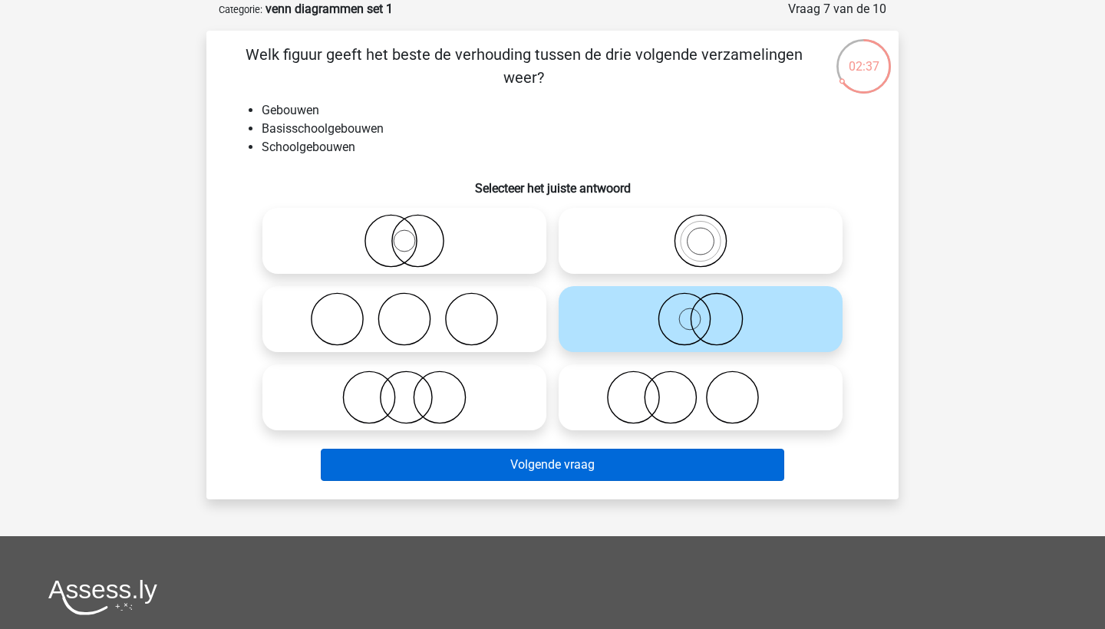
click at [669, 469] on button "Volgende vraag" at bounding box center [553, 465] width 464 height 32
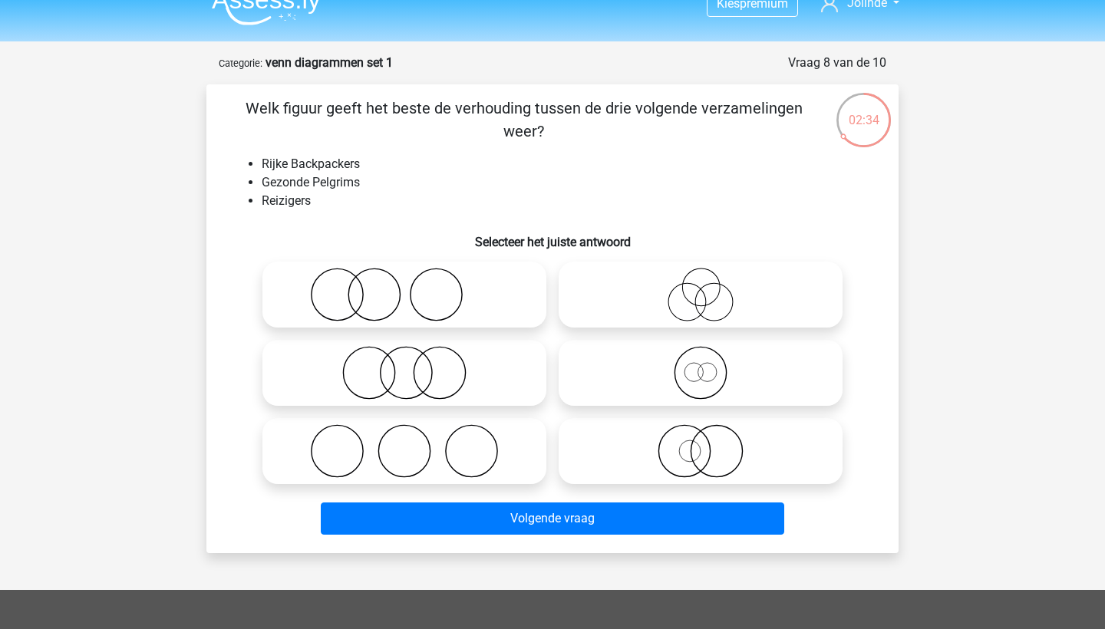
scroll to position [24, 0]
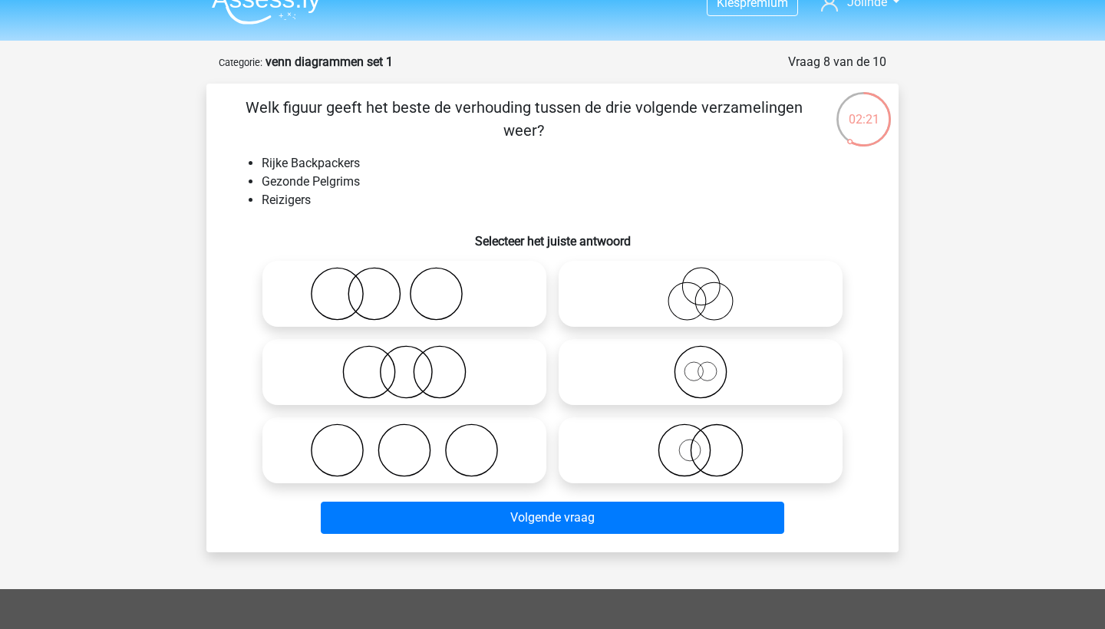
click at [654, 320] on icon at bounding box center [701, 294] width 272 height 54
click at [701, 286] on input "radio" at bounding box center [706, 281] width 10 height 10
radio input "true"
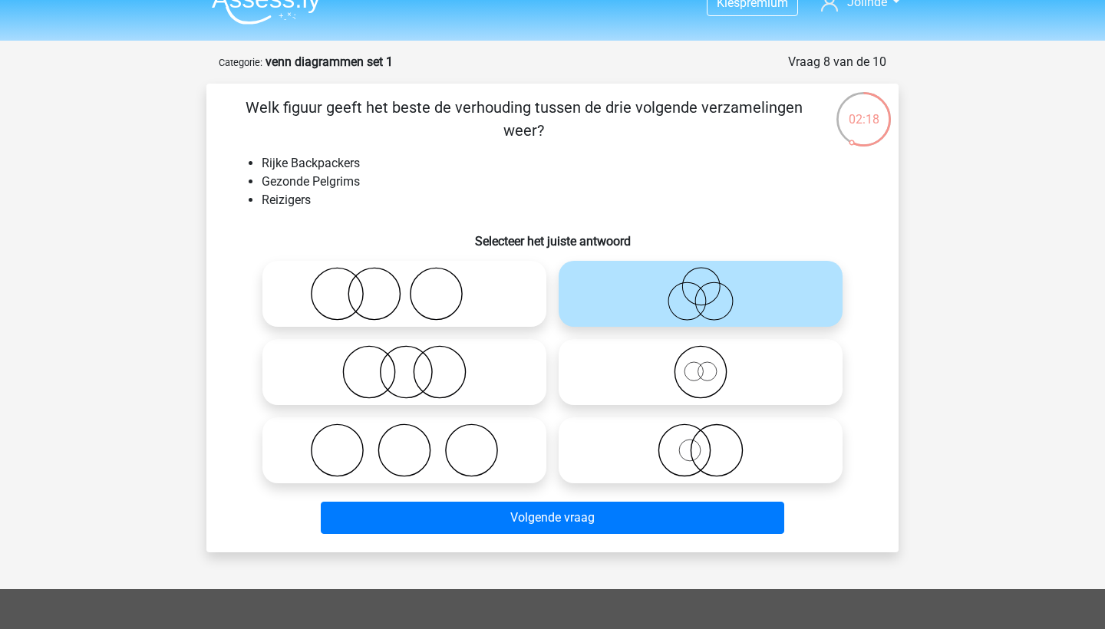
click at [457, 378] on icon at bounding box center [405, 372] width 272 height 54
click at [414, 364] on input "radio" at bounding box center [409, 360] width 10 height 10
radio input "true"
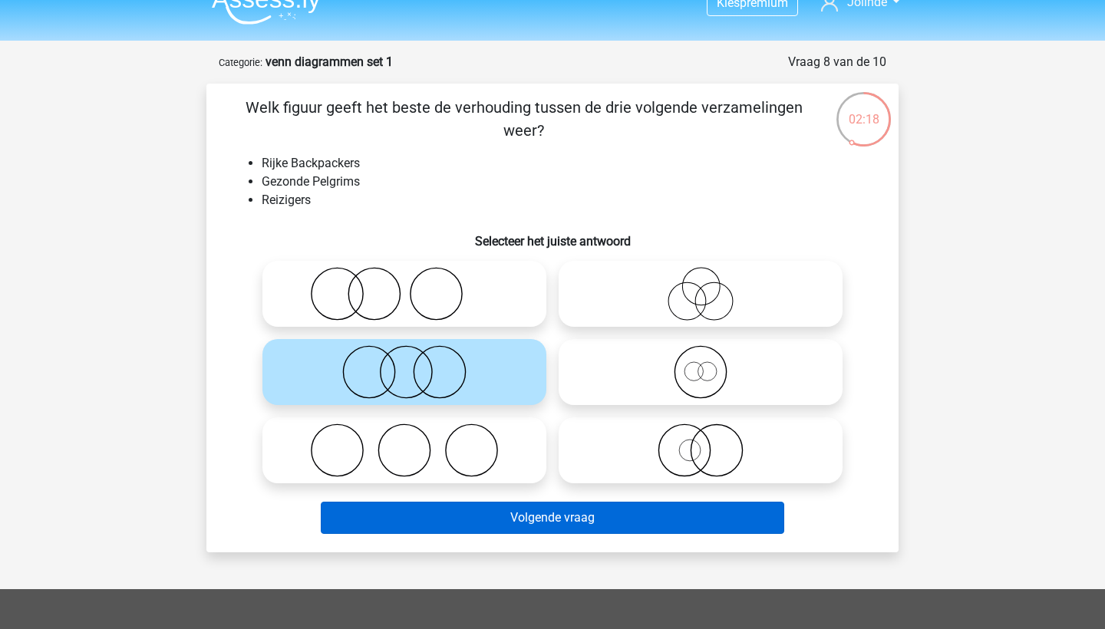
click at [516, 510] on button "Volgende vraag" at bounding box center [553, 518] width 464 height 32
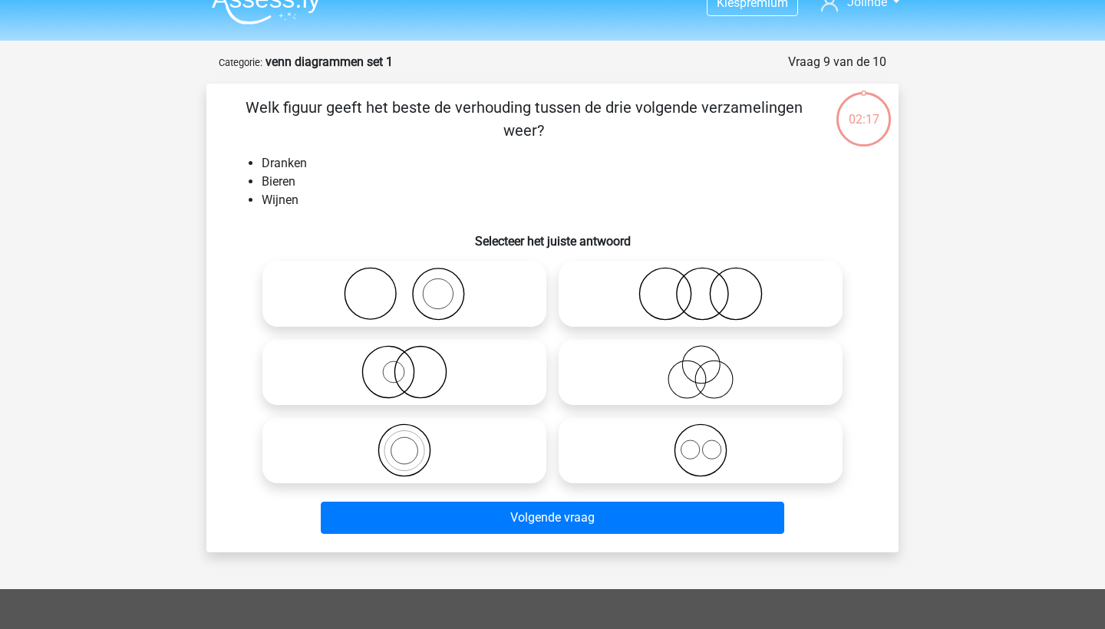
scroll to position [77, 0]
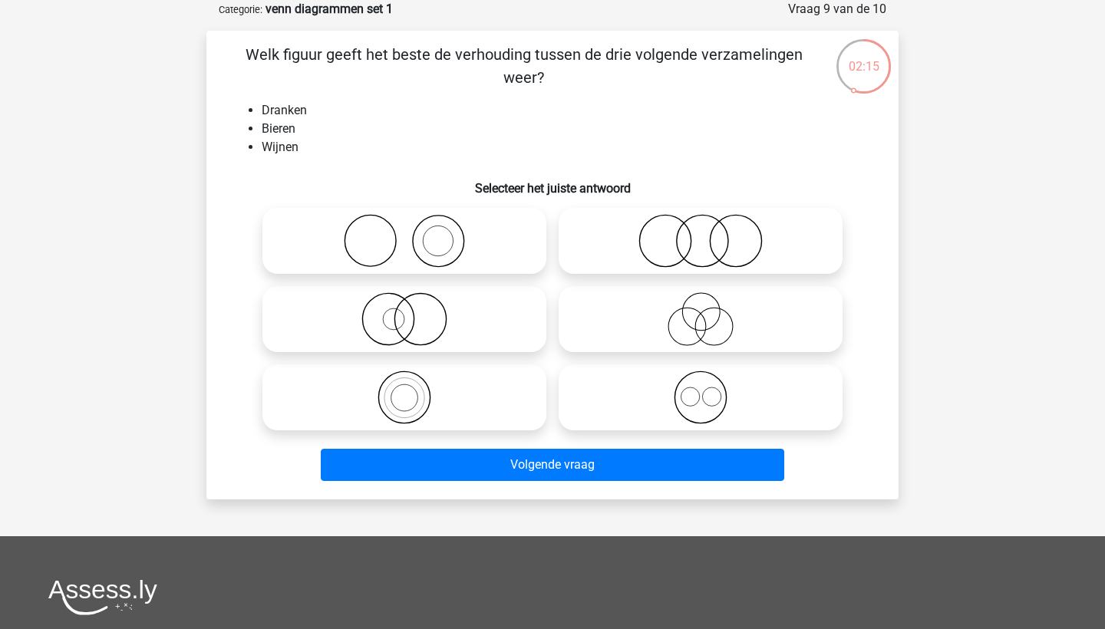
click at [657, 378] on icon at bounding box center [701, 398] width 272 height 54
click at [701, 380] on input "radio" at bounding box center [706, 385] width 10 height 10
radio input "true"
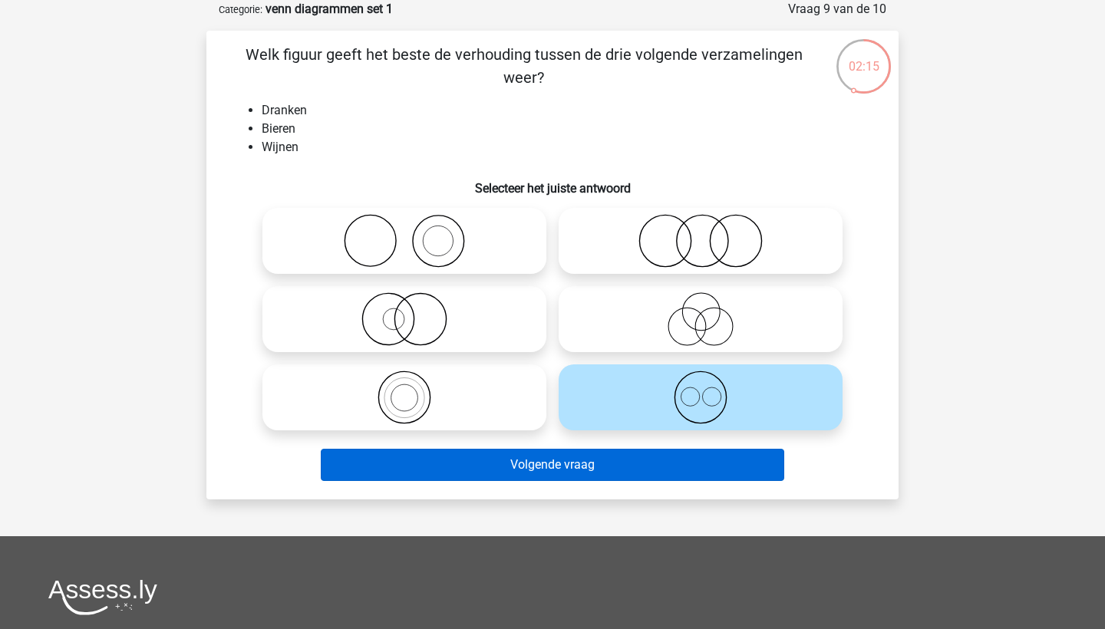
click at [628, 453] on button "Volgende vraag" at bounding box center [553, 465] width 464 height 32
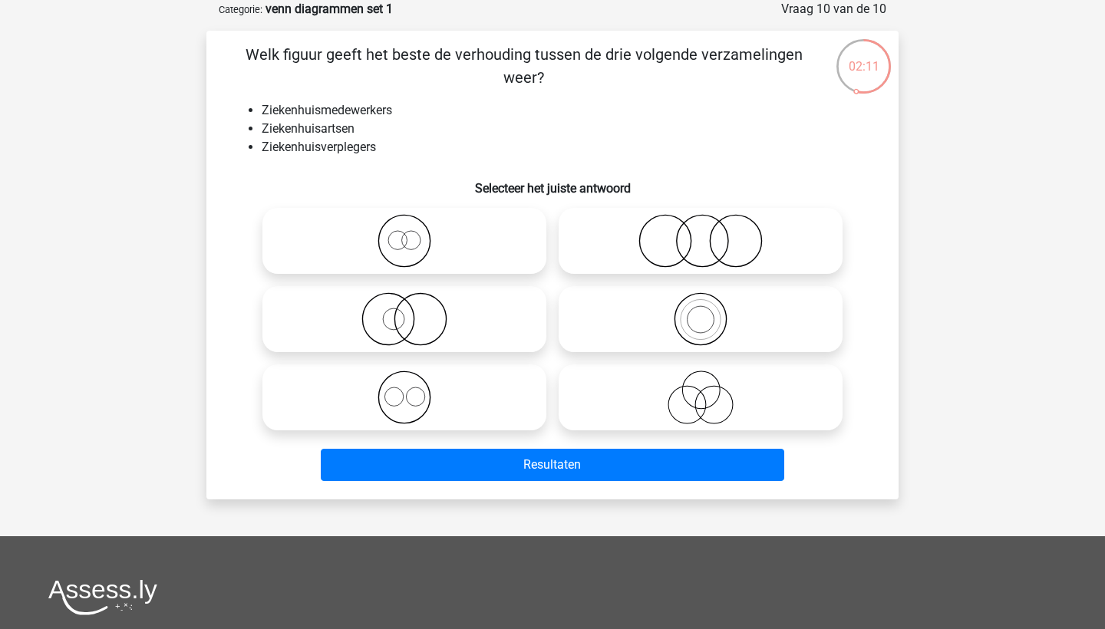
click at [681, 388] on circle at bounding box center [687, 406] width 38 height 38
click at [701, 388] on input "radio" at bounding box center [706, 385] width 10 height 10
radio input "true"
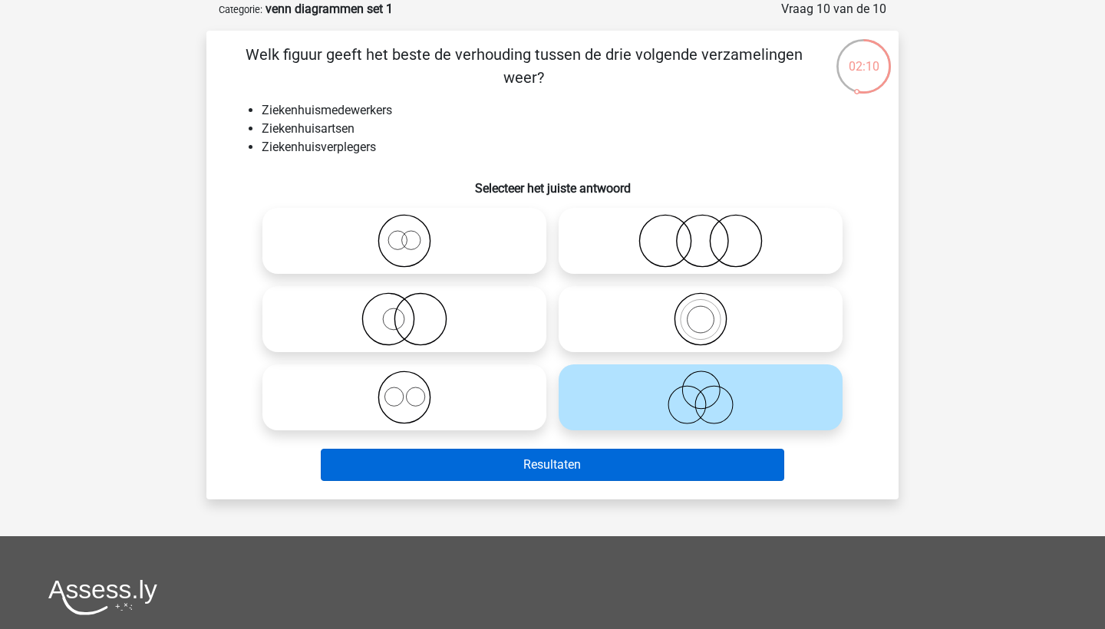
click at [661, 480] on button "Resultaten" at bounding box center [553, 465] width 464 height 32
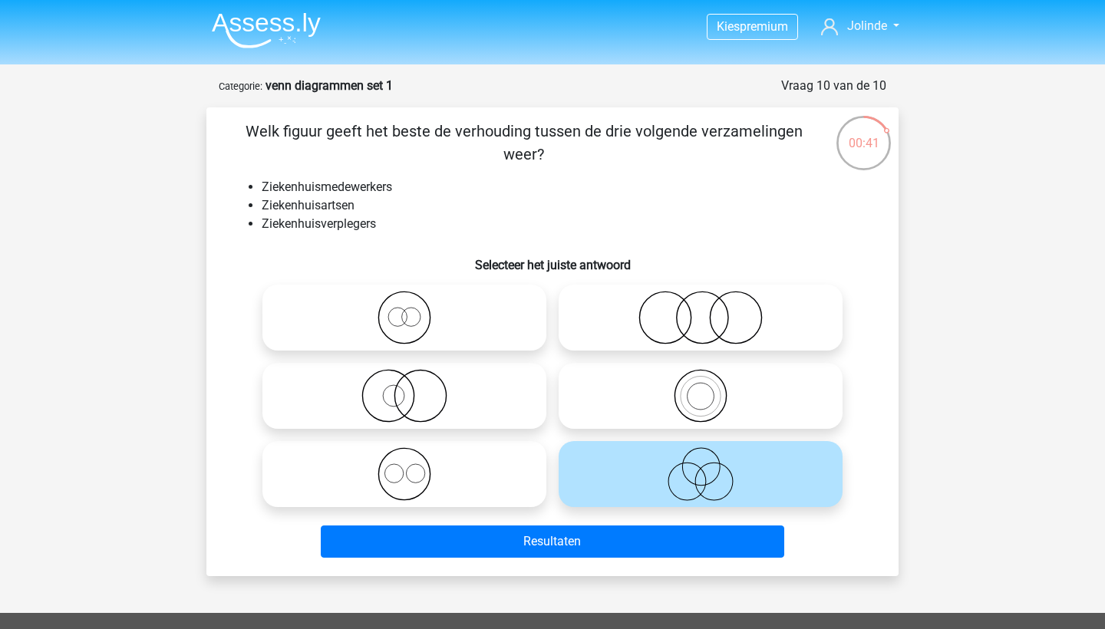
scroll to position [0, 0]
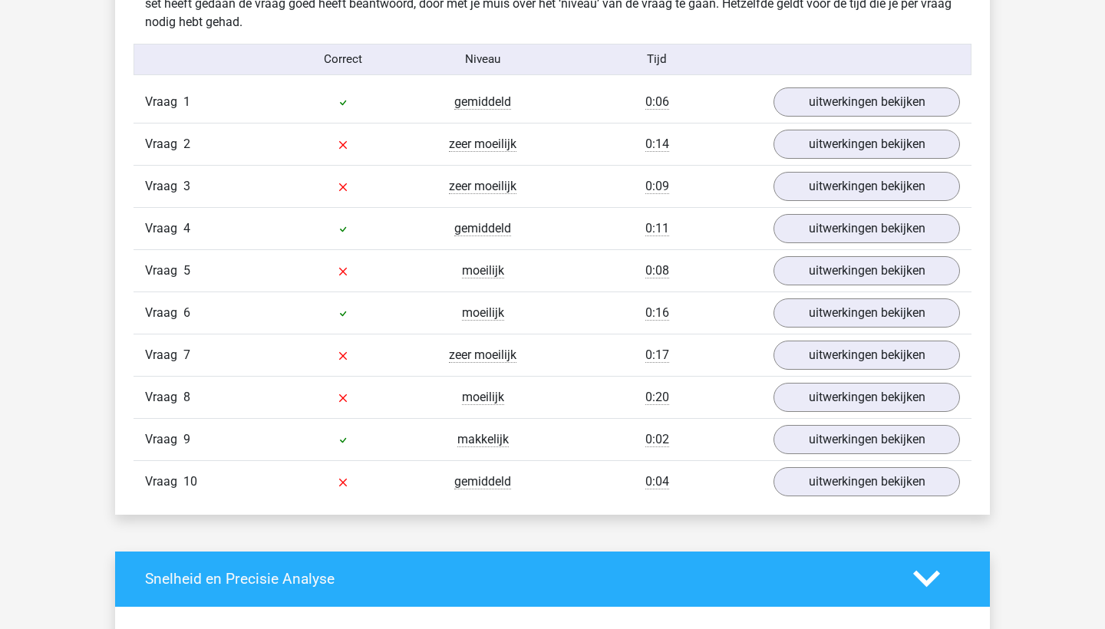
scroll to position [1241, 0]
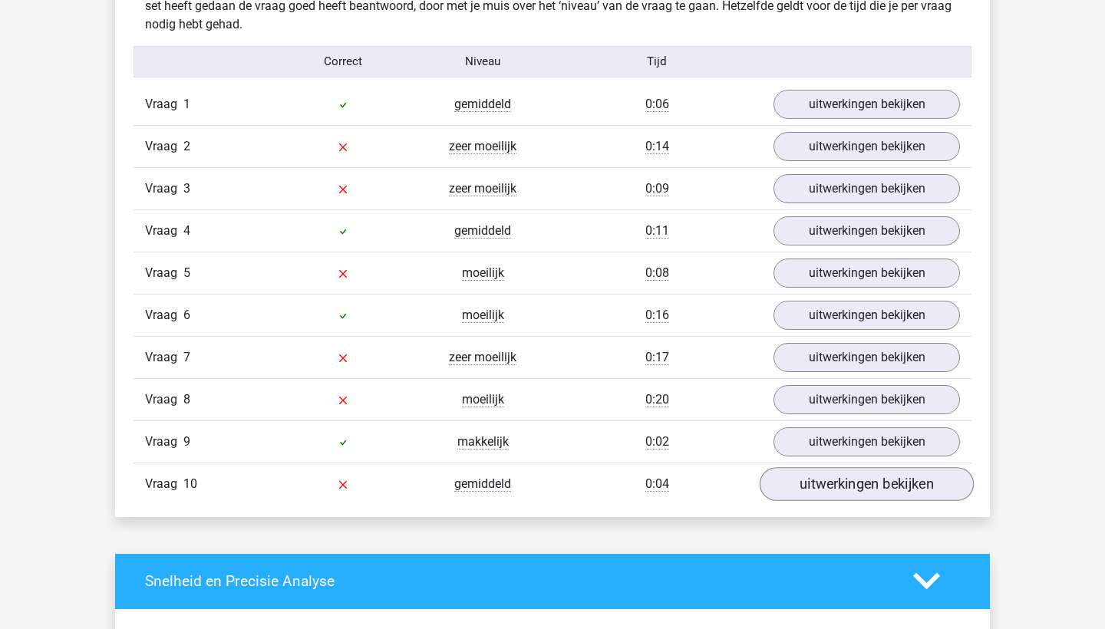
click at [790, 484] on link "uitwerkingen bekijken" at bounding box center [867, 484] width 214 height 34
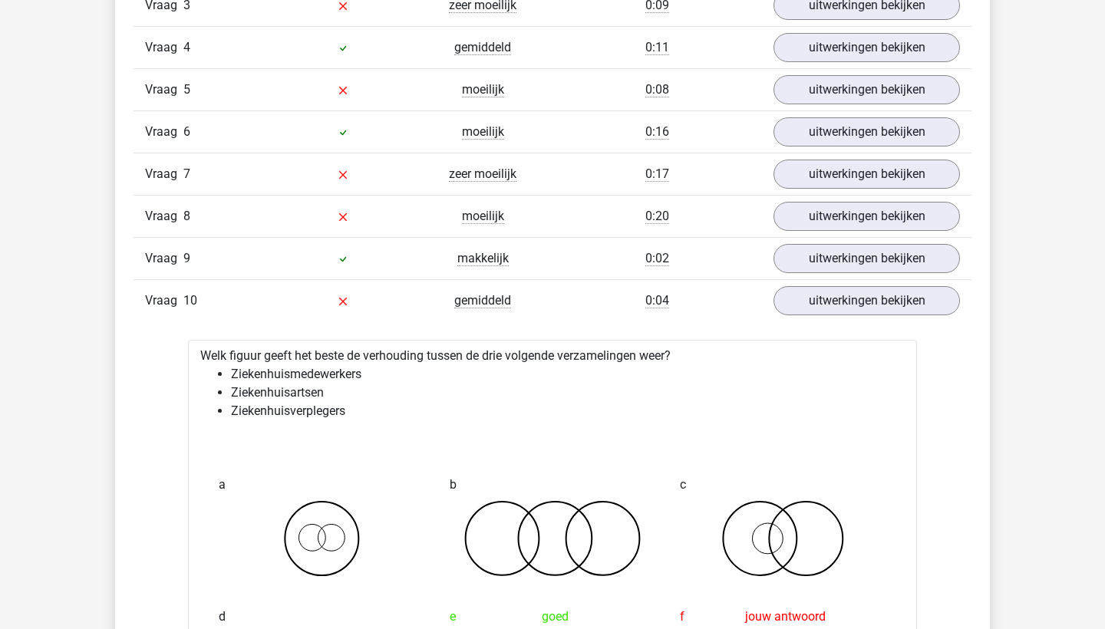
scroll to position [1423, 0]
click at [821, 212] on link "uitwerkingen bekijken" at bounding box center [867, 217] width 214 height 34
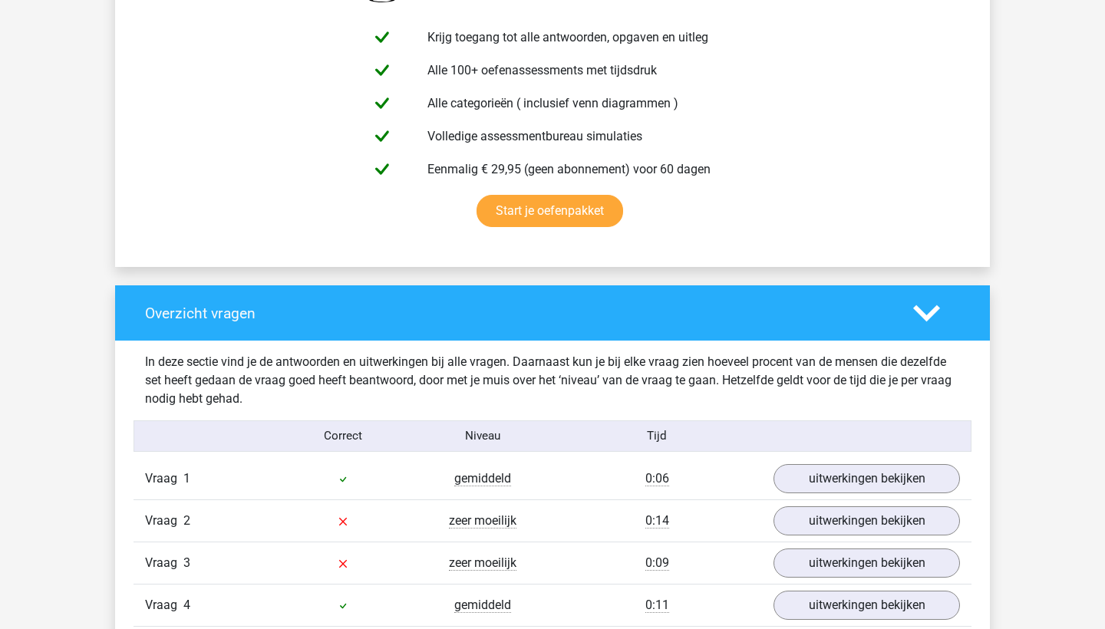
scroll to position [958, 0]
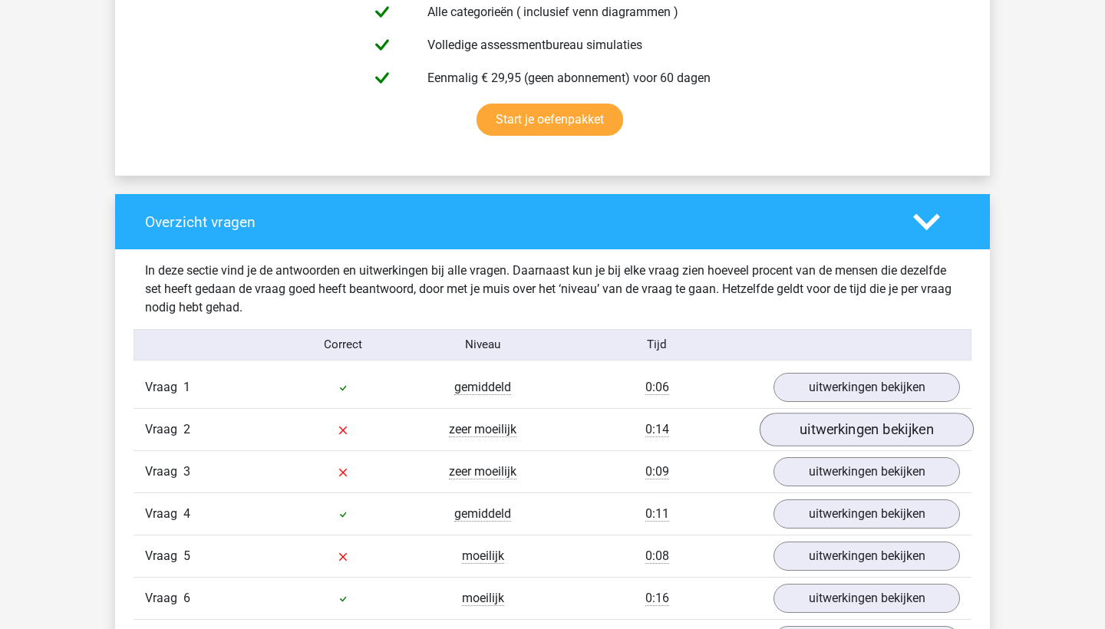
click at [812, 433] on link "uitwerkingen bekijken" at bounding box center [867, 430] width 214 height 34
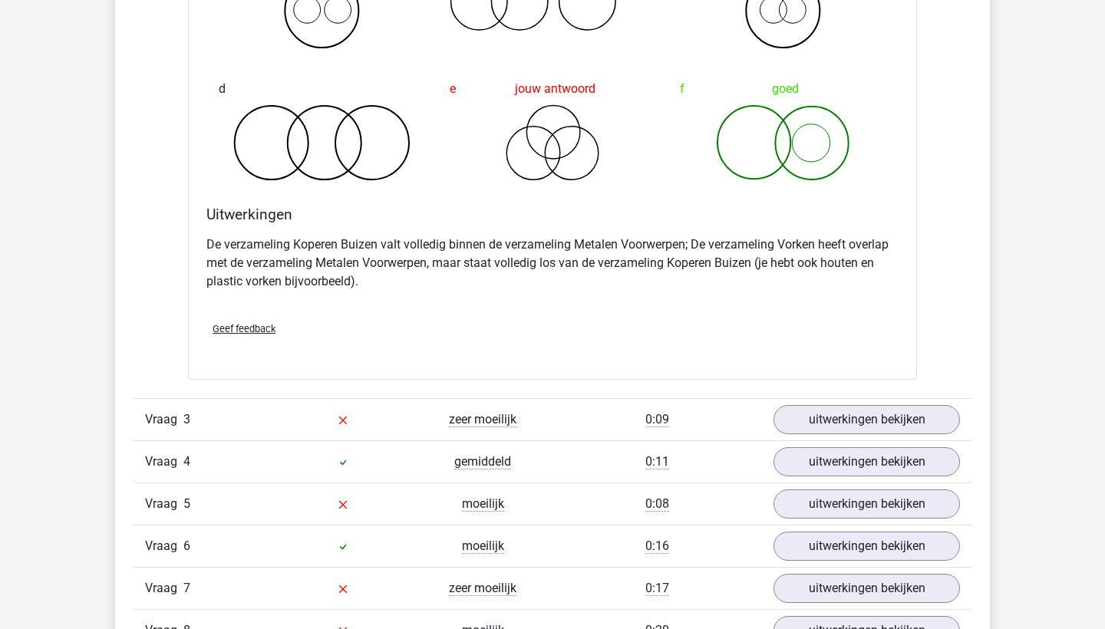
scroll to position [1696, 0]
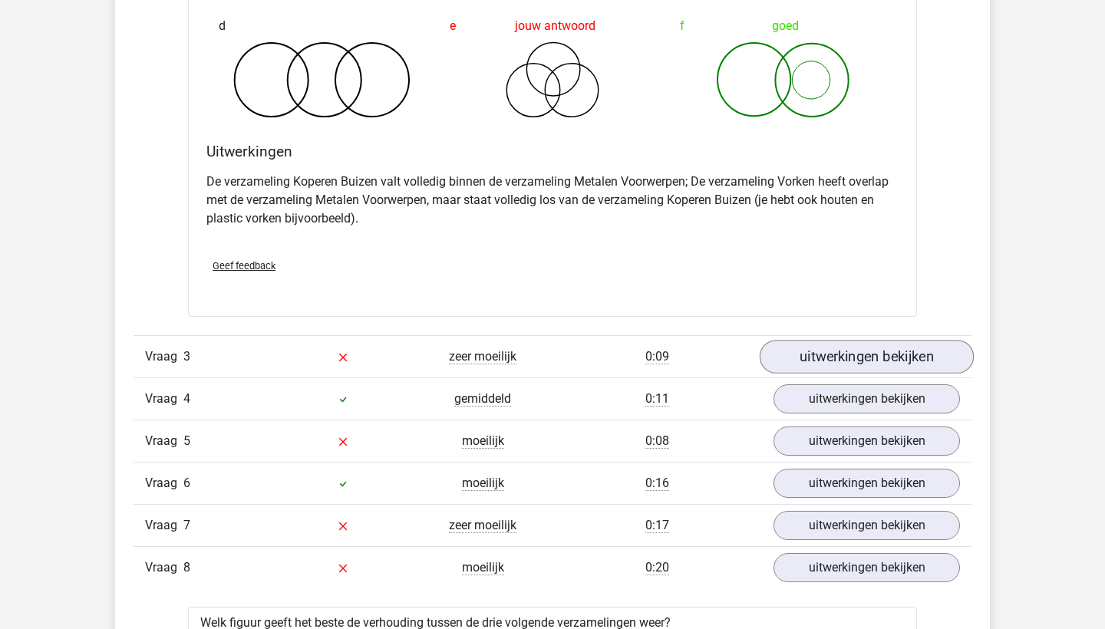
click at [853, 359] on link "uitwerkingen bekijken" at bounding box center [867, 357] width 214 height 34
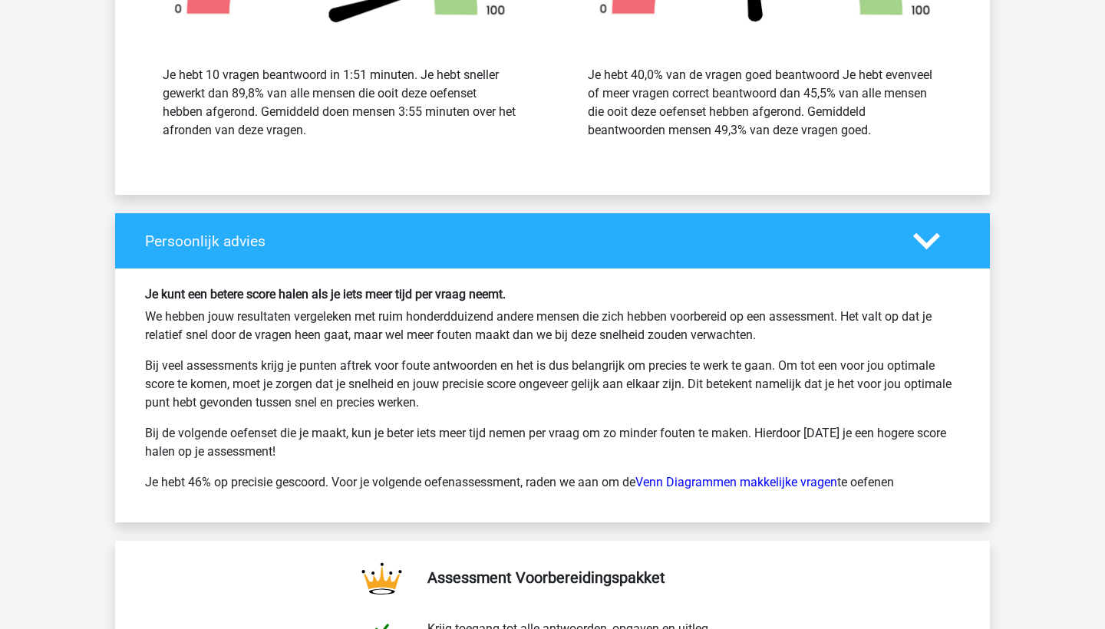
scroll to position [5315, 0]
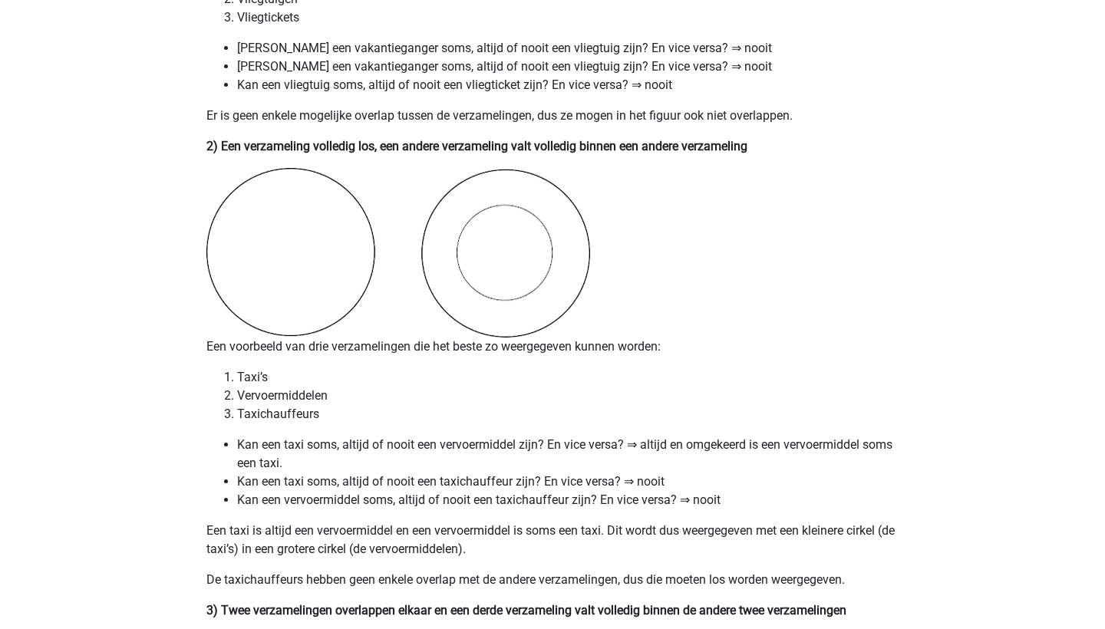
scroll to position [1420, 0]
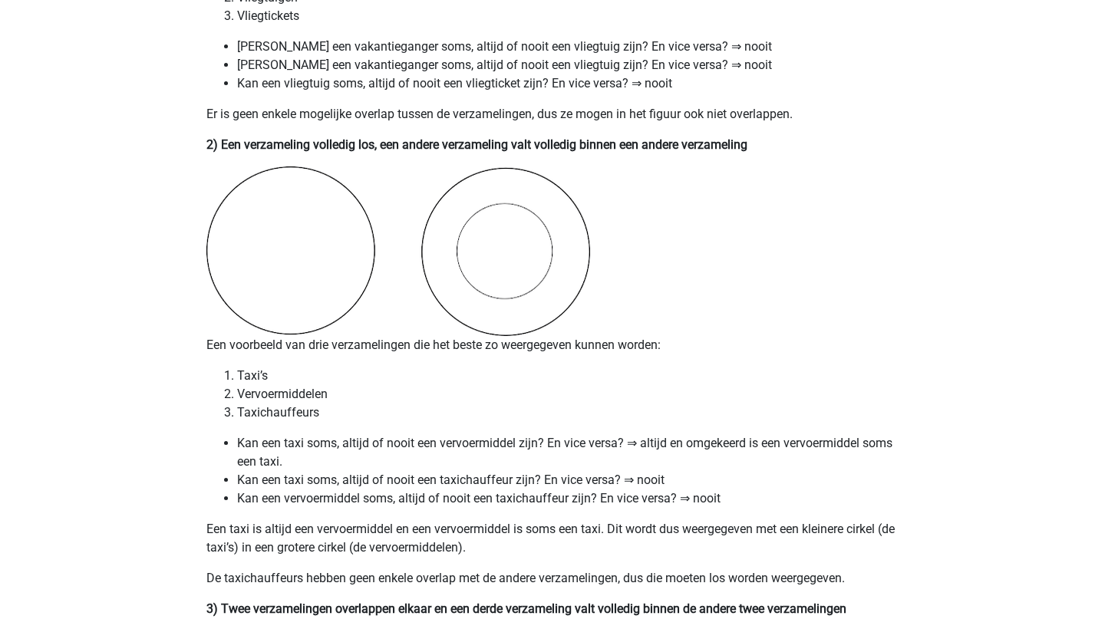
click at [295, 391] on li "Vervoermiddelen" at bounding box center [567, 394] width 661 height 18
click at [370, 394] on li "Vervoermiddelen" at bounding box center [567, 394] width 661 height 18
click at [484, 447] on li "Kan een taxi soms, altijd of nooit een vervoermiddel zijn? En vice versa? ⇒ alt…" at bounding box center [567, 452] width 661 height 37
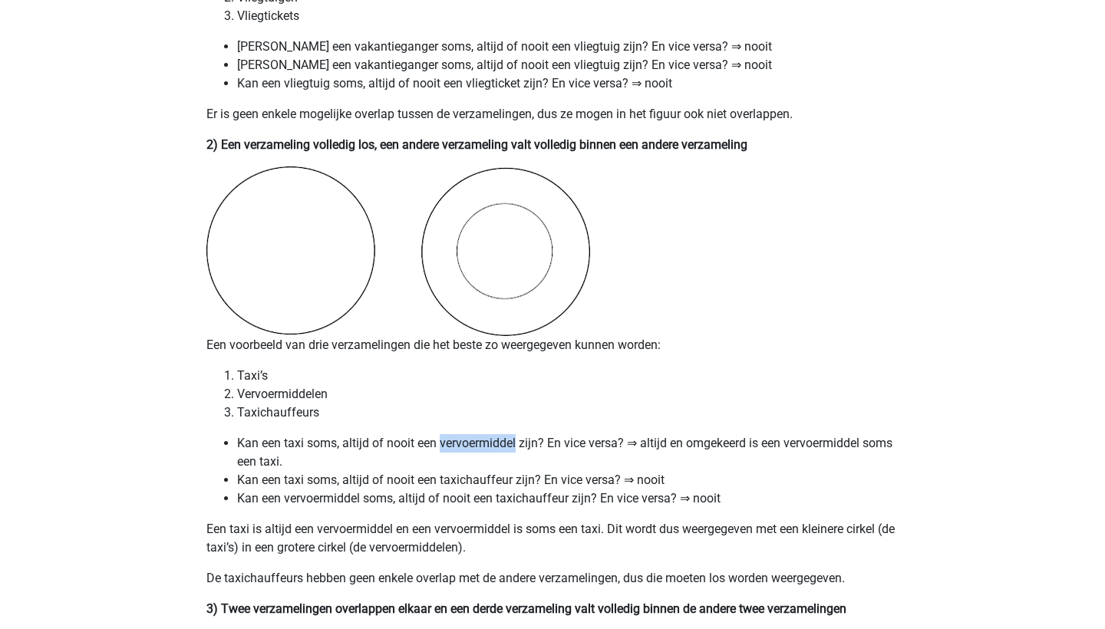
click at [461, 484] on li "Kan een taxi soms, altijd of nooit een taxichauffeur zijn? En vice versa? ⇒ noo…" at bounding box center [567, 480] width 661 height 18
click at [517, 480] on li "Kan een taxi soms, altijd of nooit een taxichauffeur zijn? En vice versa? ⇒ noo…" at bounding box center [567, 480] width 661 height 18
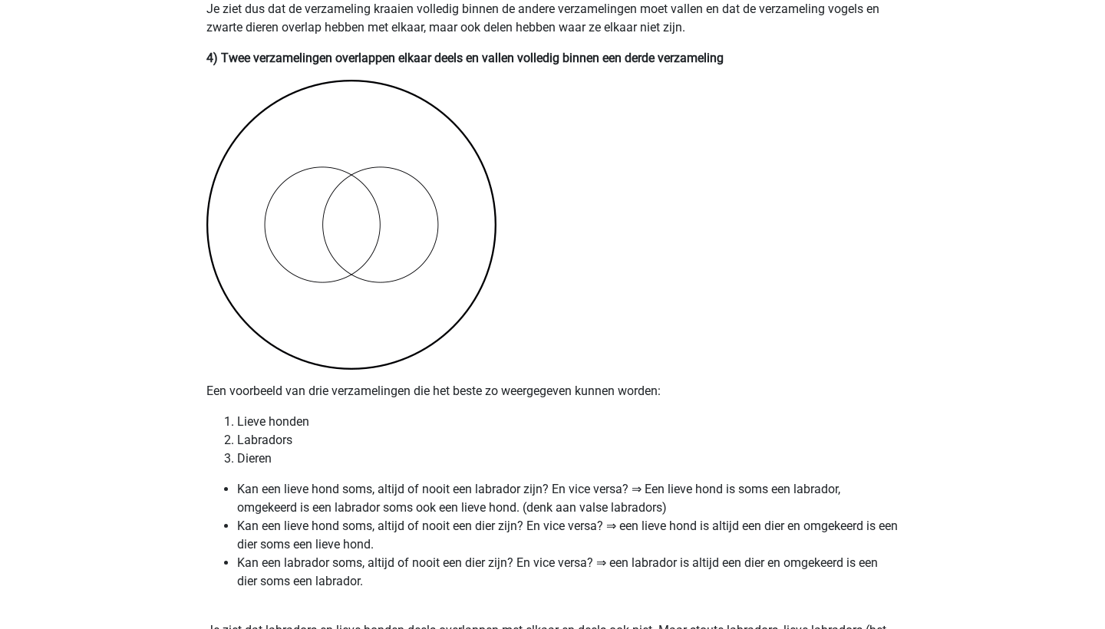
scroll to position [2525, 0]
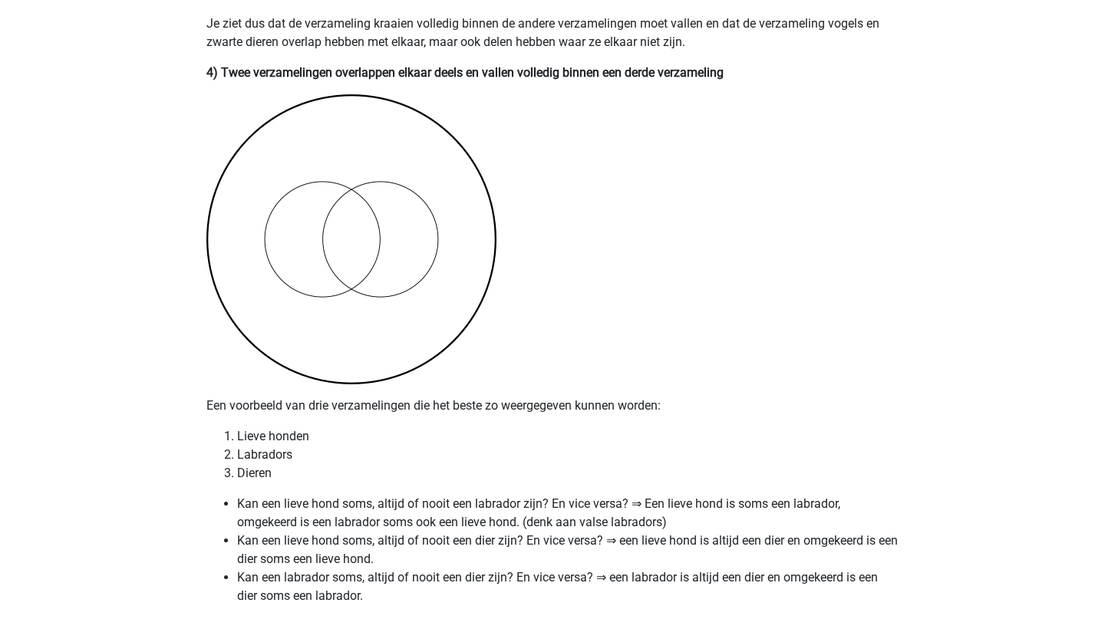
click at [656, 500] on li "Kan een lieve hond soms, altijd of nooit een labrador zijn? En vice versa? ⇒ Ee…" at bounding box center [567, 513] width 661 height 37
drag, startPoint x: 656, startPoint y: 500, endPoint x: 711, endPoint y: 500, distance: 55.2
click at [711, 500] on li "Kan een lieve hond soms, altijd of nooit een labrador zijn? En vice versa? ⇒ Ee…" at bounding box center [567, 513] width 661 height 37
click at [646, 529] on li "Kan een lieve hond soms, altijd of nooit een labrador zijn? En vice versa? ⇒ Ee…" at bounding box center [567, 513] width 661 height 37
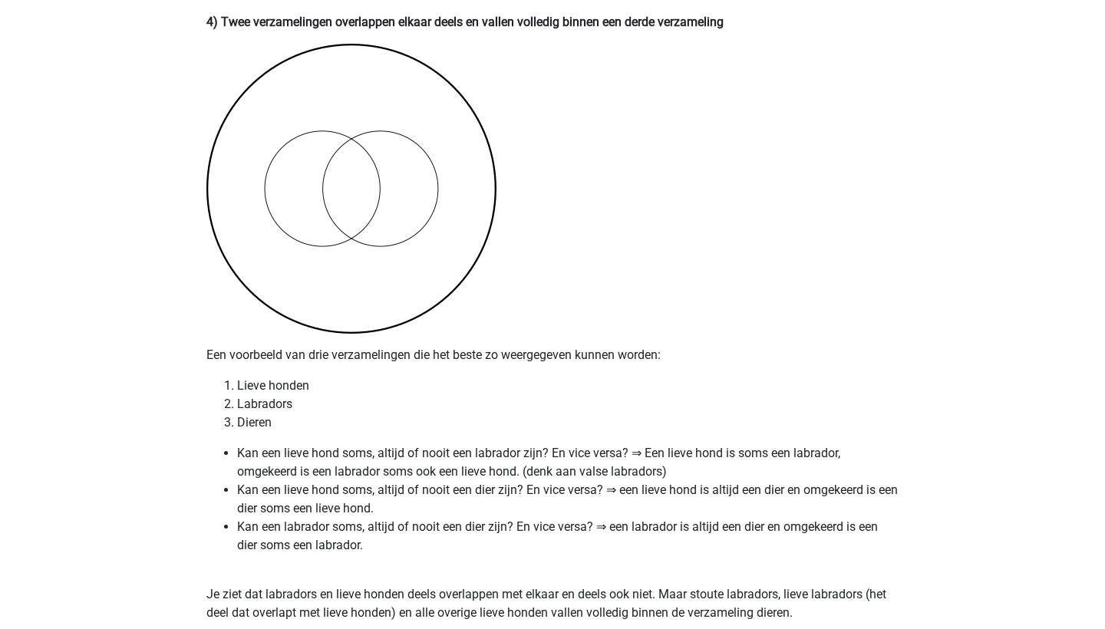
scroll to position [2577, 0]
click at [646, 489] on li "Kan een lieve hond soms, altijd of nooit een dier zijn? En vice versa? ⇒ een li…" at bounding box center [567, 498] width 661 height 37
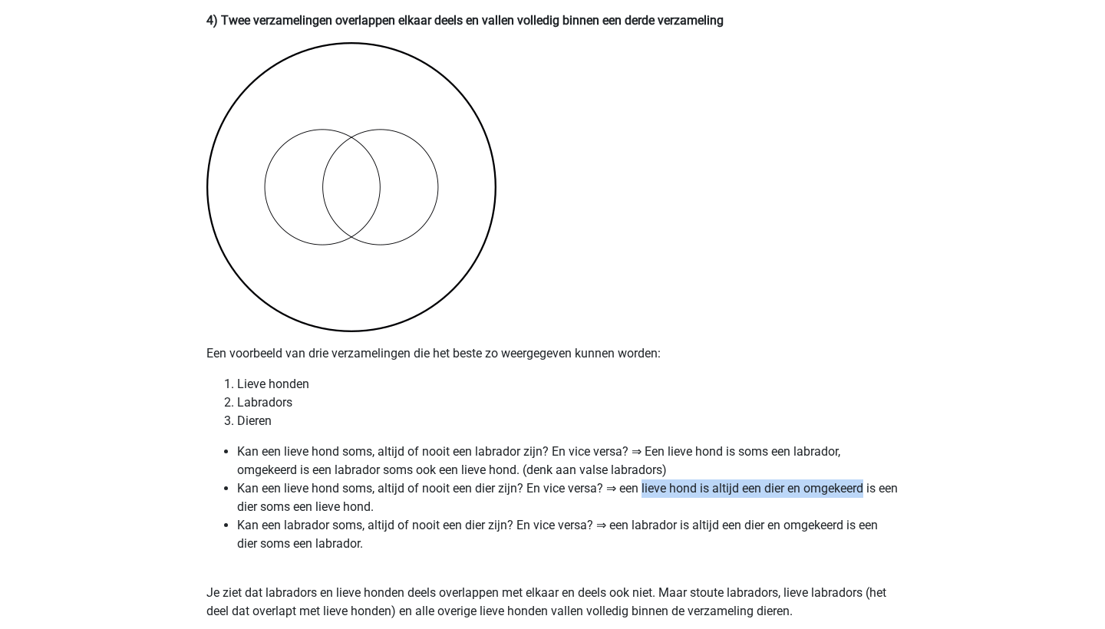
drag, startPoint x: 646, startPoint y: 489, endPoint x: 849, endPoint y: 480, distance: 202.8
click at [849, 480] on li "Kan een lieve hond soms, altijd of nooit een dier zijn? En vice versa? ⇒ een li…" at bounding box center [567, 498] width 661 height 37
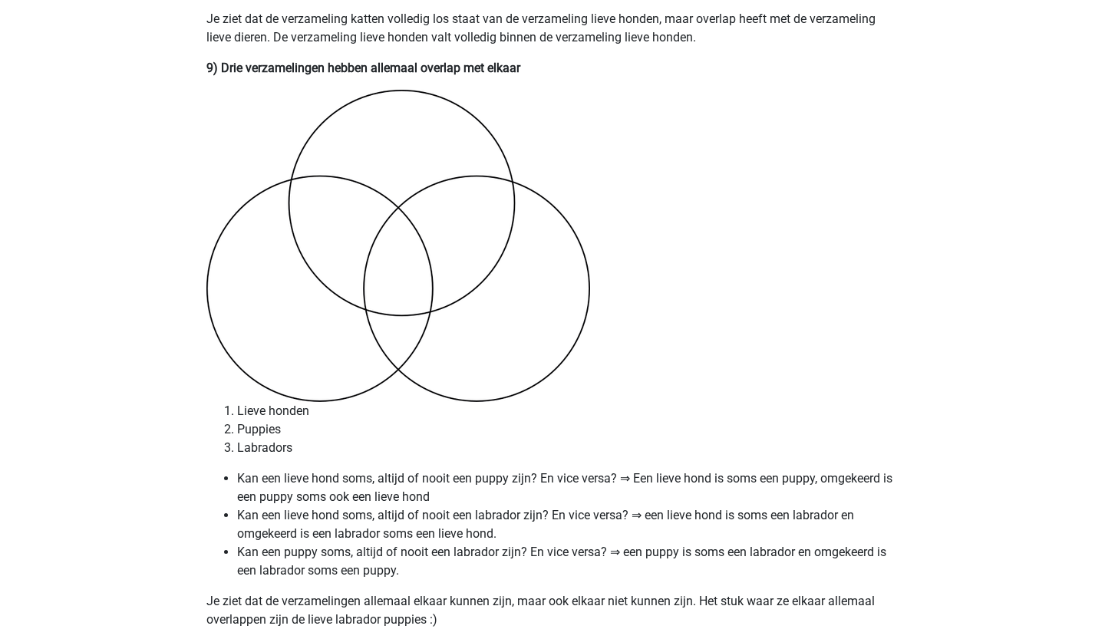
scroll to position [5285, 0]
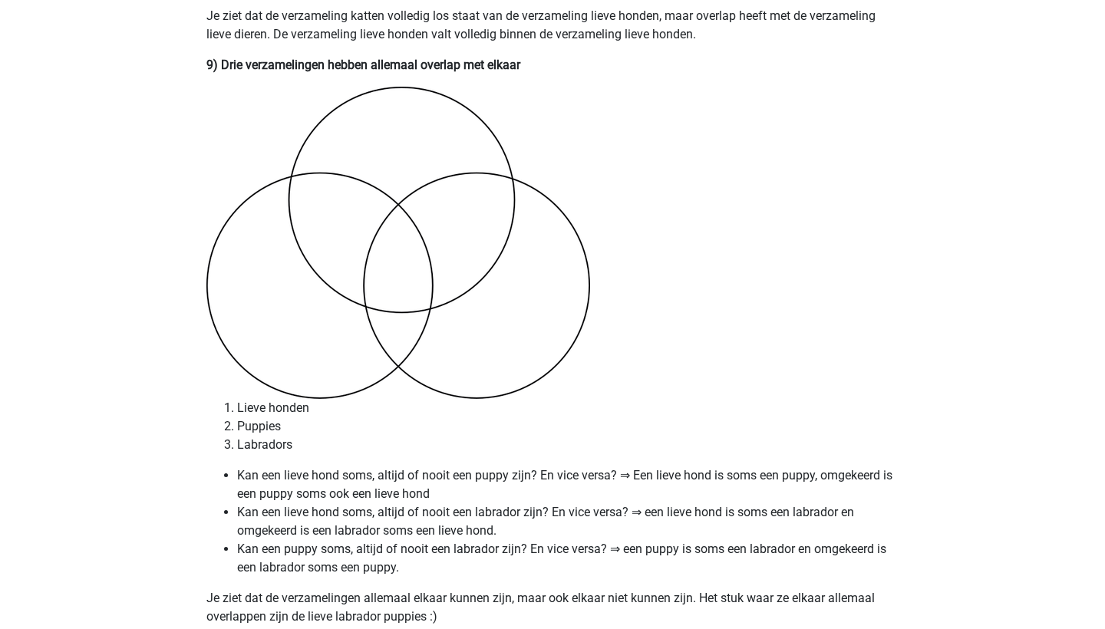
click at [438, 574] on li "Kan een puppy soms, altijd of nooit een labrador zijn? En vice versa? ⇒ een pup…" at bounding box center [567, 558] width 661 height 37
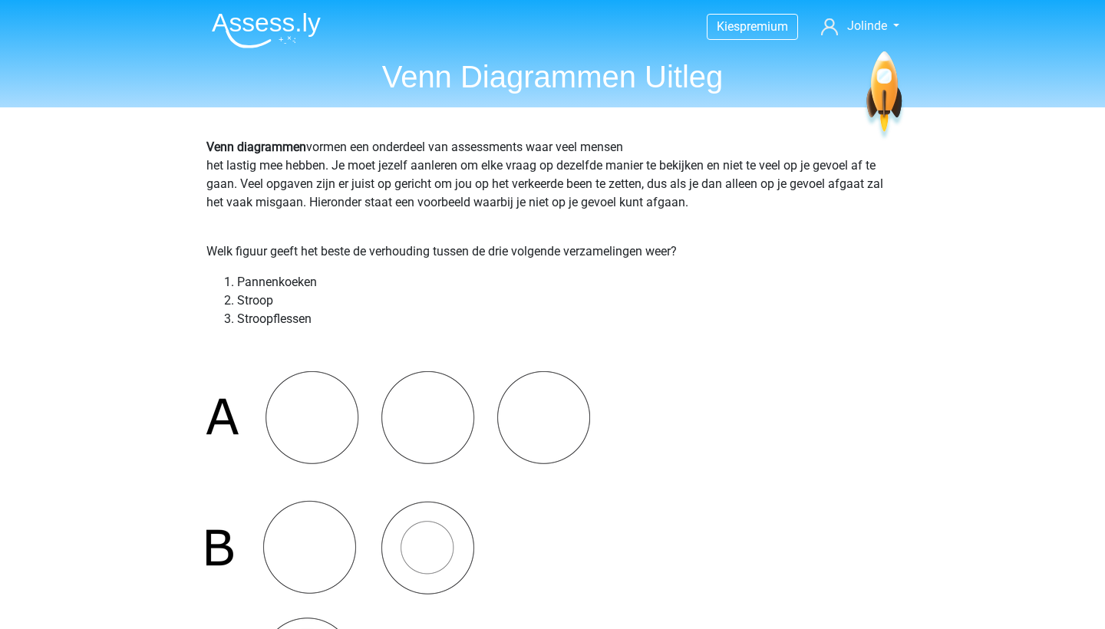
scroll to position [0, 0]
click at [262, 39] on img at bounding box center [266, 30] width 109 height 36
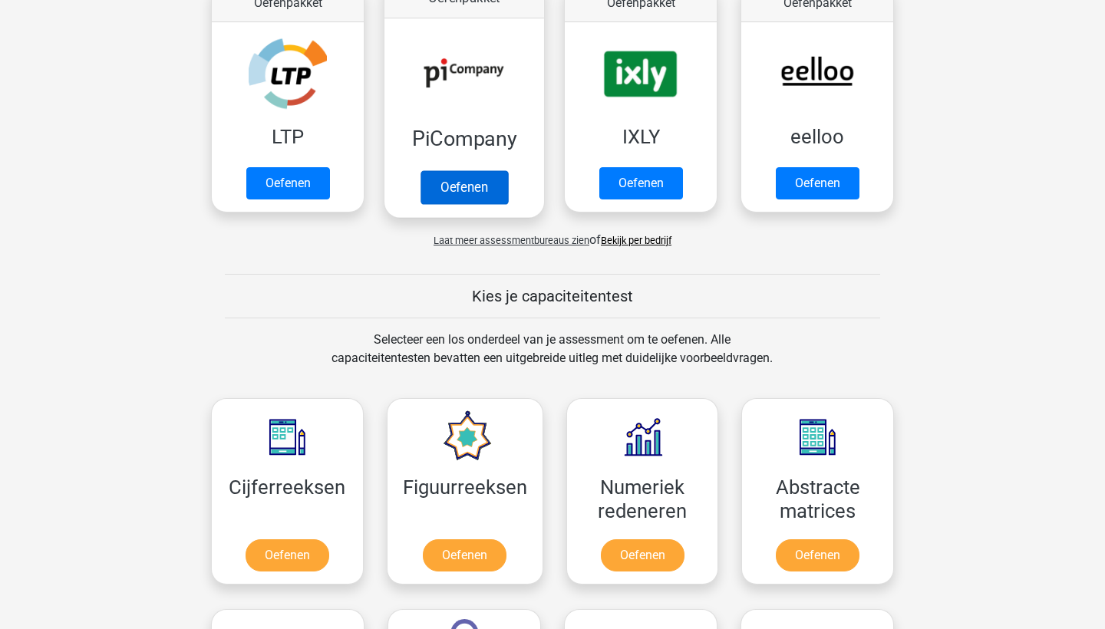
scroll to position [389, 0]
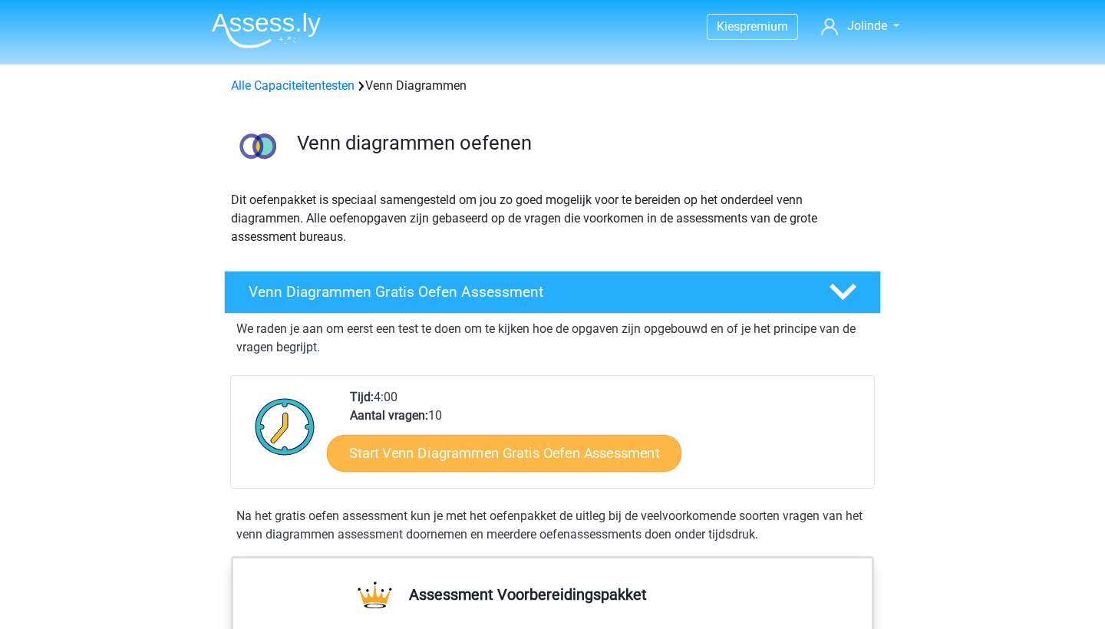
click at [510, 448] on link "Start Venn Diagrammen Gratis Oefen Assessment" at bounding box center [504, 453] width 355 height 37
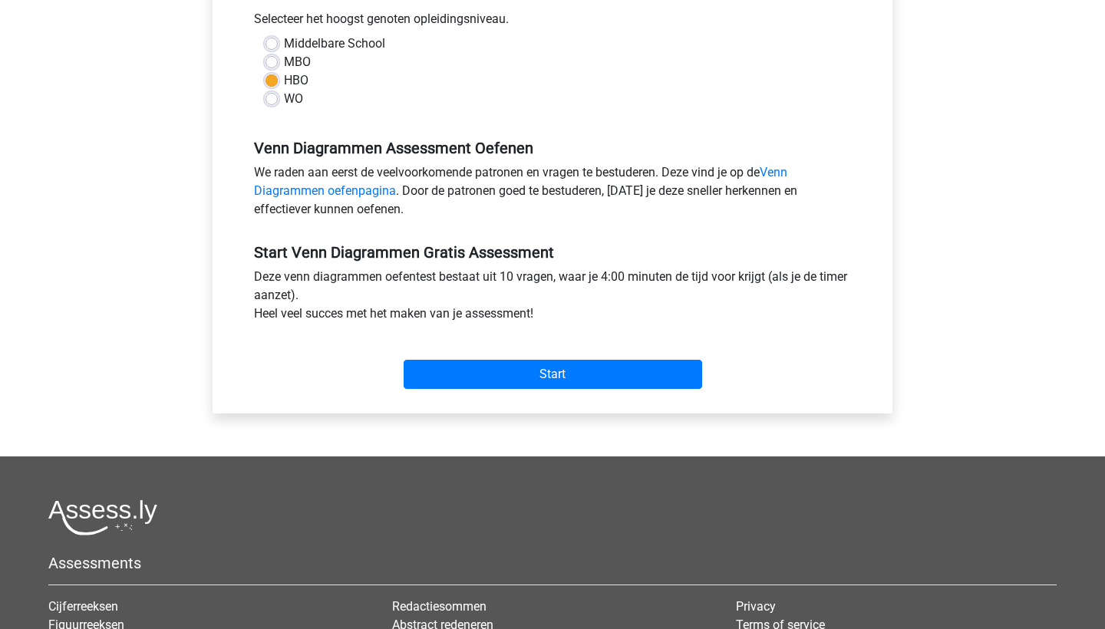
scroll to position [366, 0]
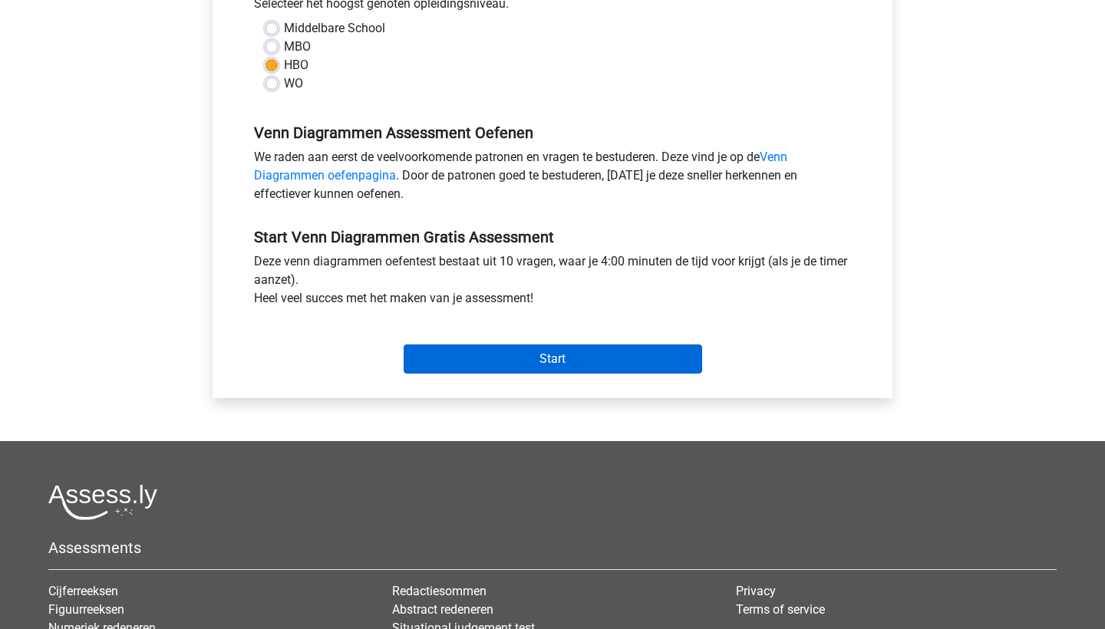
click at [505, 368] on input "Start" at bounding box center [553, 359] width 298 height 29
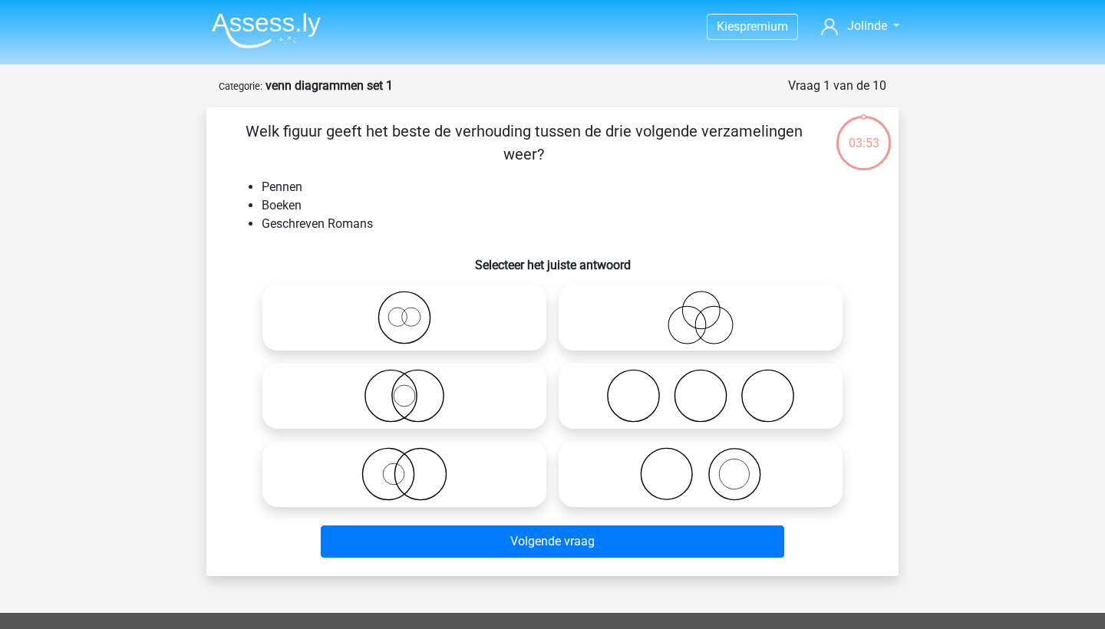
click at [667, 453] on icon at bounding box center [701, 474] width 272 height 54
click at [701, 457] on input "radio" at bounding box center [706, 462] width 10 height 10
radio input "true"
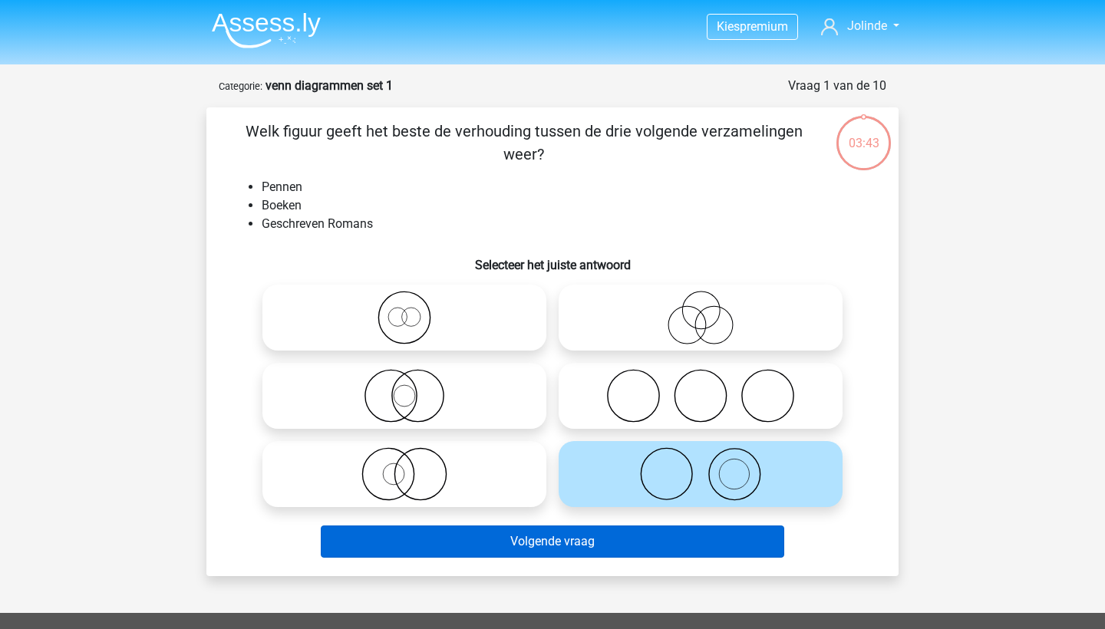
click at [628, 539] on button "Volgende vraag" at bounding box center [553, 542] width 464 height 32
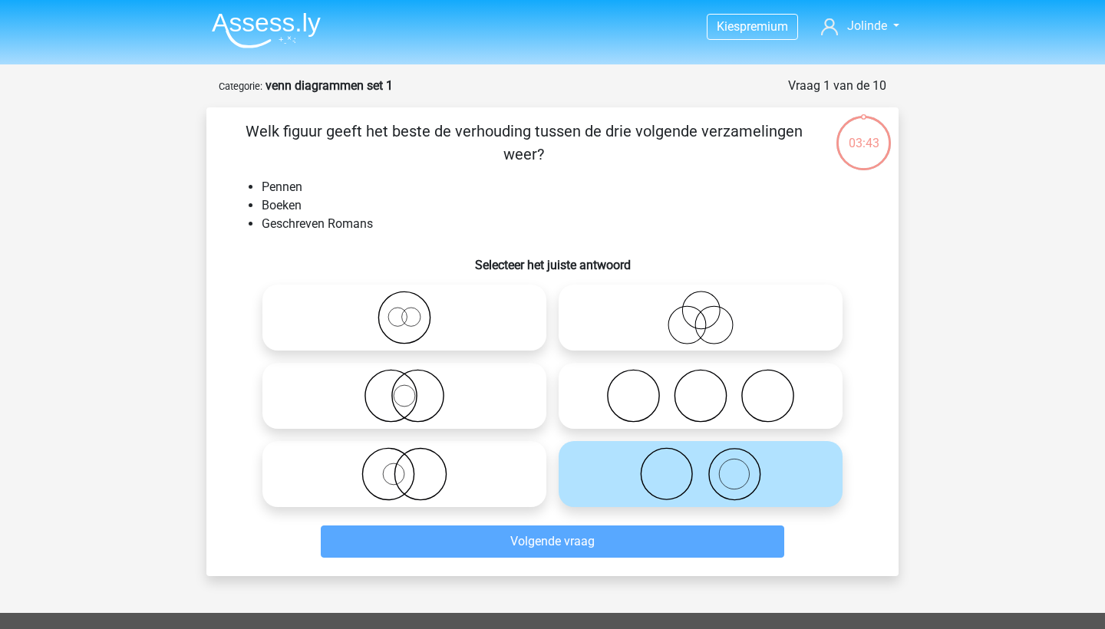
scroll to position [77, 0]
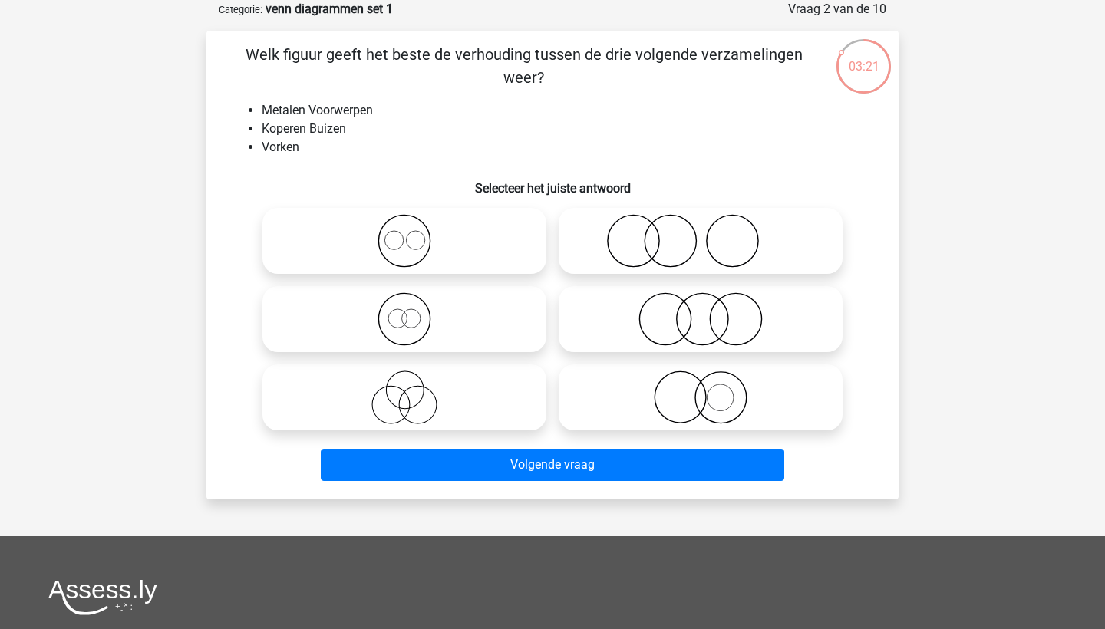
click at [663, 385] on icon at bounding box center [701, 398] width 272 height 54
click at [701, 385] on input "radio" at bounding box center [706, 385] width 10 height 10
radio input "true"
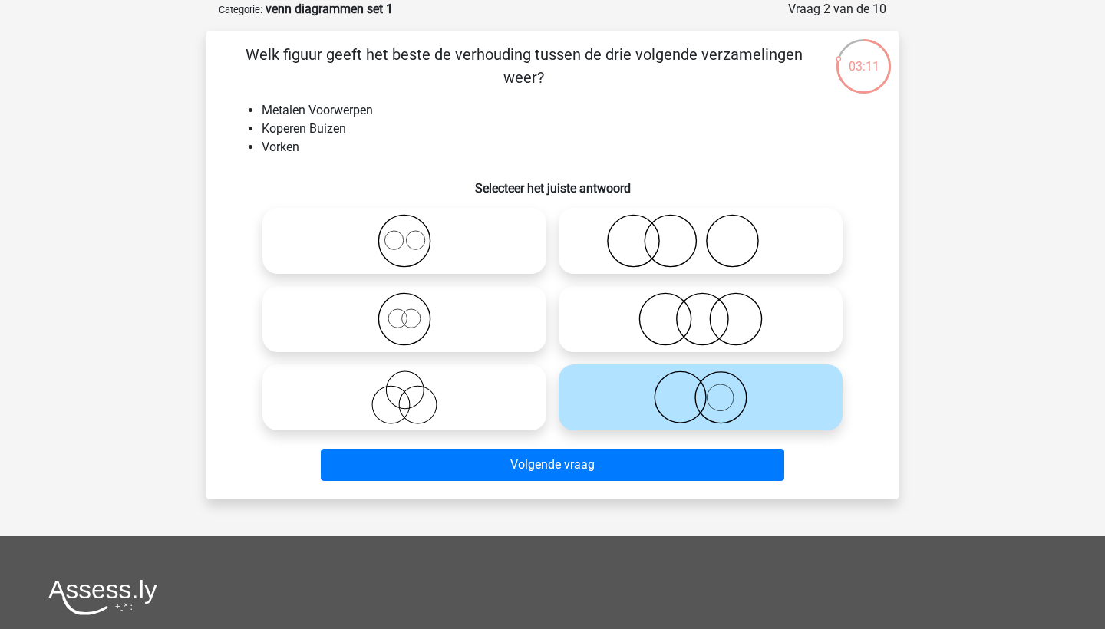
click at [723, 294] on icon at bounding box center [701, 319] width 272 height 54
click at [711, 302] on input "radio" at bounding box center [706, 307] width 10 height 10
radio input "true"
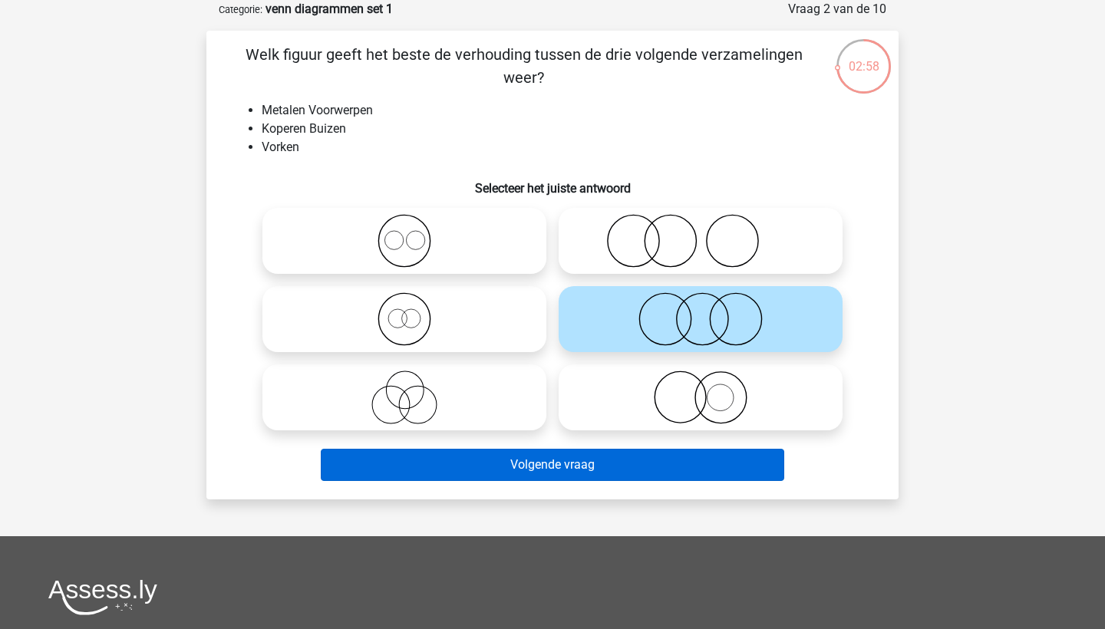
click at [648, 461] on button "Volgende vraag" at bounding box center [553, 465] width 464 height 32
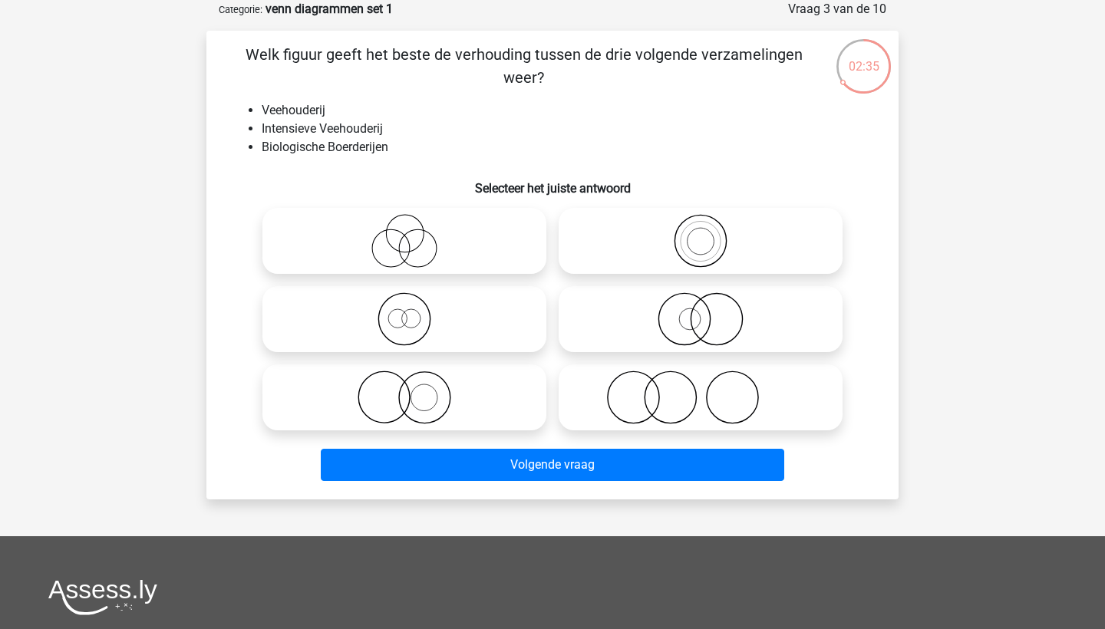
click at [639, 381] on icon at bounding box center [701, 398] width 272 height 54
click at [701, 381] on input "radio" at bounding box center [706, 385] width 10 height 10
radio input "true"
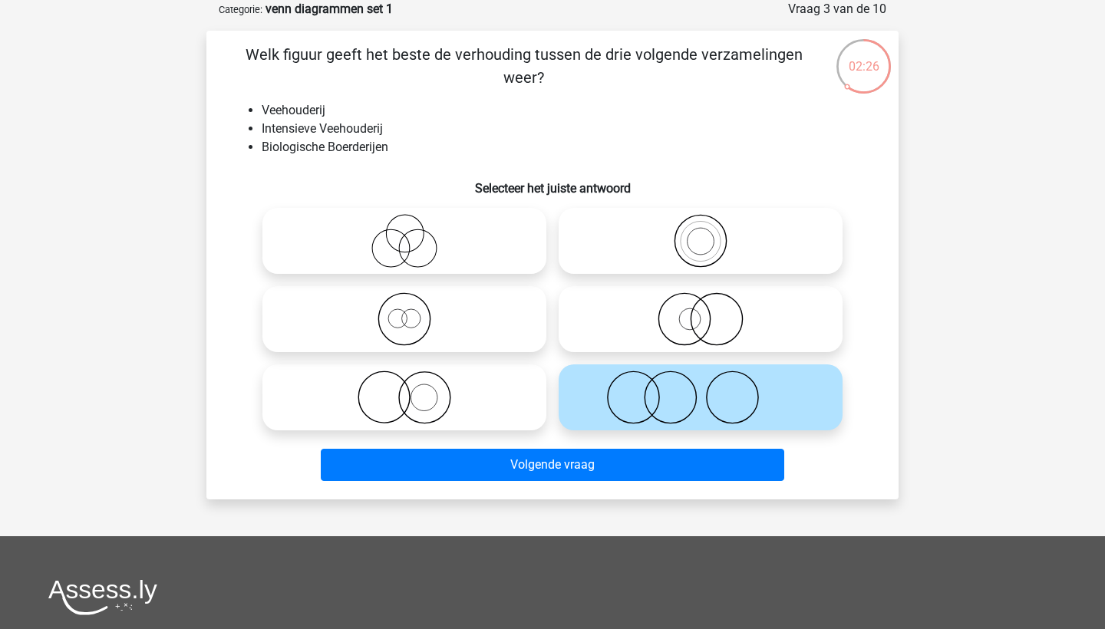
click at [397, 404] on icon at bounding box center [405, 398] width 272 height 54
click at [404, 390] on input "radio" at bounding box center [409, 385] width 10 height 10
radio input "true"
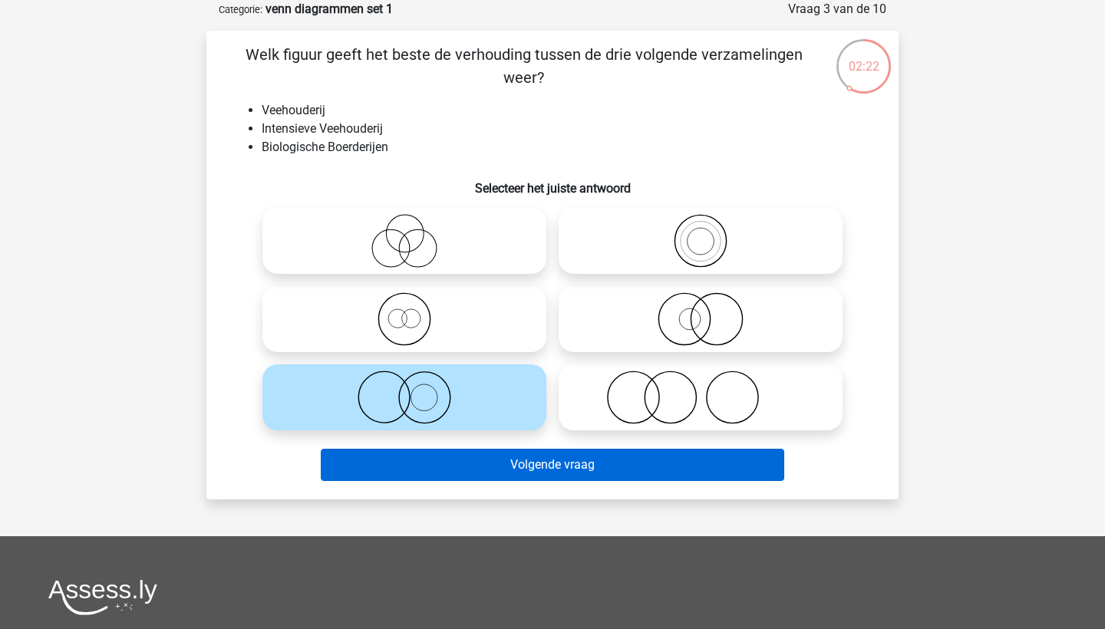
click at [476, 468] on button "Volgende vraag" at bounding box center [553, 465] width 464 height 32
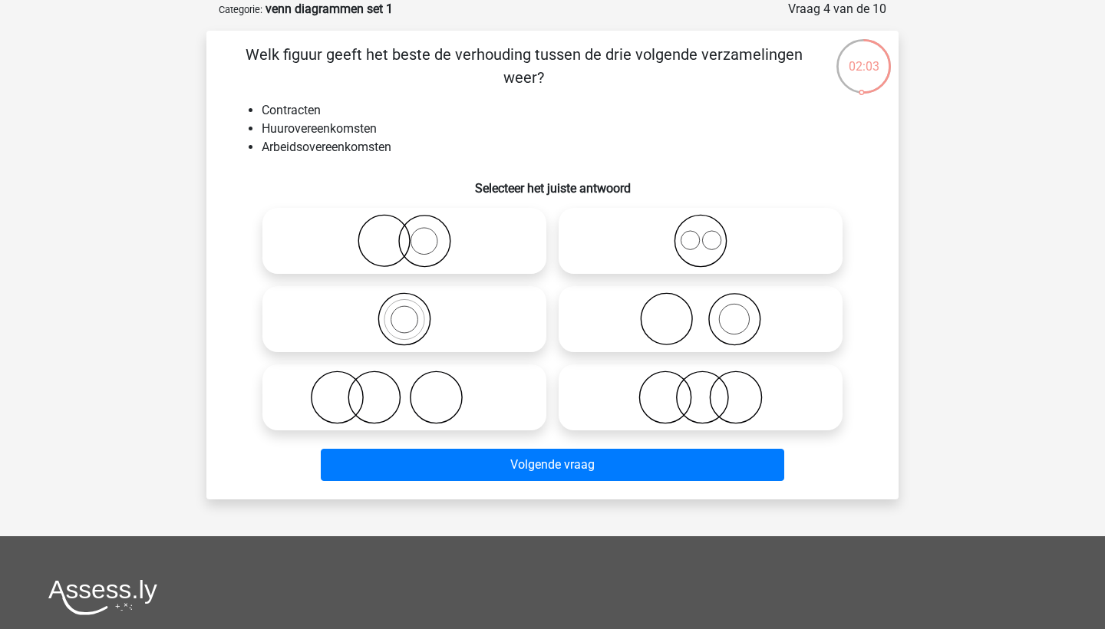
click at [654, 256] on icon at bounding box center [701, 241] width 272 height 54
click at [701, 233] on input "radio" at bounding box center [706, 228] width 10 height 10
radio input "true"
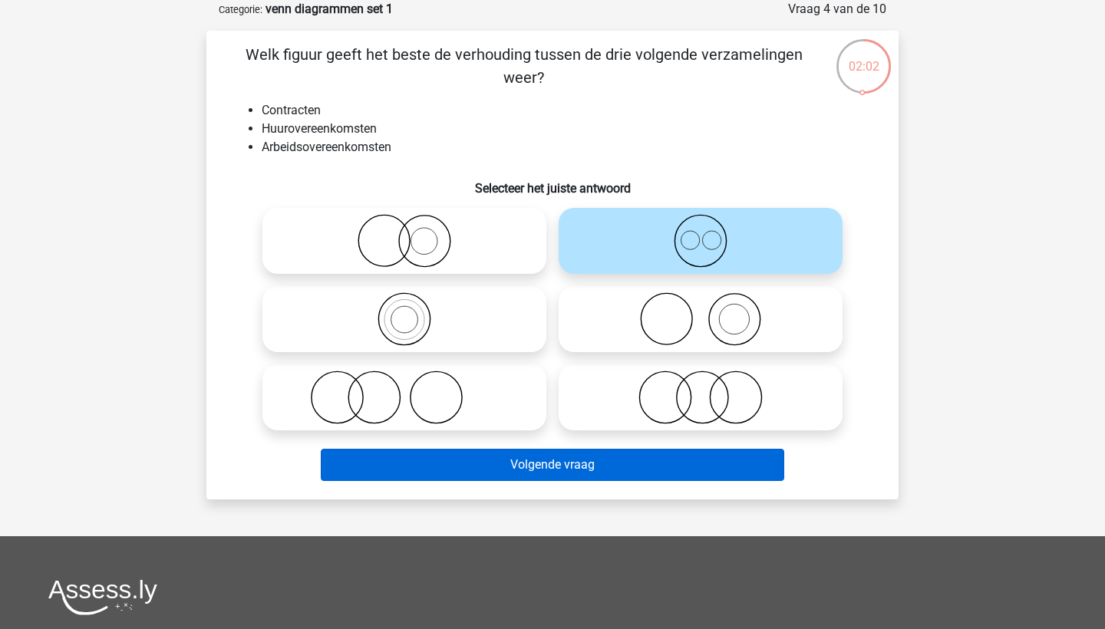
click at [642, 462] on button "Volgende vraag" at bounding box center [553, 465] width 464 height 32
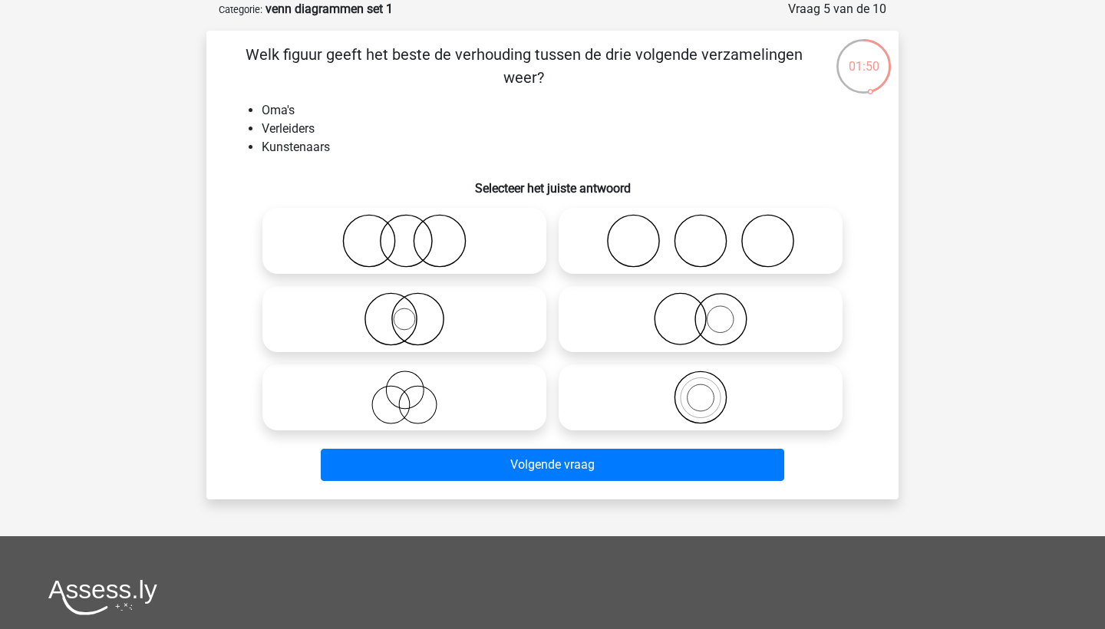
click at [417, 402] on icon at bounding box center [405, 398] width 272 height 54
click at [414, 390] on input "radio" at bounding box center [409, 385] width 10 height 10
radio input "true"
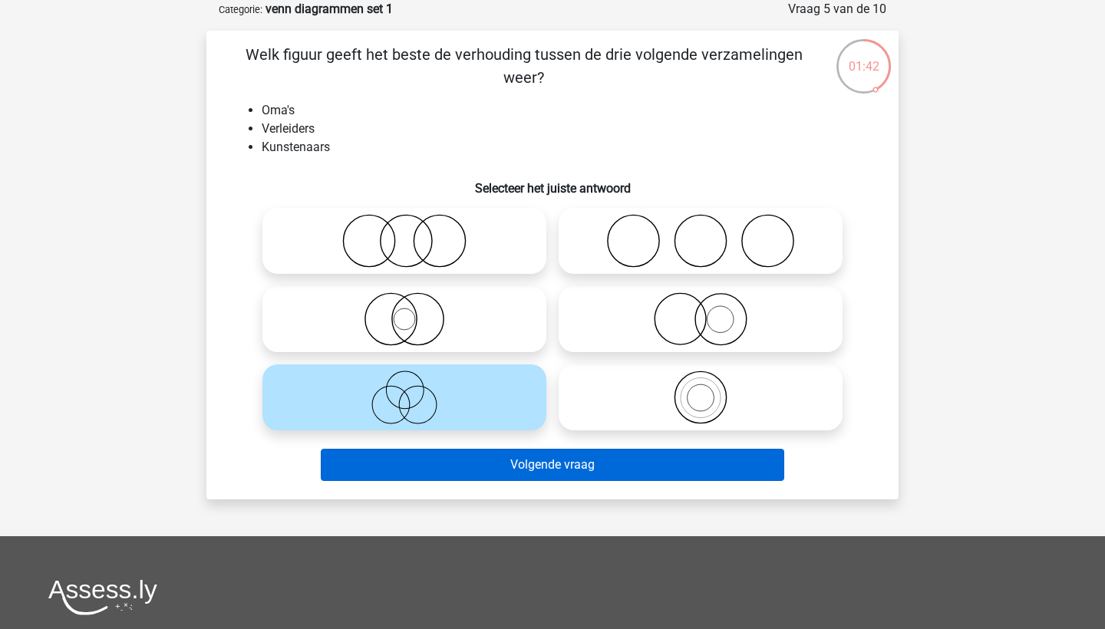
click at [535, 466] on button "Volgende vraag" at bounding box center [553, 465] width 464 height 32
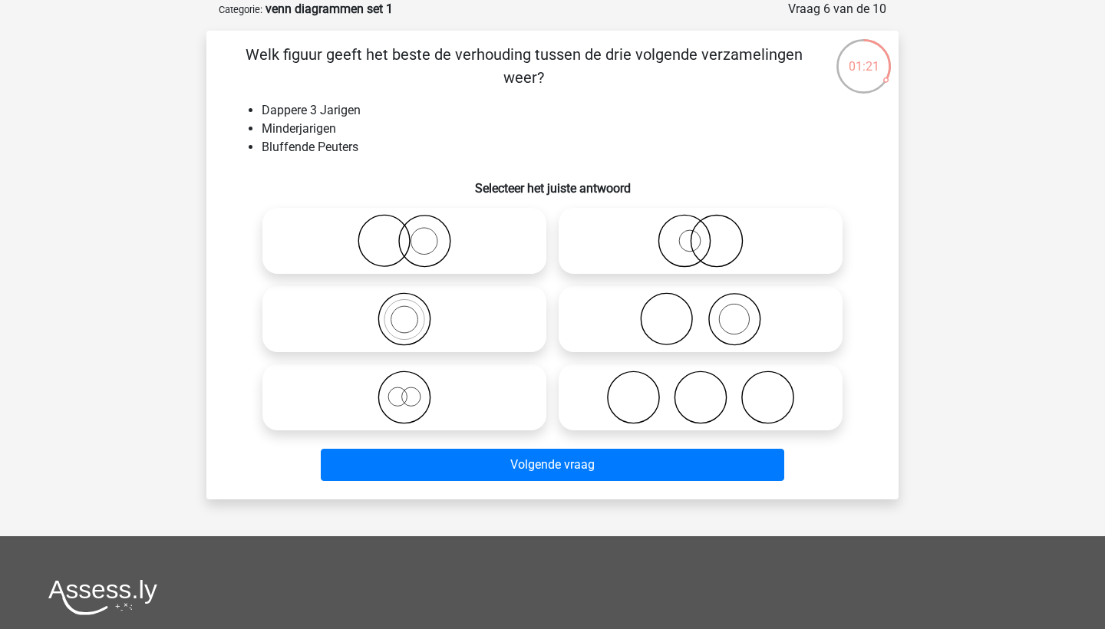
click at [439, 401] on icon at bounding box center [405, 398] width 272 height 54
click at [414, 390] on input "radio" at bounding box center [409, 385] width 10 height 10
radio input "true"
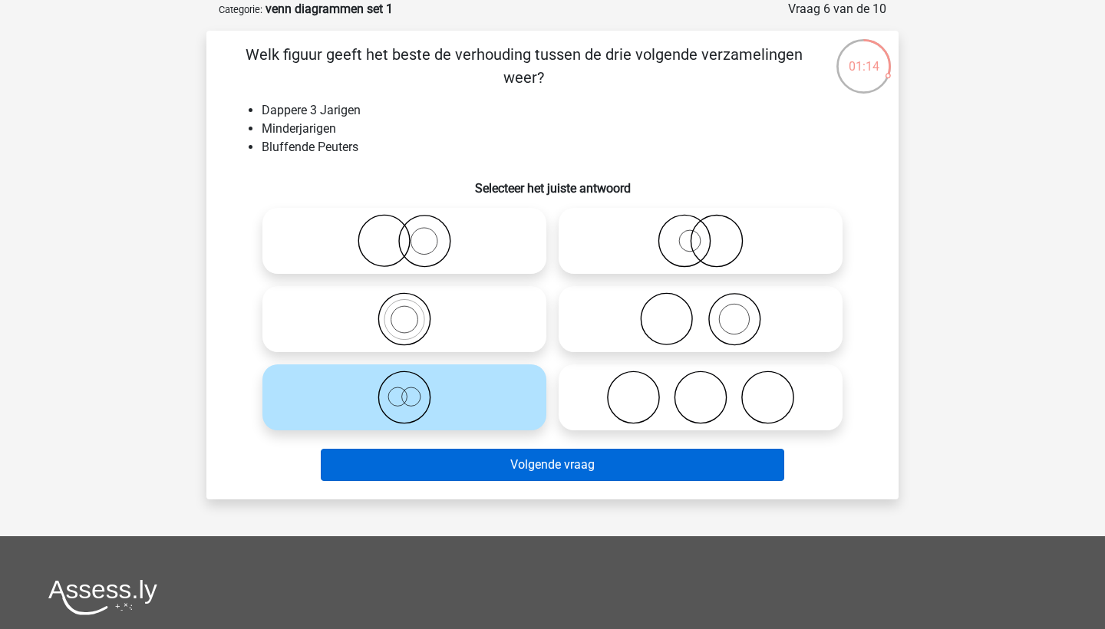
click at [608, 461] on button "Volgende vraag" at bounding box center [553, 465] width 464 height 32
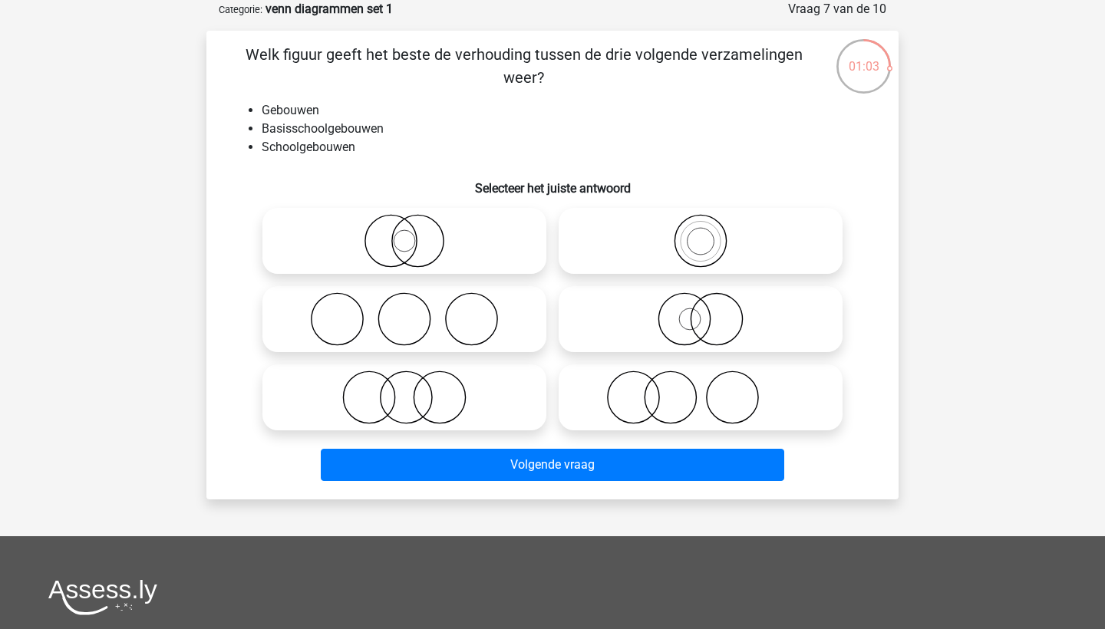
click at [641, 249] on icon at bounding box center [701, 241] width 272 height 54
click at [701, 233] on input "radio" at bounding box center [706, 228] width 10 height 10
radio input "true"
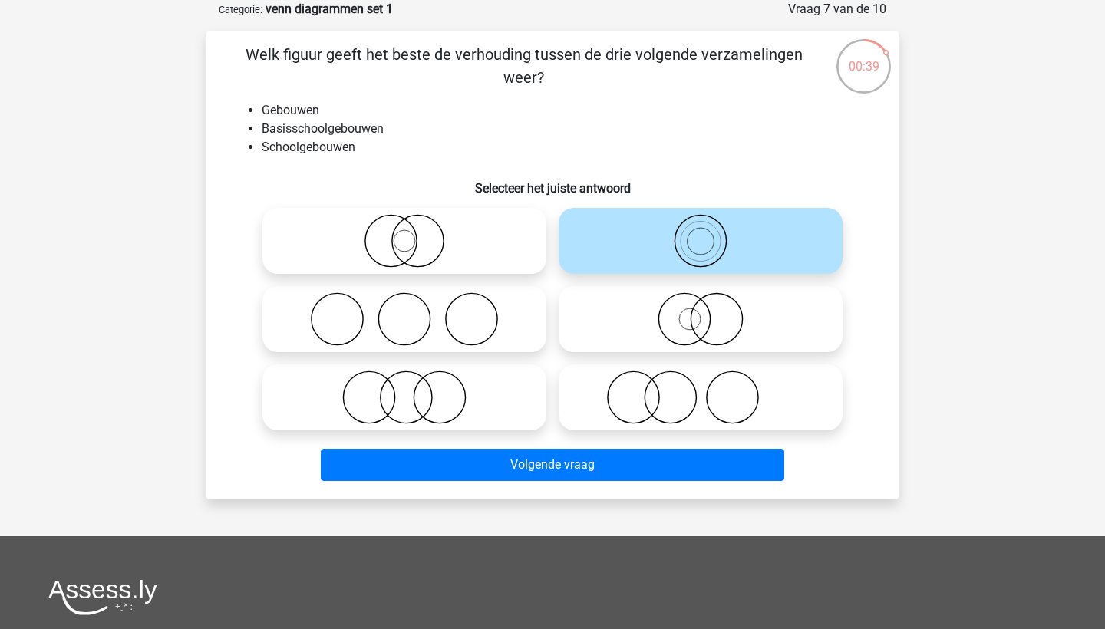
click at [434, 258] on icon at bounding box center [405, 241] width 272 height 54
click at [414, 233] on input "radio" at bounding box center [409, 228] width 10 height 10
radio input "true"
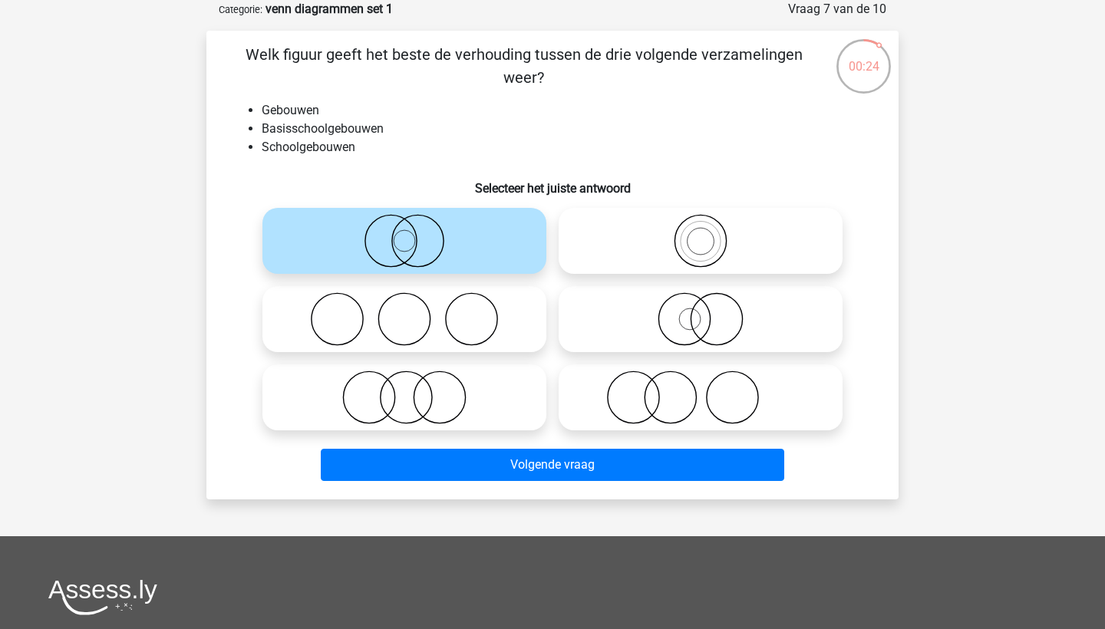
click at [701, 318] on circle at bounding box center [689, 318] width 21 height 21
click at [701, 312] on input "radio" at bounding box center [706, 307] width 10 height 10
radio input "true"
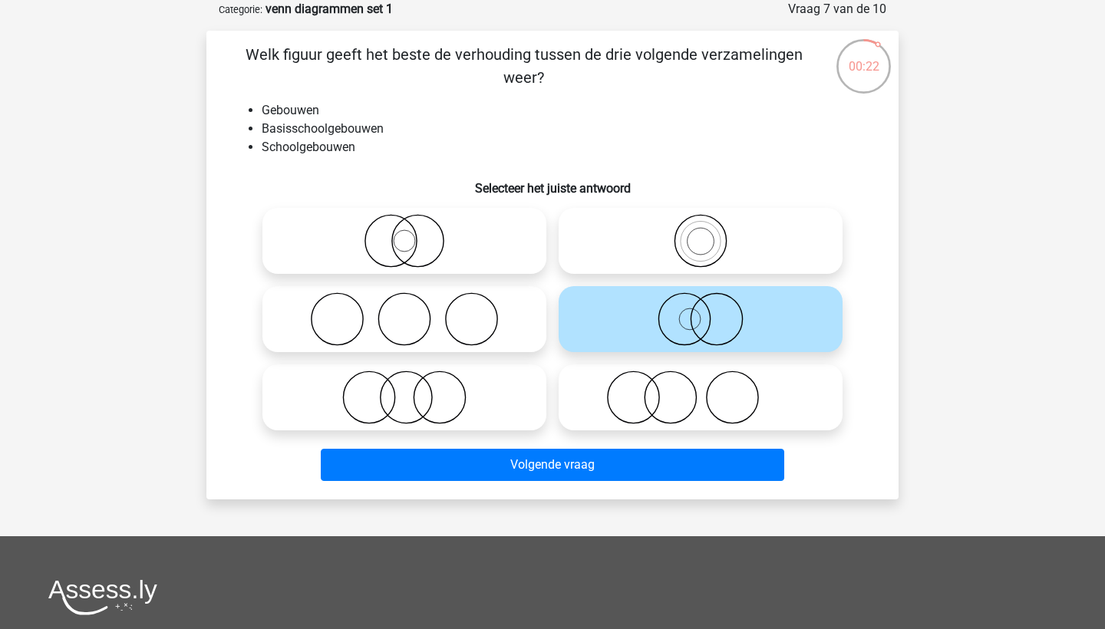
click at [728, 252] on icon at bounding box center [701, 241] width 272 height 54
click at [711, 233] on input "radio" at bounding box center [706, 228] width 10 height 10
radio input "true"
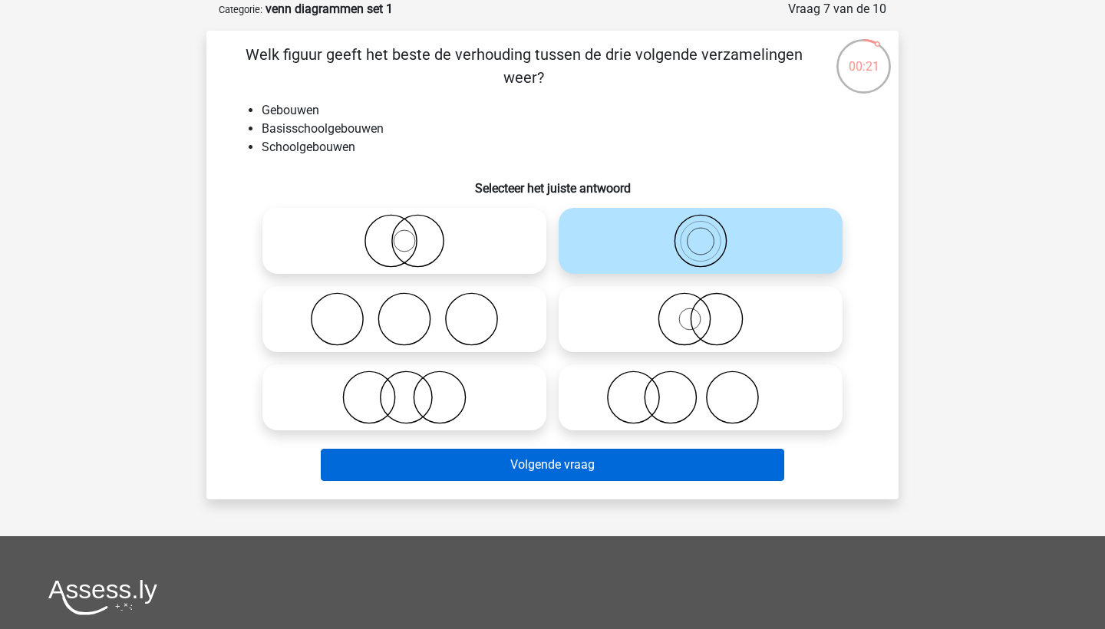
click at [681, 467] on button "Volgende vraag" at bounding box center [553, 465] width 464 height 32
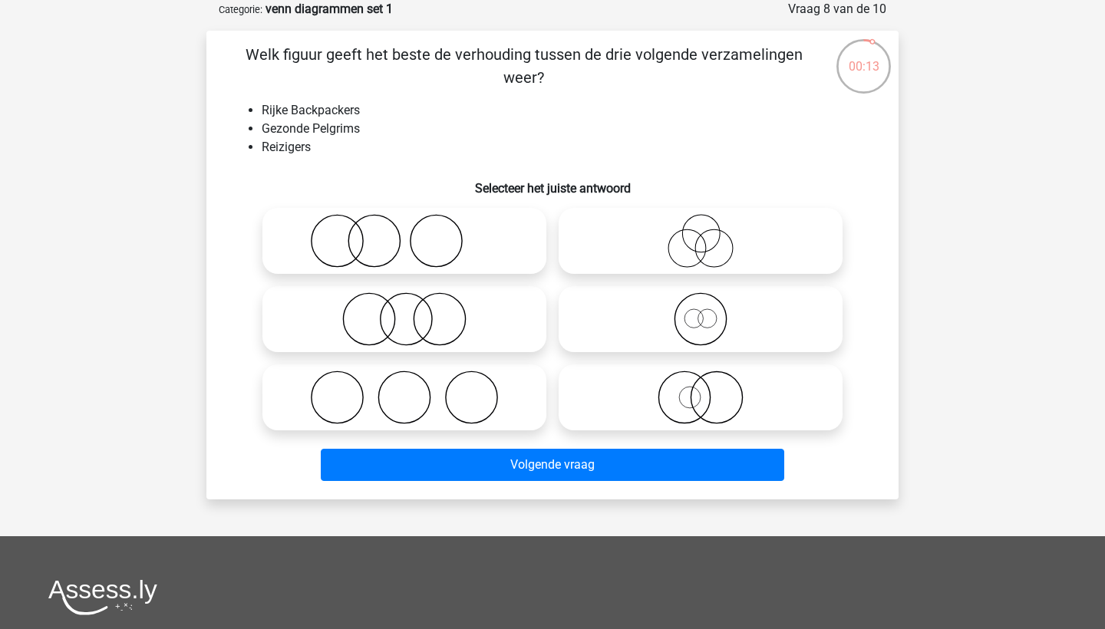
click at [754, 319] on icon at bounding box center [701, 319] width 272 height 54
click at [711, 312] on input "radio" at bounding box center [706, 307] width 10 height 10
radio input "true"
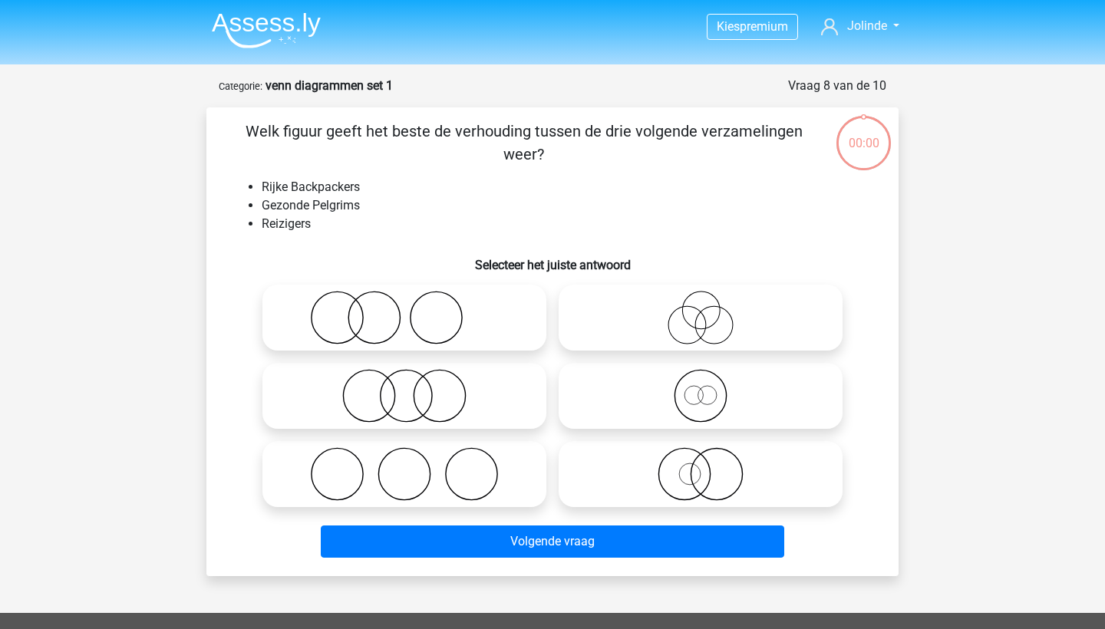
scroll to position [77, 0]
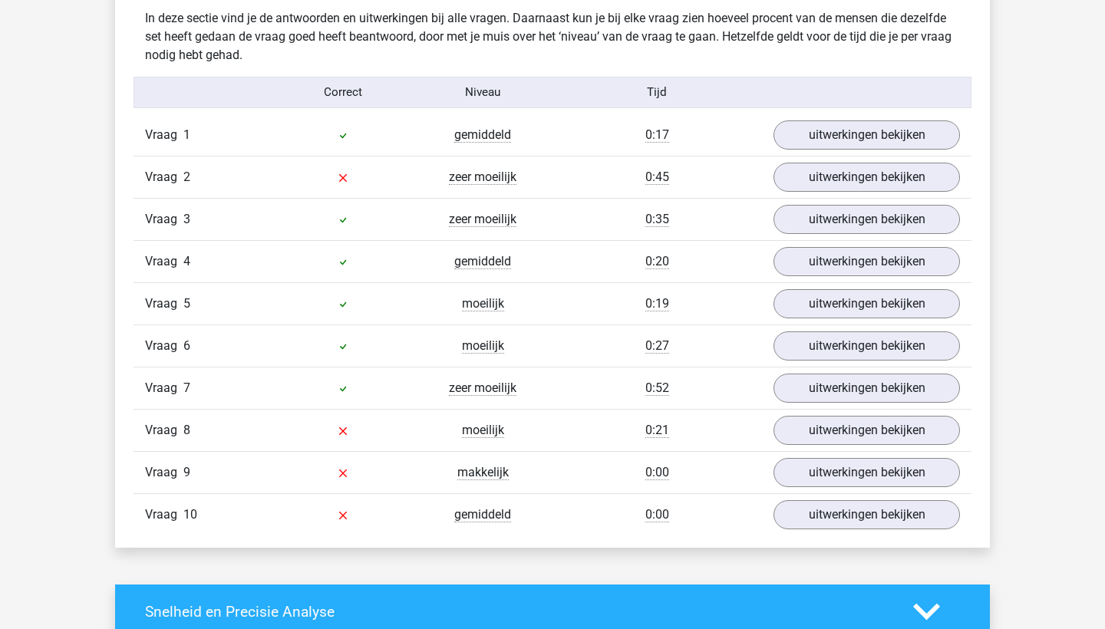
scroll to position [1218, 0]
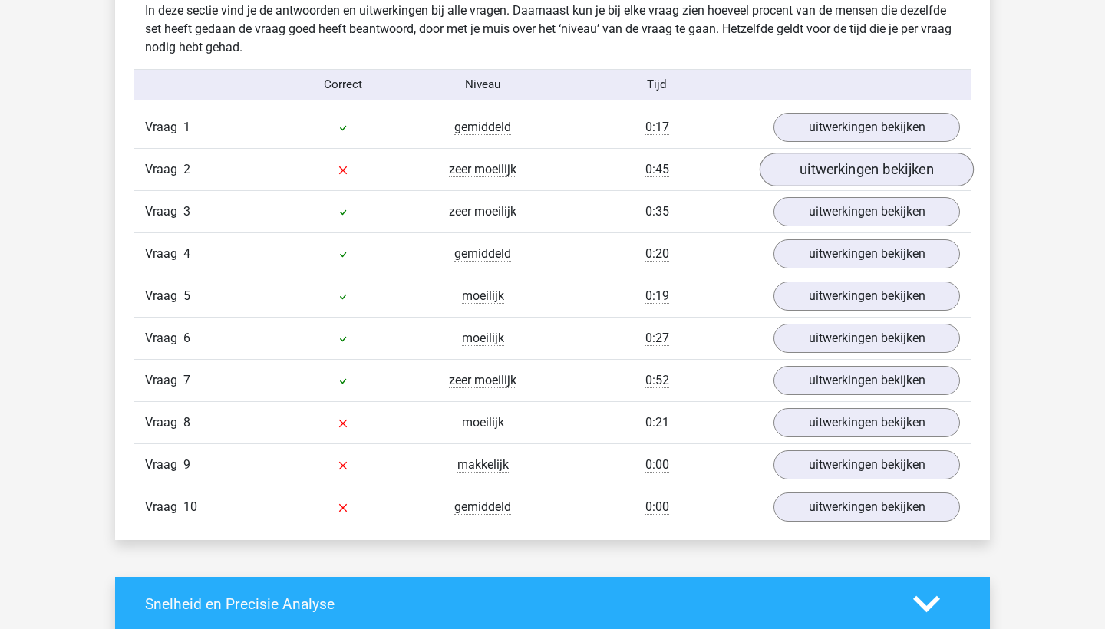
click at [816, 173] on link "uitwerkingen bekijken" at bounding box center [867, 170] width 214 height 34
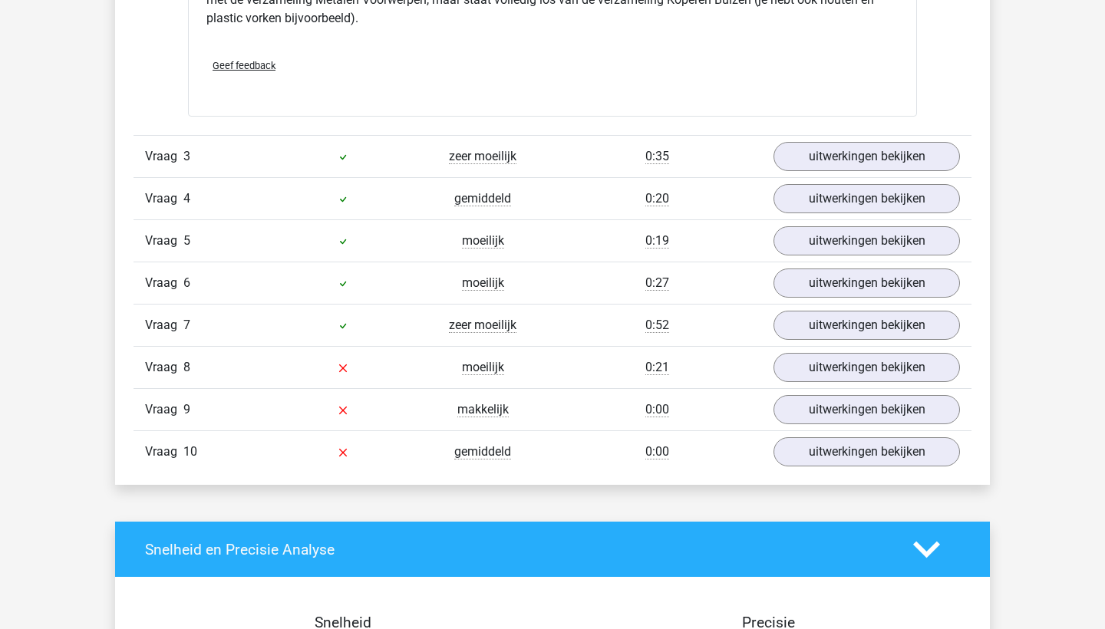
scroll to position [1997, 0]
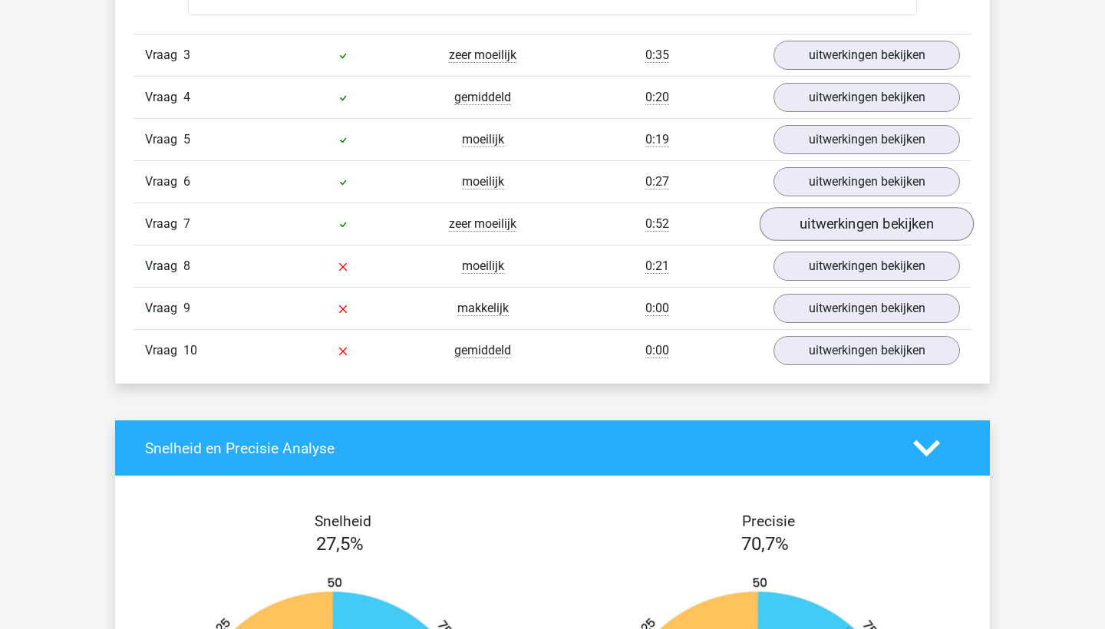
click at [800, 236] on link "uitwerkingen bekijken" at bounding box center [867, 224] width 214 height 34
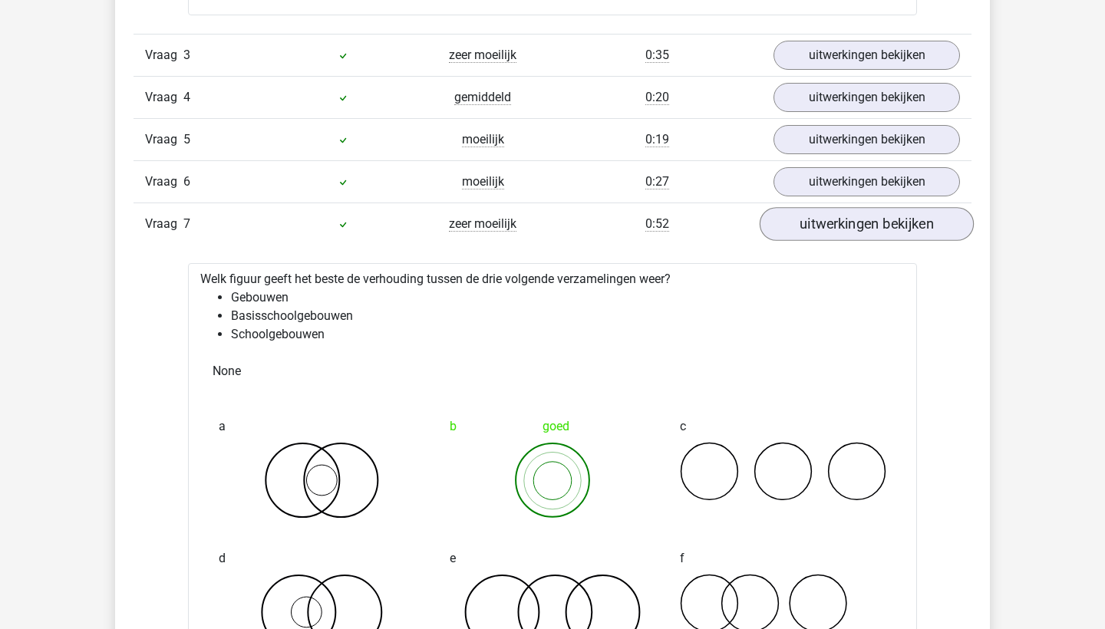
click at [812, 224] on link "uitwerkingen bekijken" at bounding box center [867, 224] width 214 height 34
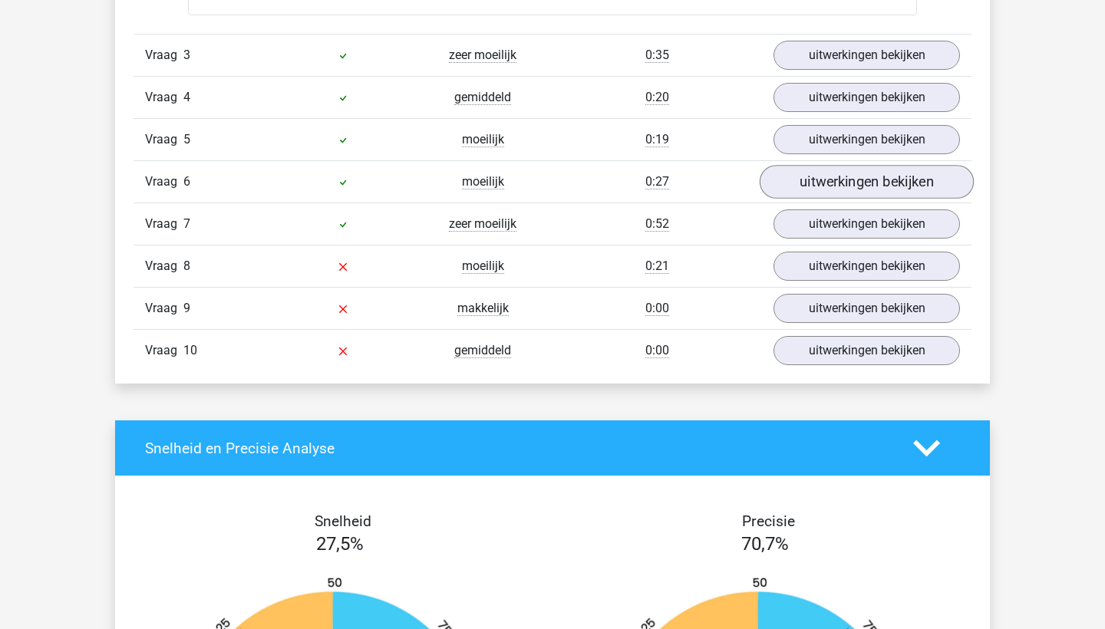
click at [829, 192] on link "uitwerkingen bekijken" at bounding box center [867, 182] width 214 height 34
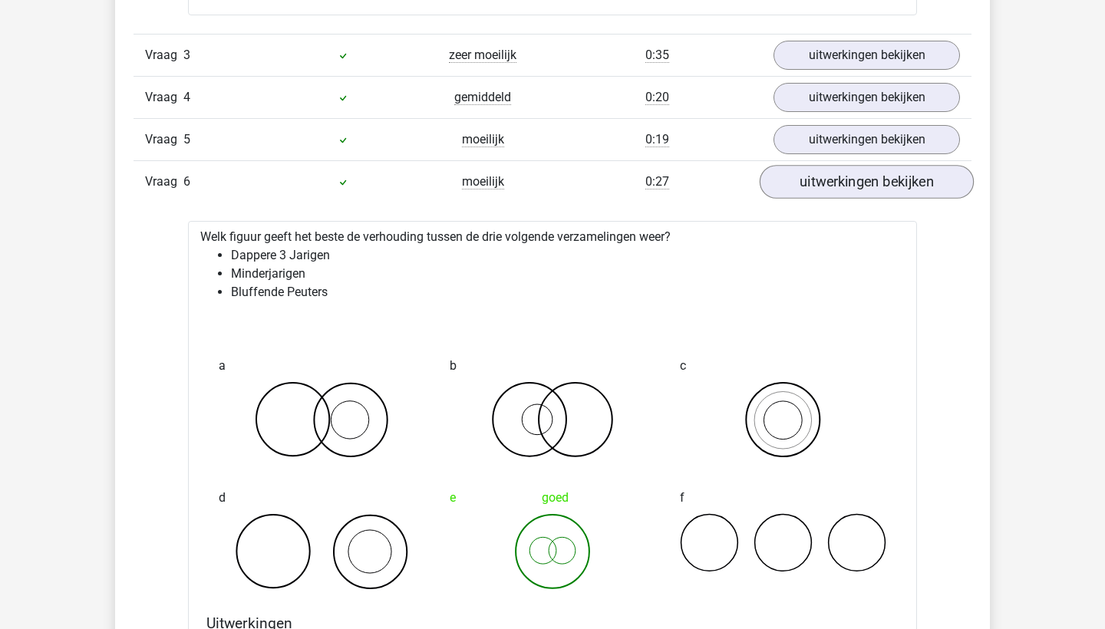
click at [829, 192] on link "uitwerkingen bekijken" at bounding box center [867, 182] width 214 height 34
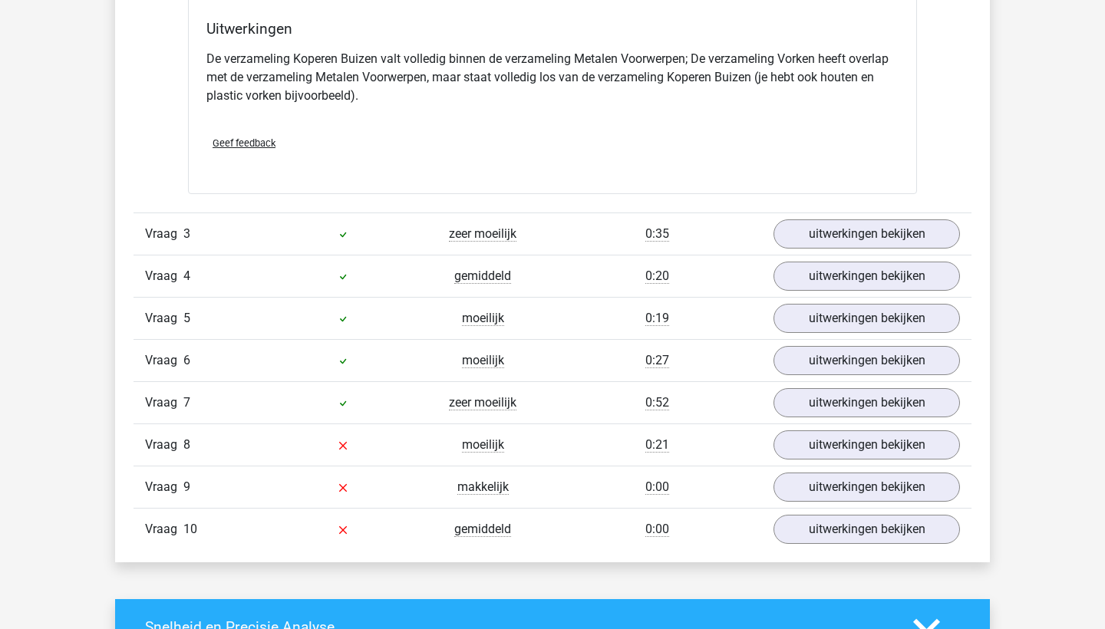
scroll to position [1805, 0]
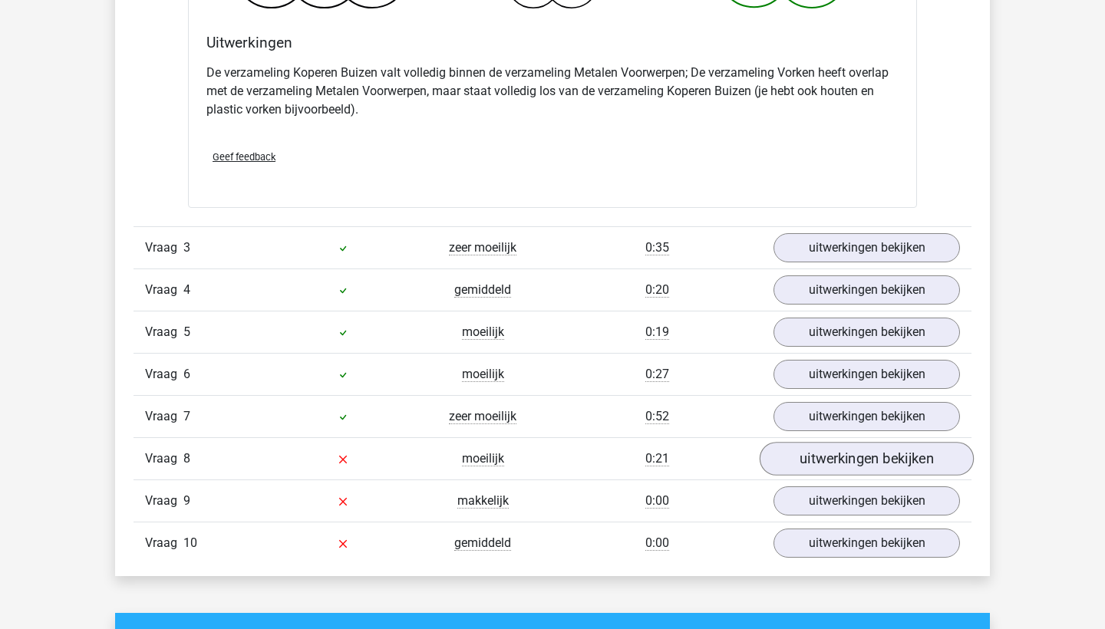
click at [801, 460] on link "uitwerkingen bekijken" at bounding box center [867, 459] width 214 height 34
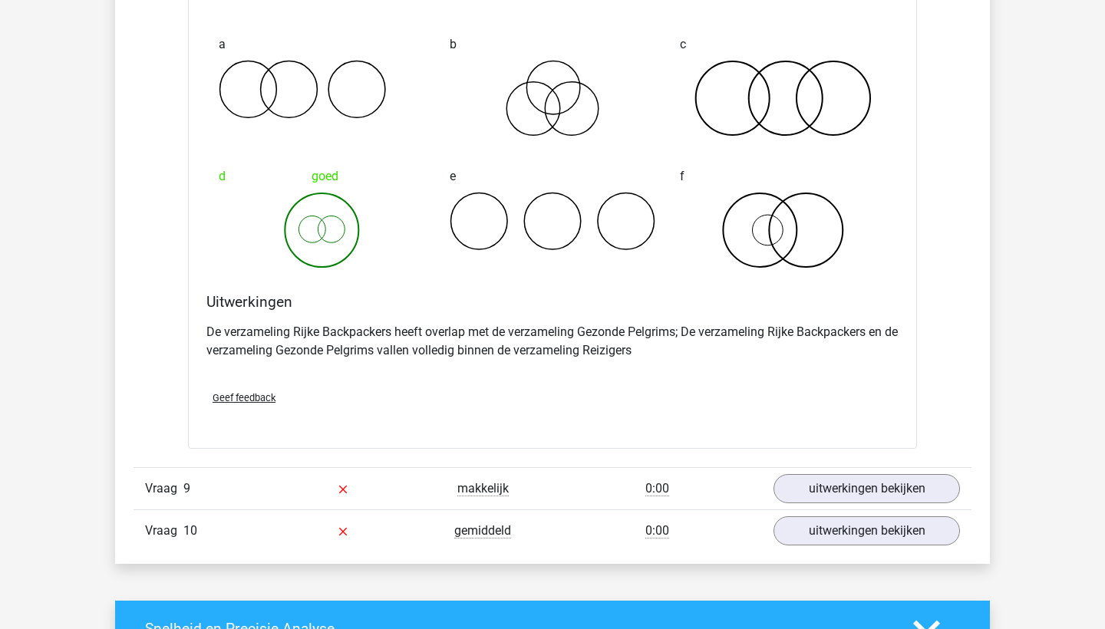
scroll to position [2472, 0]
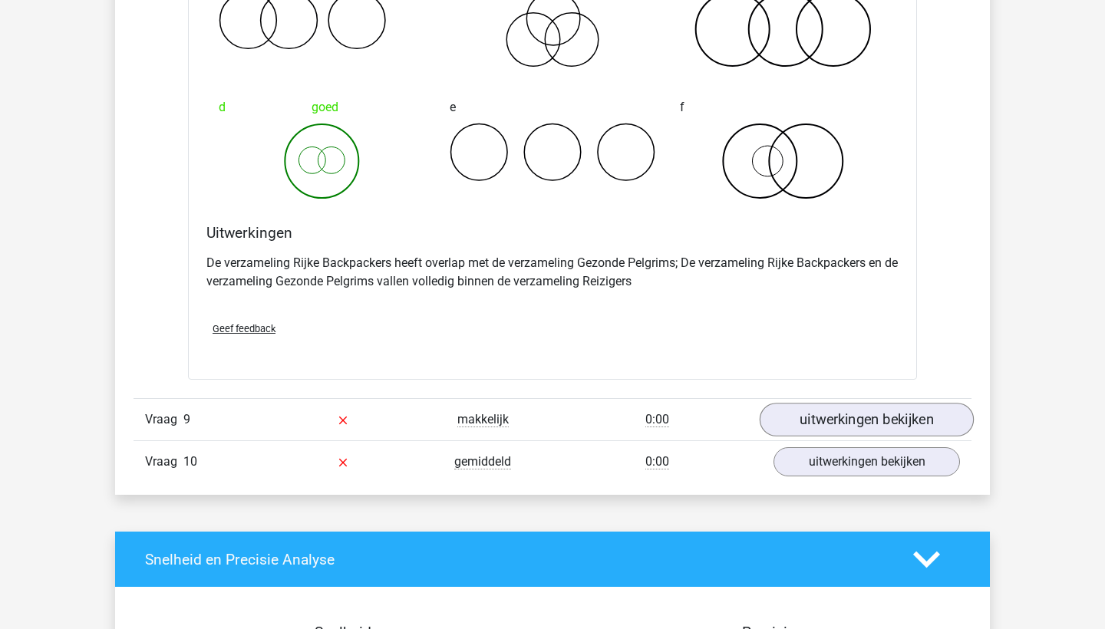
click at [810, 404] on link "uitwerkingen bekijken" at bounding box center [867, 421] width 214 height 34
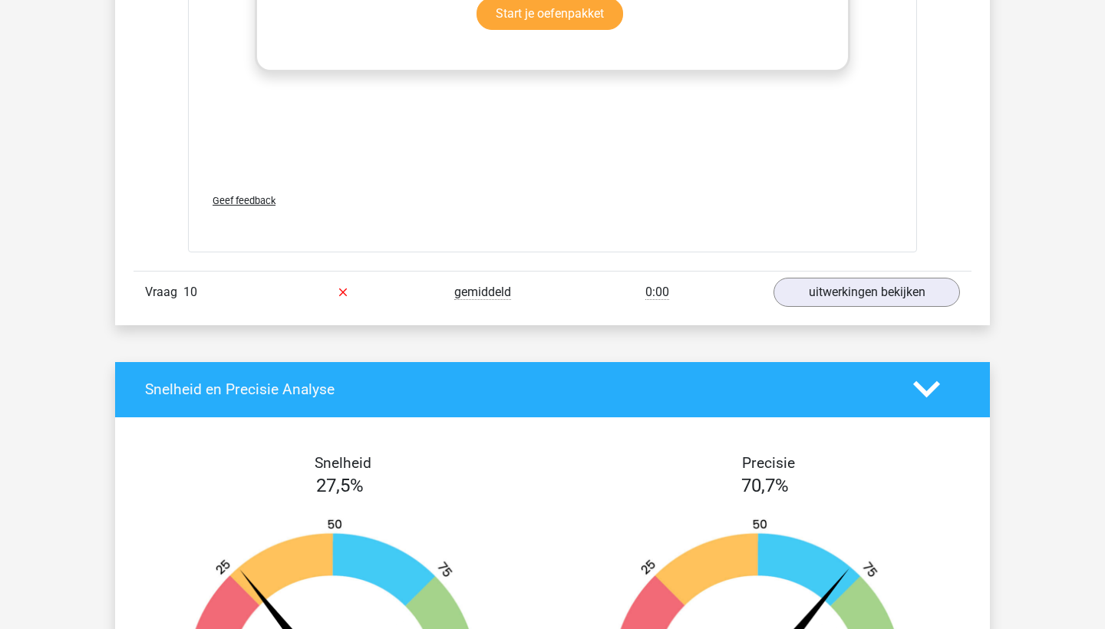
scroll to position [3747, 0]
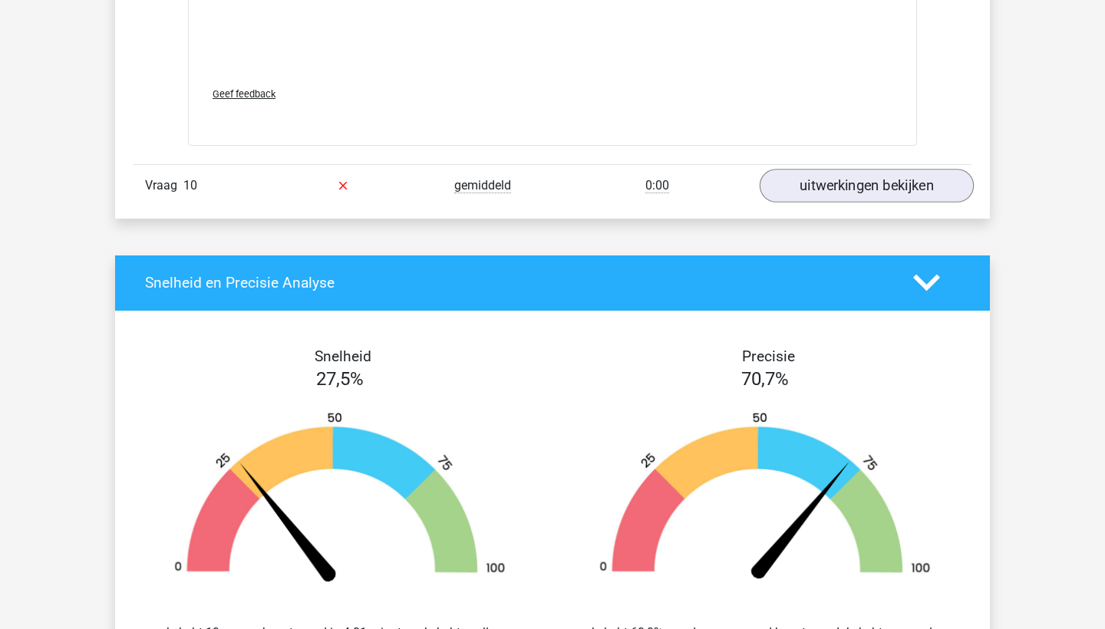
click at [788, 183] on link "uitwerkingen bekijken" at bounding box center [867, 186] width 214 height 34
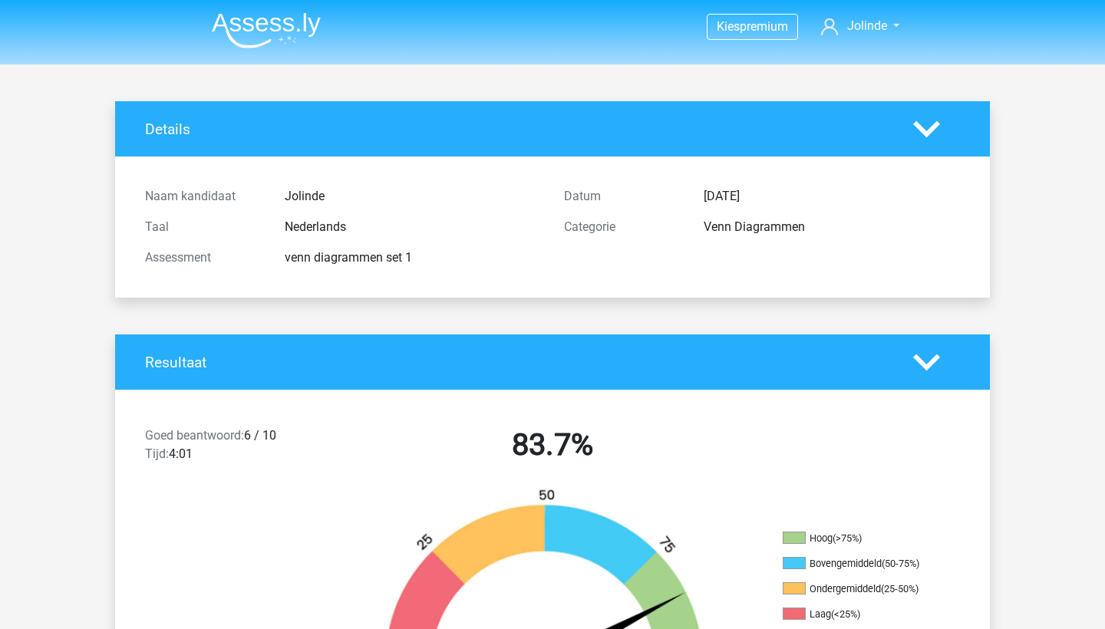
scroll to position [0, 0]
